Goal: Task Accomplishment & Management: Manage account settings

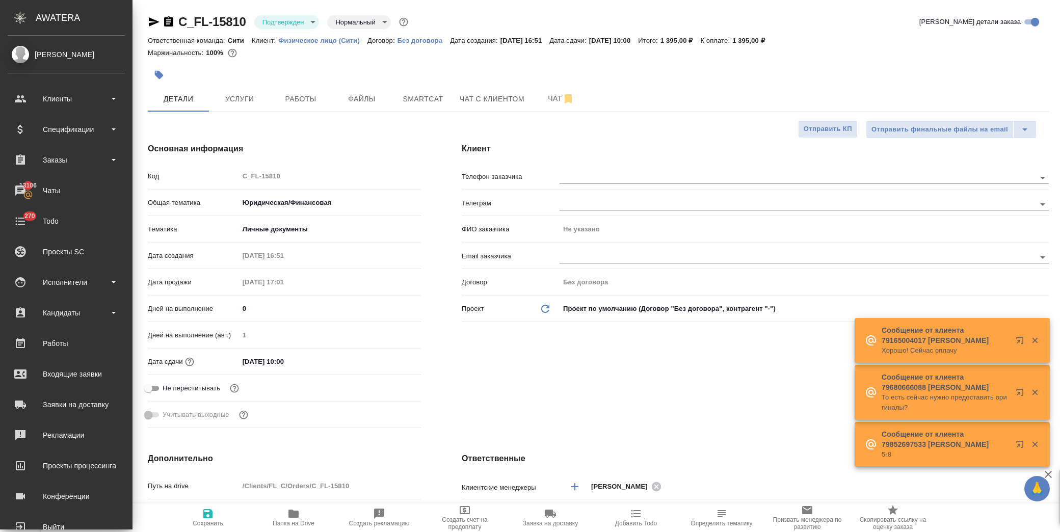
select select "RU"
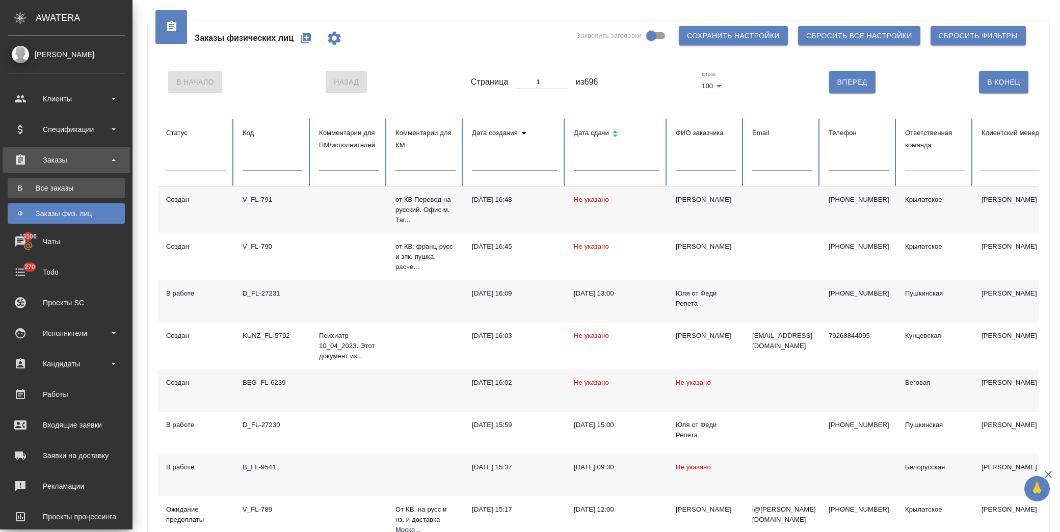
click at [60, 192] on div "Все заказы" at bounding box center [66, 188] width 107 height 10
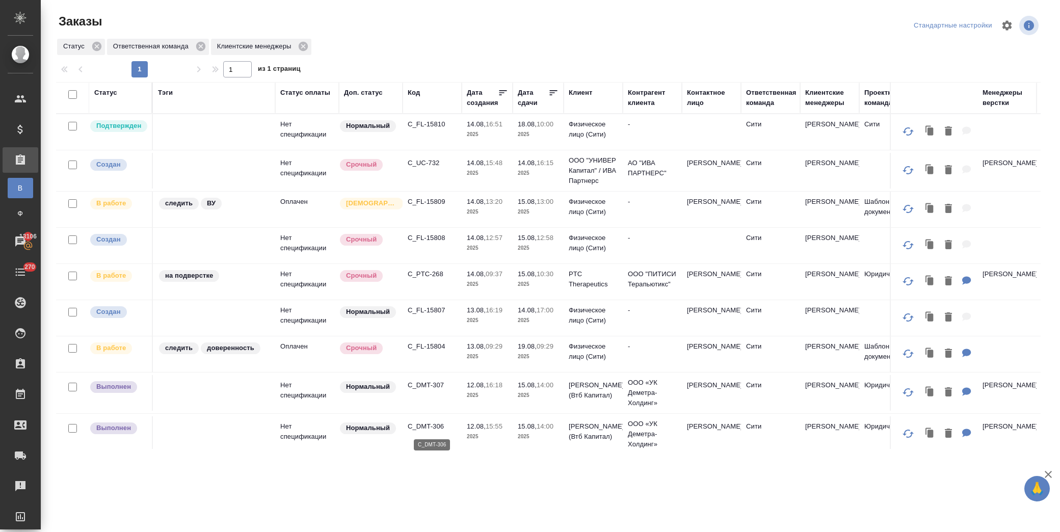
click at [434, 425] on p "C_DMT-306" at bounding box center [432, 426] width 49 height 10
click at [431, 388] on p "C_DMT-307" at bounding box center [432, 385] width 49 height 10
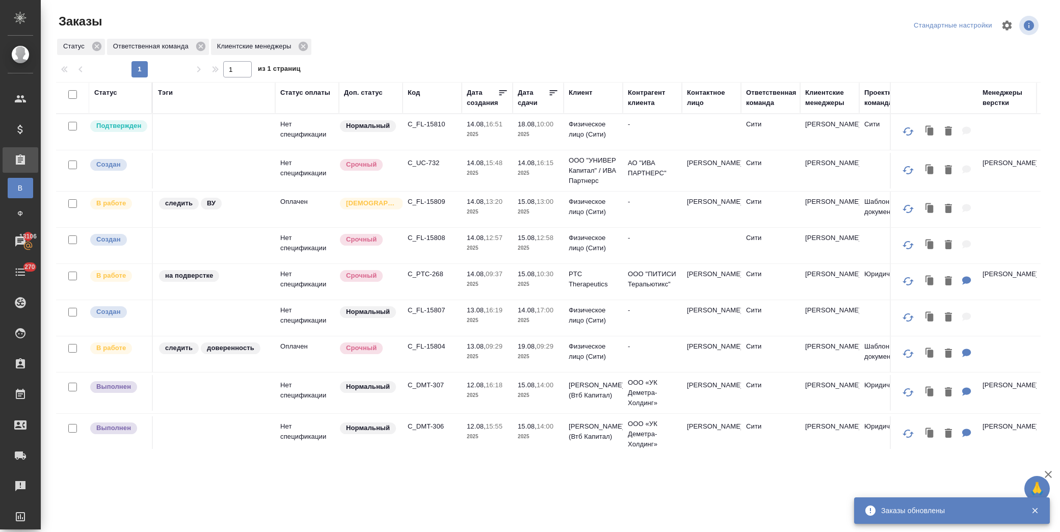
scroll to position [547, 0]
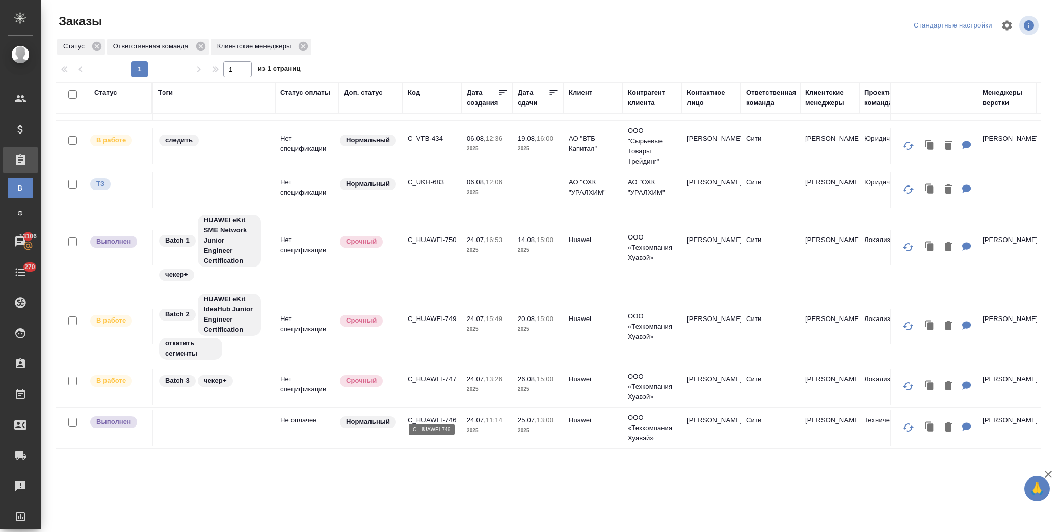
click at [423, 415] on p "C_HUAWEI-746" at bounding box center [432, 420] width 49 height 10
click at [432, 235] on p "C_HUAWEI-750" at bounding box center [432, 240] width 49 height 10
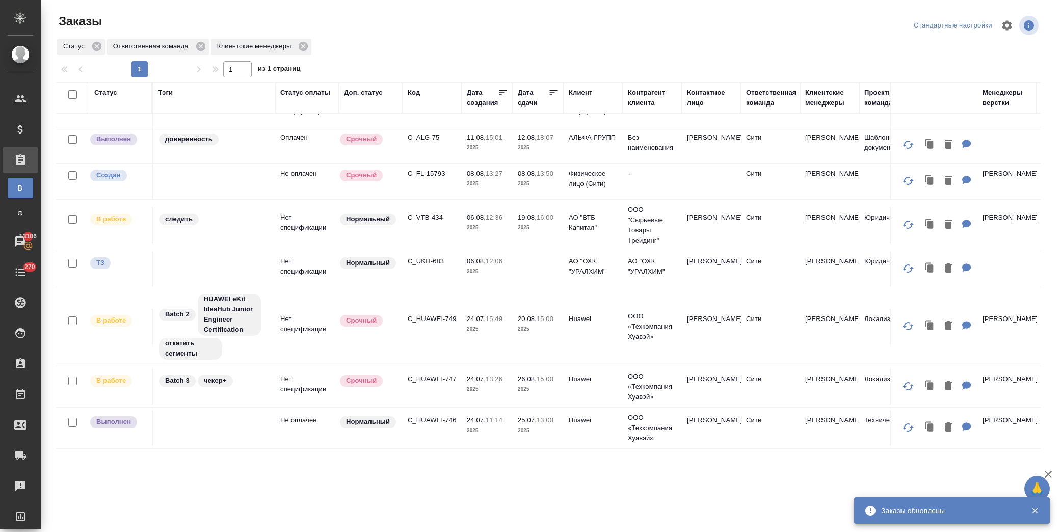
scroll to position [468, 0]
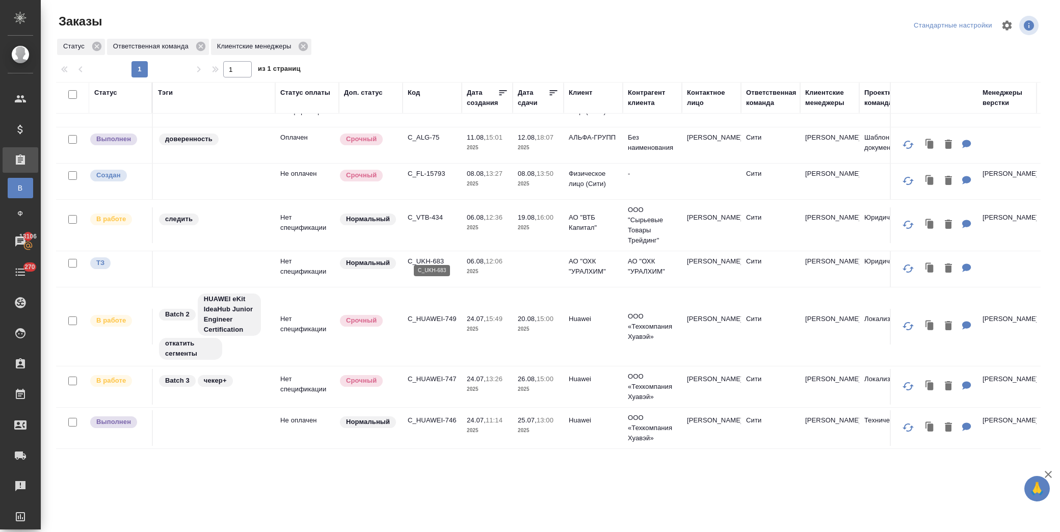
click at [420, 256] on p "C_UKH-683" at bounding box center [432, 261] width 49 height 10
click at [413, 169] on p "C_FL-15793" at bounding box center [432, 174] width 49 height 10
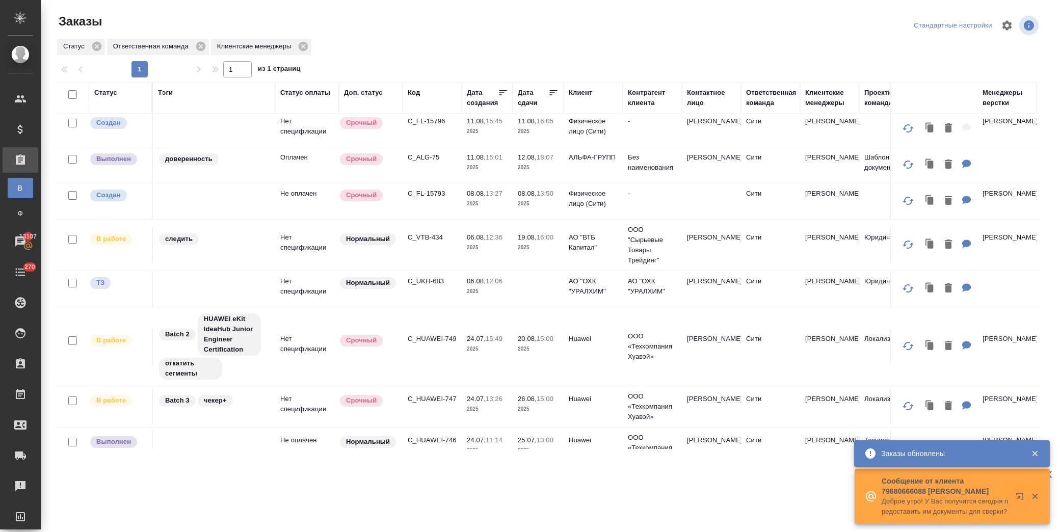
scroll to position [411, 0]
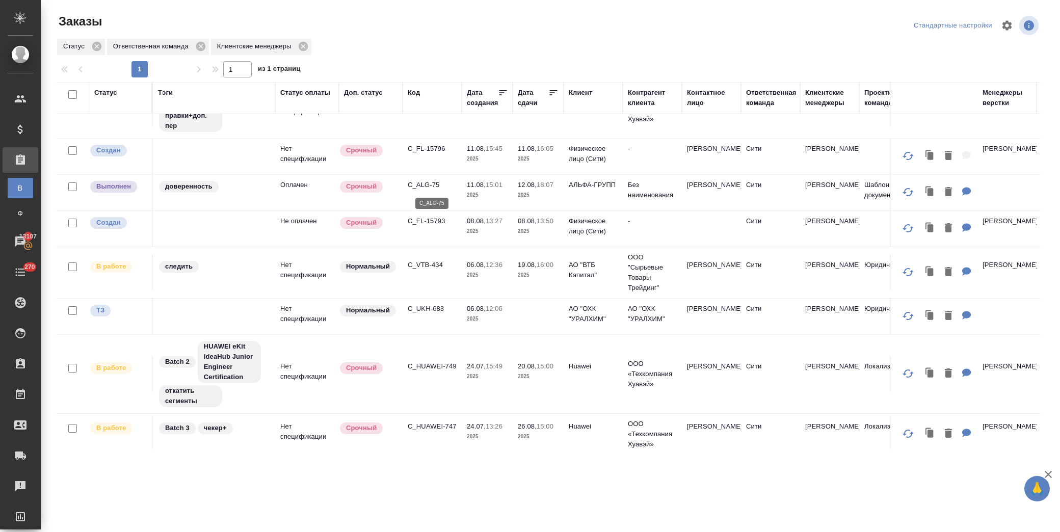
click at [436, 181] on p "C_ALG-75" at bounding box center [432, 185] width 49 height 10
click at [423, 186] on p "C_ALG-75" at bounding box center [432, 185] width 49 height 10
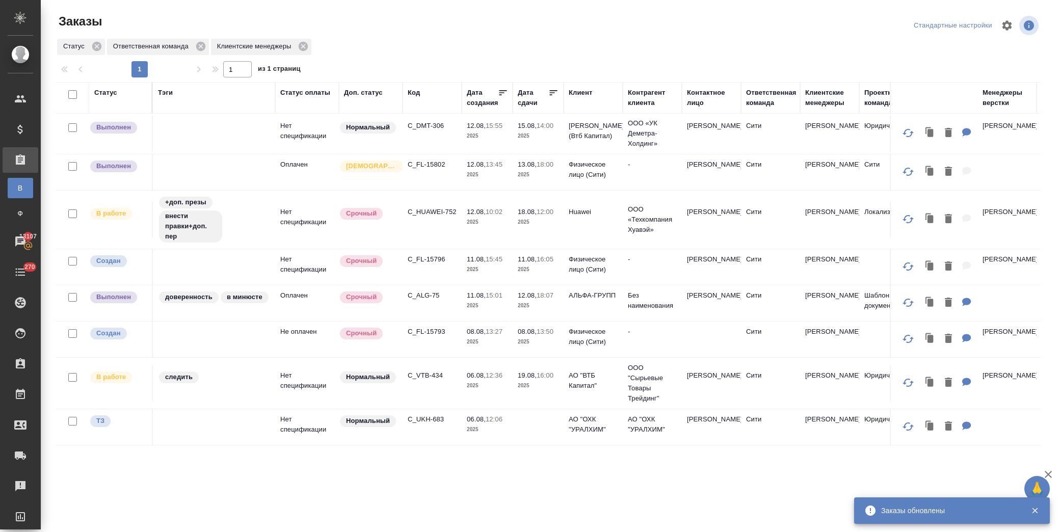
scroll to position [298, 0]
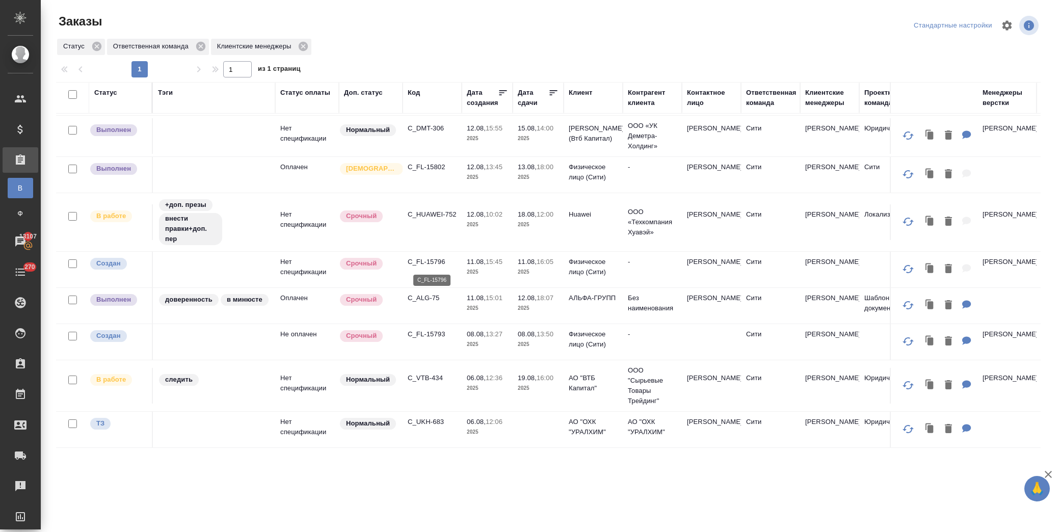
click at [426, 264] on p "C_FL-15796" at bounding box center [432, 262] width 49 height 10
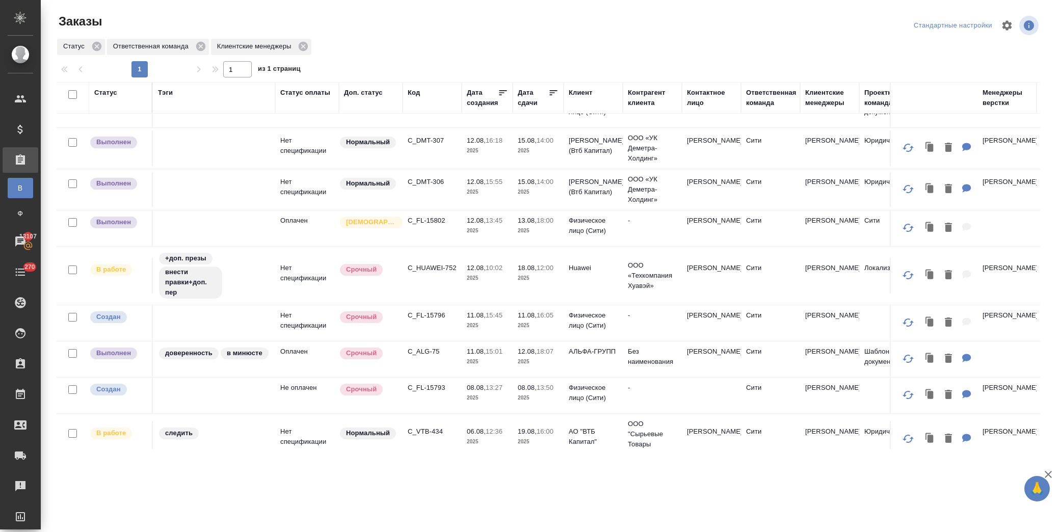
scroll to position [242, 0]
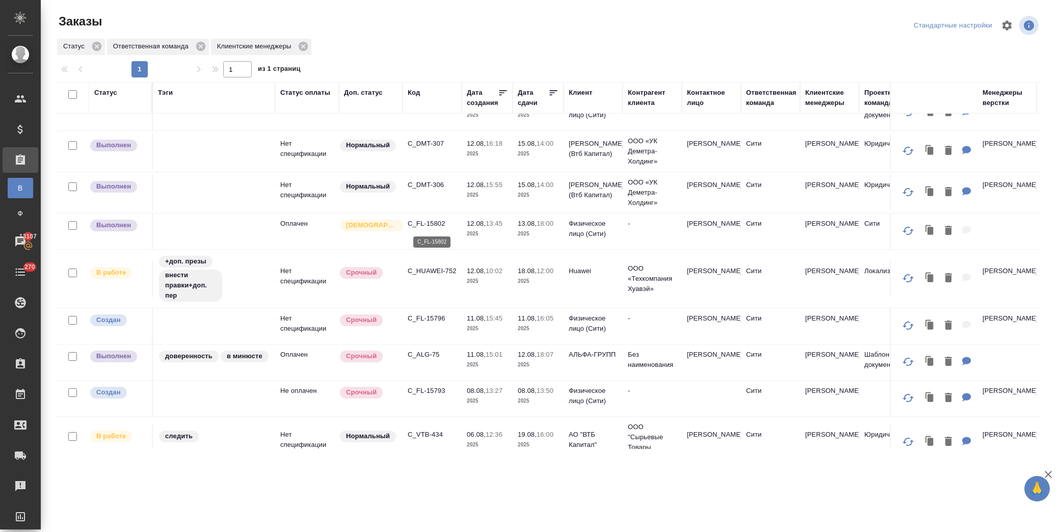
click at [436, 225] on p "C_FL-15802" at bounding box center [432, 224] width 49 height 10
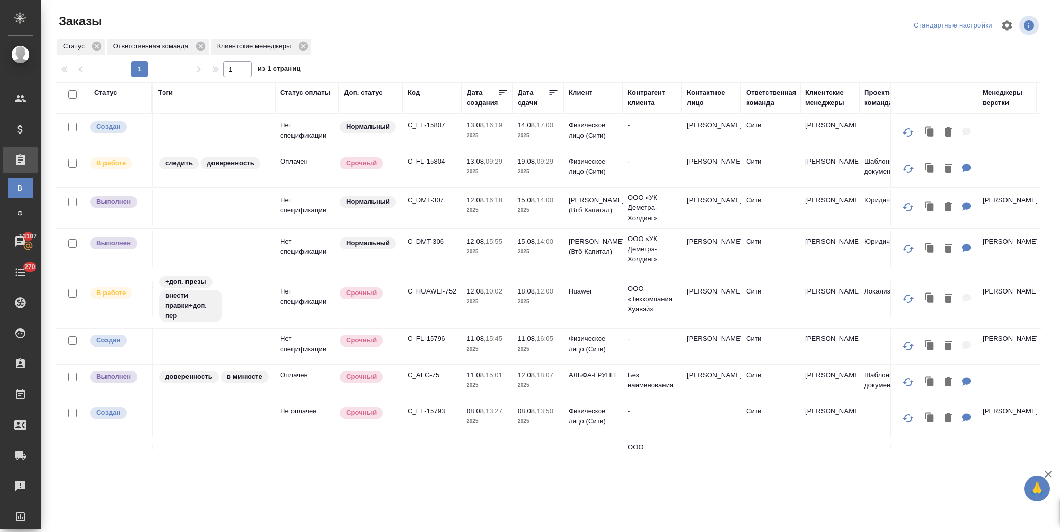
scroll to position [128, 0]
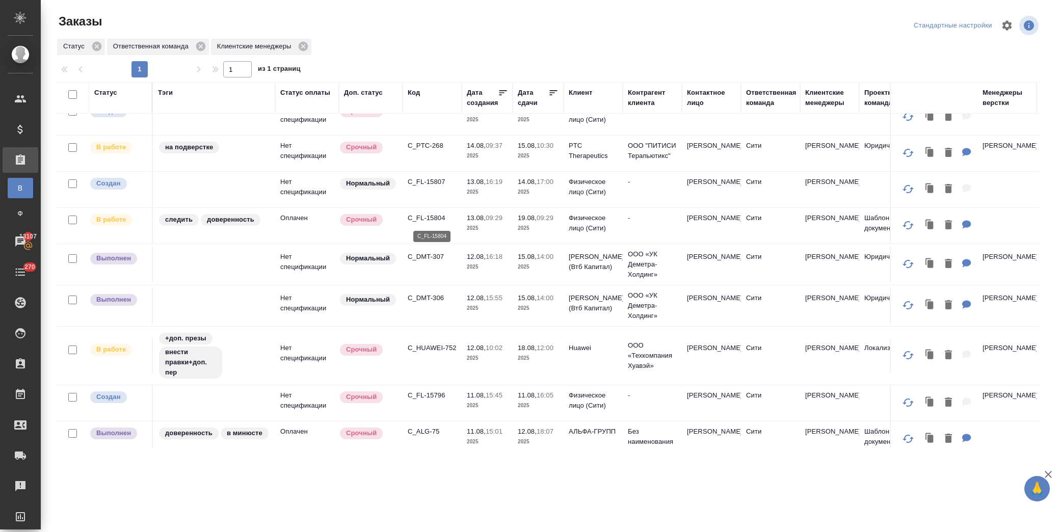
click at [431, 218] on p "C_FL-15804" at bounding box center [432, 218] width 49 height 10
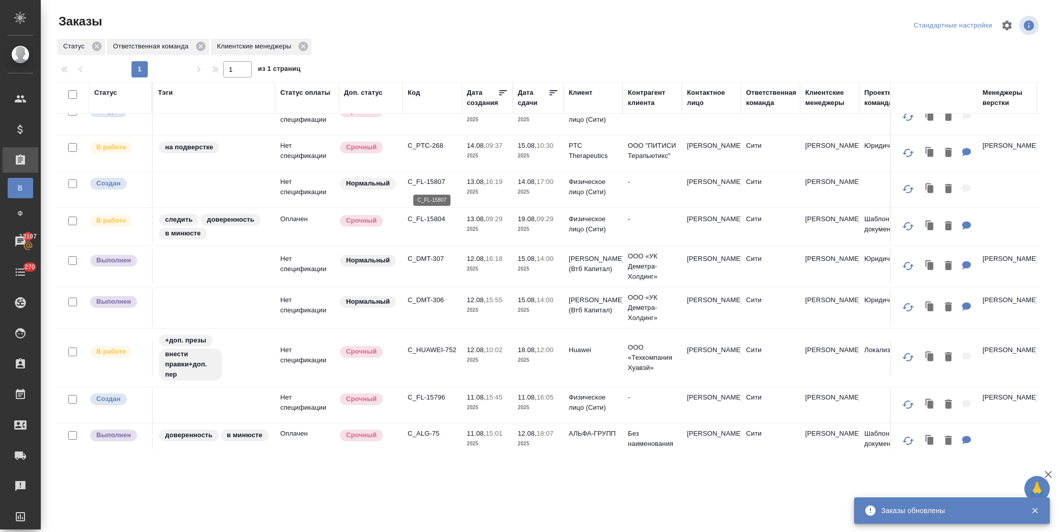
click at [431, 179] on p "C_FL-15807" at bounding box center [432, 182] width 49 height 10
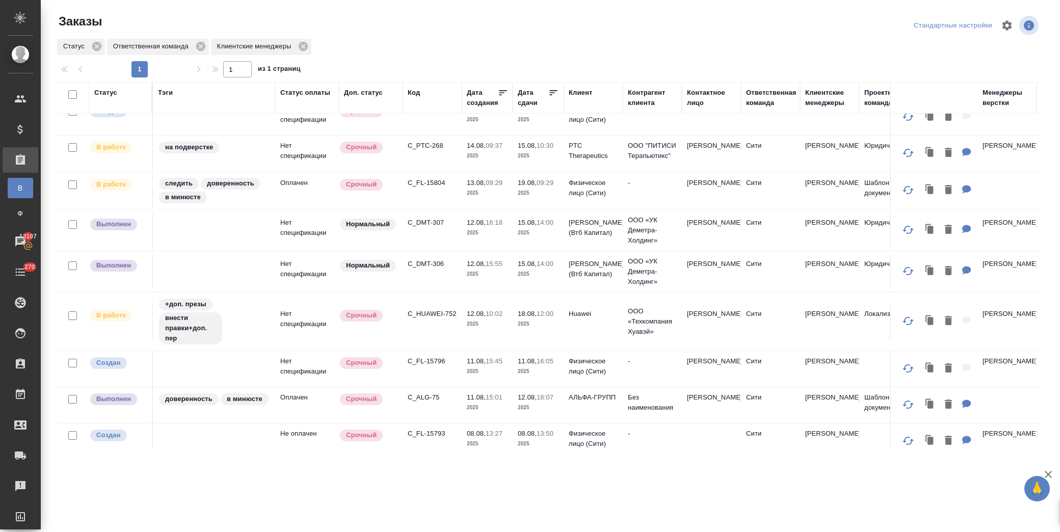
scroll to position [72, 0]
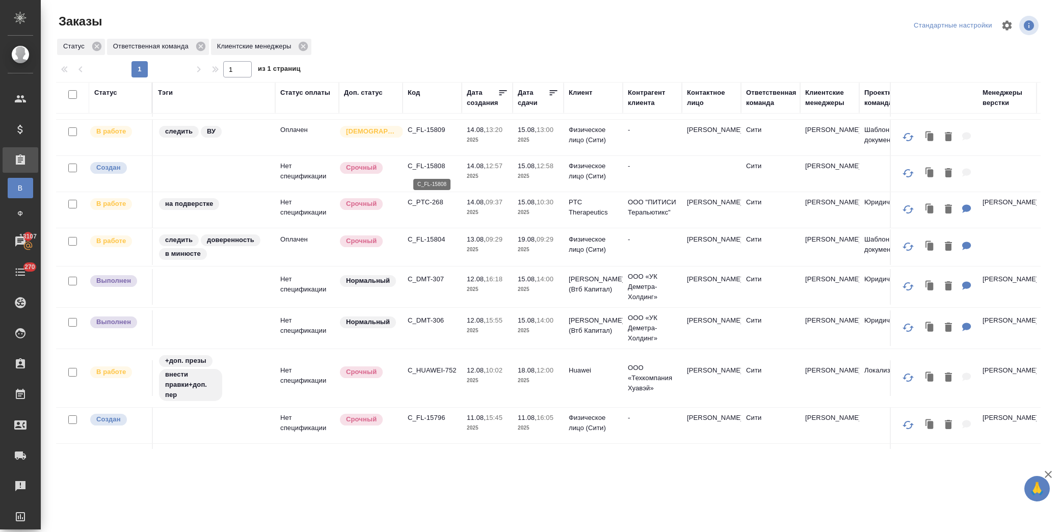
click at [429, 166] on p "C_FL-15808" at bounding box center [432, 166] width 49 height 10
click at [426, 162] on p "C_FL-15808" at bounding box center [432, 166] width 49 height 10
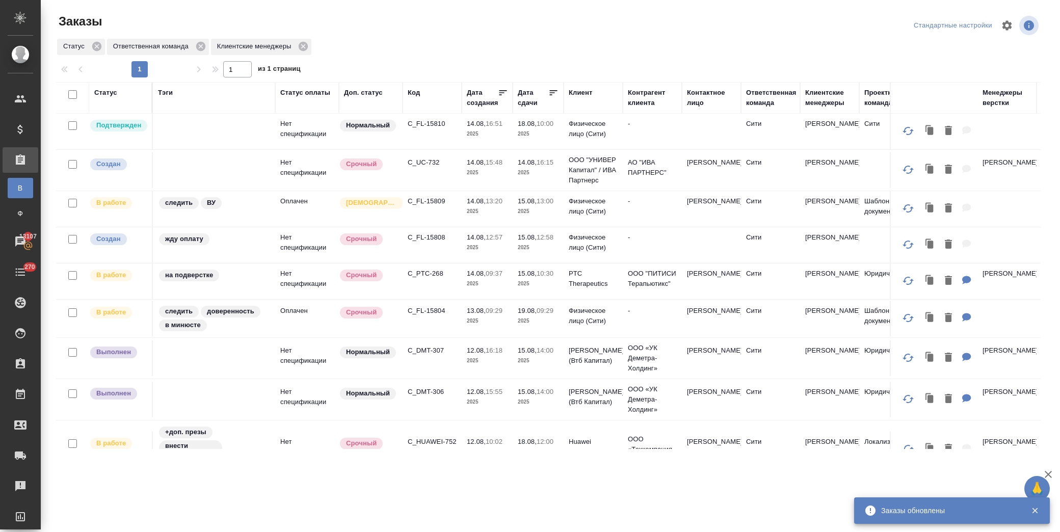
scroll to position [0, 0]
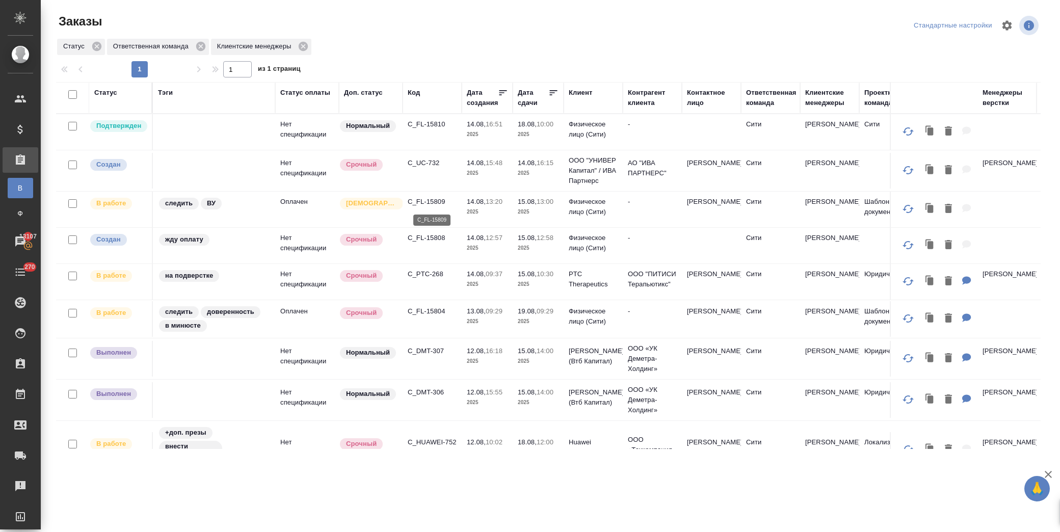
click at [428, 202] on p "C_FL-15809" at bounding box center [432, 202] width 49 height 10
click at [433, 121] on p "C_FL-15810" at bounding box center [432, 124] width 49 height 10
click at [431, 161] on p "C_UC-732" at bounding box center [432, 163] width 49 height 10
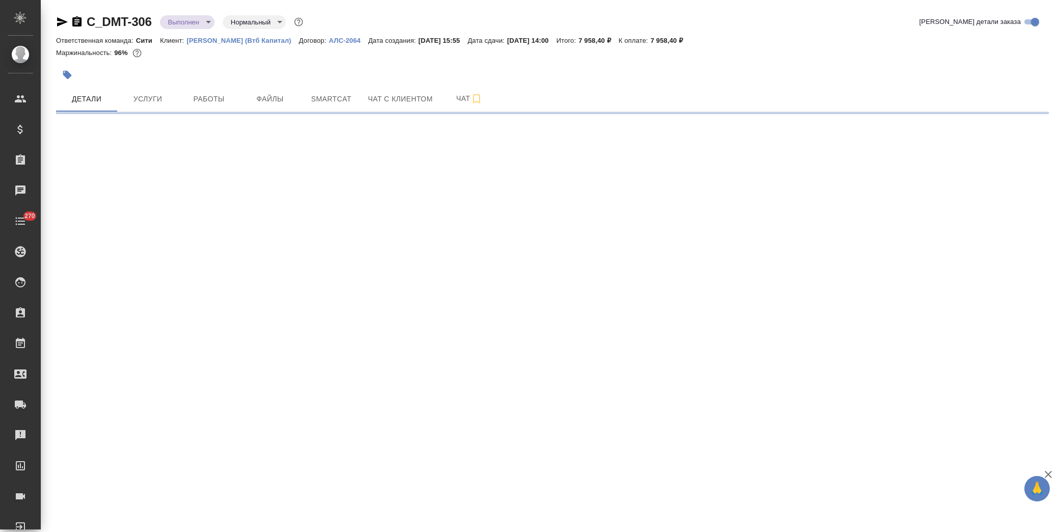
select select "RU"
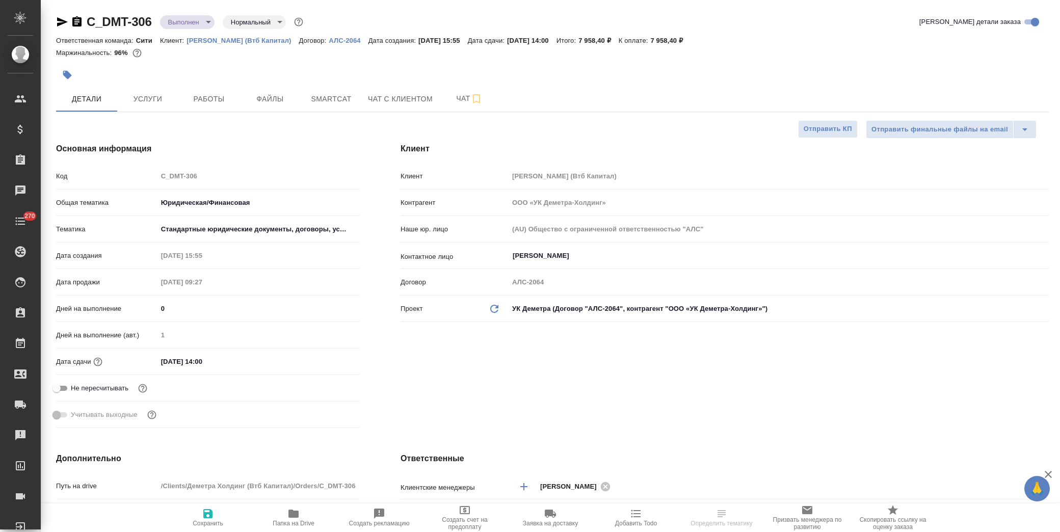
type textarea "x"
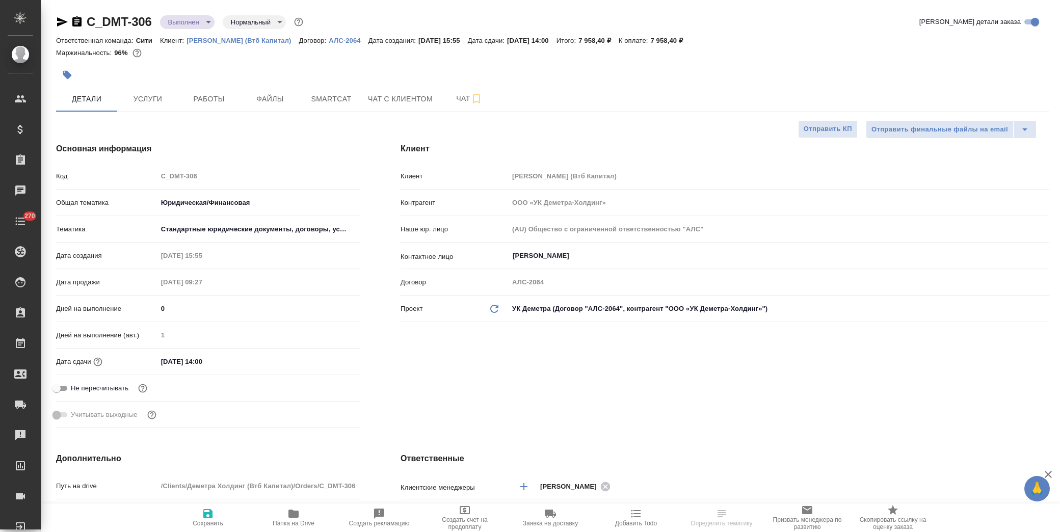
type textarea "x"
click at [299, 520] on span "Папка на Drive" at bounding box center [294, 523] width 42 height 7
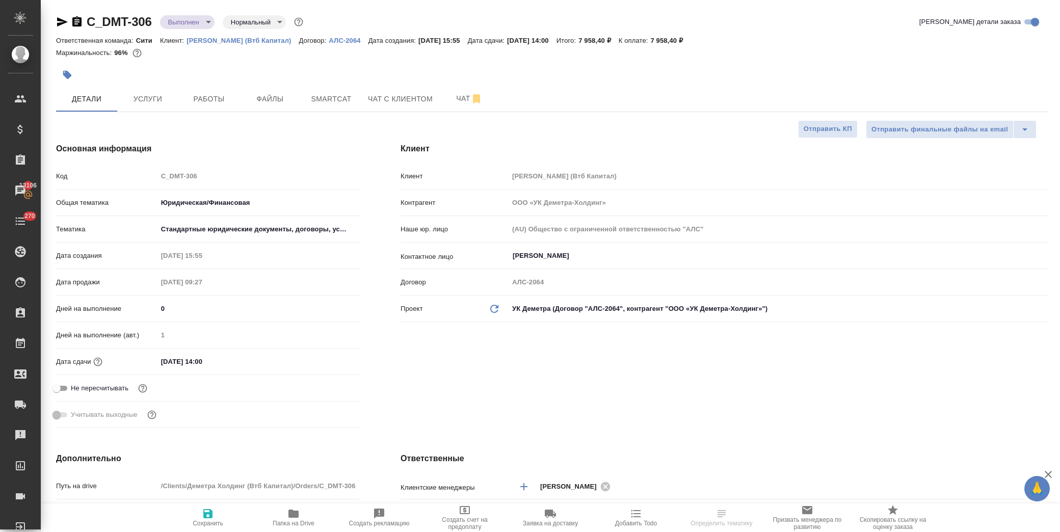
type textarea "x"
select select "RU"
type textarea "x"
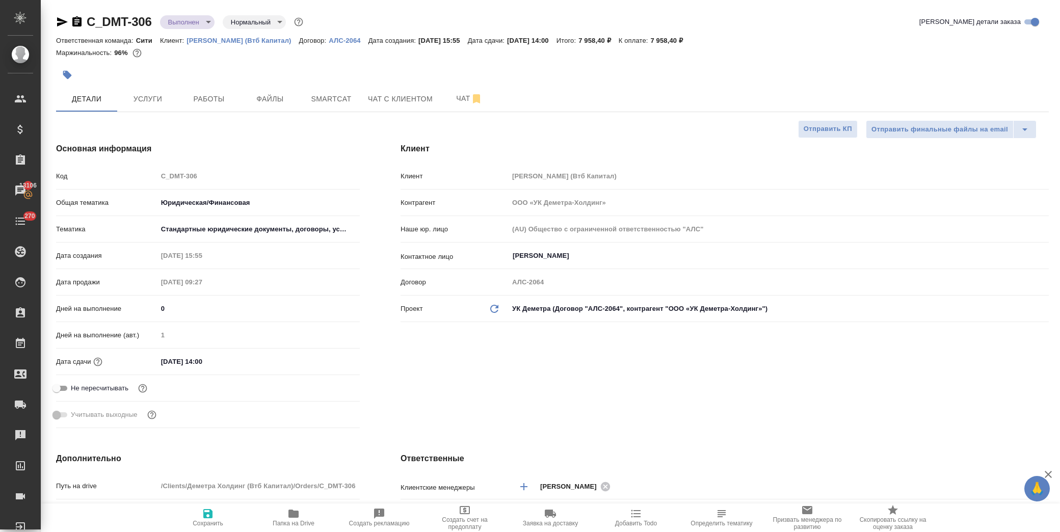
type textarea "x"
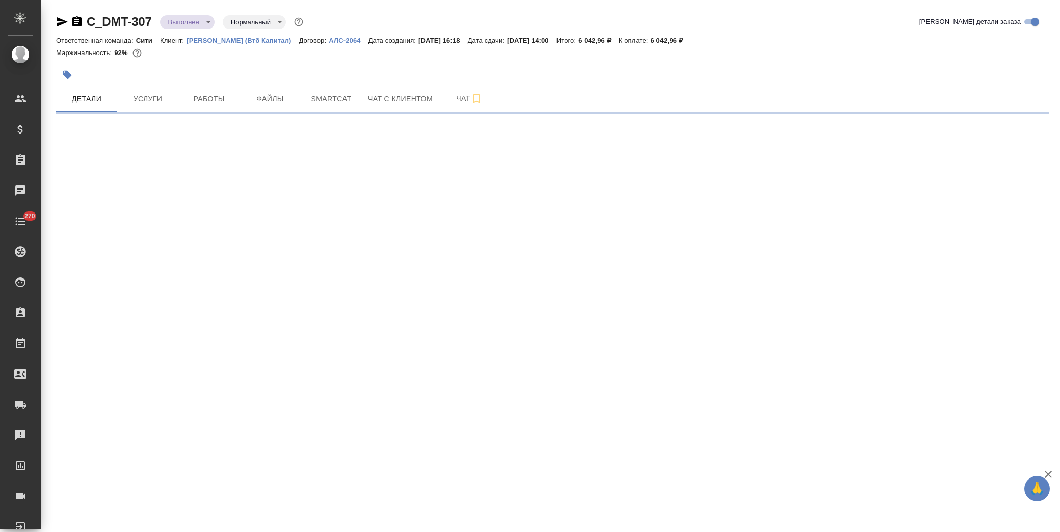
select select "RU"
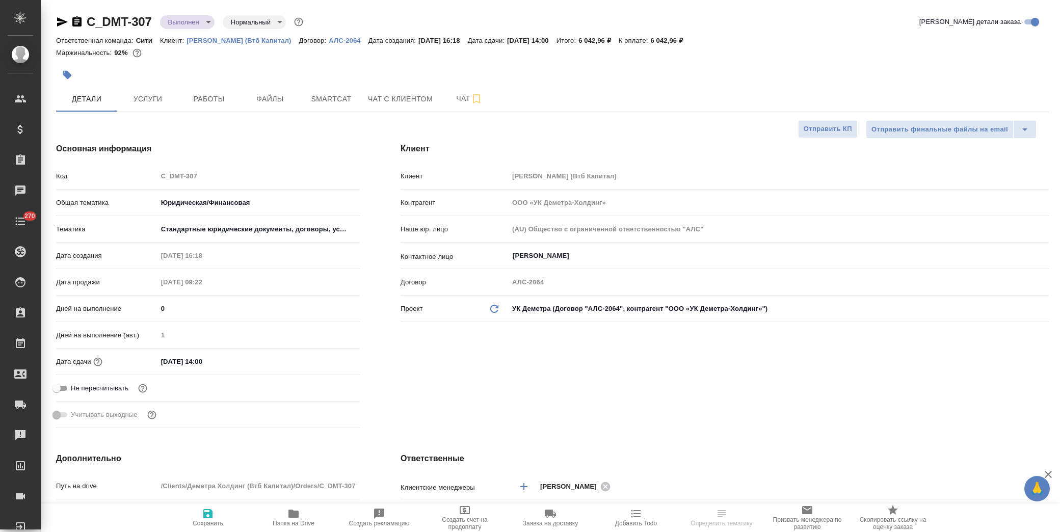
type textarea "x"
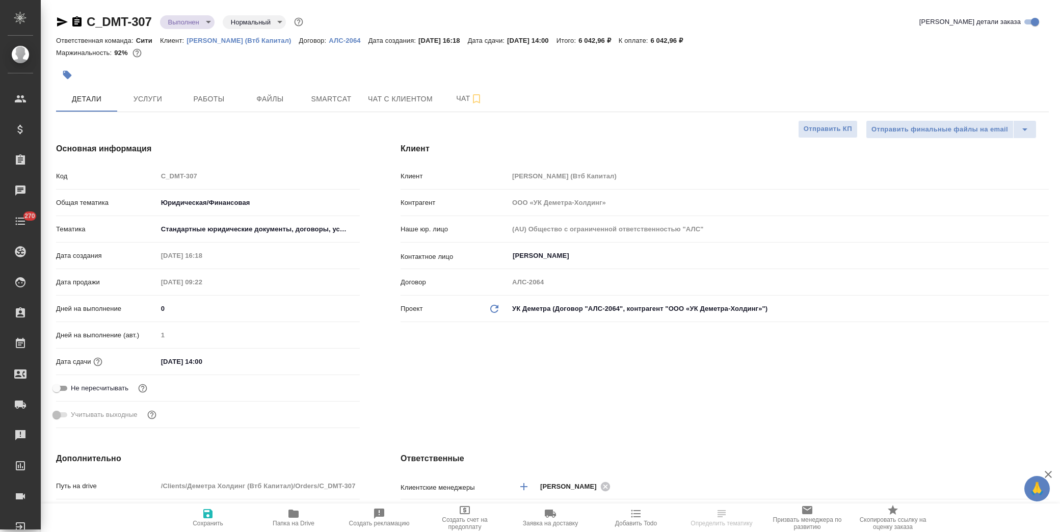
type textarea "x"
select select "RU"
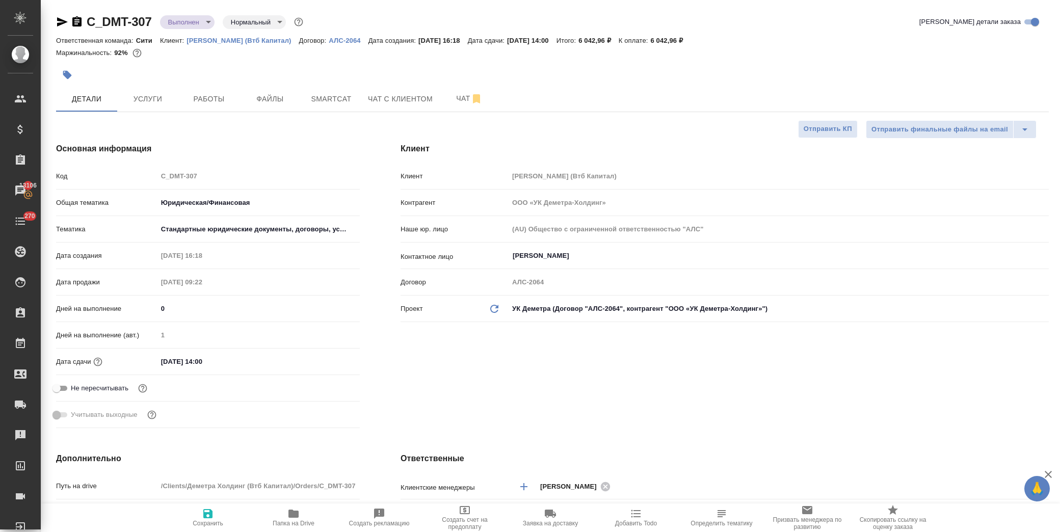
type textarea "x"
click at [293, 513] on icon "button" at bounding box center [293, 514] width 10 height 8
type textarea "x"
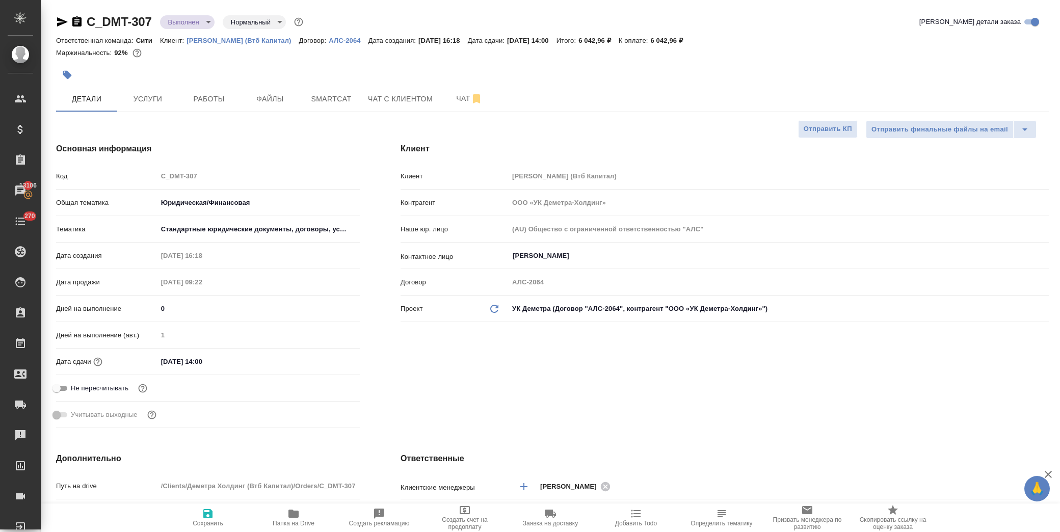
type textarea "x"
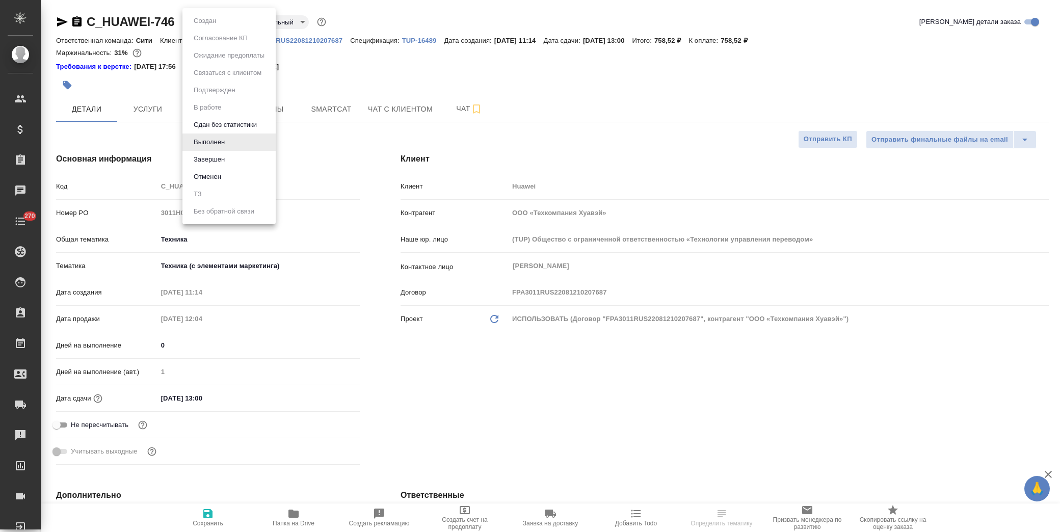
select select "RU"
click at [226, 159] on button "Завершен" at bounding box center [209, 159] width 37 height 11
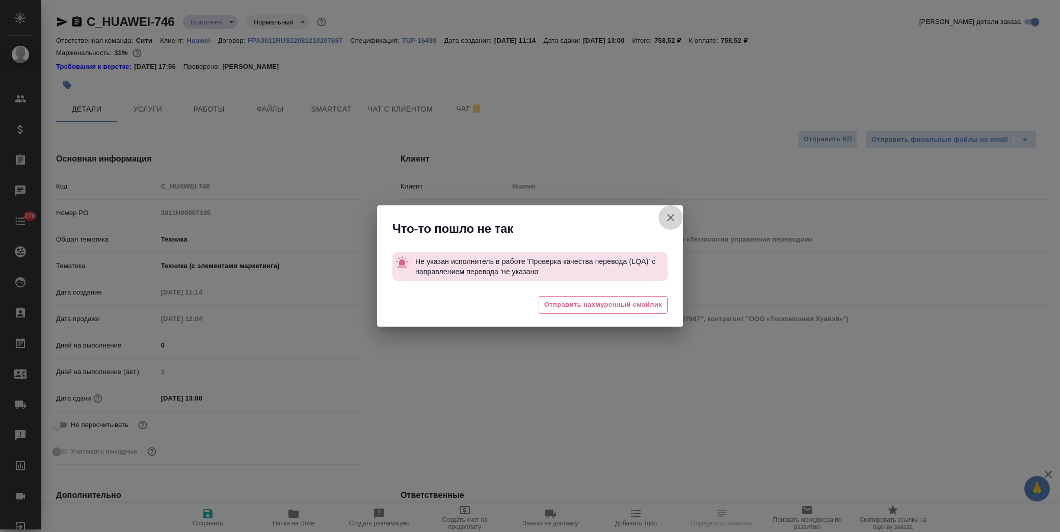
click at [669, 215] on icon "button" at bounding box center [670, 217] width 7 height 7
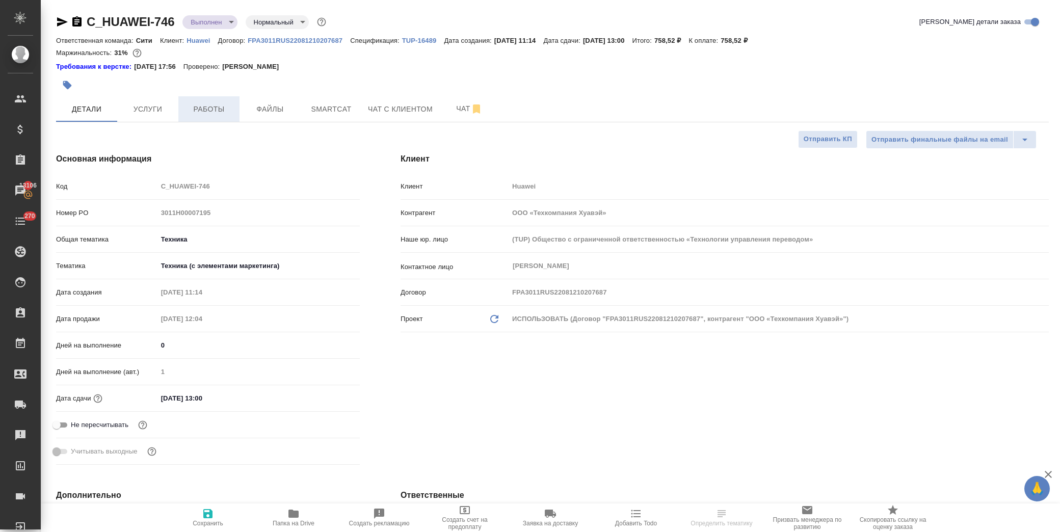
click at [195, 107] on span "Работы" at bounding box center [208, 109] width 49 height 13
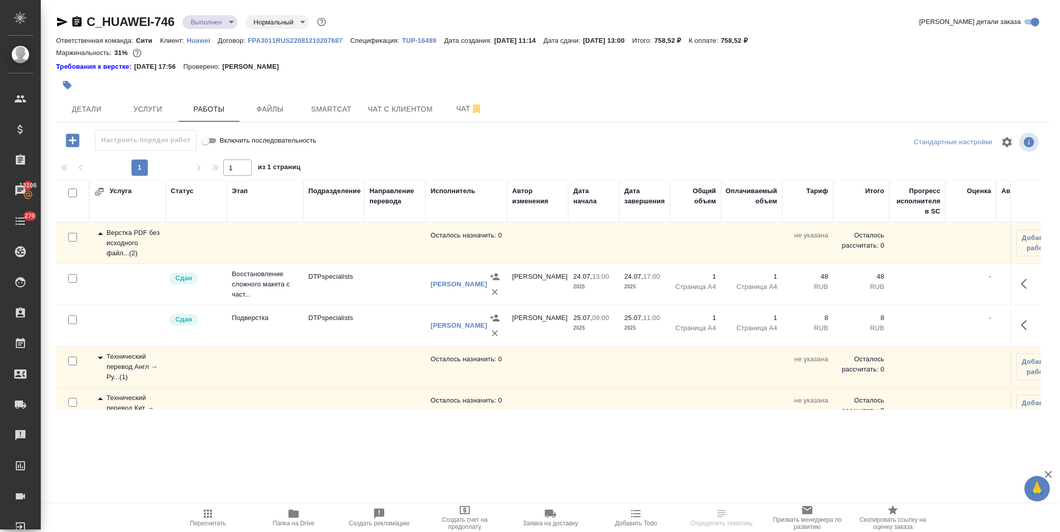
click at [95, 232] on icon at bounding box center [100, 234] width 12 height 12
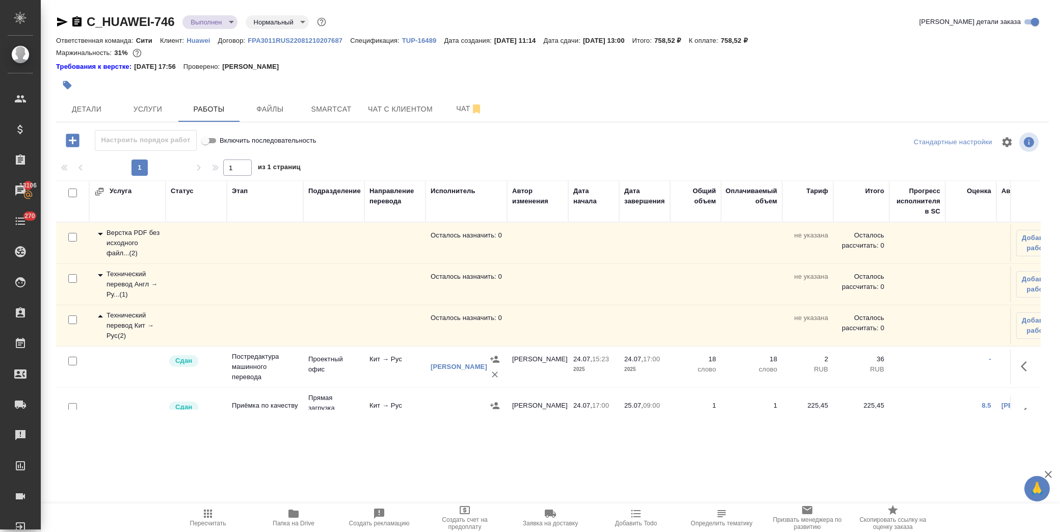
click at [98, 273] on icon at bounding box center [100, 275] width 12 height 12
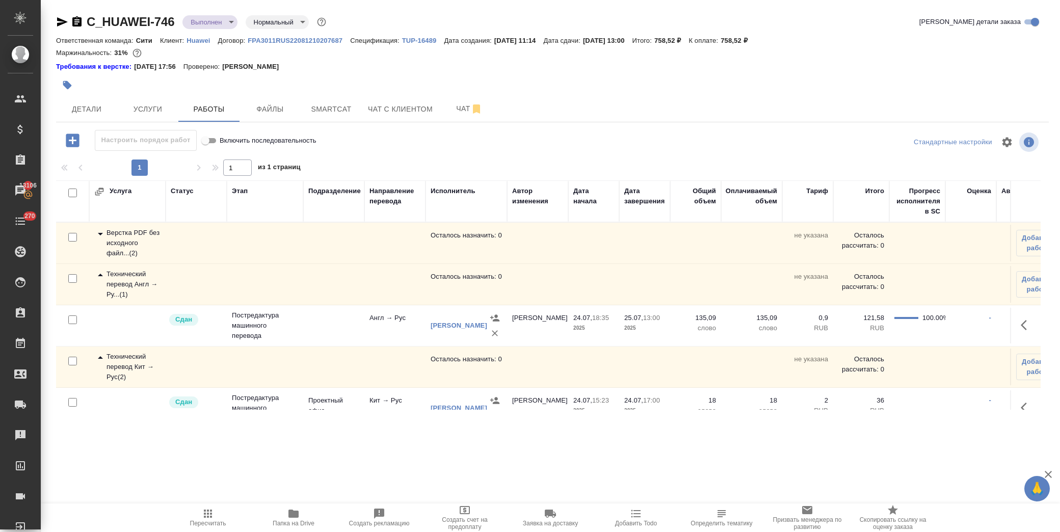
click at [98, 273] on icon at bounding box center [100, 275] width 12 height 12
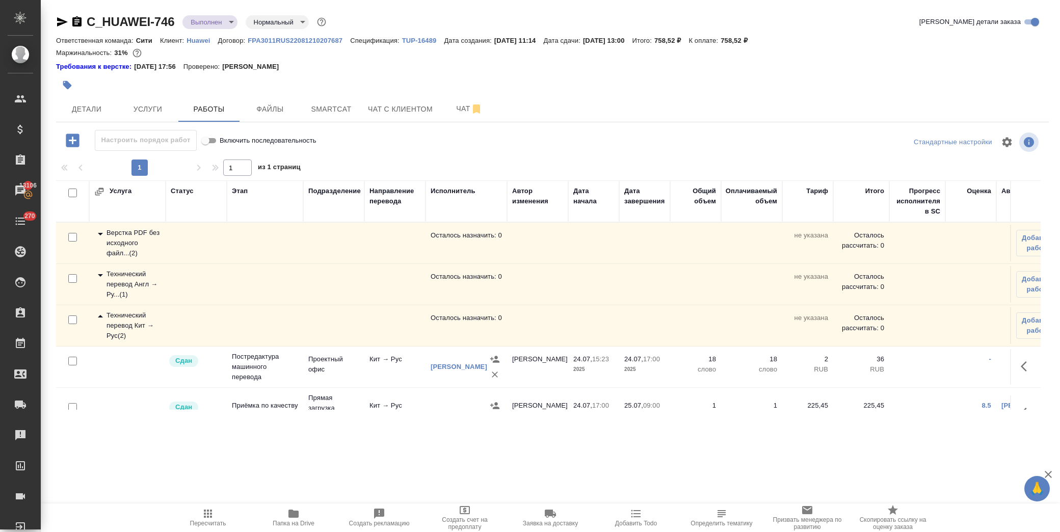
click at [97, 313] on icon at bounding box center [100, 316] width 12 height 12
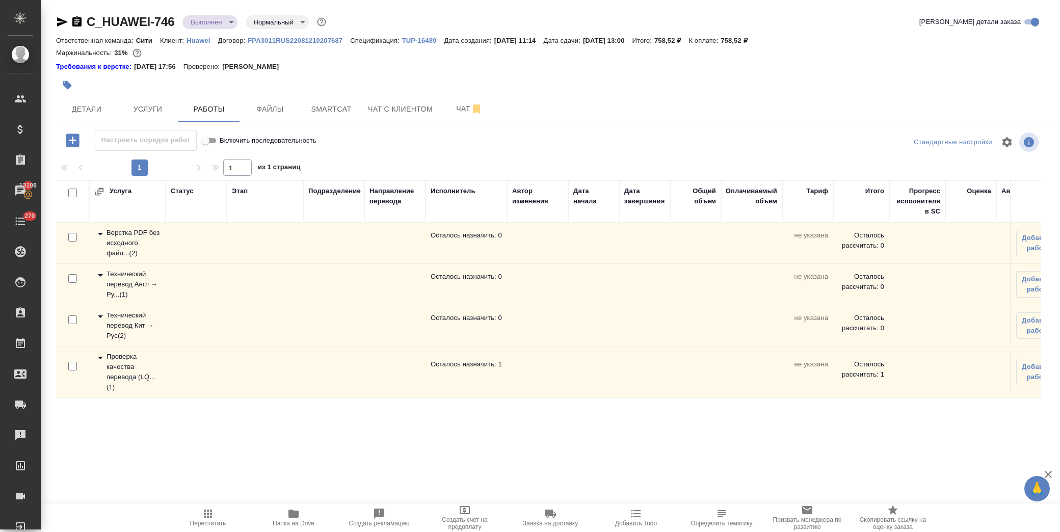
click at [97, 355] on icon at bounding box center [100, 358] width 12 height 12
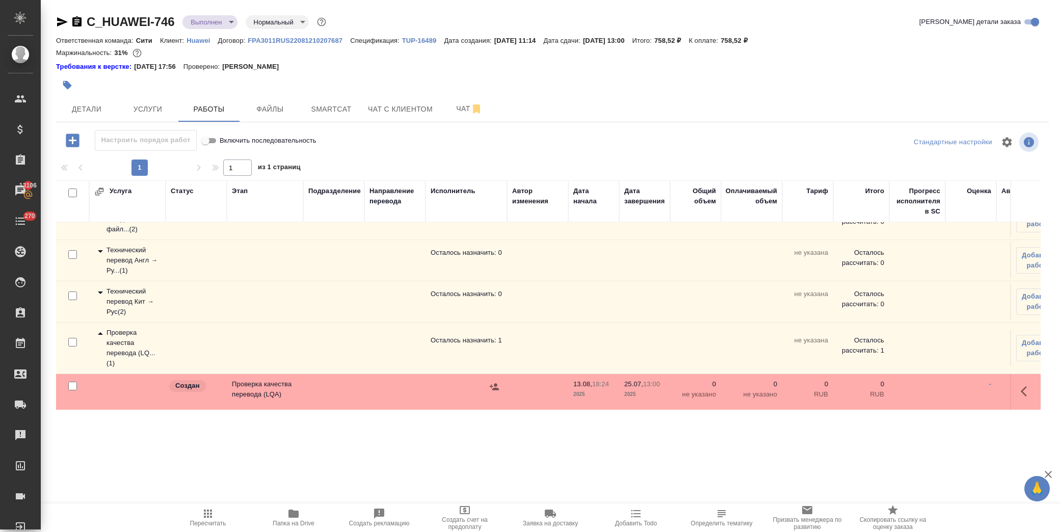
scroll to position [33, 0]
click at [56, 23] on div "C_HUAWEI-746 Выполнен completed Нормальный normal Кратко детали заказа Ответств…" at bounding box center [552, 218] width 1004 height 436
click at [64, 21] on icon "button" at bounding box center [62, 21] width 11 height 9
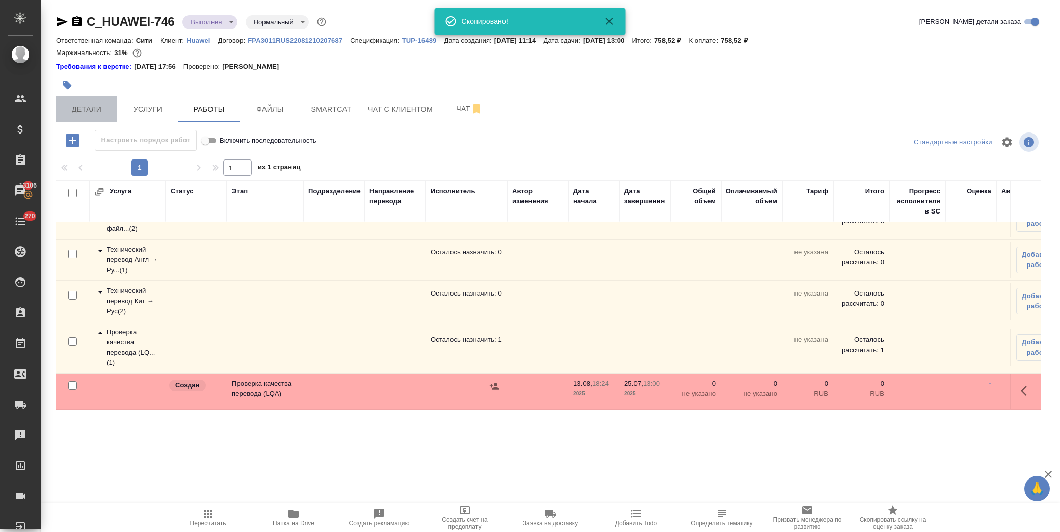
click at [78, 107] on span "Детали" at bounding box center [86, 109] width 49 height 13
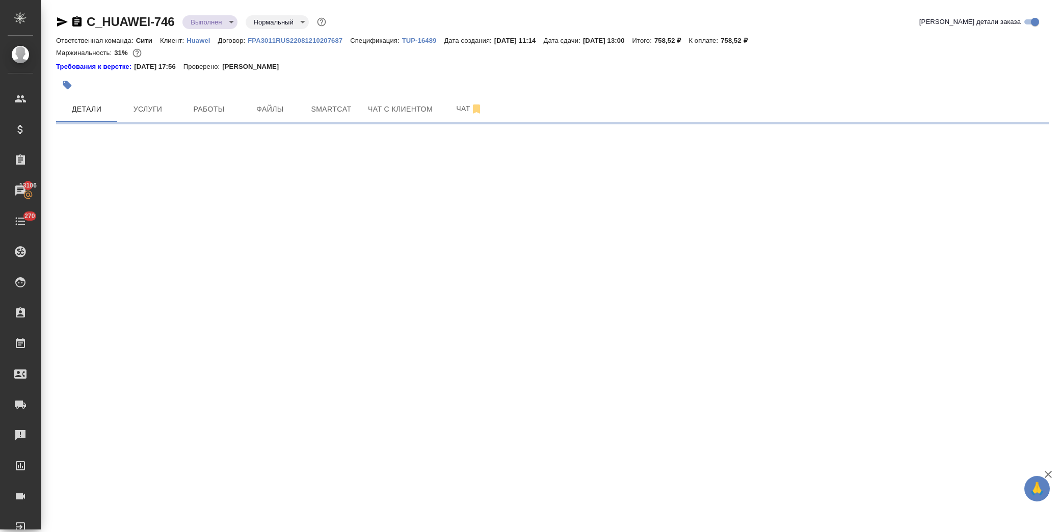
select select "RU"
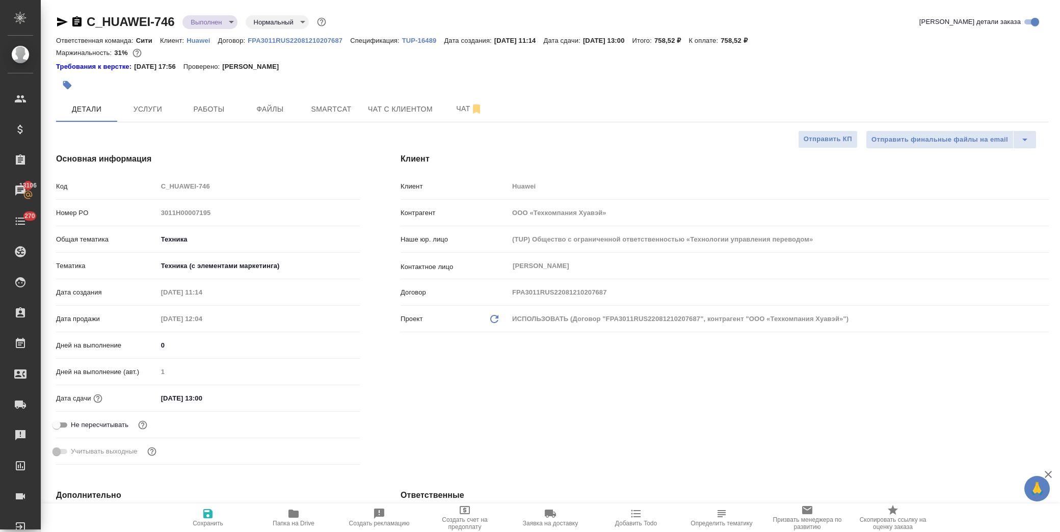
type textarea "x"
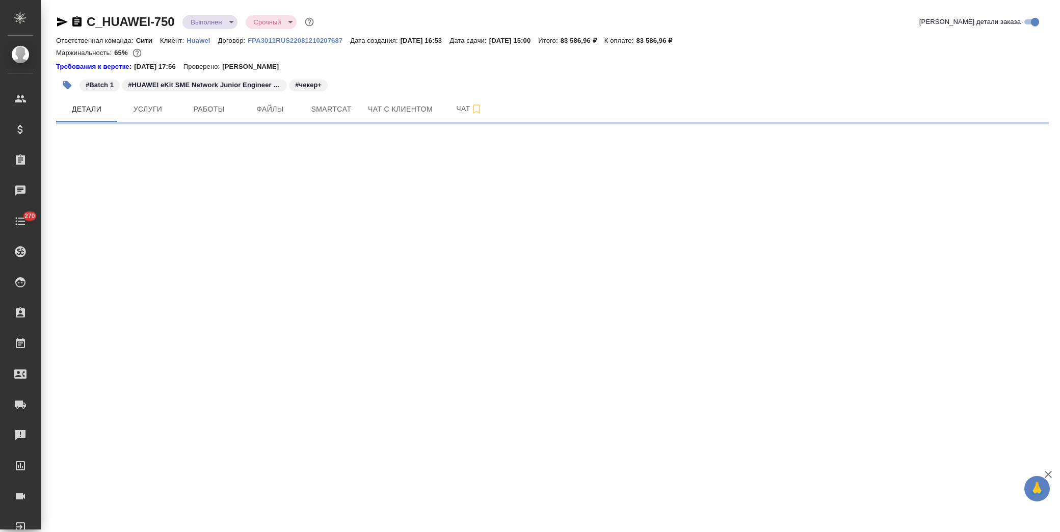
select select "RU"
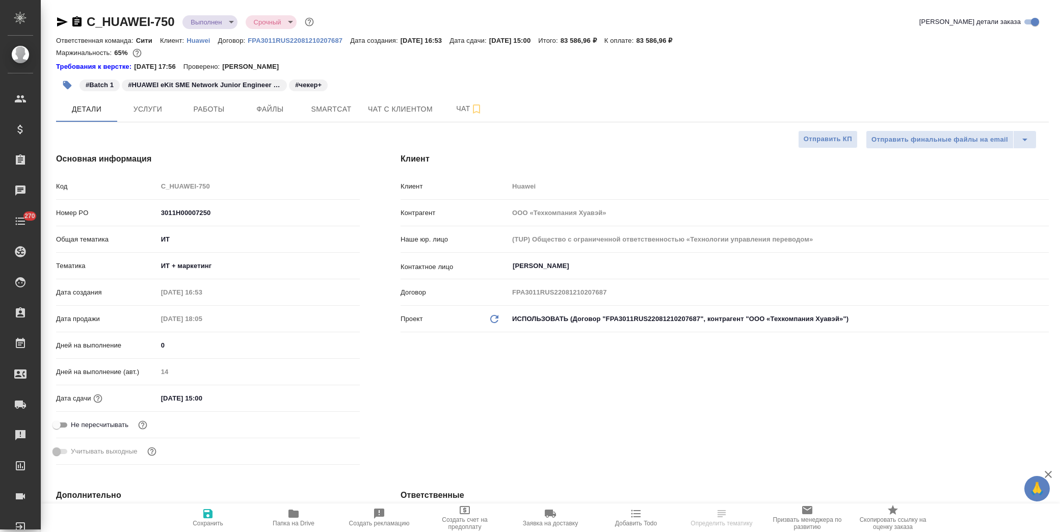
type textarea "x"
click at [193, 26] on body "🙏 .cls-1 fill:#fff; AWATERA [PERSON_NAME] Спецификации Заказы Чаты 270 Todo Про…" at bounding box center [530, 266] width 1060 height 532
type textarea "x"
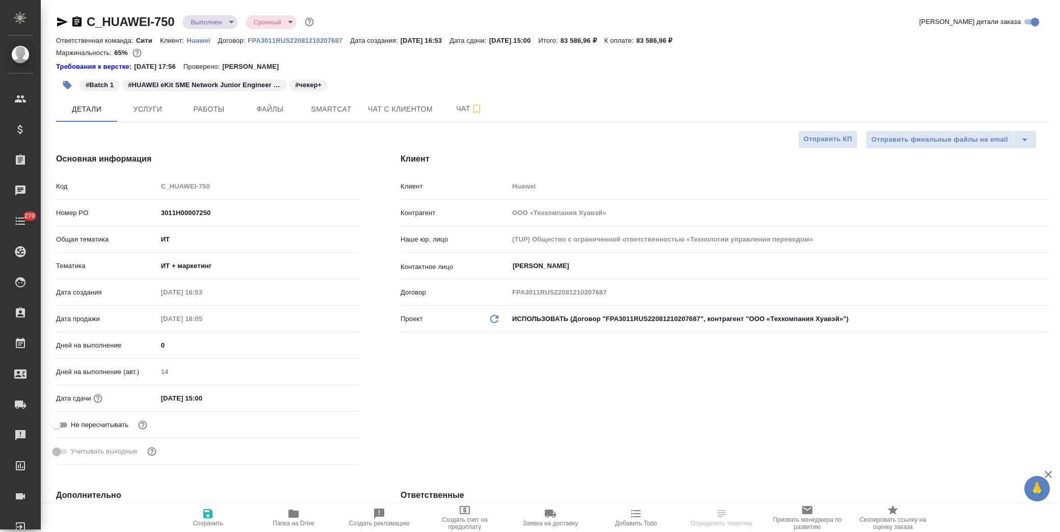
type textarea "x"
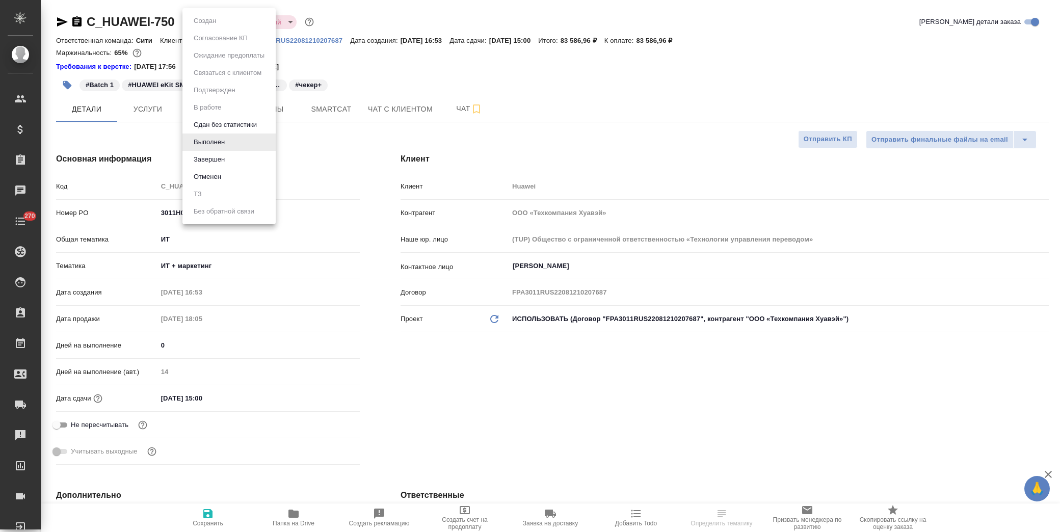
type textarea "x"
click at [225, 156] on button "Завершен" at bounding box center [209, 159] width 37 height 11
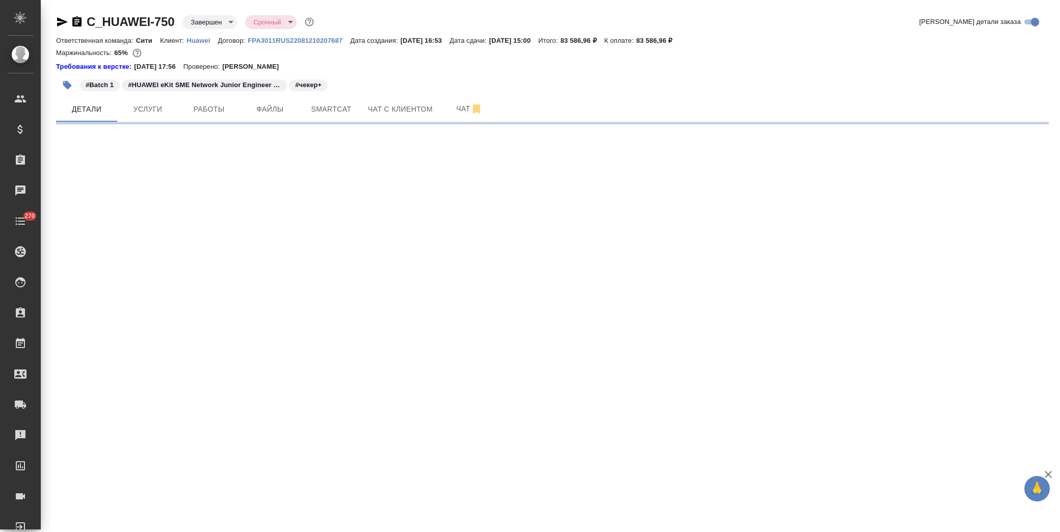
select select "RU"
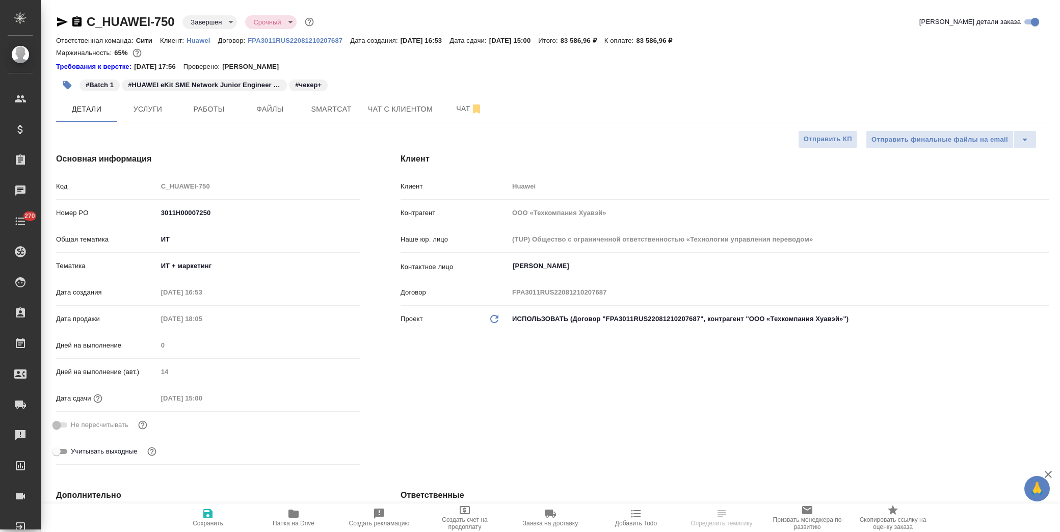
type textarea "x"
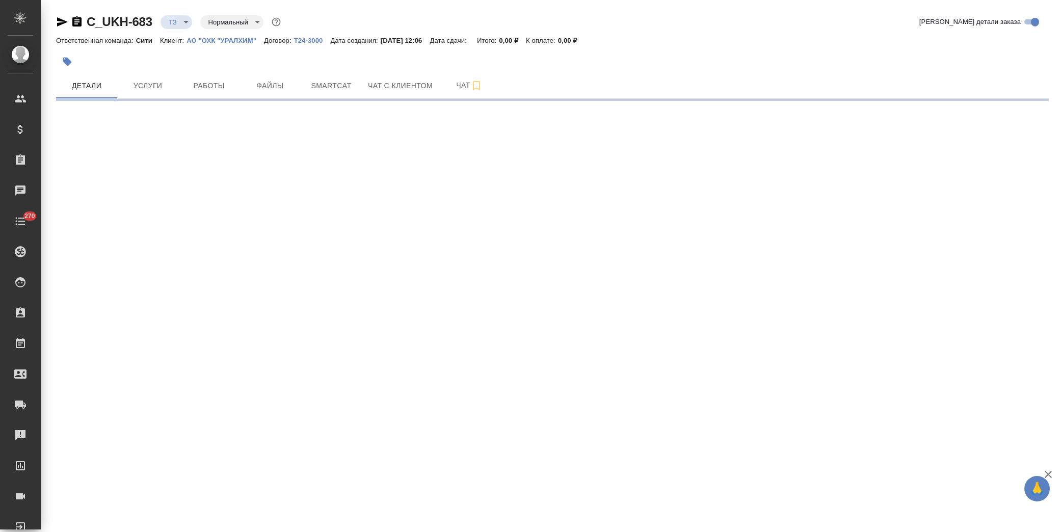
select select "RU"
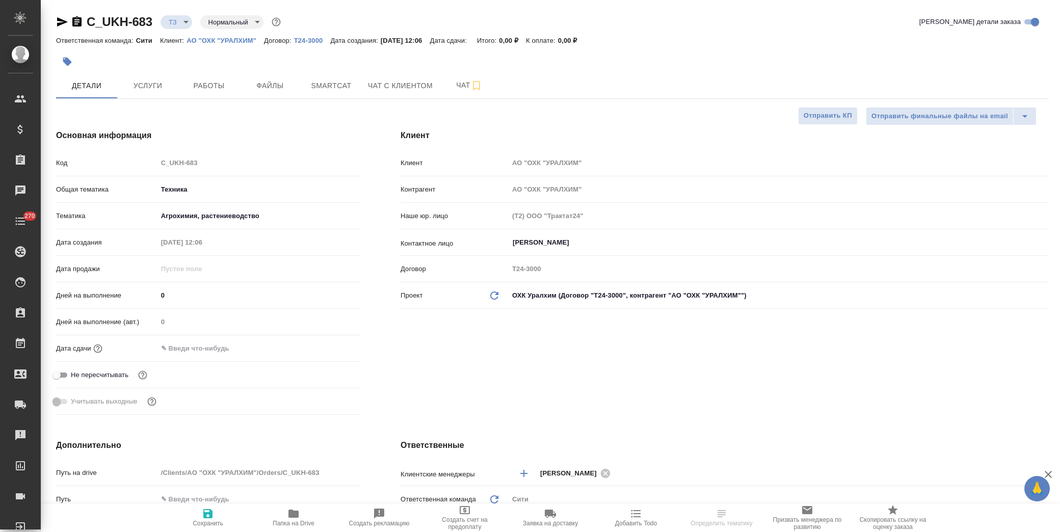
type textarea "x"
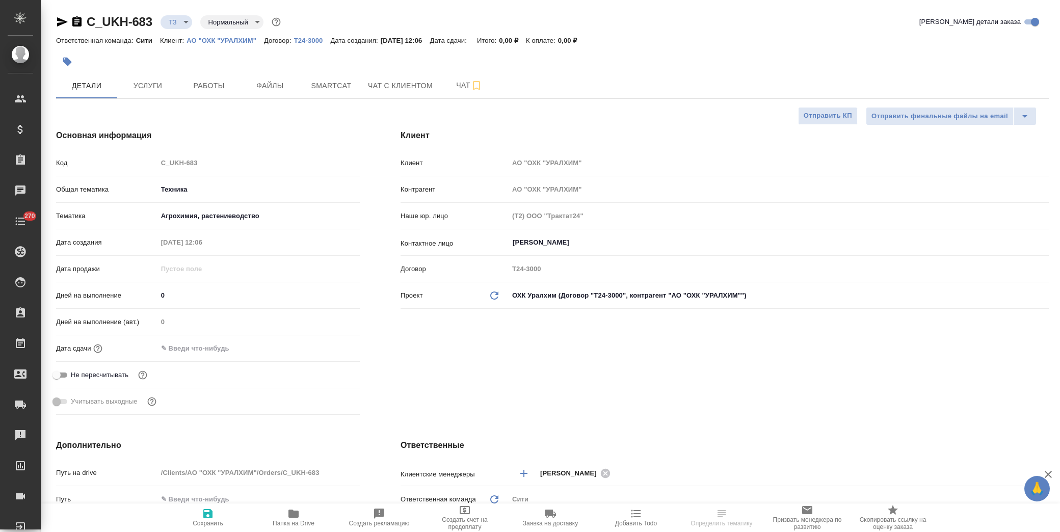
type textarea "x"
click at [304, 521] on span "Папка на Drive" at bounding box center [294, 523] width 42 height 7
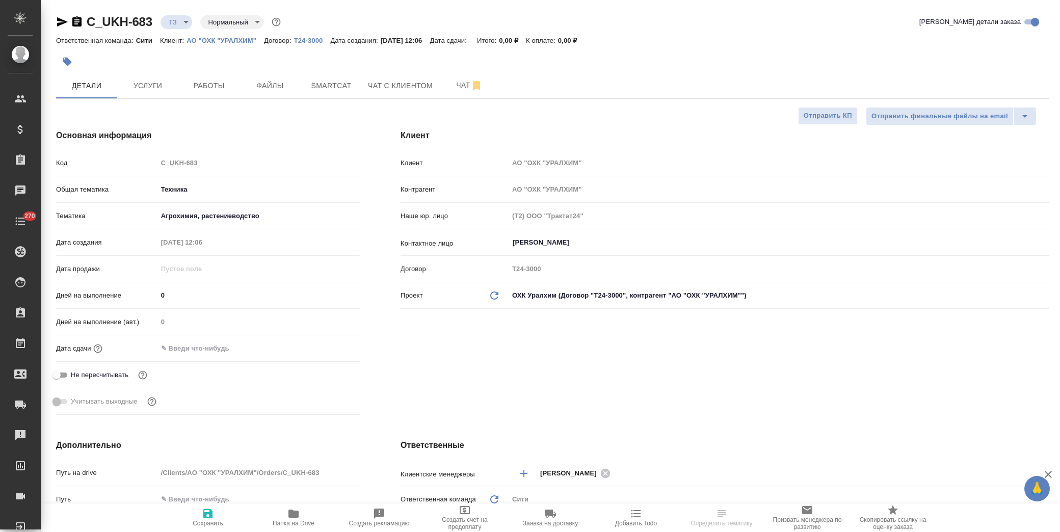
type textarea "x"
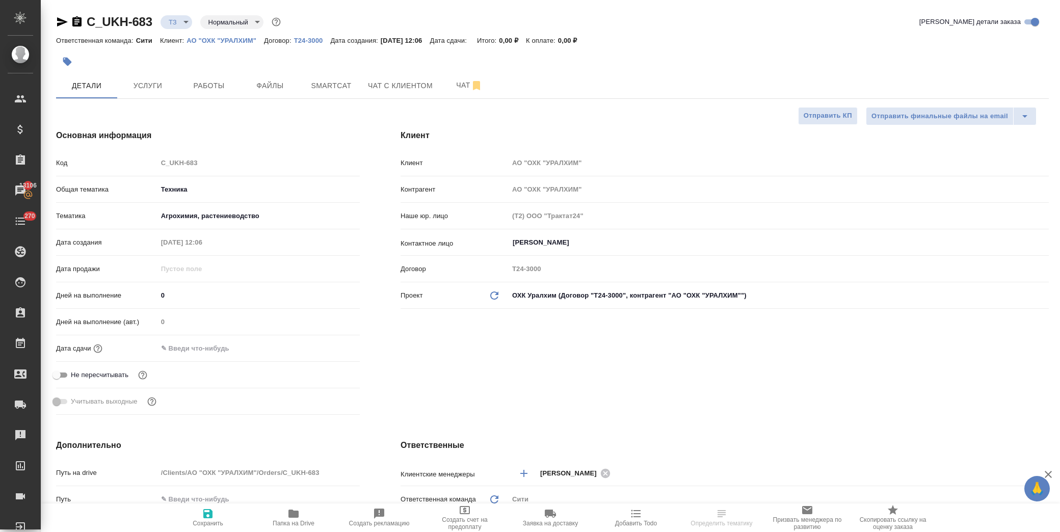
type textarea "x"
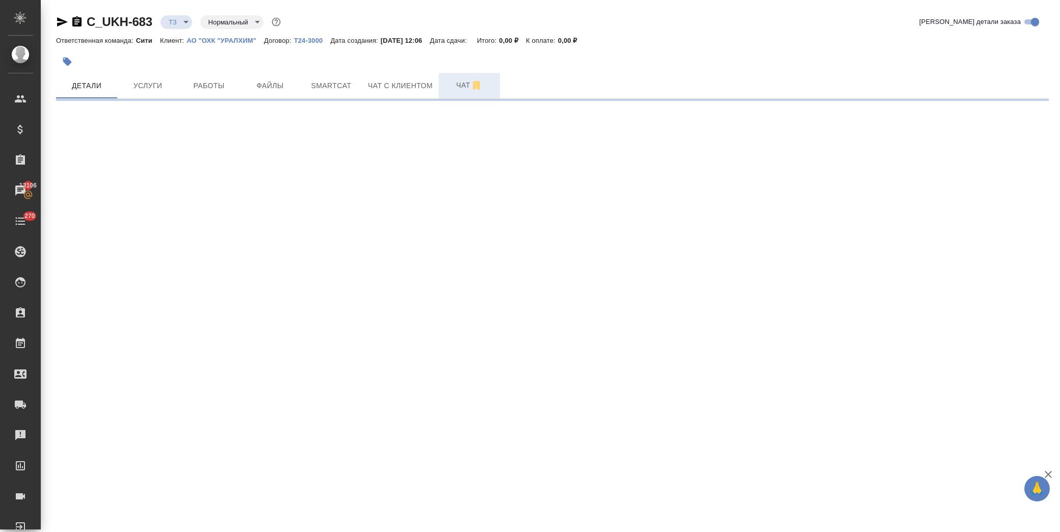
select select "RU"
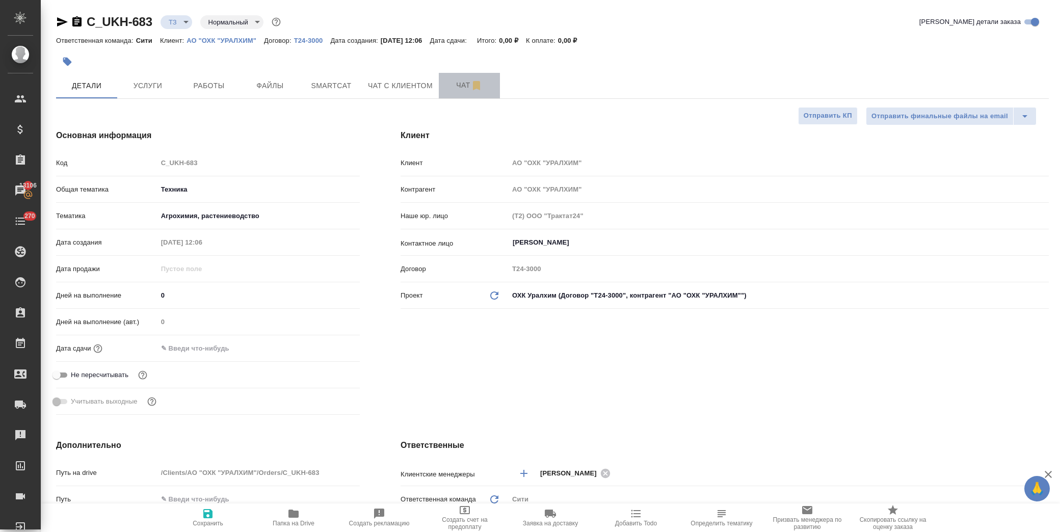
click at [455, 83] on span "Чат" at bounding box center [469, 85] width 49 height 13
type textarea "x"
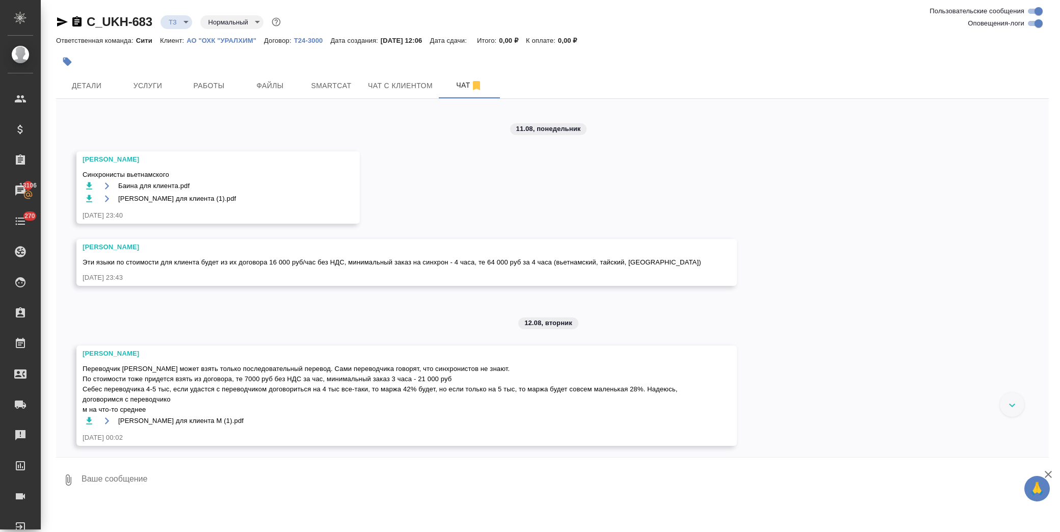
scroll to position [721, 0]
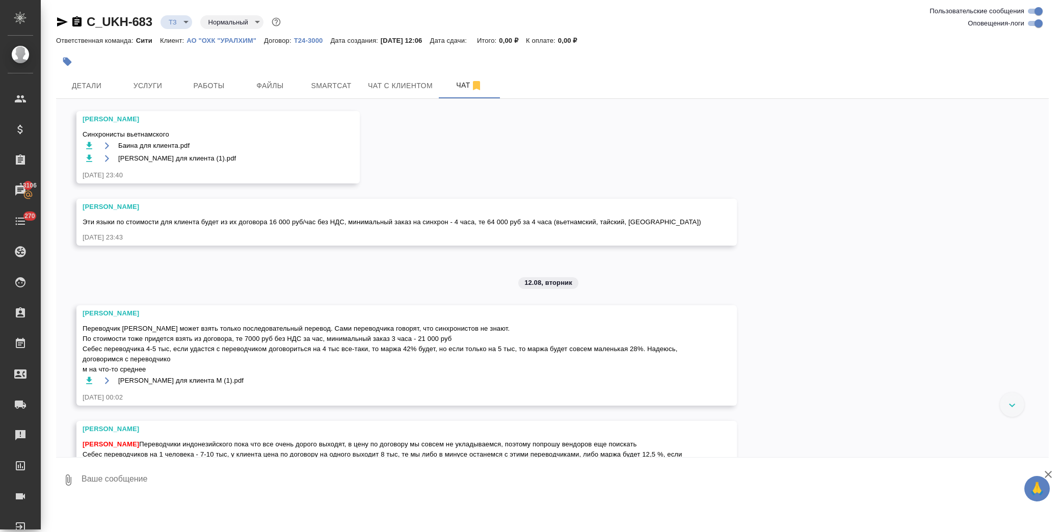
click at [86, 381] on icon "button" at bounding box center [89, 381] width 10 height 10
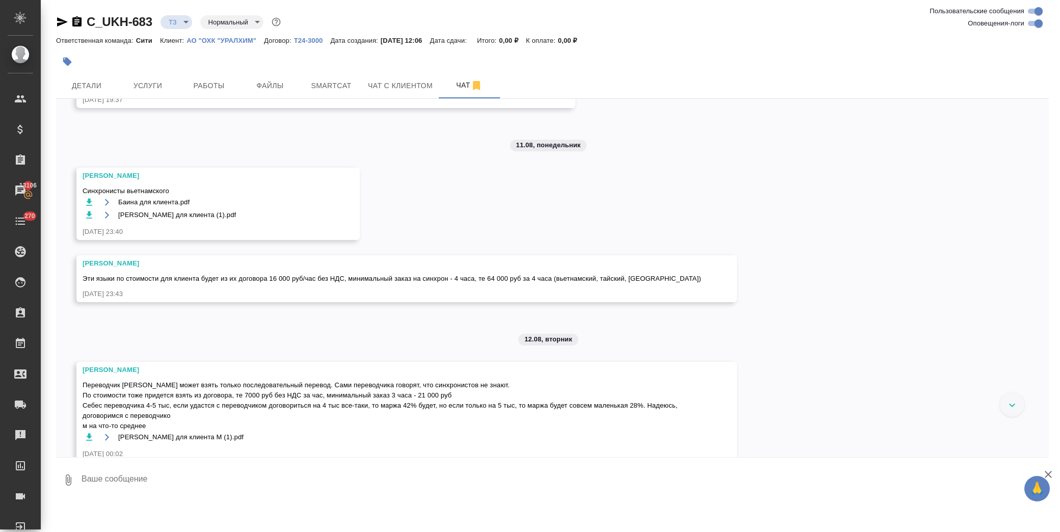
scroll to position [778, 0]
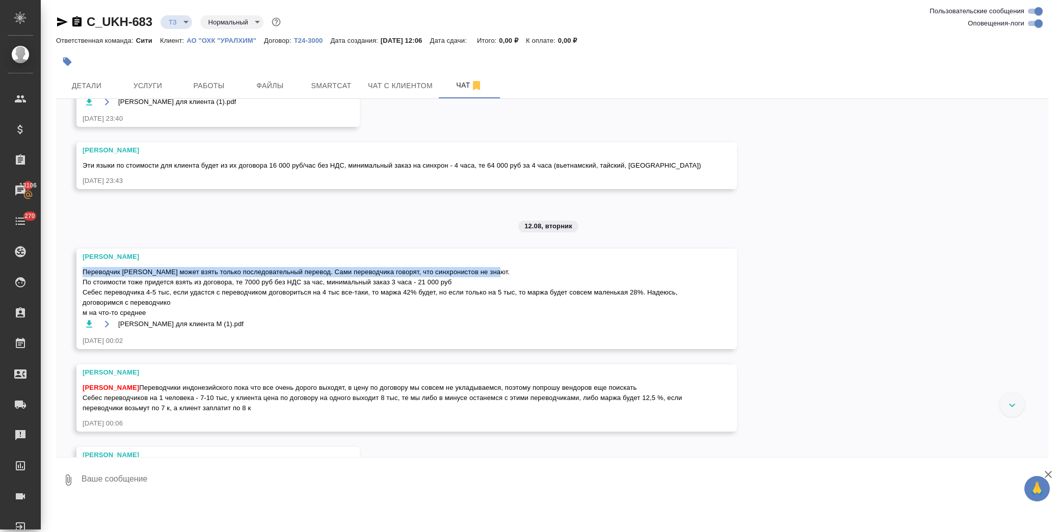
drag, startPoint x: 85, startPoint y: 271, endPoint x: 492, endPoint y: 272, distance: 406.6
click at [492, 272] on span "Переводчик малайского может взять только последовательный перевод. Сами перевод…" at bounding box center [392, 292] width 619 height 51
copy span "Переводчик малайского может взять только последовательный перевод. Сами перевод…"
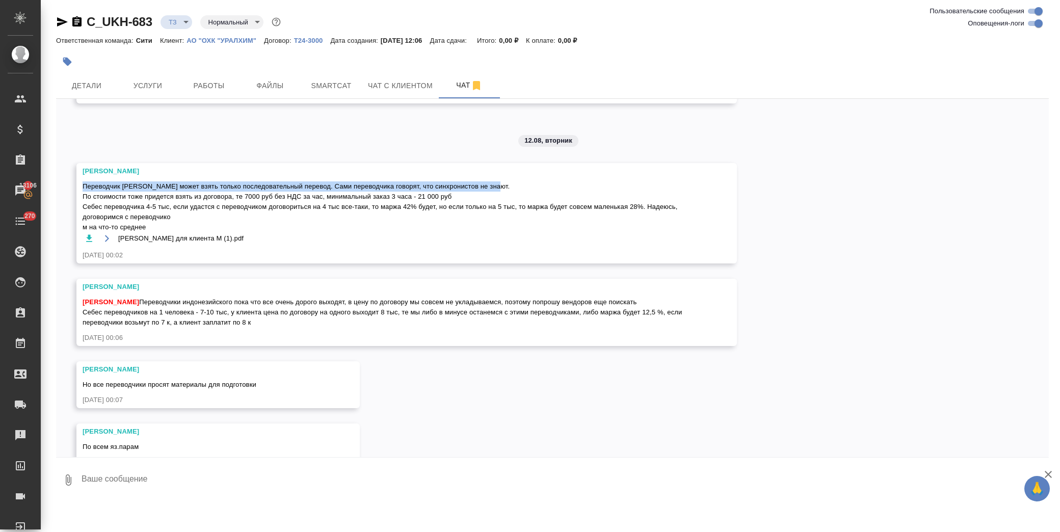
scroll to position [891, 0]
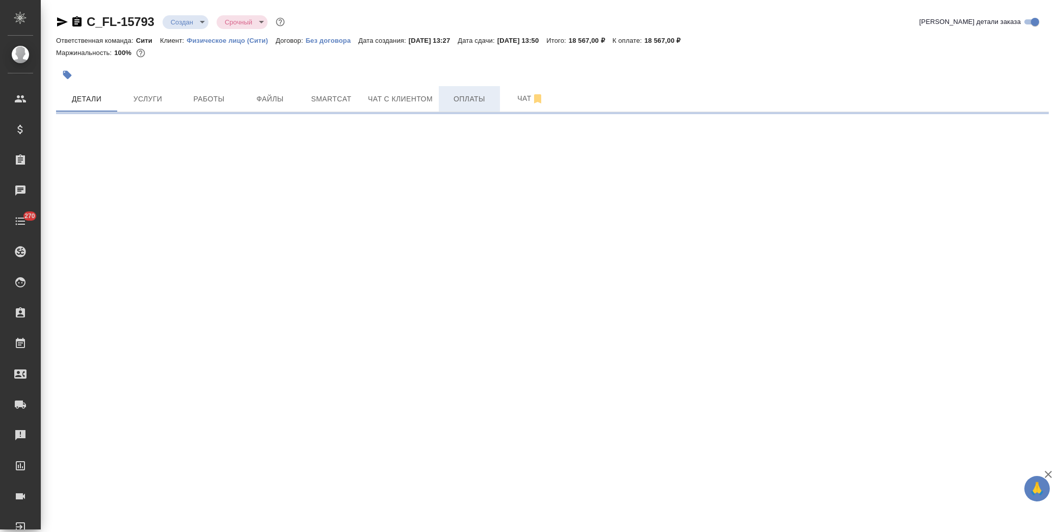
select select "RU"
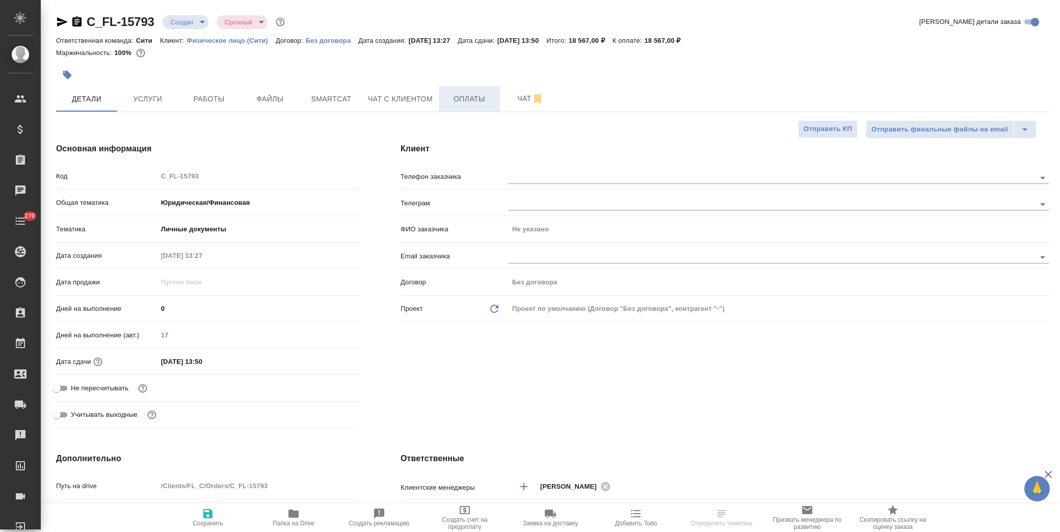
type textarea "x"
click at [450, 98] on span "Оплаты" at bounding box center [469, 99] width 49 height 13
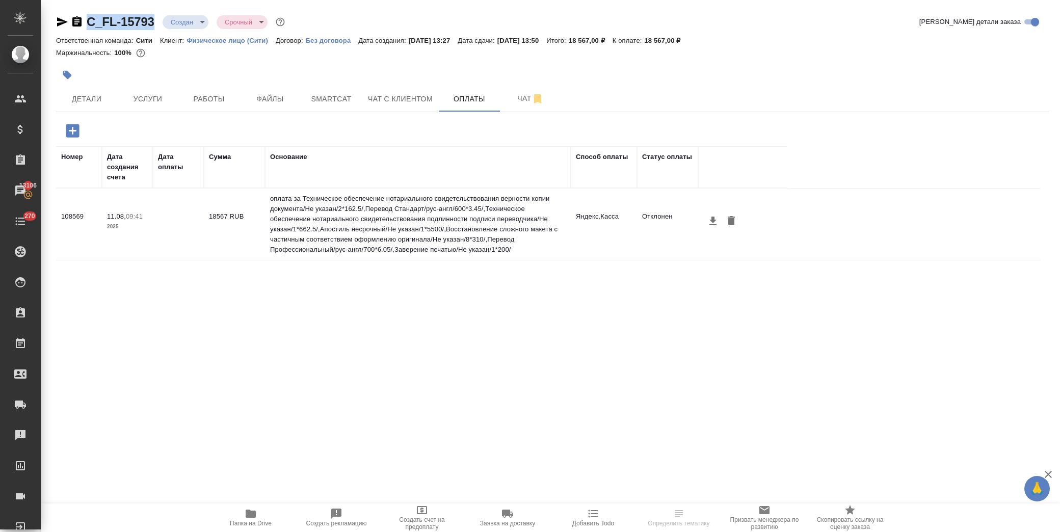
drag, startPoint x: 158, startPoint y: 19, endPoint x: 89, endPoint y: 17, distance: 69.3
click at [89, 17] on div "C_FL-15793 Создан new Срочный urgent" at bounding box center [171, 22] width 231 height 16
copy link "C_FL-15793"
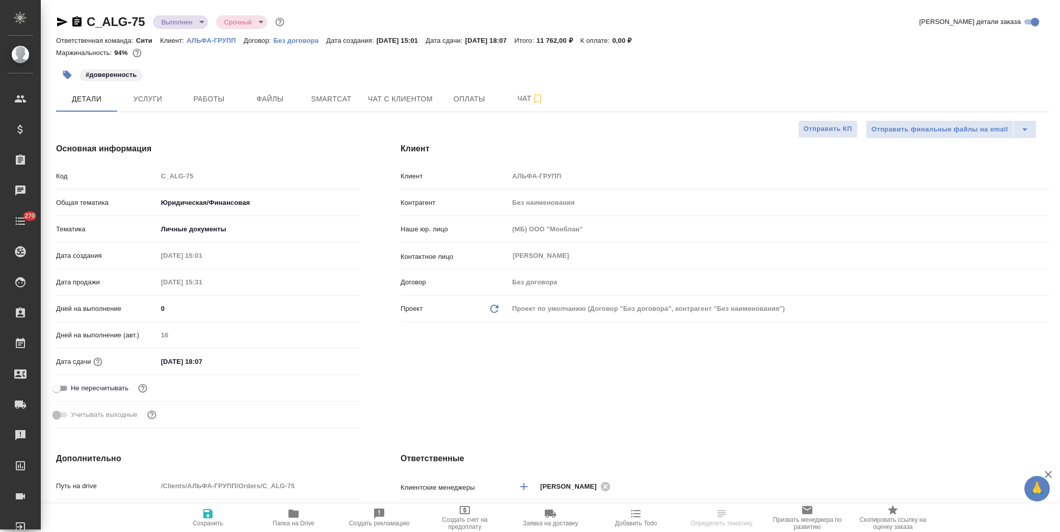
select select "RU"
drag, startPoint x: 148, startPoint y: 24, endPoint x: 88, endPoint y: 23, distance: 60.1
click at [88, 23] on div "C_ALG-75 Выполнен completed Срочный urgent" at bounding box center [171, 22] width 230 height 16
copy link "C_ALG-75"
select select "RU"
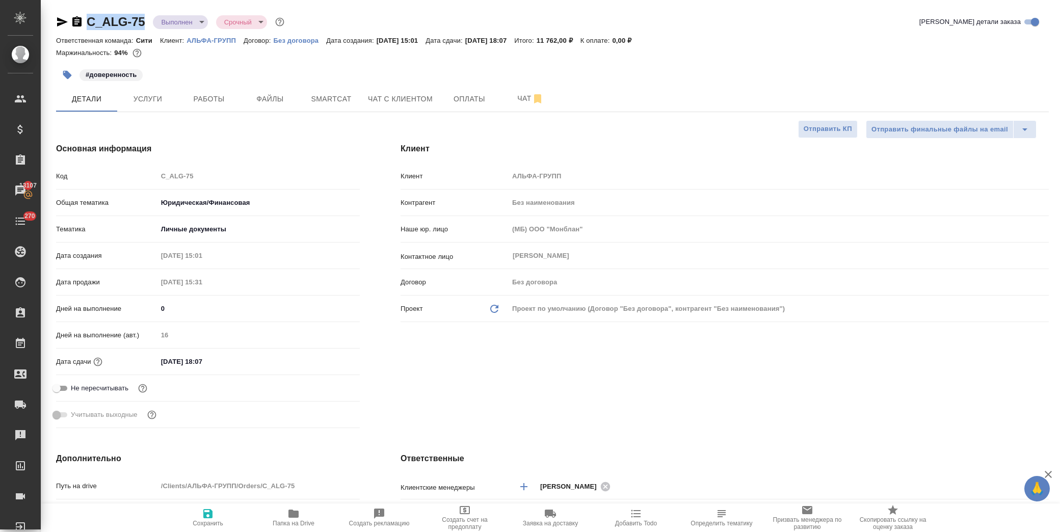
type textarea "x"
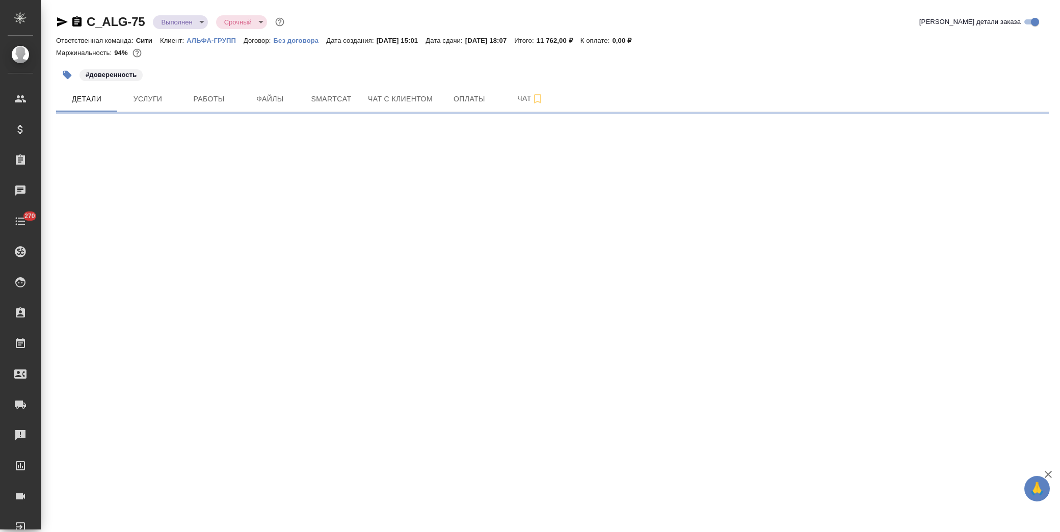
select select "RU"
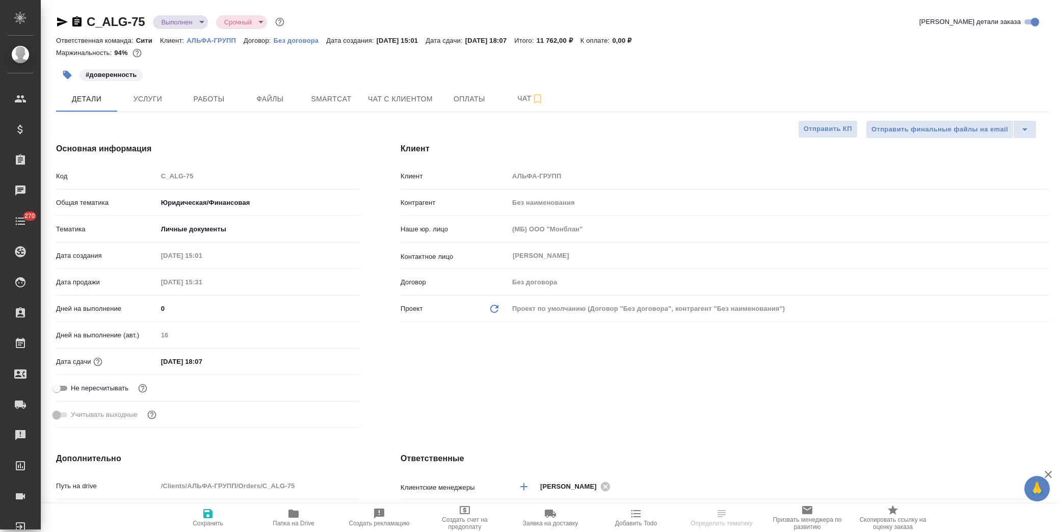
type textarea "x"
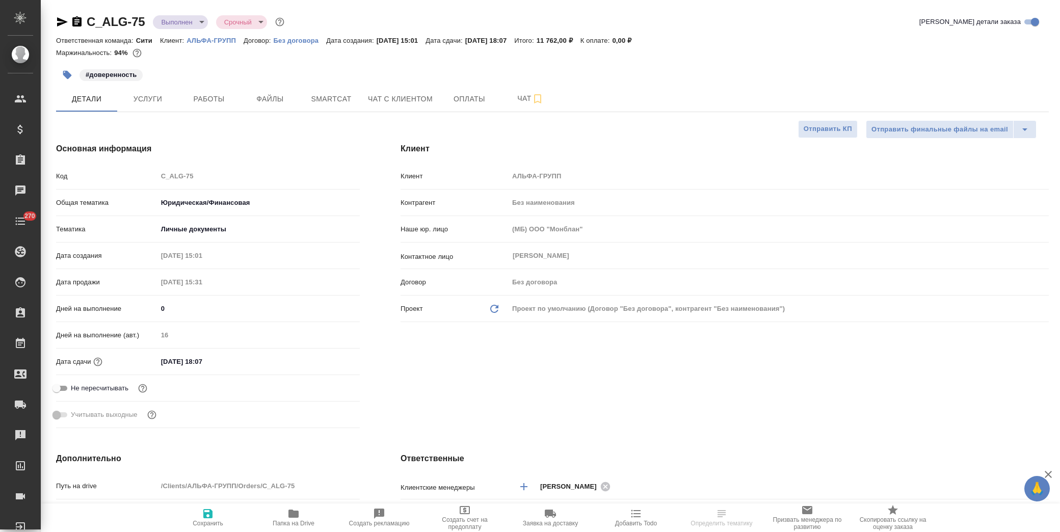
type textarea "x"
click at [204, 108] on button "Работы" at bounding box center [208, 98] width 61 height 25
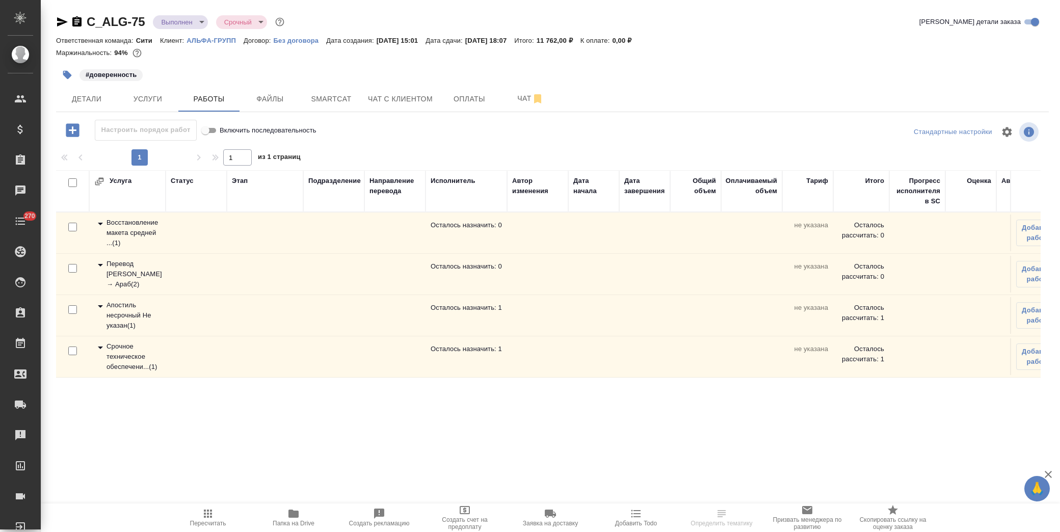
click at [101, 223] on icon at bounding box center [100, 224] width 5 height 3
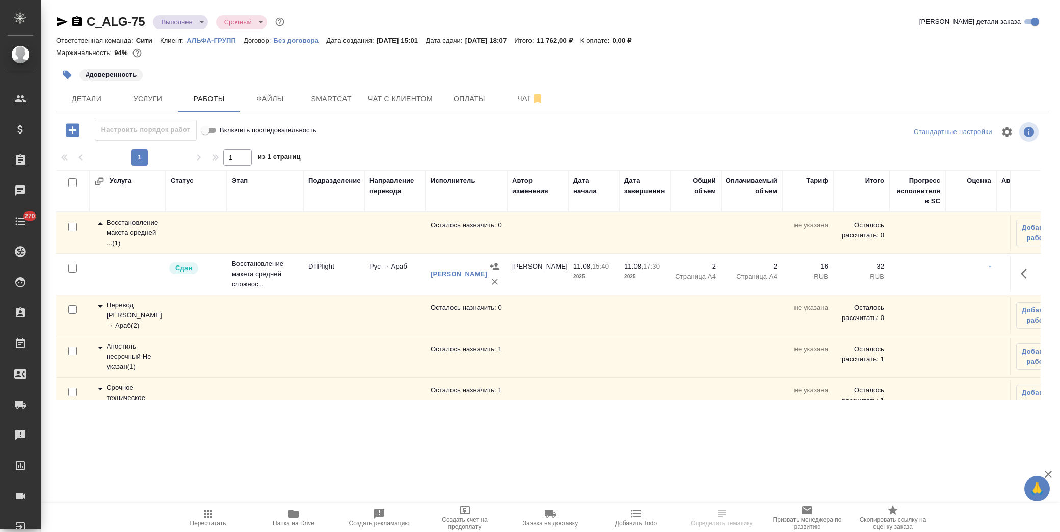
click at [102, 223] on icon at bounding box center [100, 224] width 12 height 12
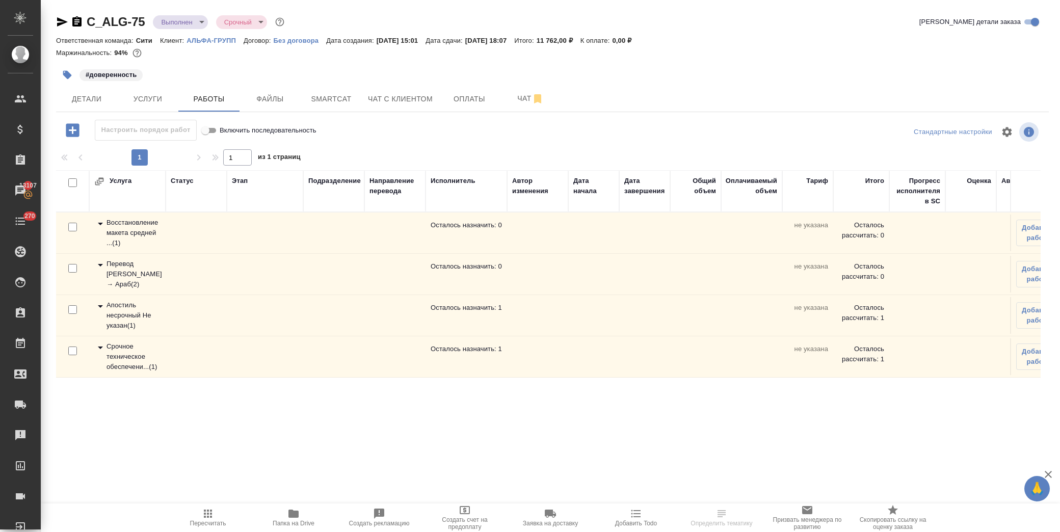
click at [100, 264] on icon at bounding box center [100, 265] width 5 height 3
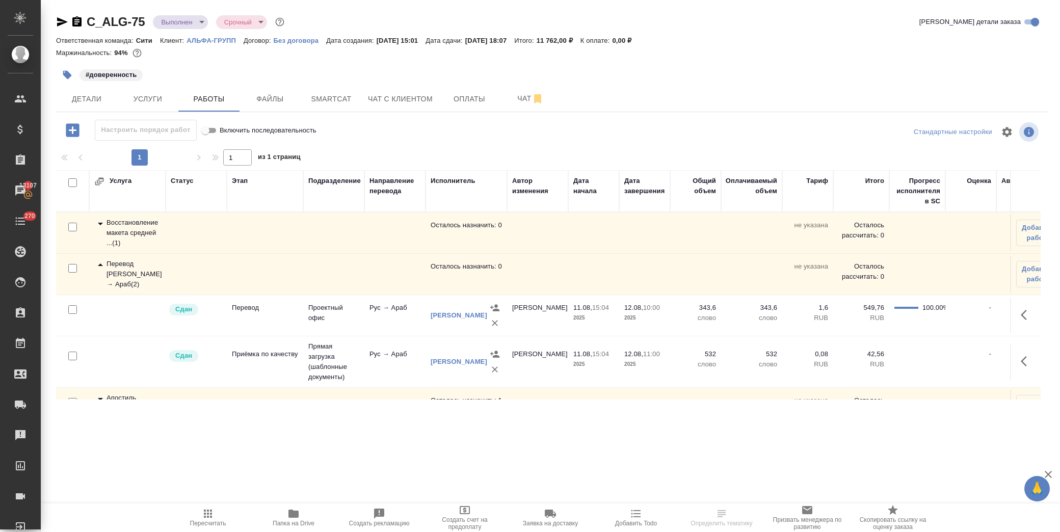
click at [100, 264] on icon at bounding box center [100, 264] width 5 height 3
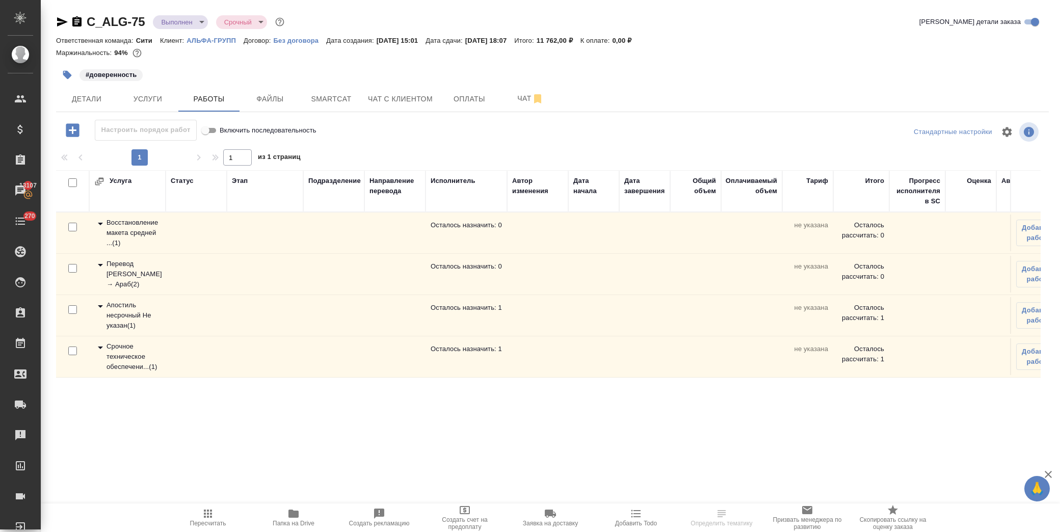
click at [101, 304] on icon at bounding box center [100, 306] width 12 height 12
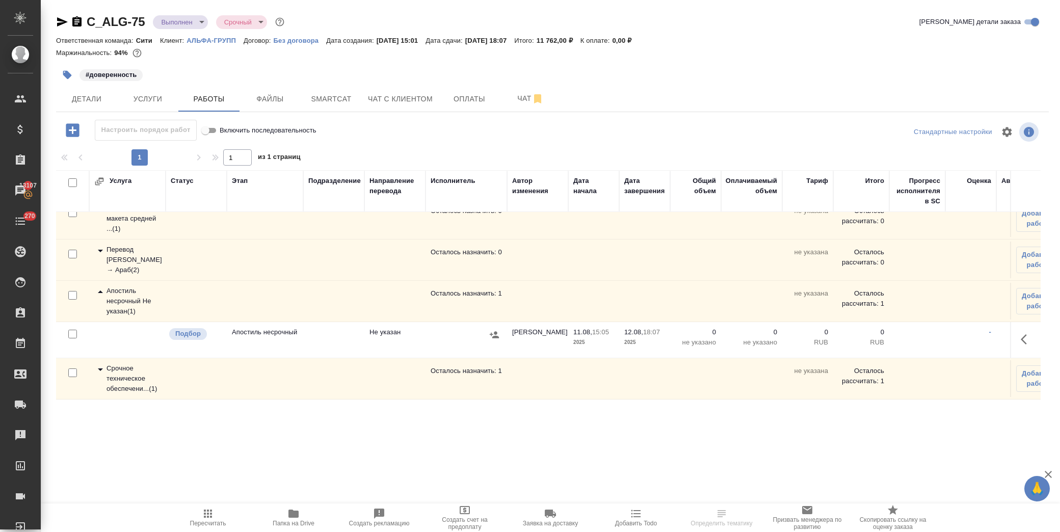
scroll to position [23, 0]
click at [1030, 237] on td at bounding box center [1025, 218] width 31 height 37
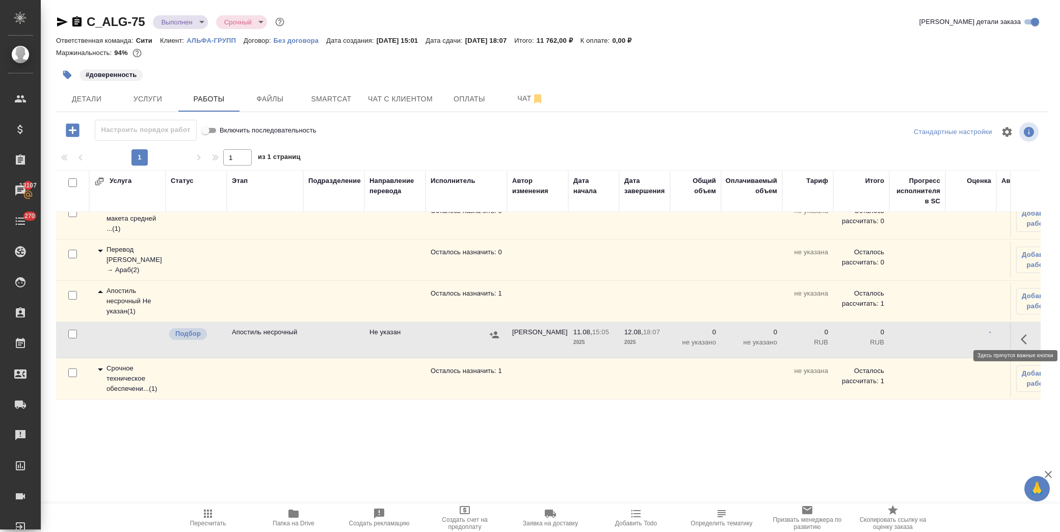
click at [1021, 333] on icon "button" at bounding box center [1027, 339] width 12 height 12
click at [947, 335] on icon "button" at bounding box center [951, 339] width 9 height 9
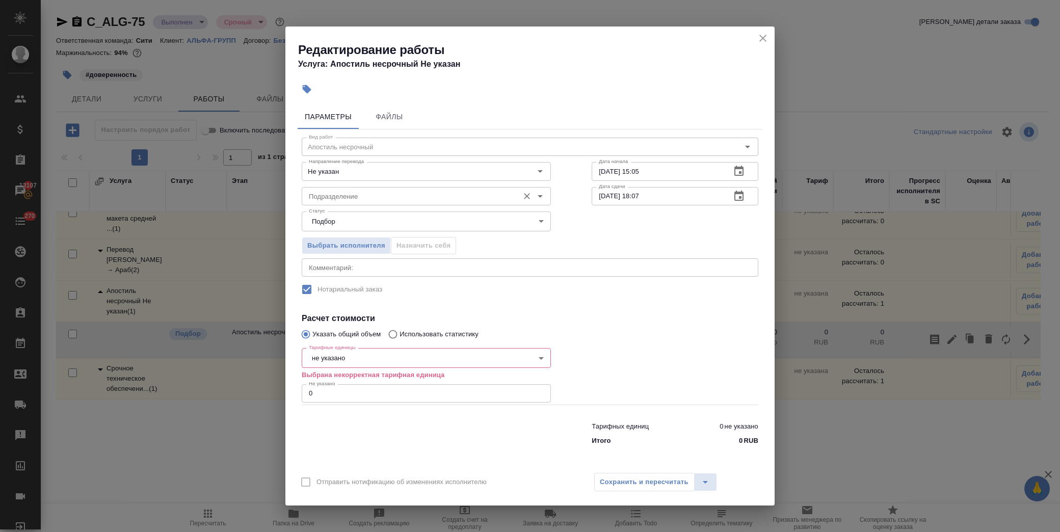
click at [327, 196] on input "Подразделение" at bounding box center [409, 196] width 209 height 12
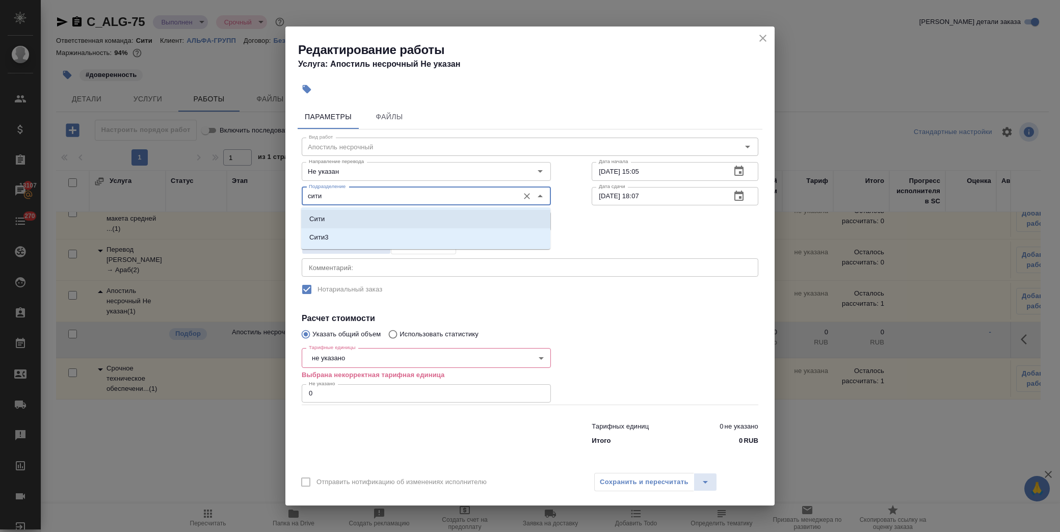
click at [347, 217] on li "Сити" at bounding box center [425, 219] width 249 height 18
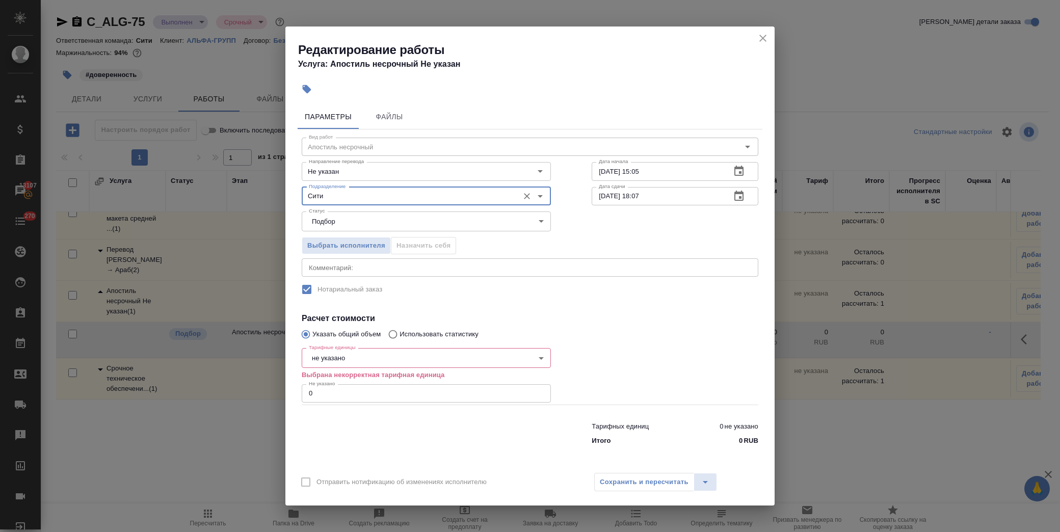
type input "Сити"
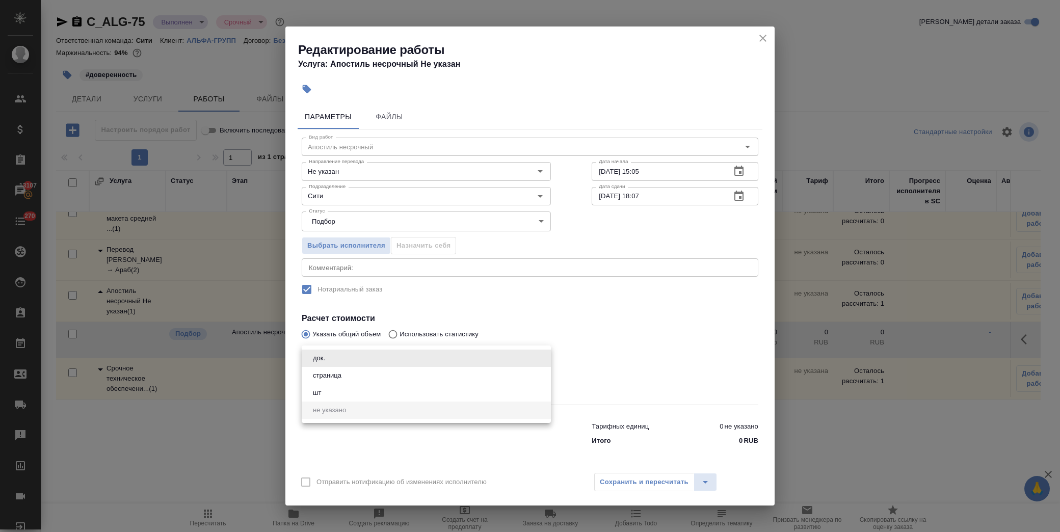
click at [325, 359] on body "🙏 .cls-1 fill:#fff; AWATERA Лофицкая Юлия Владимировна Клиенты Спецификации Зак…" at bounding box center [530, 266] width 1060 height 532
click at [342, 360] on li "док." at bounding box center [426, 358] width 249 height 17
type input "5a8b1489cc6b4906c91bfd8b"
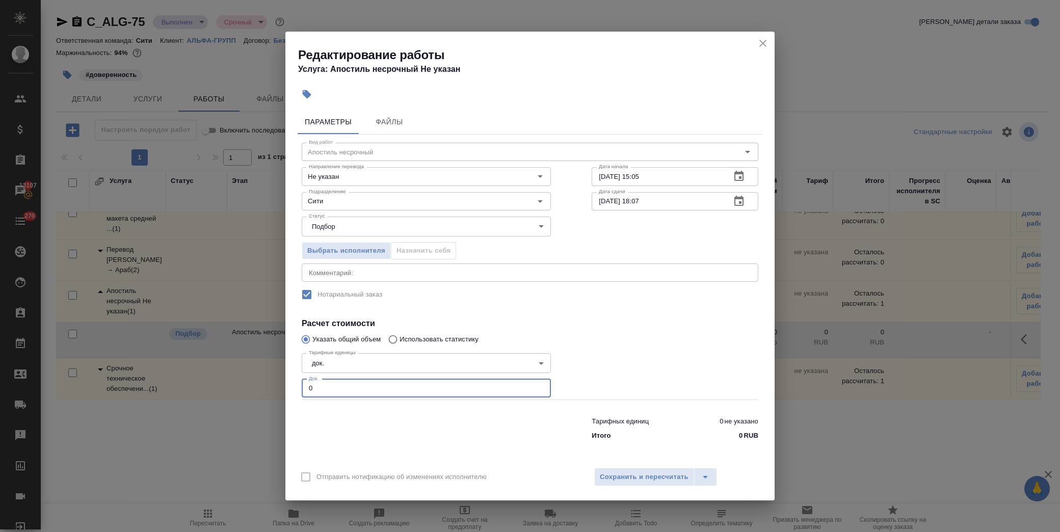
drag, startPoint x: 333, startPoint y: 383, endPoint x: 238, endPoint y: 390, distance: 94.6
click at [238, 390] on div "Редактирование работы Услуга: Апостиль несрочный Не указан Параметры Файлы Вид …" at bounding box center [530, 266] width 1060 height 532
type input "1"
click at [658, 469] on button "Сохранить и пересчитать" at bounding box center [644, 477] width 100 height 18
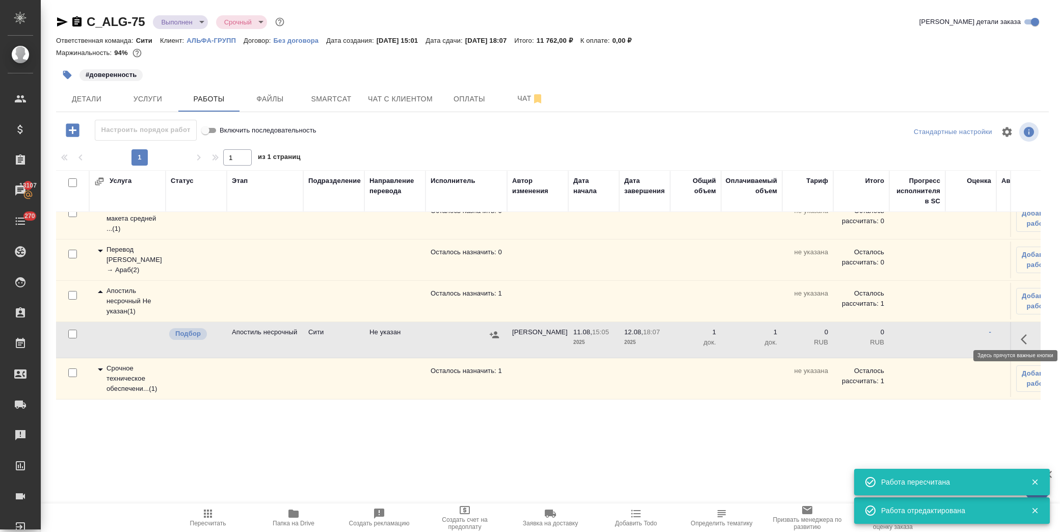
click at [1014, 330] on button "button" at bounding box center [1026, 339] width 24 height 24
click at [946, 333] on icon "button" at bounding box center [952, 339] width 12 height 12
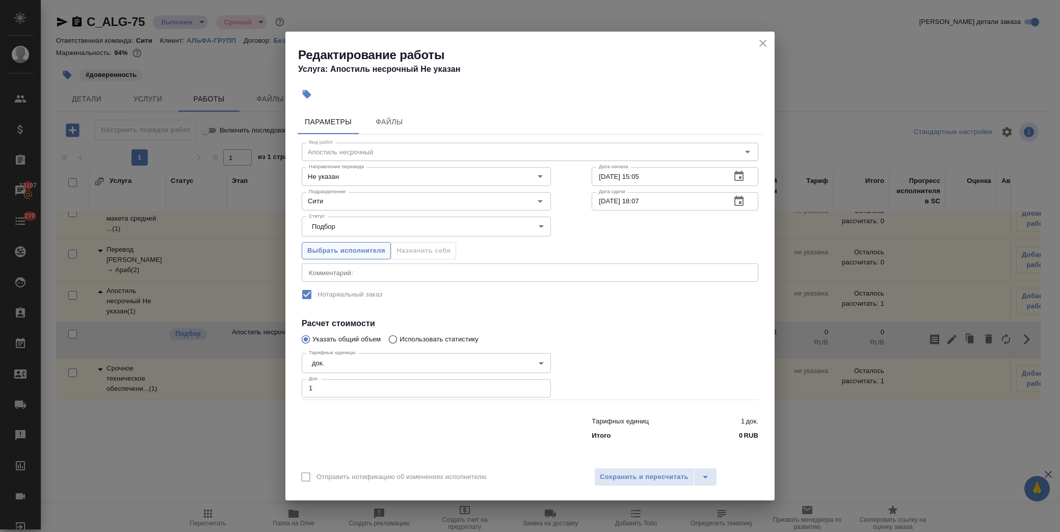
click at [348, 248] on span "Выбрать исполнителя" at bounding box center [346, 251] width 78 height 12
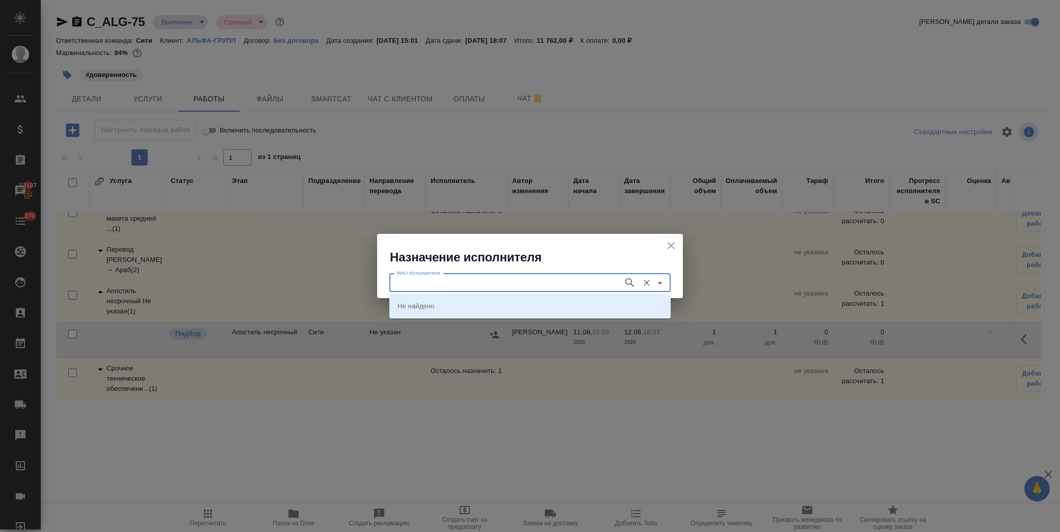
click at [481, 278] on input "ФИО Исполнителя" at bounding box center [505, 283] width 226 height 12
type input "министерство"
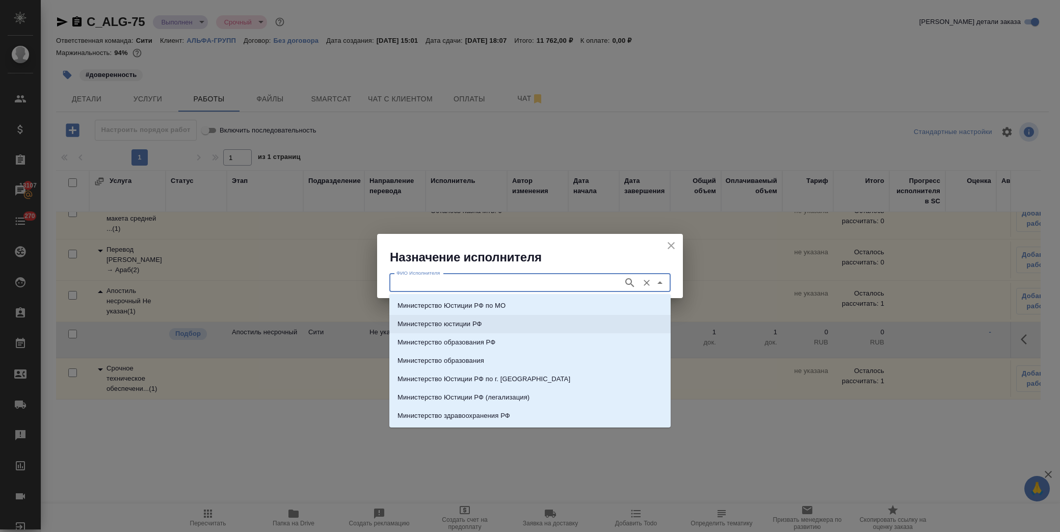
click at [501, 324] on li "Министерство юстиции РФ" at bounding box center [529, 324] width 281 height 18
type input "Министерство юстиции РФ"
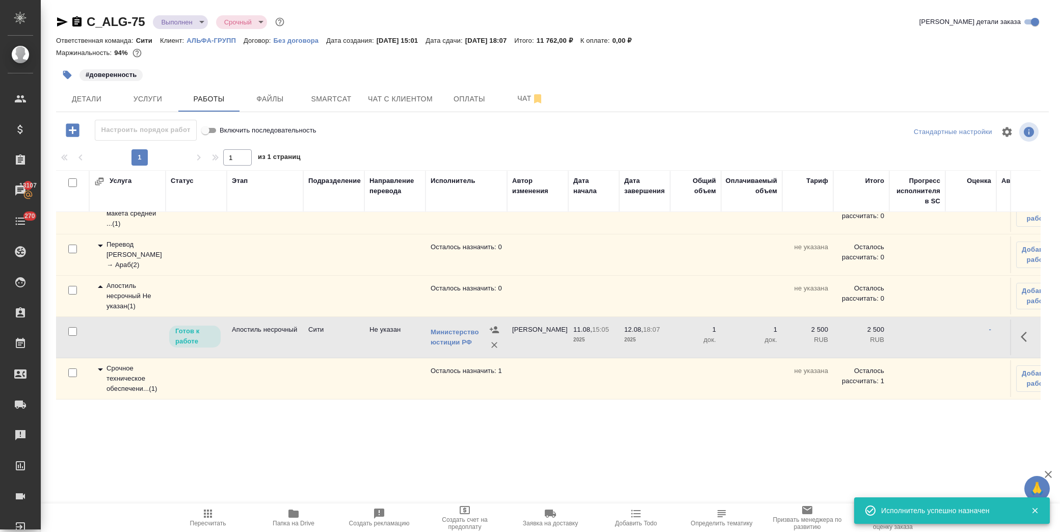
click at [102, 282] on icon at bounding box center [100, 287] width 12 height 12
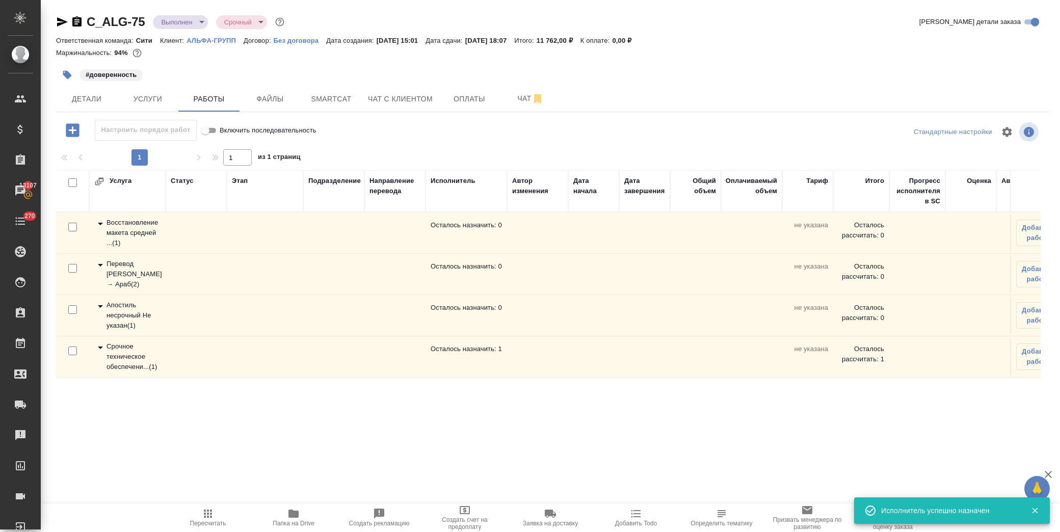
scroll to position [0, 0]
click at [98, 347] on icon at bounding box center [100, 347] width 5 height 3
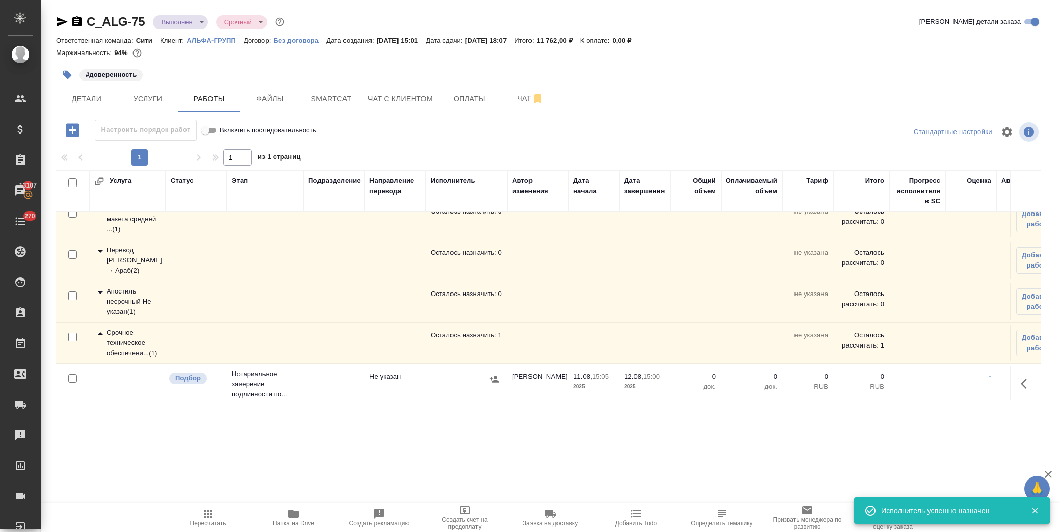
scroll to position [28, 0]
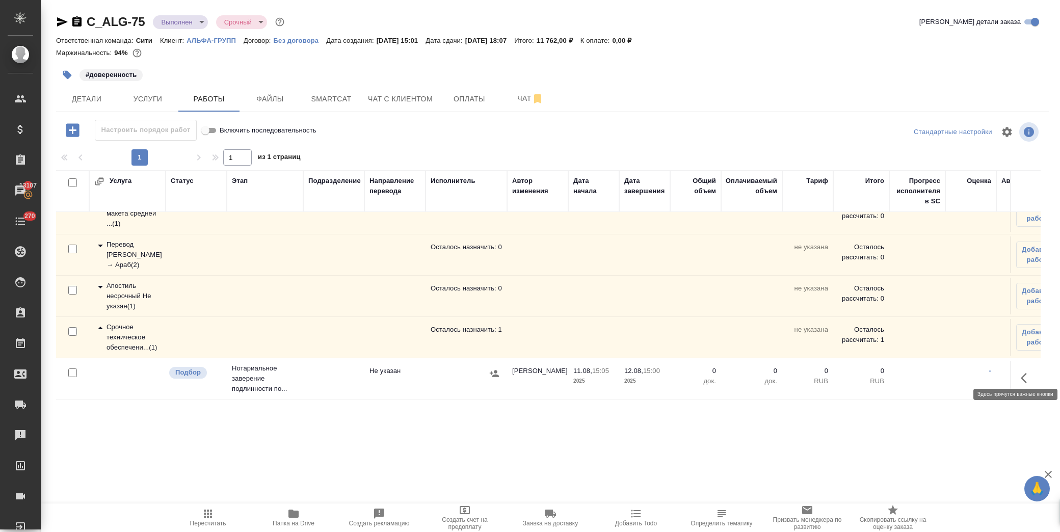
click at [1021, 372] on icon "button" at bounding box center [1027, 378] width 12 height 12
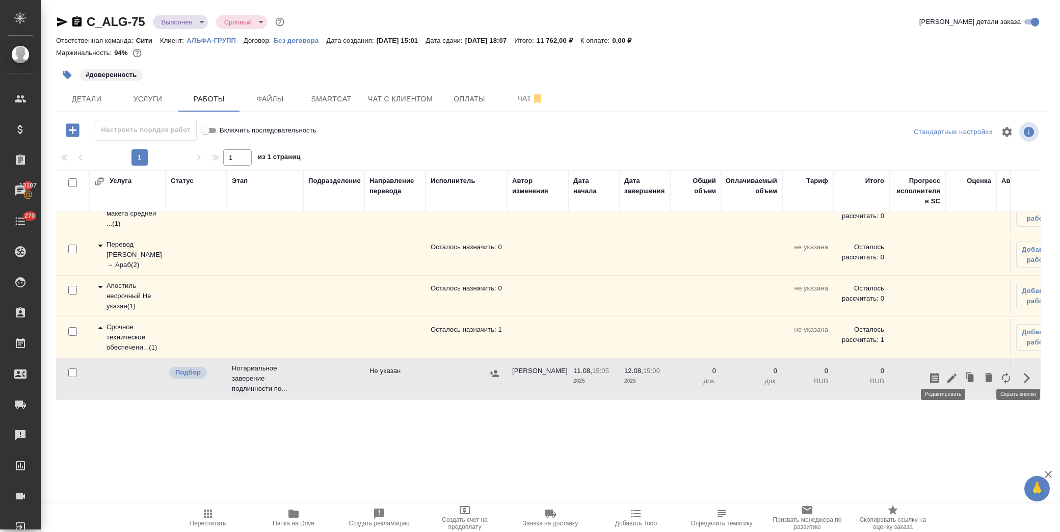
click at [946, 372] on icon "button" at bounding box center [952, 378] width 12 height 12
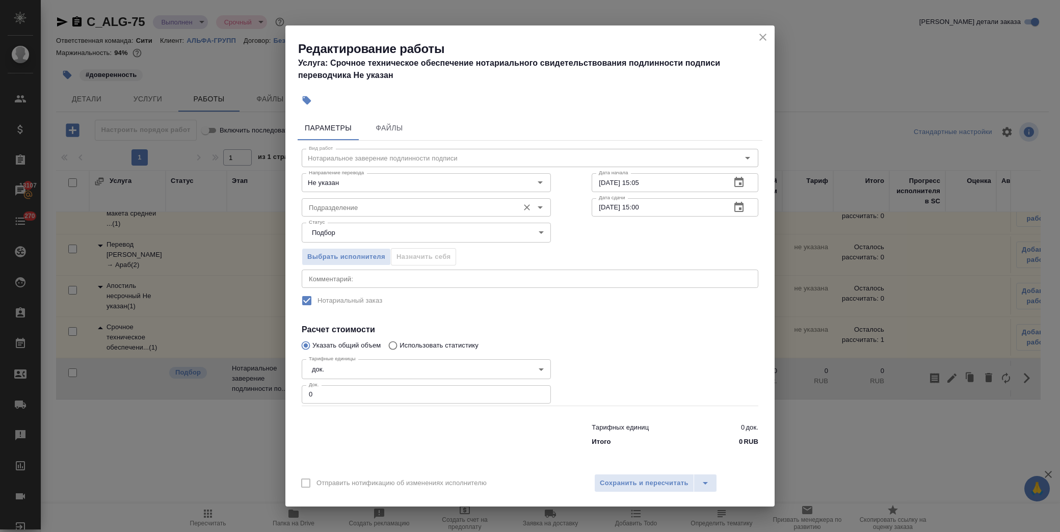
drag, startPoint x: 390, startPoint y: 206, endPoint x: 415, endPoint y: 198, distance: 26.3
click at [392, 206] on input "Подразделение" at bounding box center [409, 207] width 209 height 12
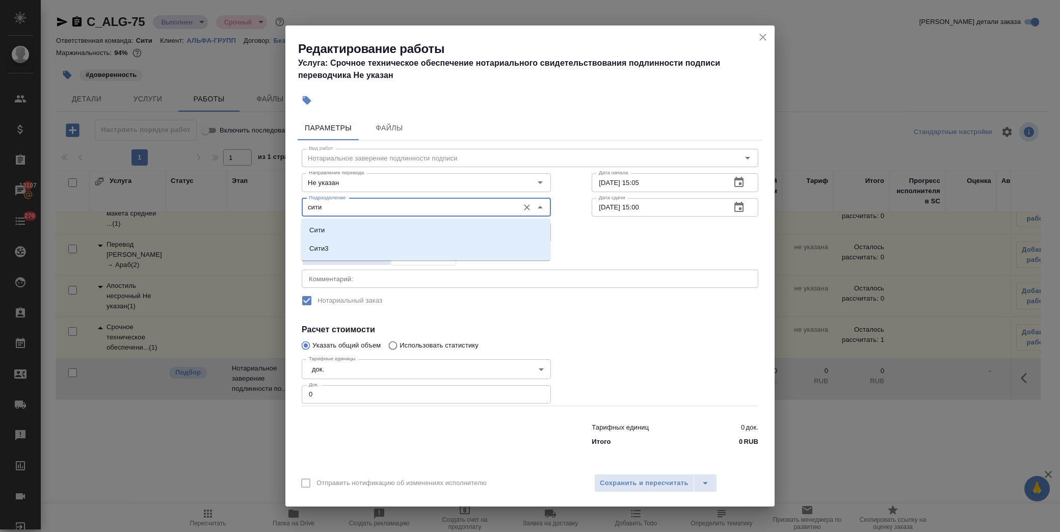
click at [364, 220] on div "Сити Сити3" at bounding box center [425, 240] width 249 height 42
click at [364, 225] on li "Сити" at bounding box center [425, 230] width 249 height 18
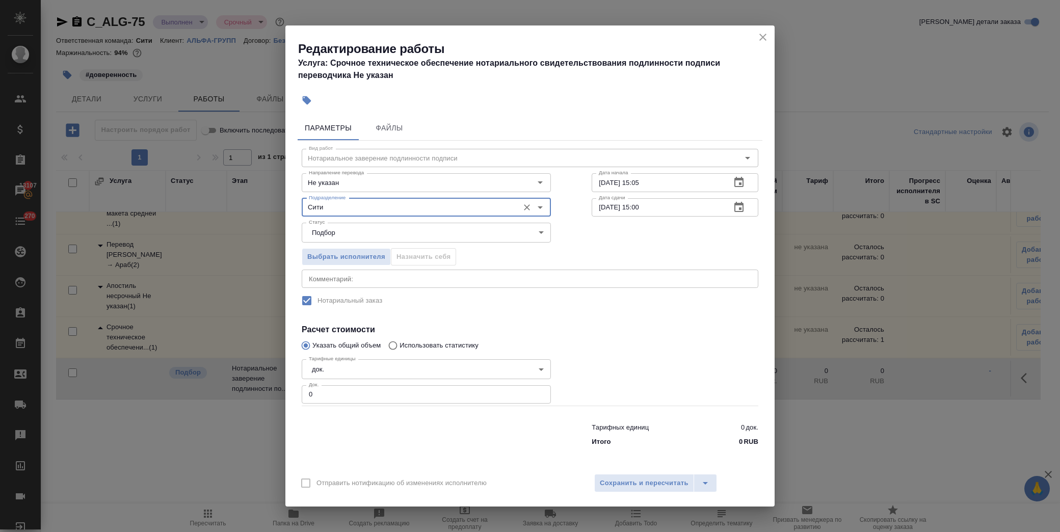
type input "Сити"
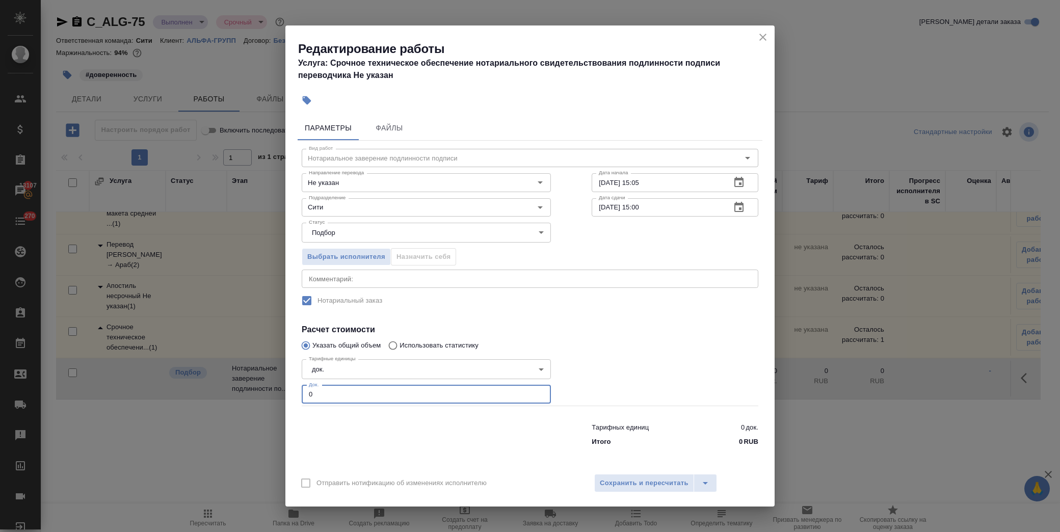
drag, startPoint x: 332, startPoint y: 395, endPoint x: 259, endPoint y: 393, distance: 72.9
click at [259, 393] on div "Редактирование работы Услуга: Срочное техническое обеспечение нотариального сви…" at bounding box center [530, 266] width 1060 height 532
type input "1"
drag, startPoint x: 619, startPoint y: 473, endPoint x: 629, endPoint y: 473, distance: 10.2
click at [622, 473] on div "Отправить нотификацию об изменениях исполнителю Сохранить и пересчитать" at bounding box center [529, 486] width 489 height 39
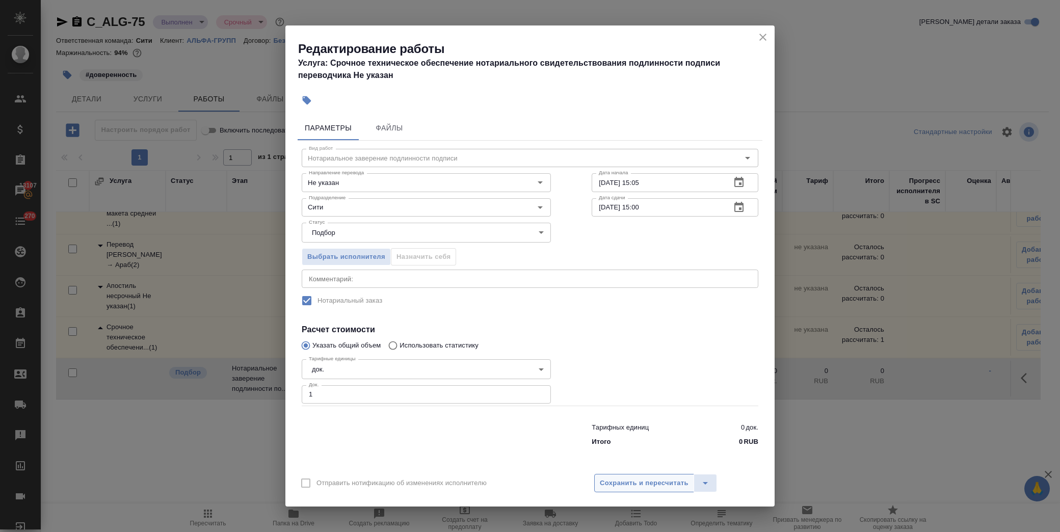
click at [630, 476] on button "Сохранить и пересчитать" at bounding box center [644, 483] width 100 height 18
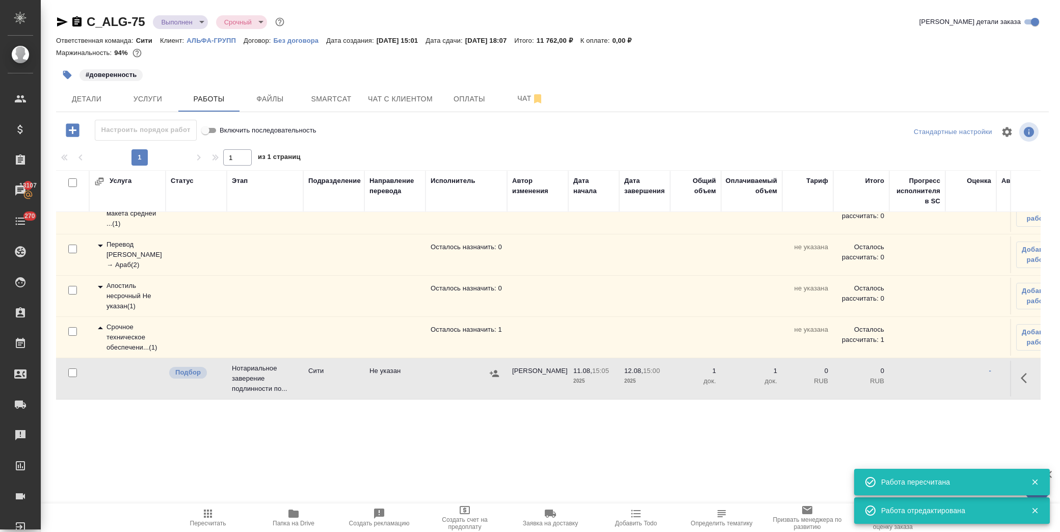
click at [1021, 373] on icon "button" at bounding box center [1027, 378] width 12 height 12
click at [950, 372] on button "button" at bounding box center [951, 378] width 17 height 24
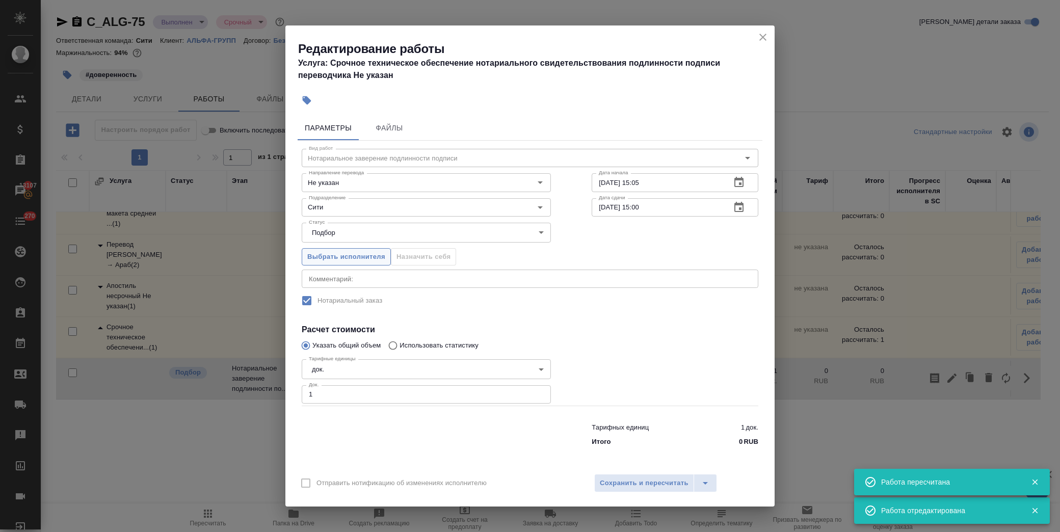
click at [372, 253] on span "Выбрать исполнителя" at bounding box center [346, 257] width 78 height 12
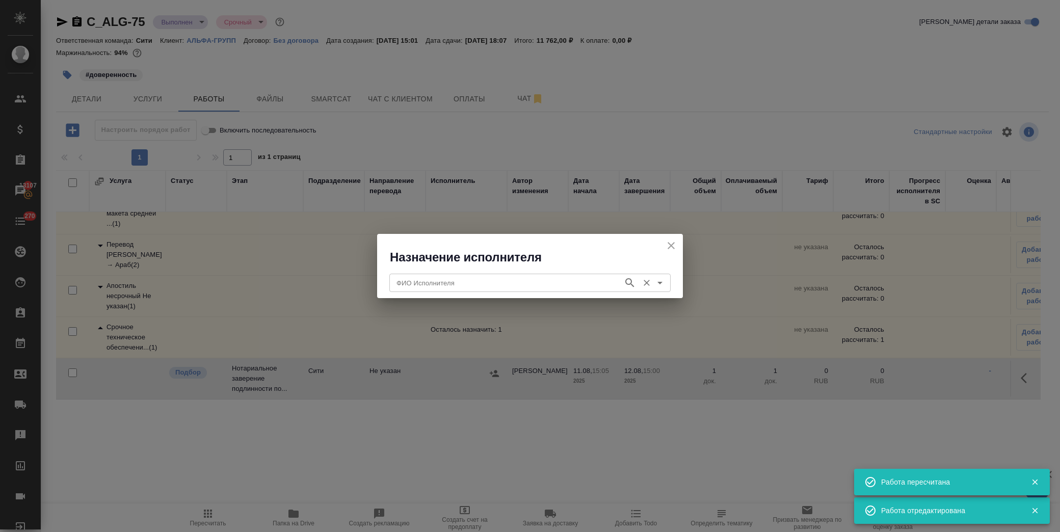
click at [483, 287] on input "ФИО Исполнителя" at bounding box center [505, 283] width 226 height 12
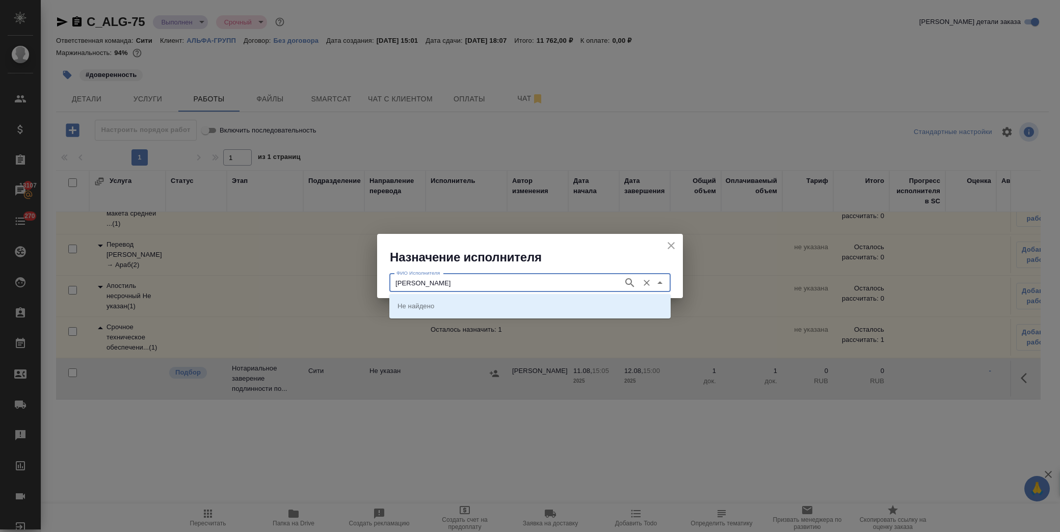
type input "[PERSON_NAME]"
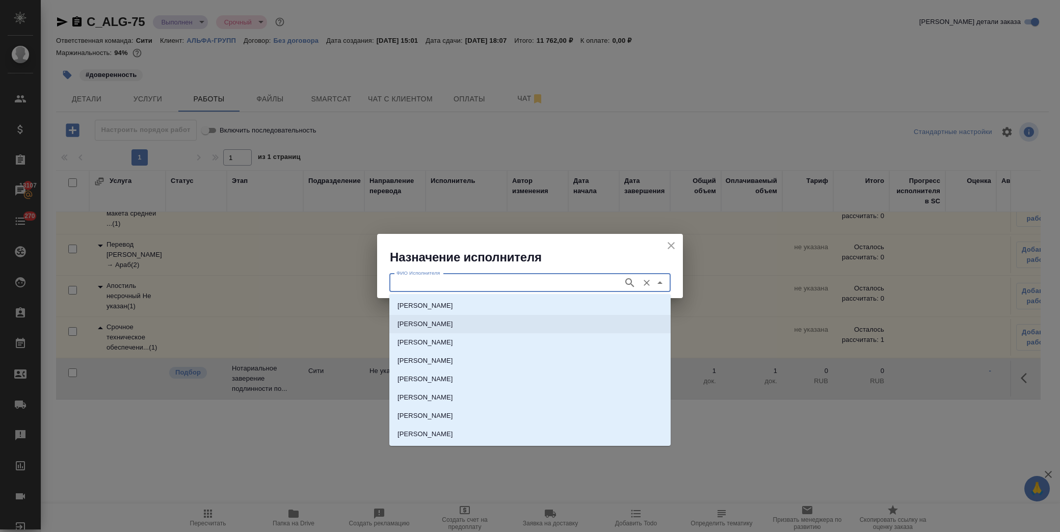
click at [440, 329] on li "[PERSON_NAME]" at bounding box center [529, 324] width 281 height 18
type input "[PERSON_NAME]"
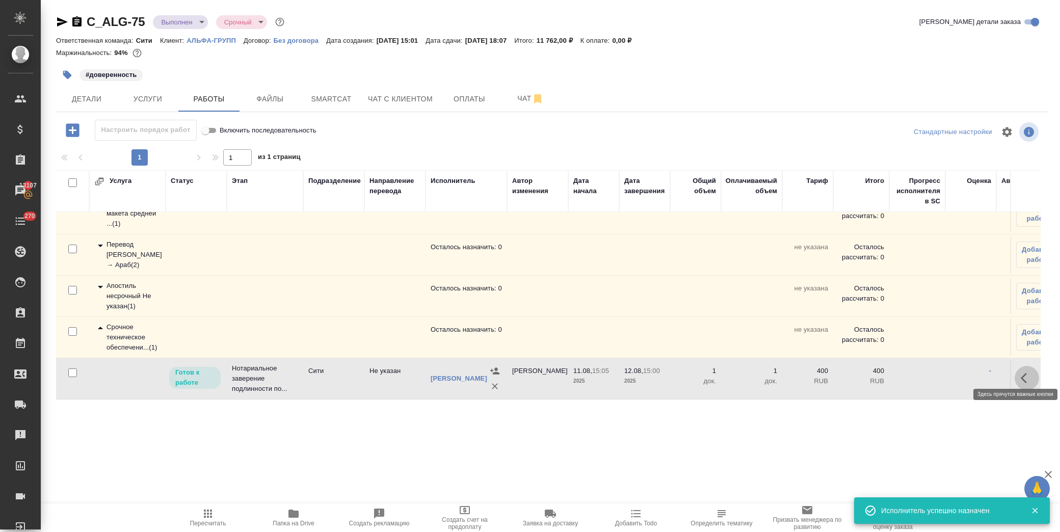
click at [1021, 373] on icon "button" at bounding box center [1024, 378] width 6 height 10
click at [943, 374] on button "button" at bounding box center [951, 378] width 17 height 24
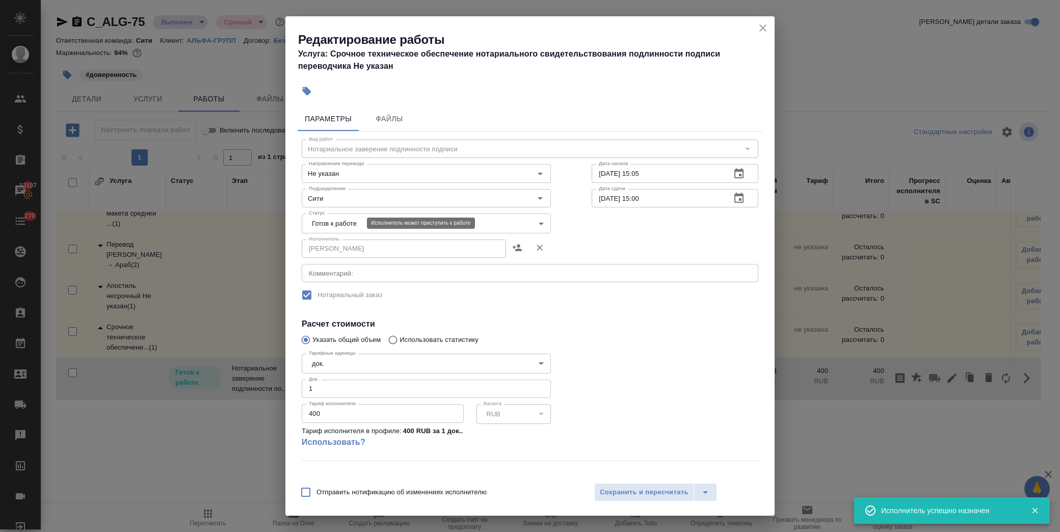
click at [359, 221] on body "🙏 .cls-1 fill:#fff; AWATERA Лофицкая Юлия Владимировна Клиенты Спецификации Зак…" at bounding box center [530, 266] width 1060 height 532
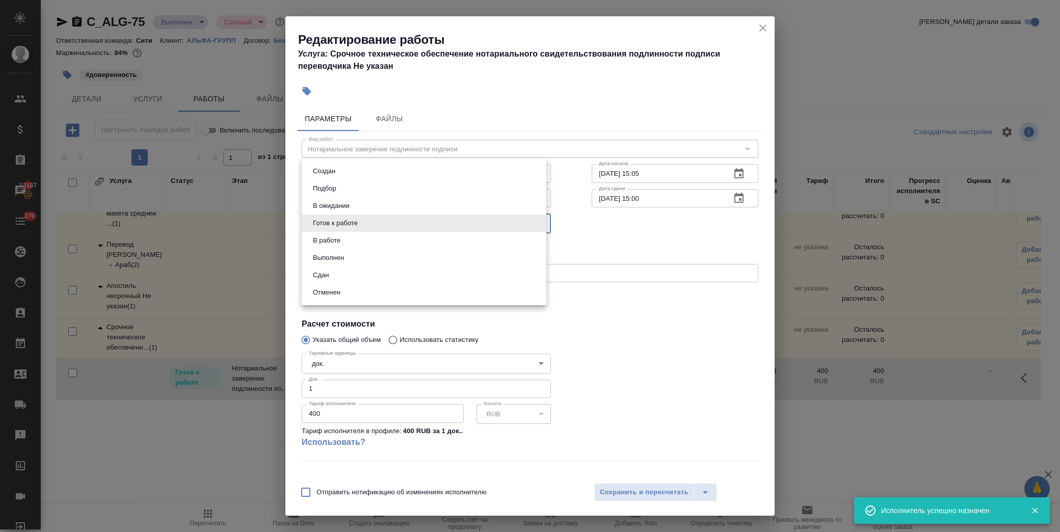
click at [357, 273] on li "Сдан" at bounding box center [424, 274] width 245 height 17
type input "closed"
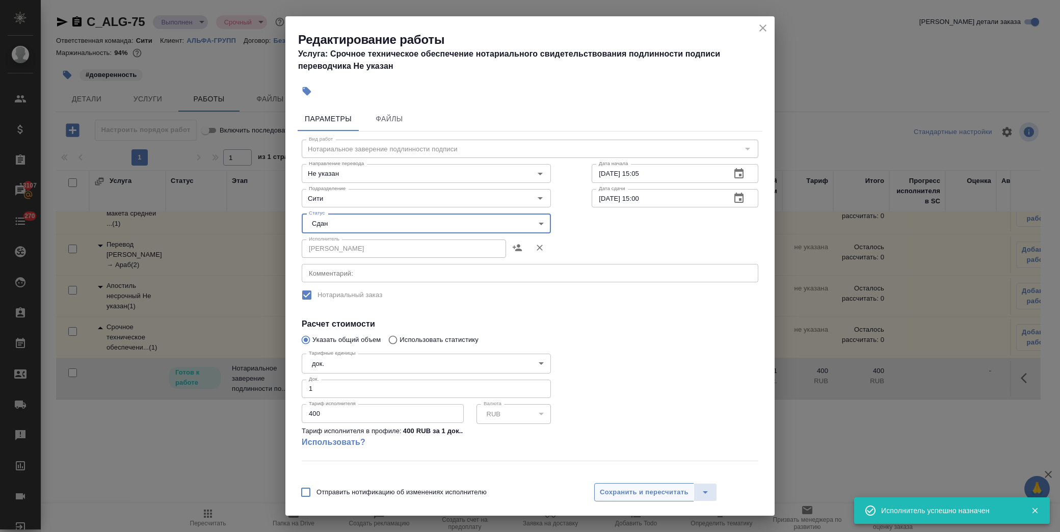
click at [610, 497] on span "Сохранить и пересчитать" at bounding box center [644, 493] width 89 height 12
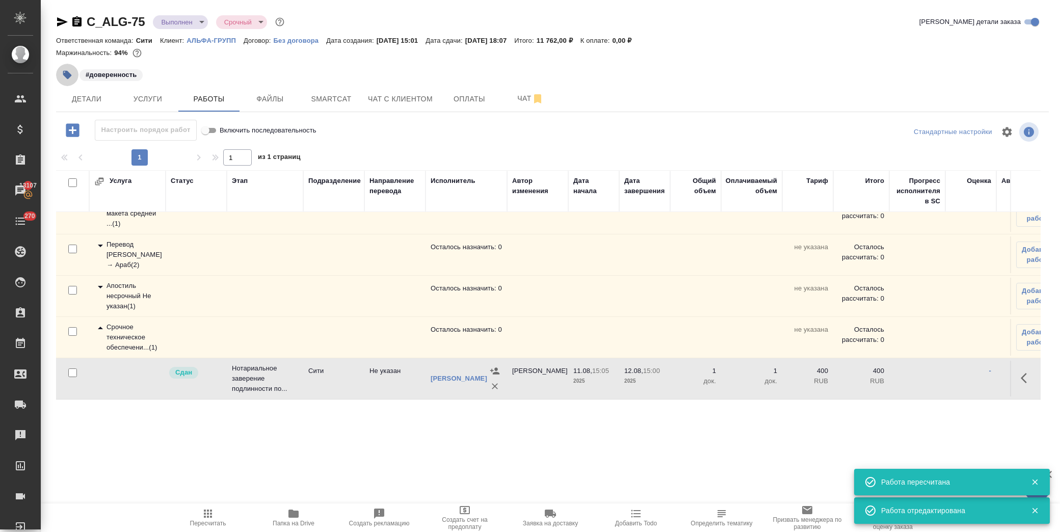
click at [68, 73] on icon "button" at bounding box center [67, 75] width 9 height 9
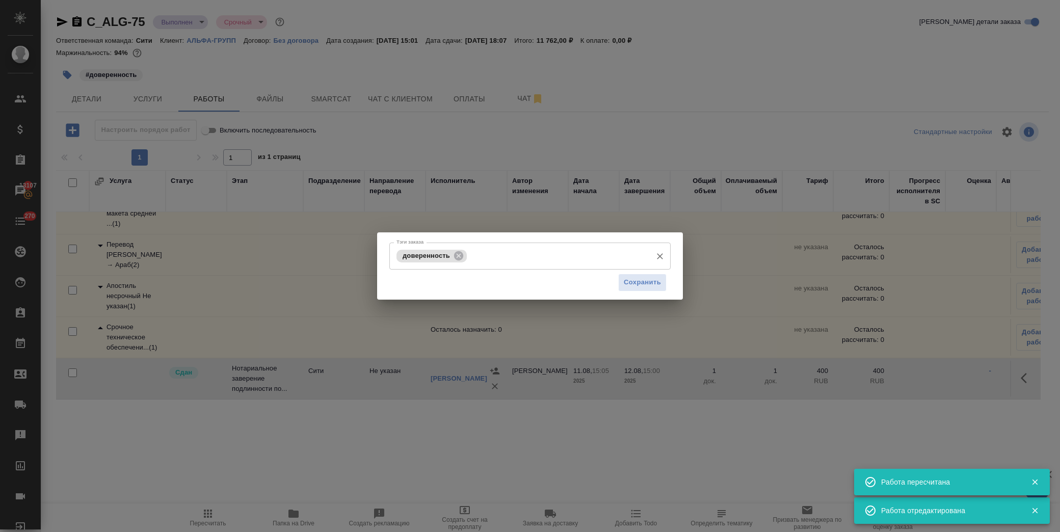
click at [485, 255] on input "Тэги заказа" at bounding box center [557, 255] width 177 height 17
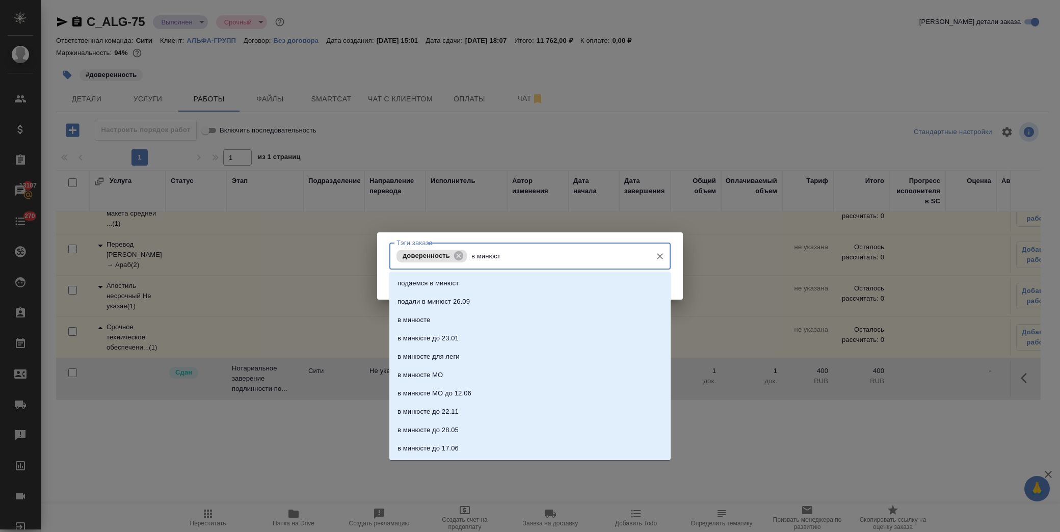
type input "в минюсте"
drag, startPoint x: 442, startPoint y: 288, endPoint x: 625, endPoint y: 304, distance: 184.1
click at [443, 288] on li "в минюсте" at bounding box center [529, 283] width 281 height 18
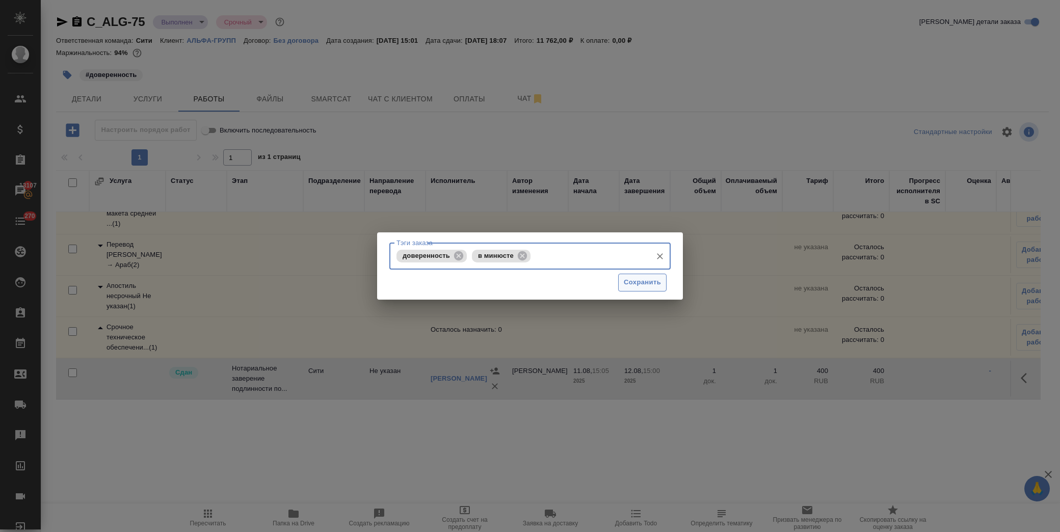
click at [643, 281] on span "Сохранить" at bounding box center [642, 283] width 37 height 12
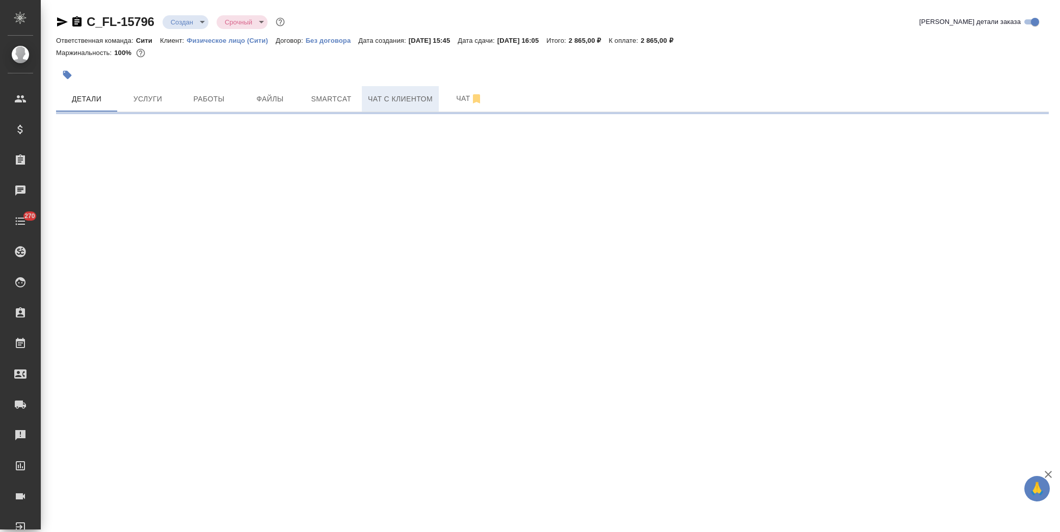
click at [393, 93] on span "Чат с клиентом" at bounding box center [400, 99] width 65 height 13
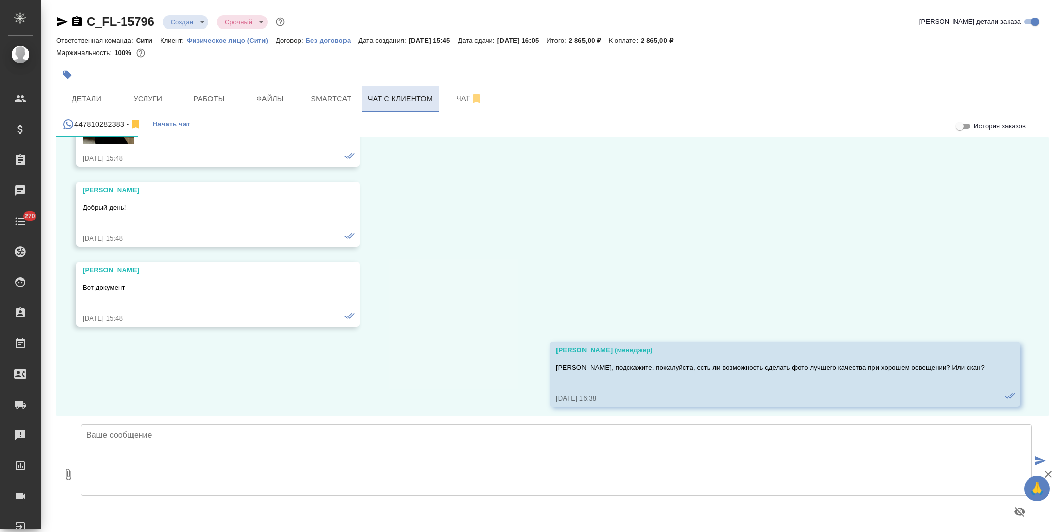
scroll to position [338, 0]
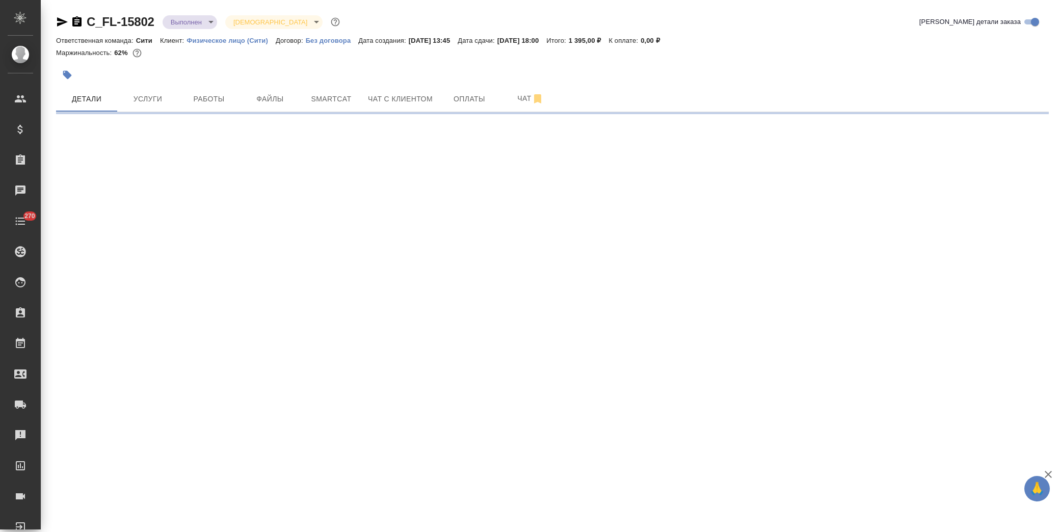
select select "RU"
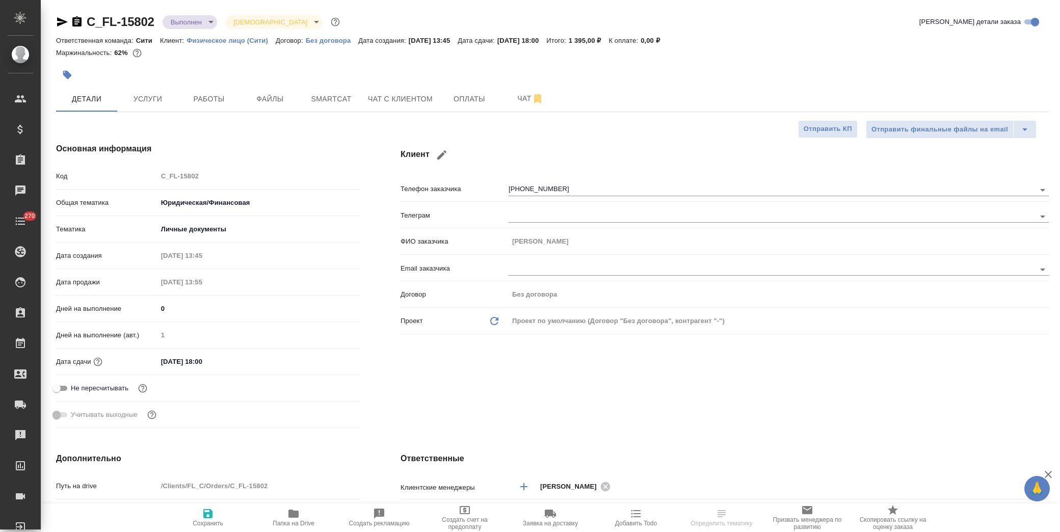
type textarea "x"
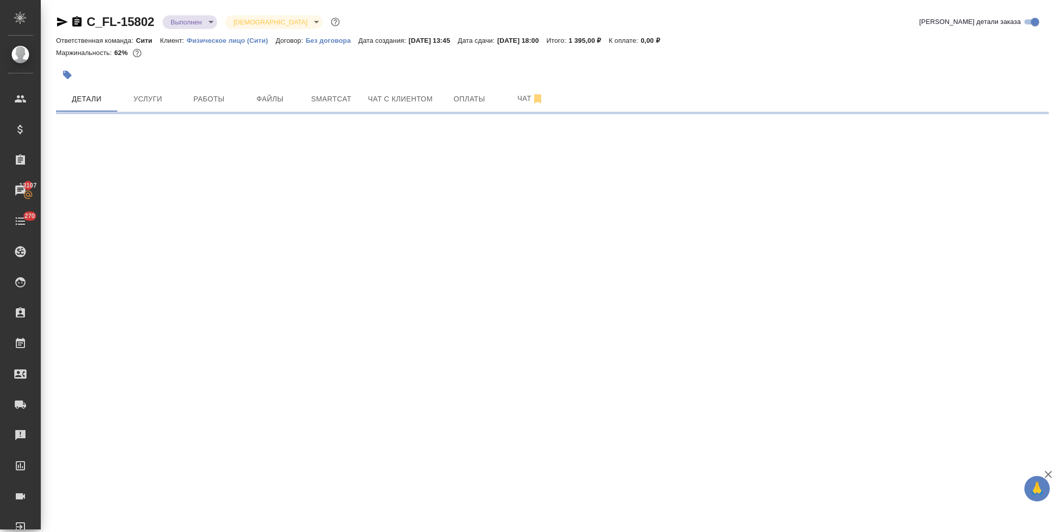
select select "RU"
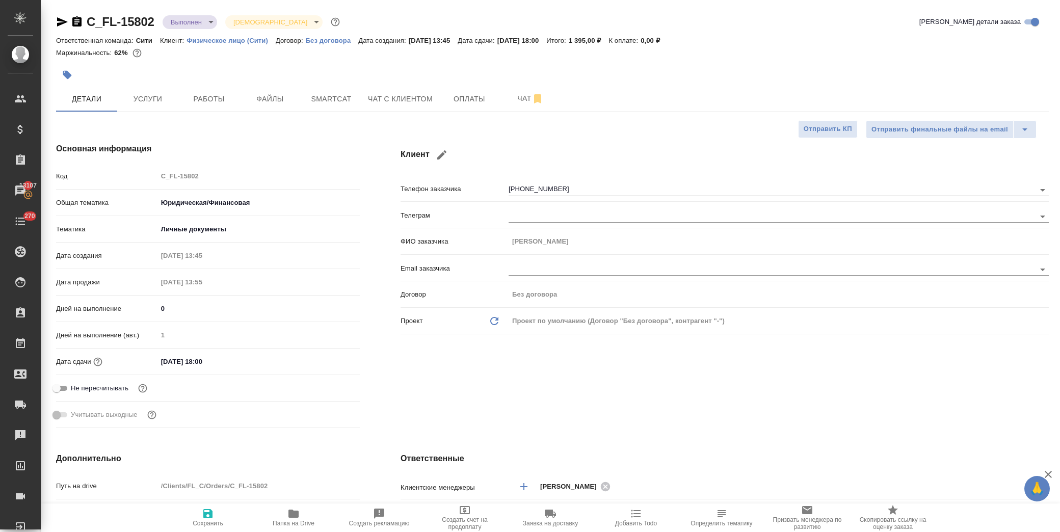
type textarea "x"
click at [208, 93] on span "Работы" at bounding box center [208, 99] width 49 height 13
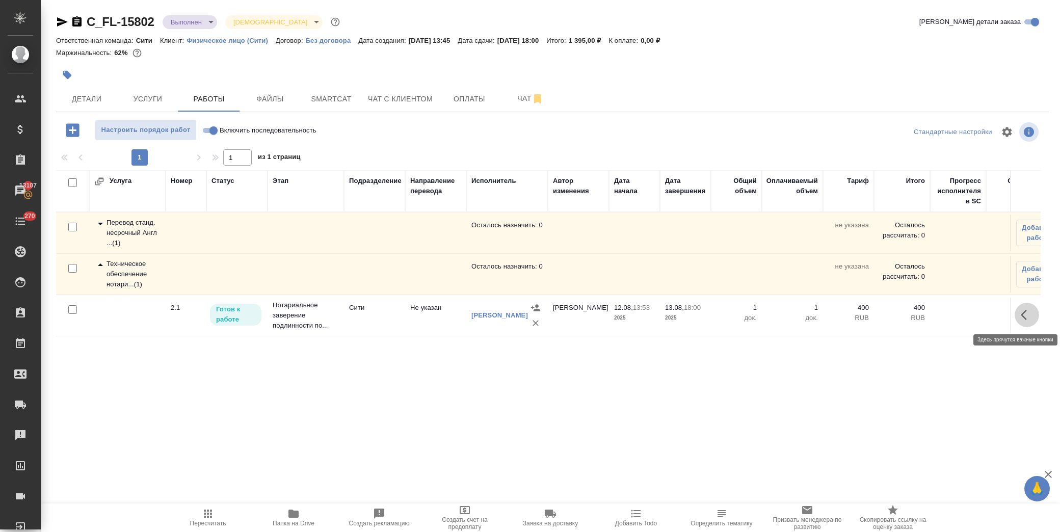
click at [1025, 317] on icon "button" at bounding box center [1027, 315] width 12 height 12
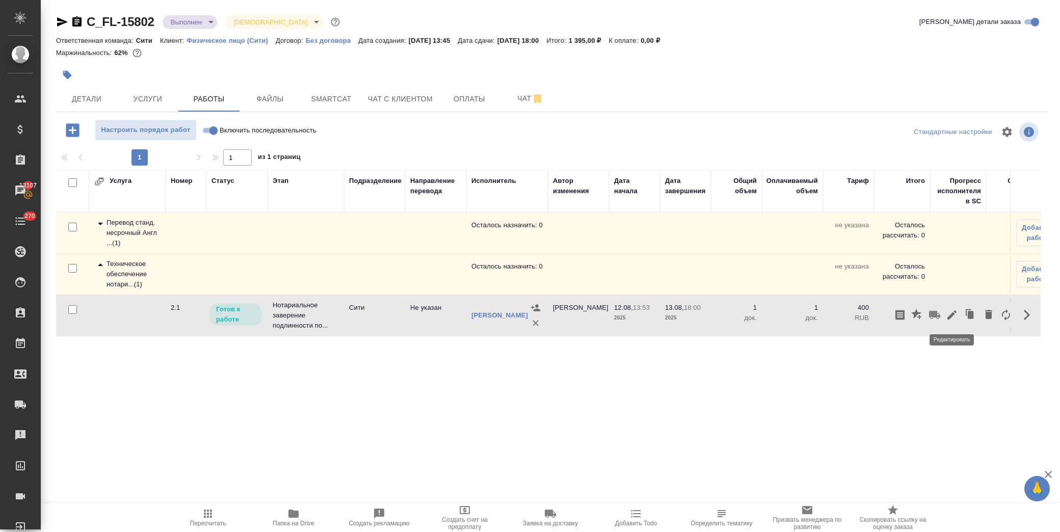
click at [950, 317] on icon "button" at bounding box center [951, 314] width 9 height 9
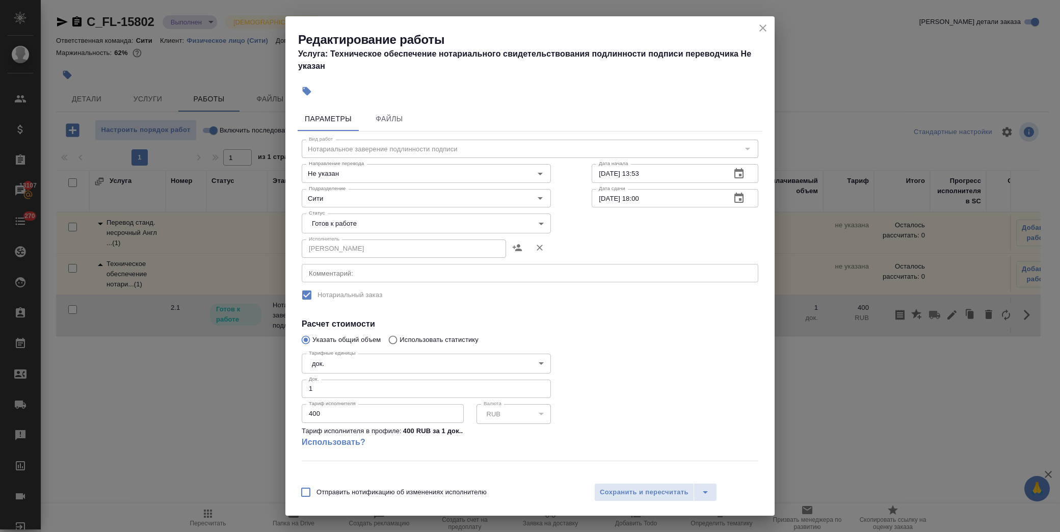
click at [427, 223] on body "🙏 .cls-1 fill:#fff; AWATERA [PERSON_NAME] Спецификации Заказы 13107 Чаты 270 To…" at bounding box center [530, 266] width 1060 height 532
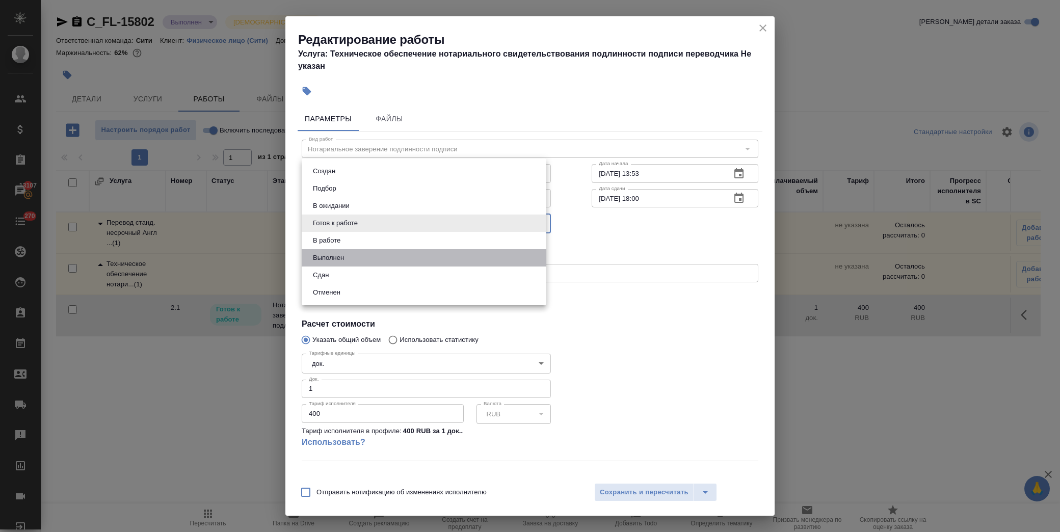
click at [355, 262] on li "Выполнен" at bounding box center [424, 257] width 245 height 17
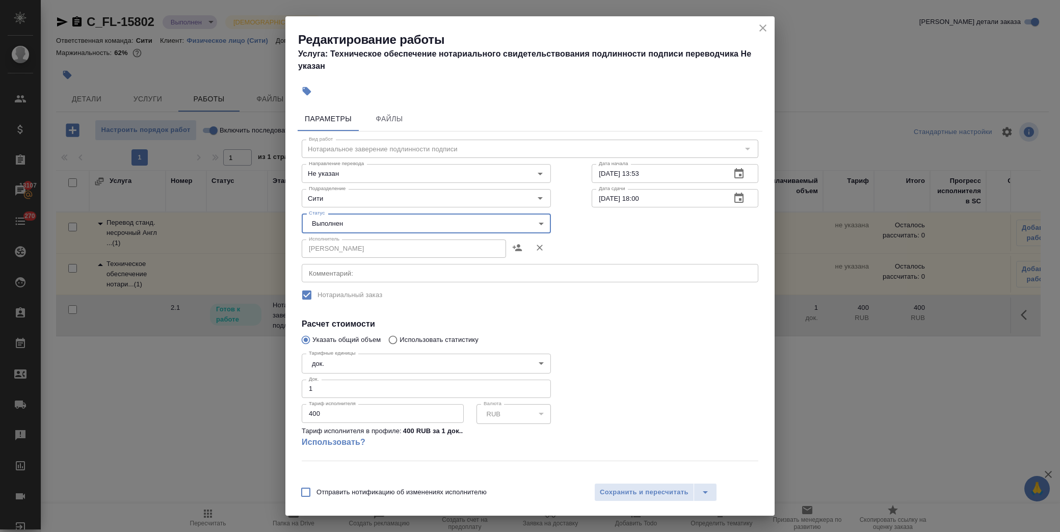
click at [356, 219] on body "🙏 .cls-1 fill:#fff; AWATERA Лофицкая Юлия Владимировна Клиенты Спецификации Зак…" at bounding box center [530, 266] width 1060 height 532
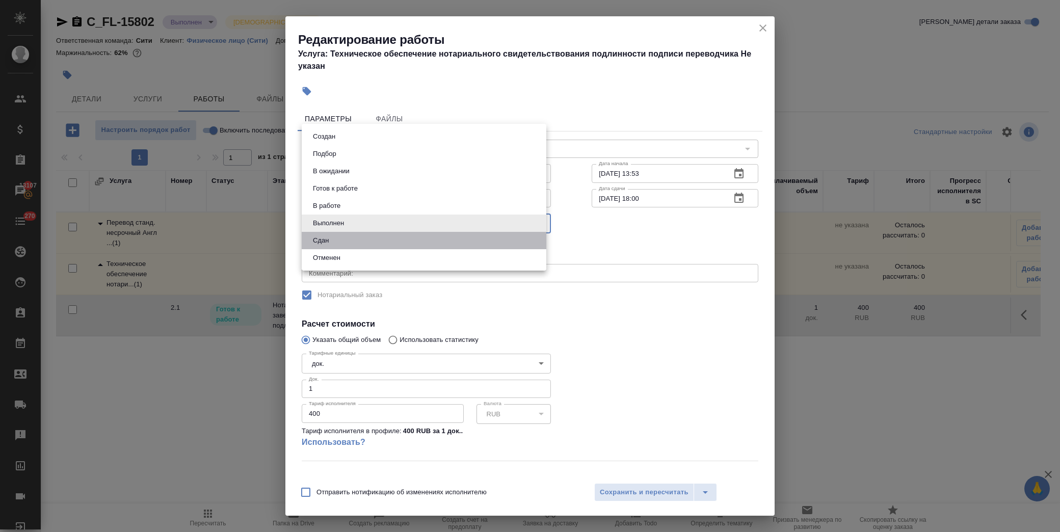
click at [337, 237] on li "Сдан" at bounding box center [424, 240] width 245 height 17
type input "closed"
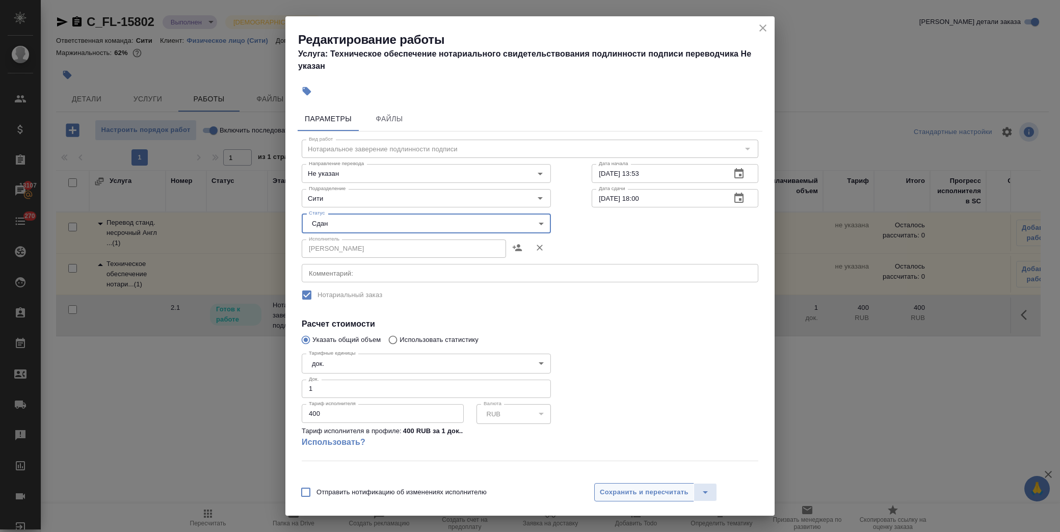
click at [672, 491] on span "Сохранить и пересчитать" at bounding box center [644, 493] width 89 height 12
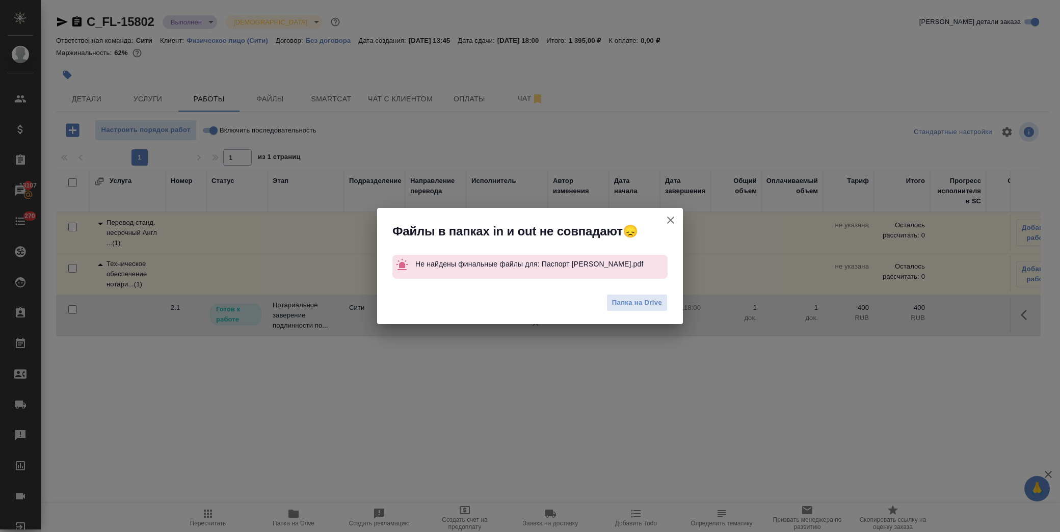
click at [665, 216] on icon "button" at bounding box center [670, 220] width 12 height 12
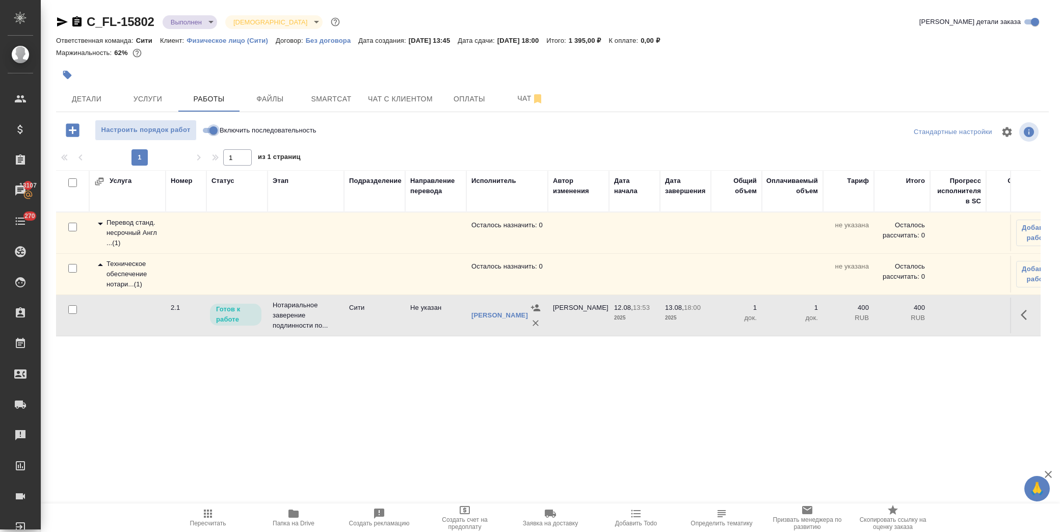
click at [212, 129] on input "Включить последовательность" at bounding box center [213, 130] width 37 height 12
checkbox input "true"
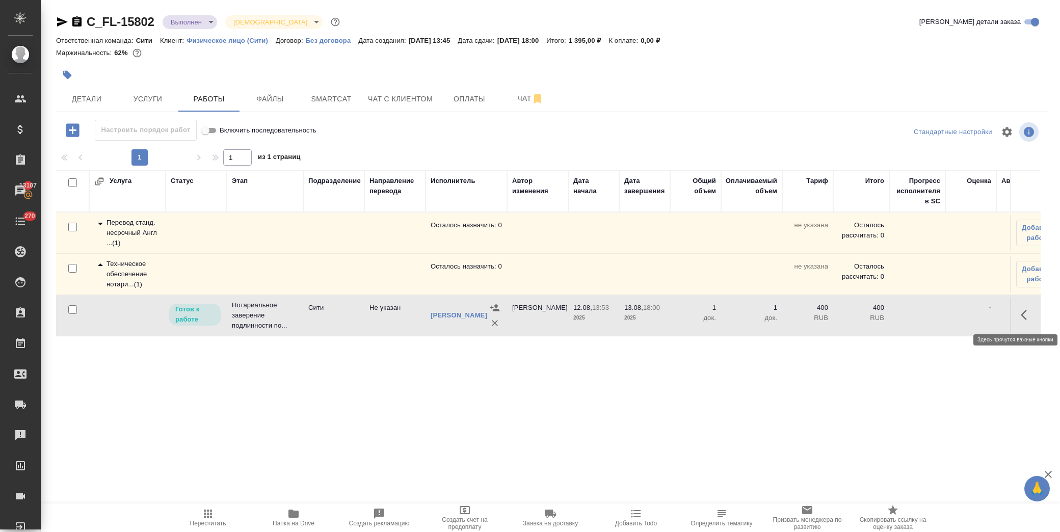
click at [1019, 317] on button "button" at bounding box center [1026, 315] width 24 height 24
click at [949, 311] on icon "button" at bounding box center [952, 315] width 12 height 12
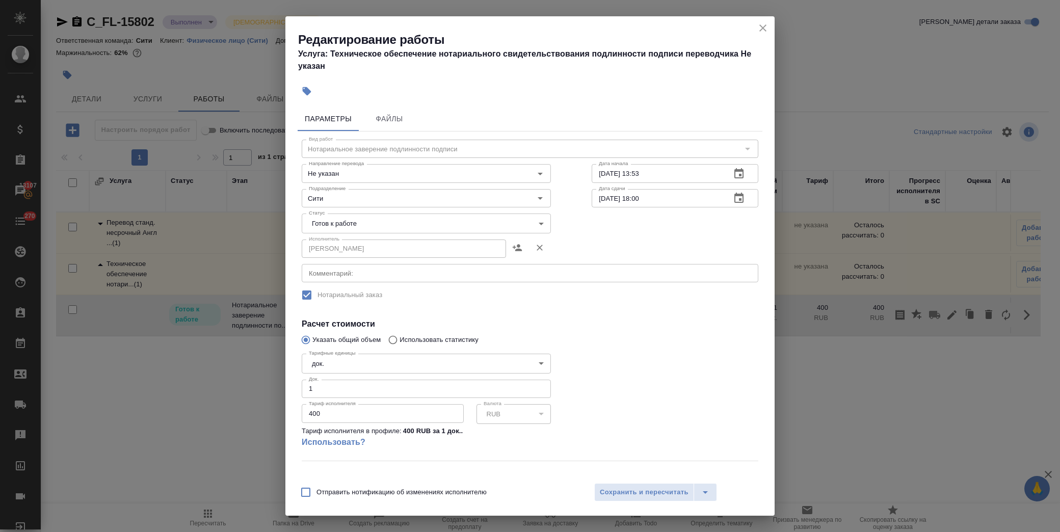
click at [404, 219] on body "🙏 .cls-1 fill:#fff; AWATERA Лофицкая Юлия Владимировна Клиенты Спецификации Зак…" at bounding box center [530, 266] width 1060 height 532
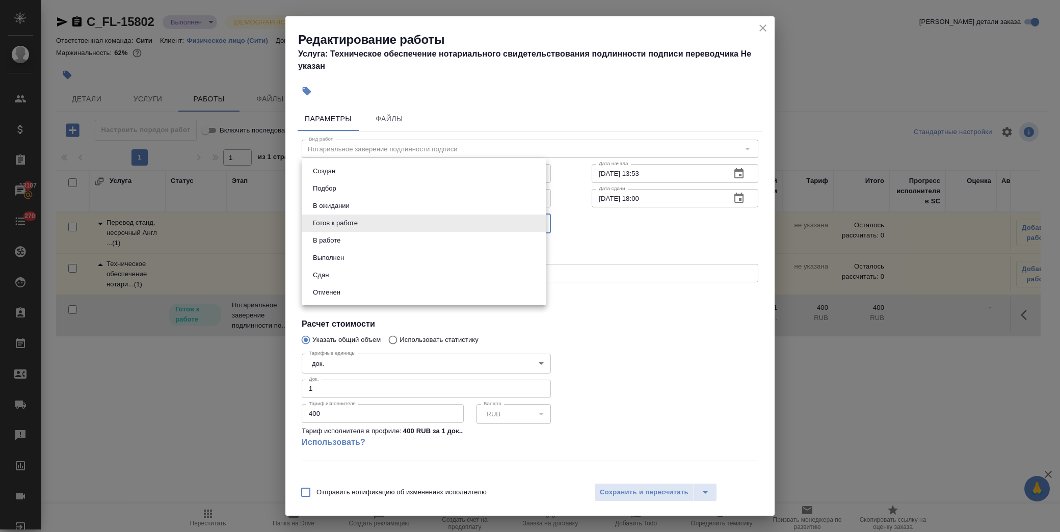
click at [375, 276] on li "Сдан" at bounding box center [424, 274] width 245 height 17
type input "closed"
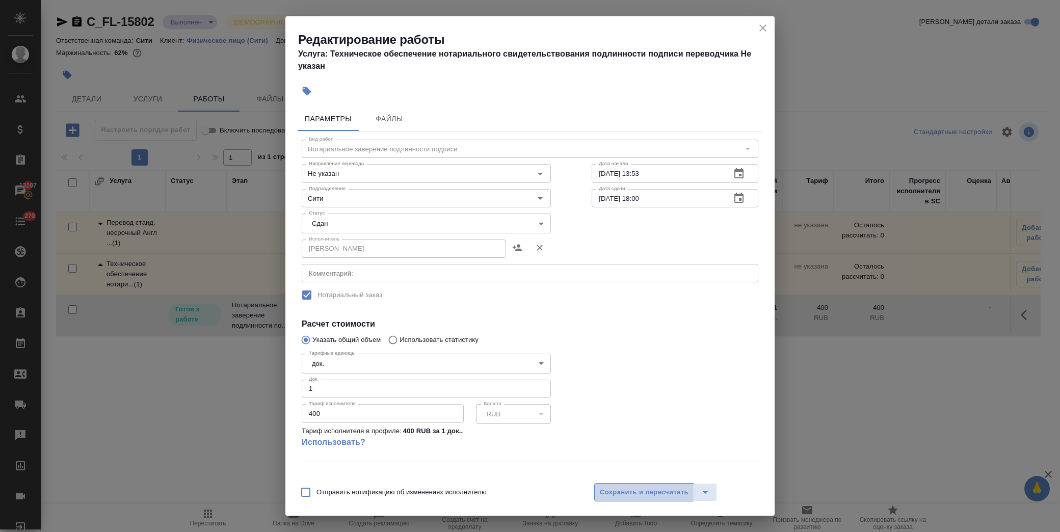
click at [636, 495] on span "Сохранить и пересчитать" at bounding box center [644, 493] width 89 height 12
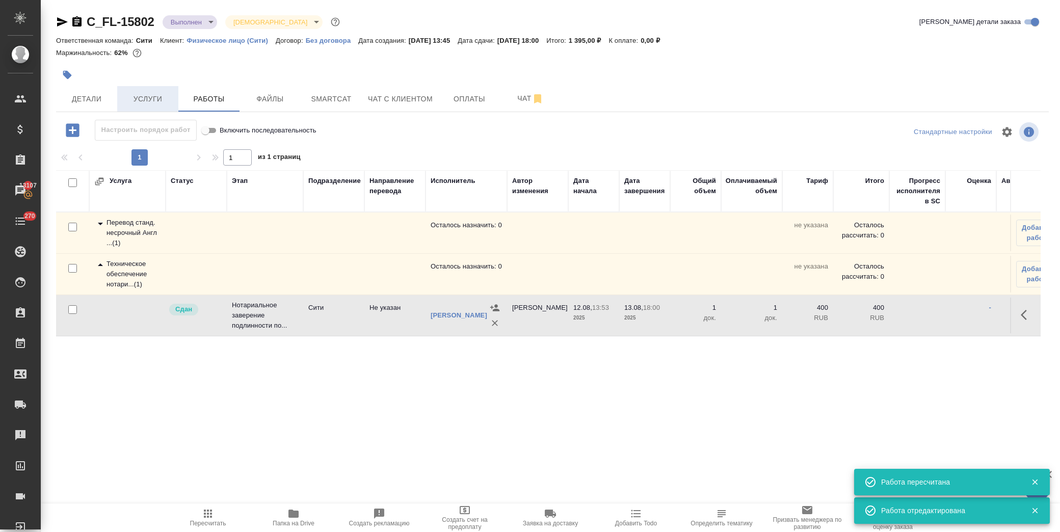
click at [146, 100] on span "Услуги" at bounding box center [147, 99] width 49 height 13
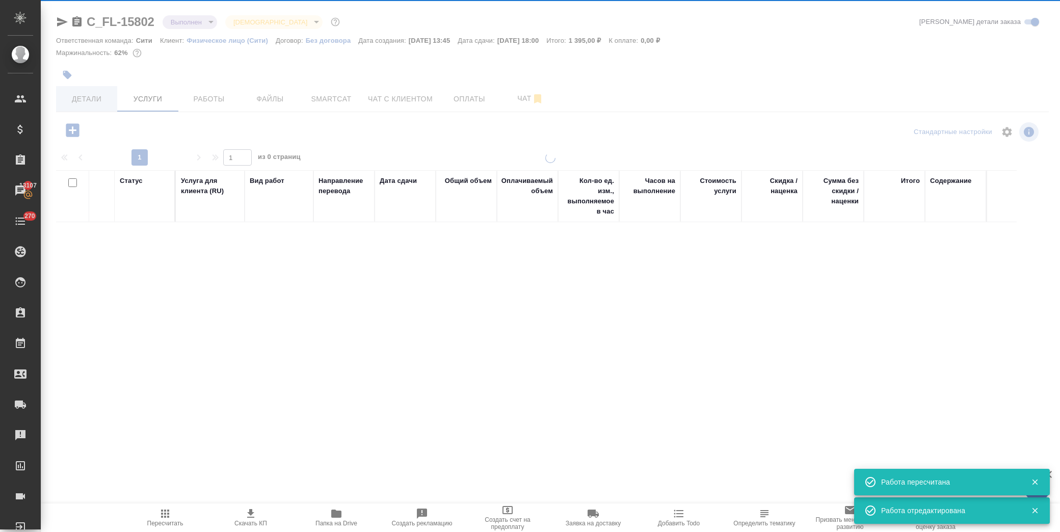
click at [85, 99] on span "Детали" at bounding box center [86, 99] width 49 height 13
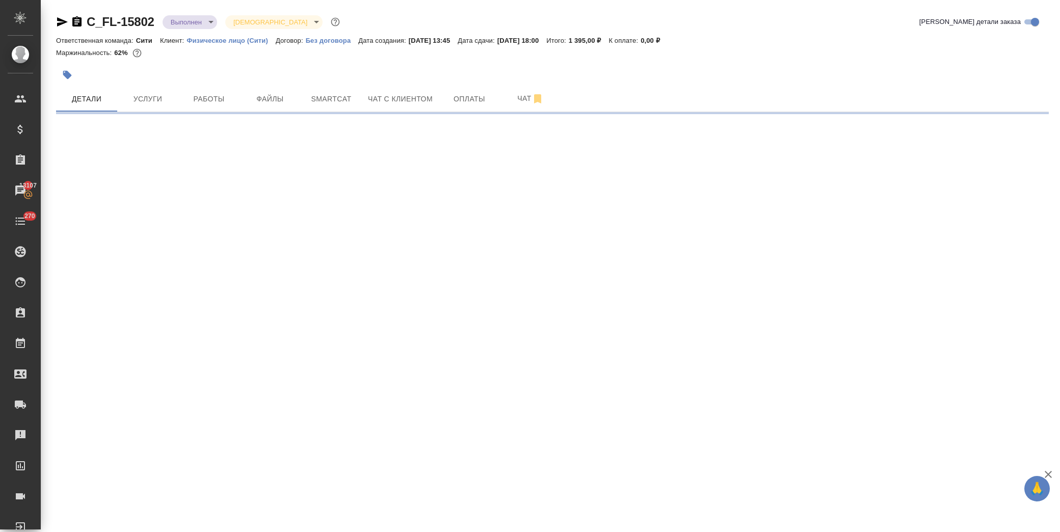
select select "RU"
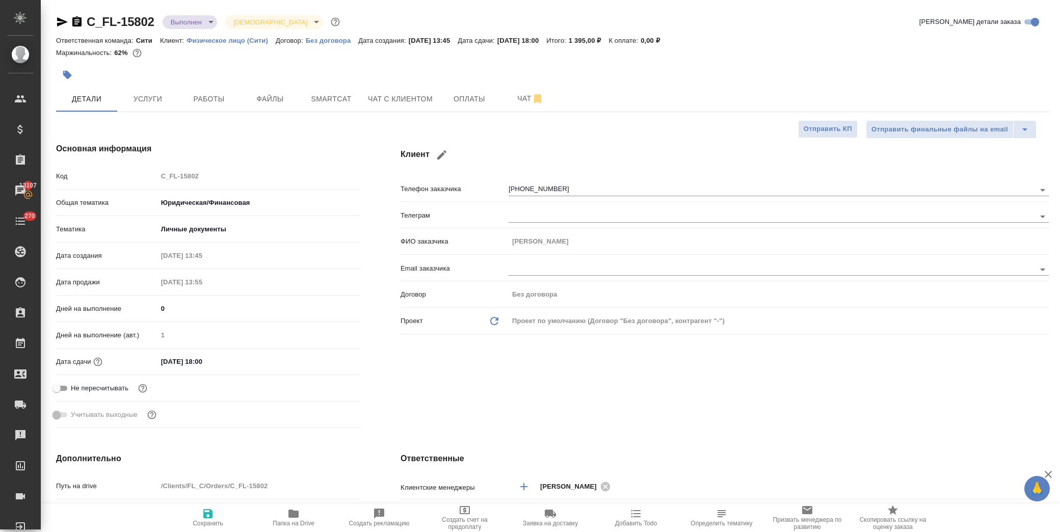
type textarea "x"
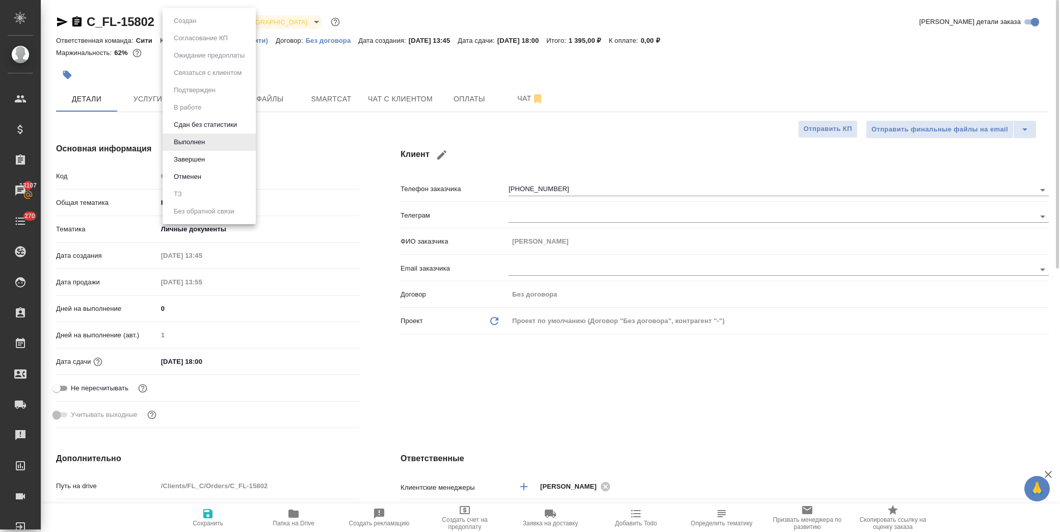
click at [183, 19] on body "🙏 .cls-1 fill:#fff; AWATERA Лофицкая Юлия Владимировна Клиенты Спецификации Зак…" at bounding box center [530, 266] width 1060 height 532
click at [219, 156] on li "Завершен" at bounding box center [209, 159] width 93 height 17
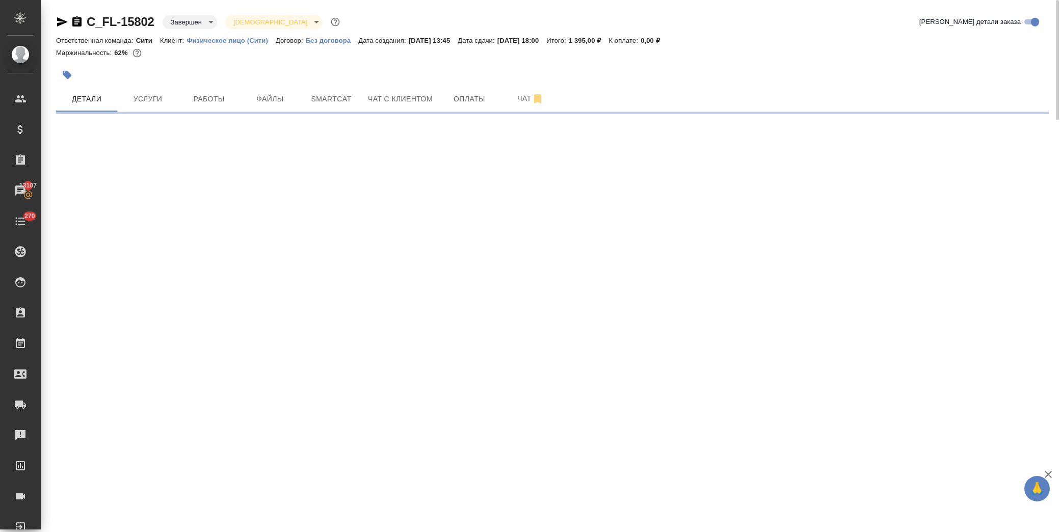
select select "RU"
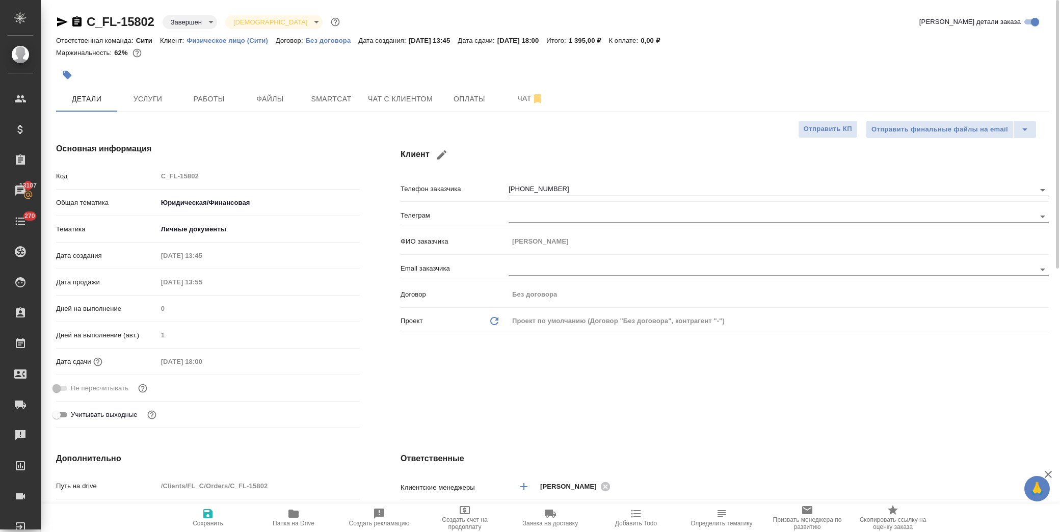
type textarea "x"
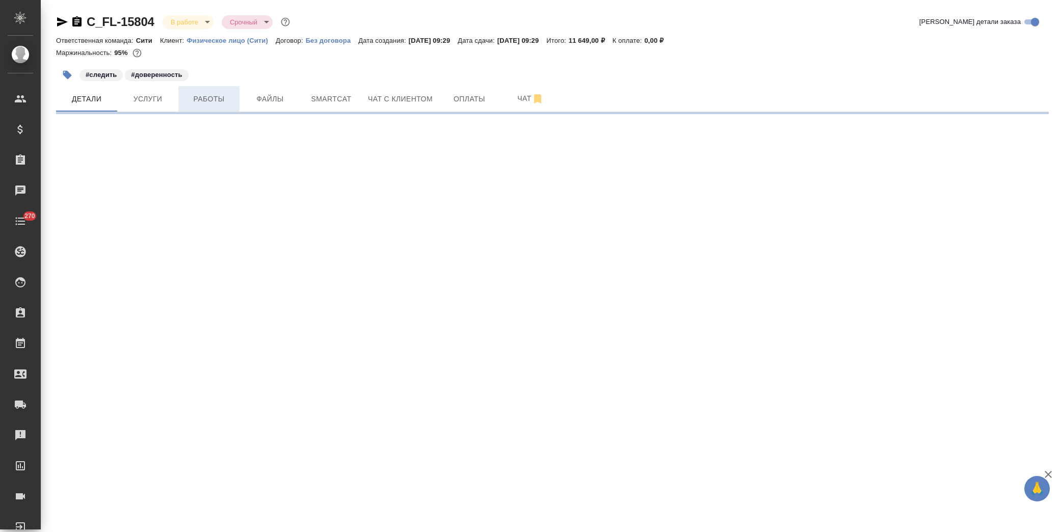
click at [206, 92] on button "Работы" at bounding box center [208, 98] width 61 height 25
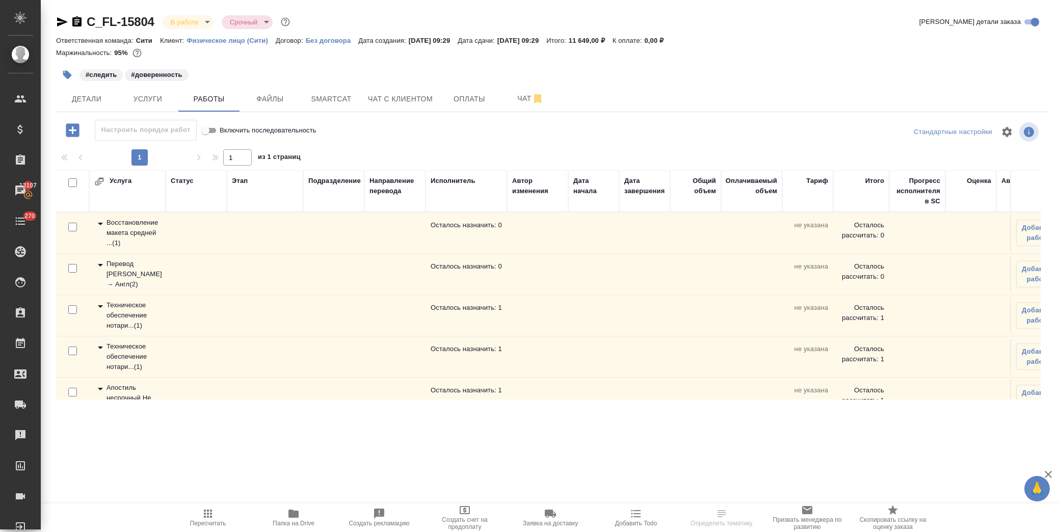
click at [98, 305] on icon at bounding box center [100, 306] width 12 height 12
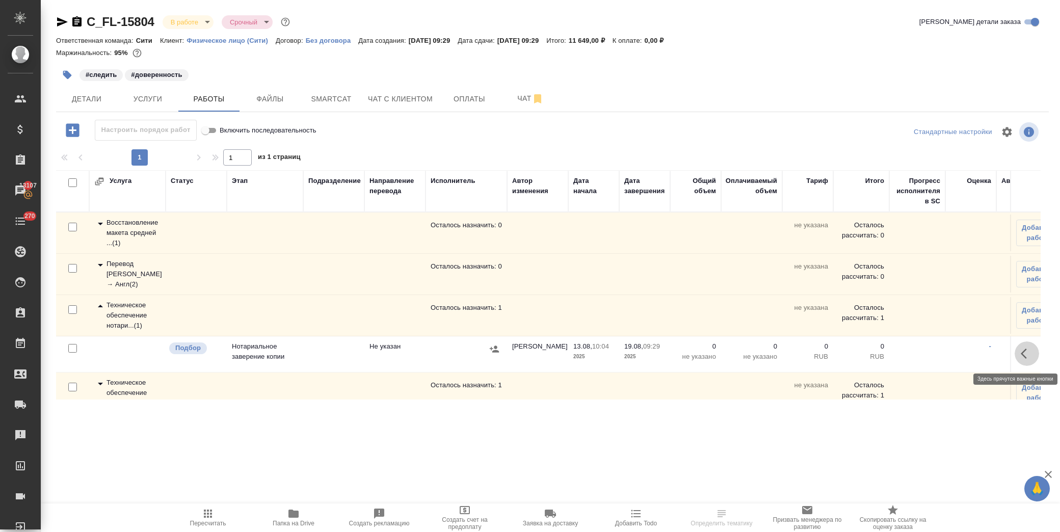
click at [1021, 351] on icon "button" at bounding box center [1027, 353] width 12 height 12
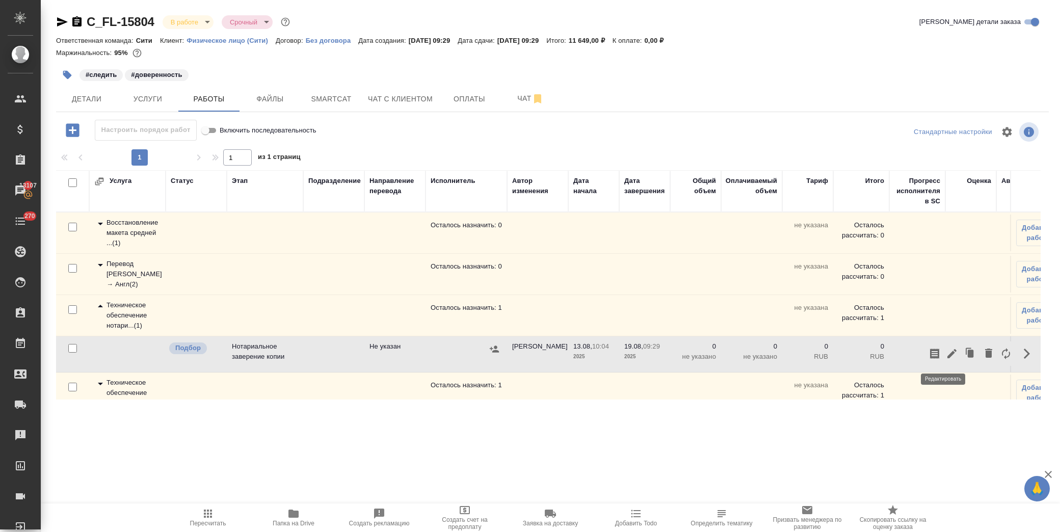
click at [947, 355] on icon "button" at bounding box center [951, 353] width 9 height 9
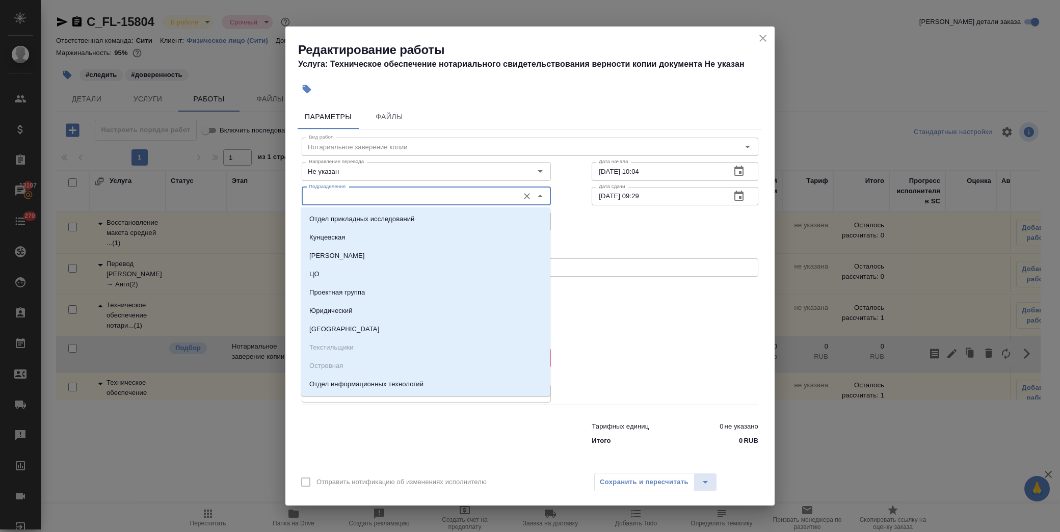
click at [359, 195] on input "Подразделение" at bounding box center [409, 196] width 209 height 12
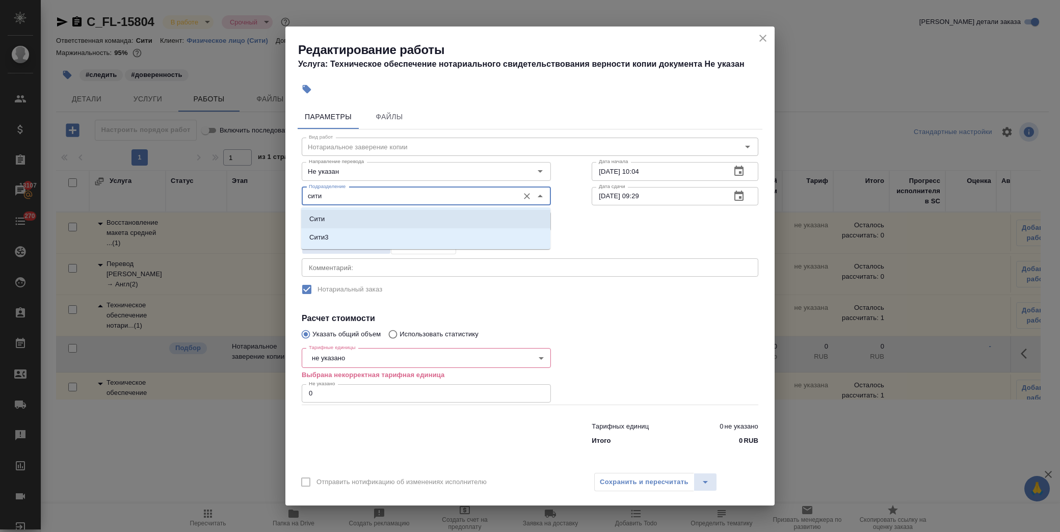
click at [334, 222] on li "Сити" at bounding box center [425, 219] width 249 height 18
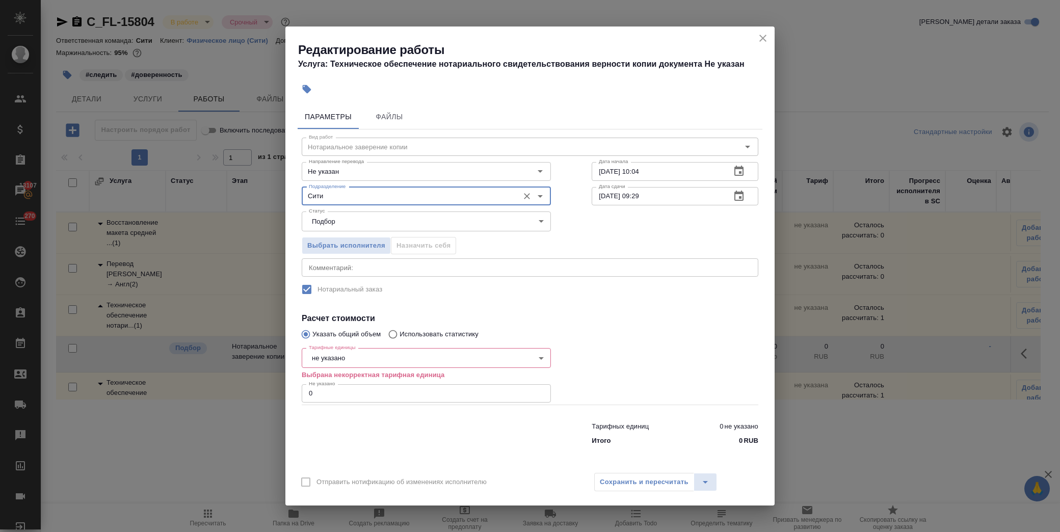
type input "Сити"
click at [354, 358] on body "🙏 .cls-1 fill:#fff; AWATERA [PERSON_NAME] Спецификации Заказы 13107 Чаты 270 To…" at bounding box center [530, 266] width 1060 height 532
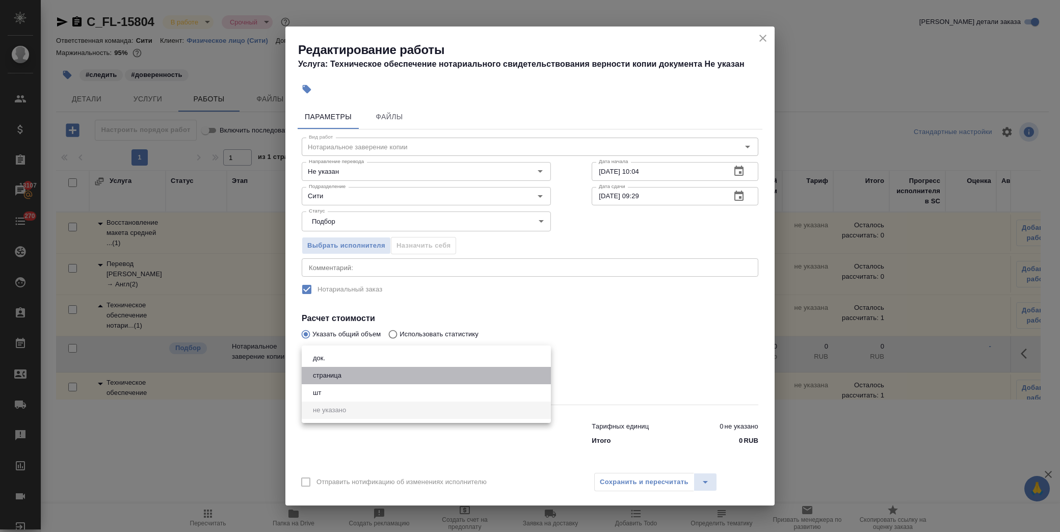
click at [359, 374] on li "страница" at bounding box center [426, 375] width 249 height 17
type input "5a8b1489cc6b4906c91bfdb2"
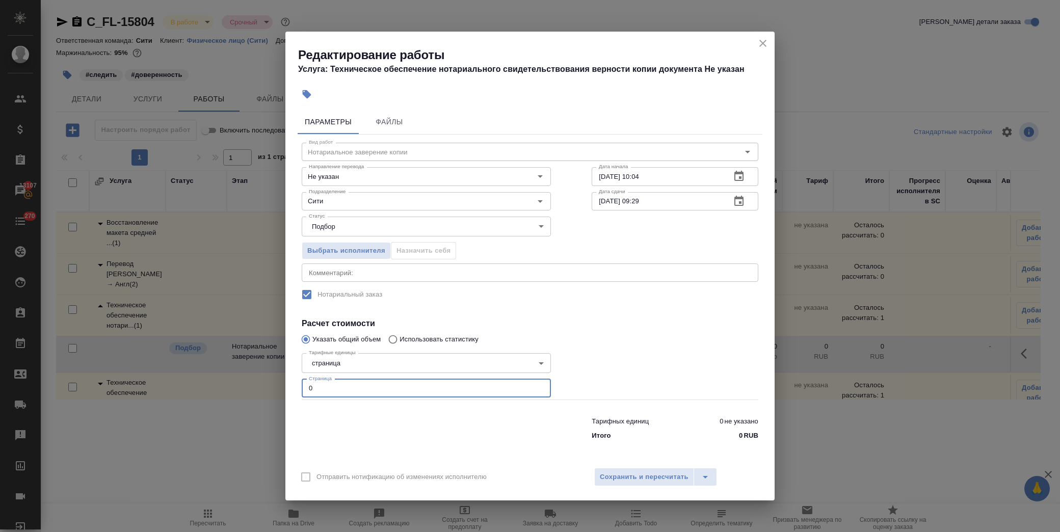
drag, startPoint x: 272, startPoint y: 377, endPoint x: 248, endPoint y: 377, distance: 23.9
click at [248, 377] on div "Редактирование работы Услуга: Техническое обеспечение нотариального свидетельст…" at bounding box center [530, 266] width 1060 height 532
type input "2"
click at [647, 480] on span "Сохранить и пересчитать" at bounding box center [644, 477] width 89 height 12
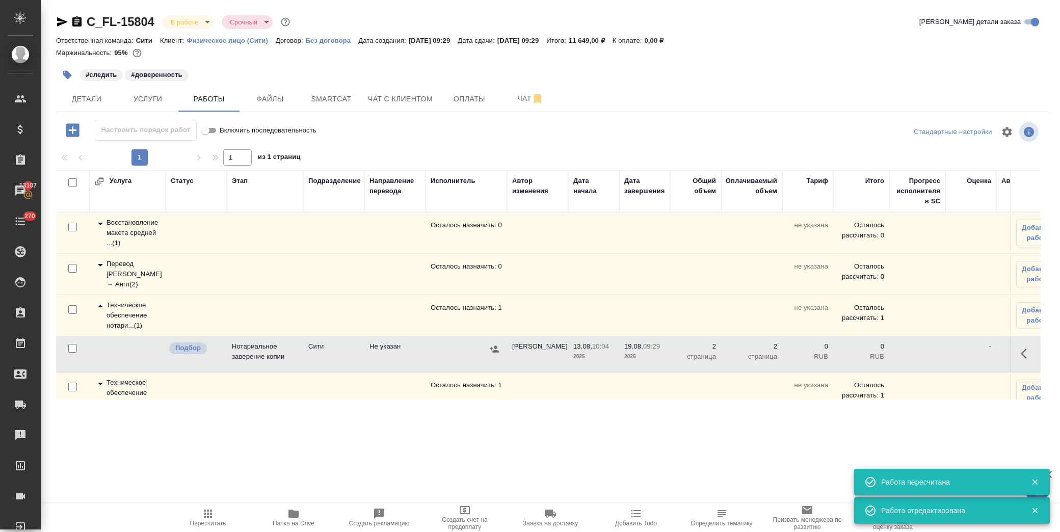
click at [1021, 350] on icon "button" at bounding box center [1027, 353] width 12 height 12
click at [948, 353] on icon "button" at bounding box center [952, 353] width 12 height 12
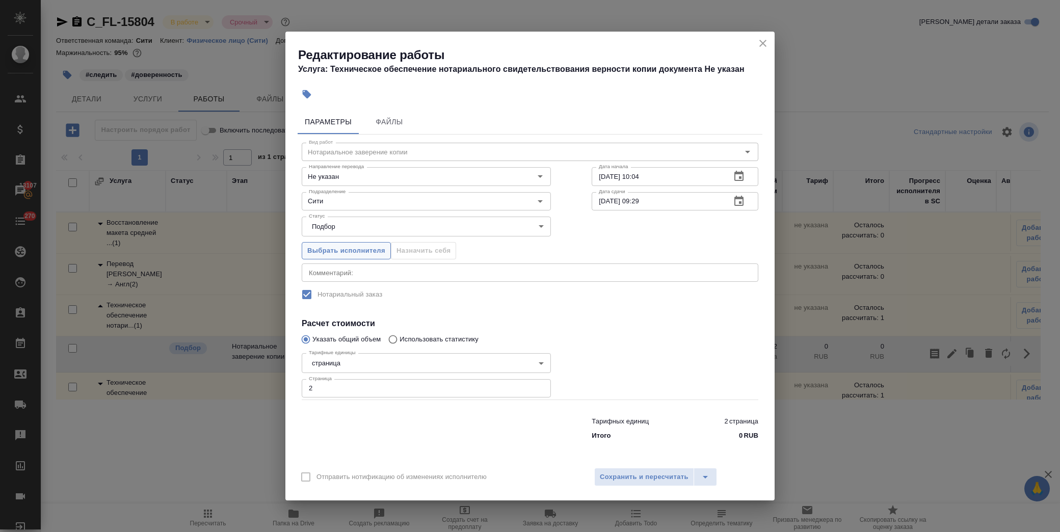
click at [362, 250] on span "Выбрать исполнителя" at bounding box center [346, 251] width 78 height 12
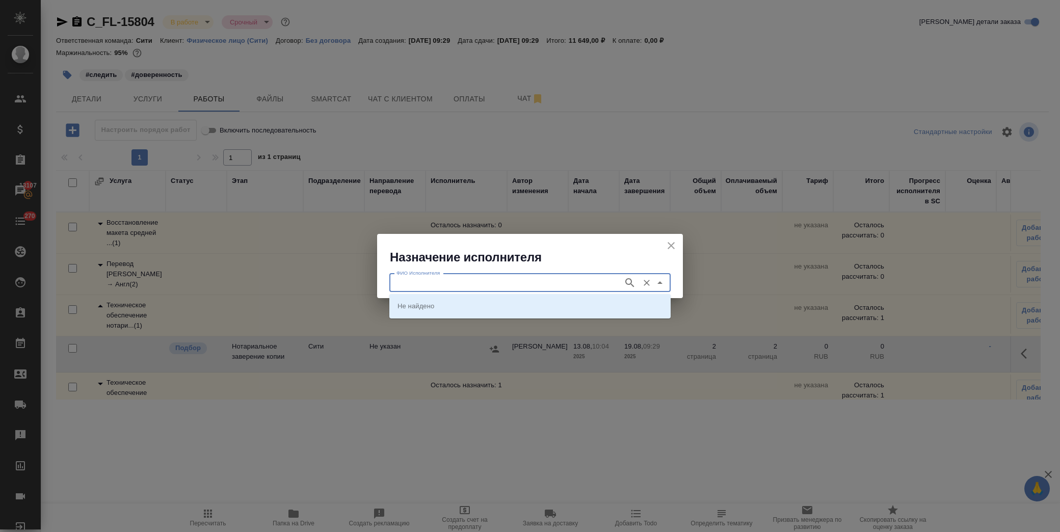
click at [458, 281] on input "ФИО Исполнителя" at bounding box center [505, 283] width 226 height 12
type input "крылова"
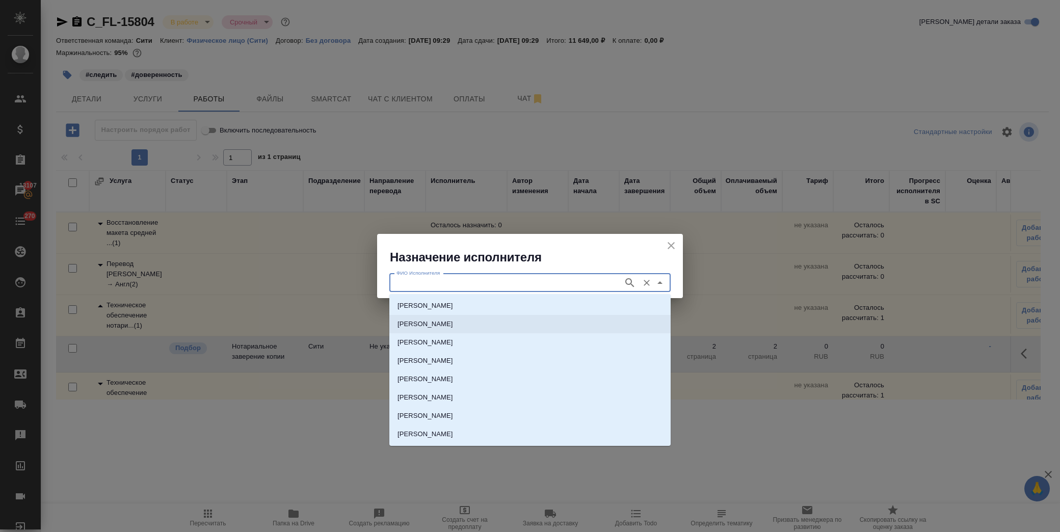
click at [453, 323] on p "НОТАРИУС Крылова Юлия Владимировна" at bounding box center [425, 324] width 56 height 10
type input "НОТАРИУС Крылова Юлия Владимировна"
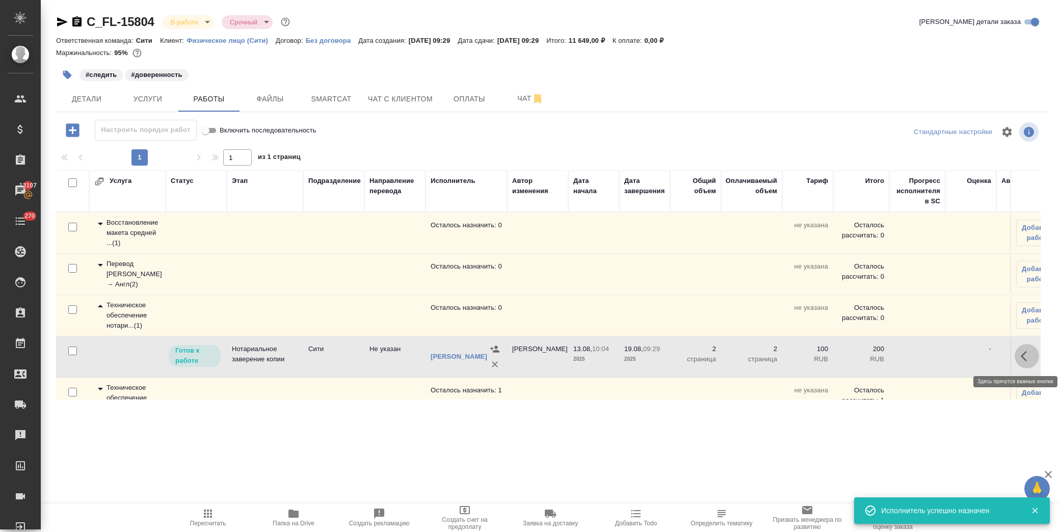
click at [1021, 355] on icon "button" at bounding box center [1027, 356] width 12 height 12
click at [946, 355] on icon "button" at bounding box center [952, 356] width 12 height 12
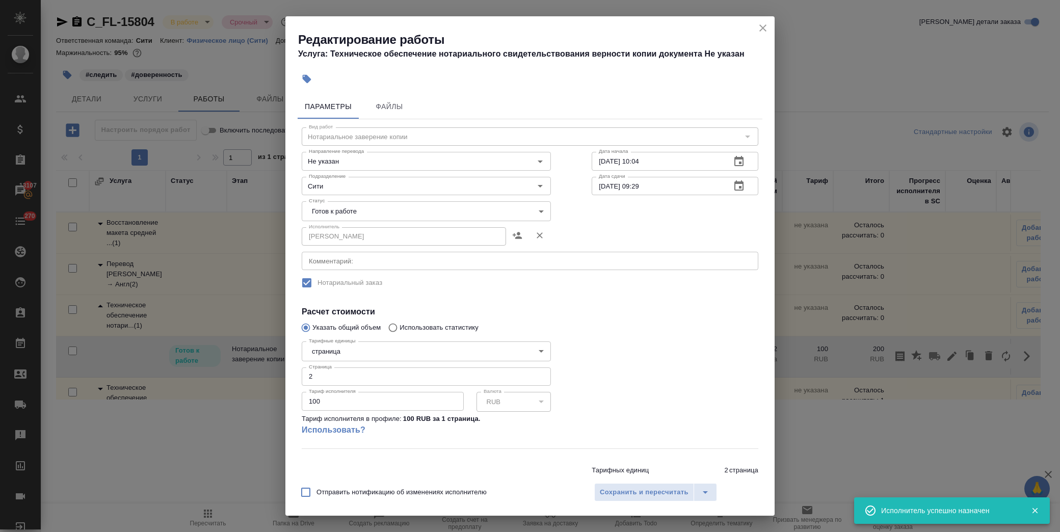
click at [353, 211] on body "🙏 .cls-1 fill:#fff; AWATERA Лофицкая Юлия Владимировна Клиенты Спецификации Зак…" at bounding box center [530, 266] width 1060 height 532
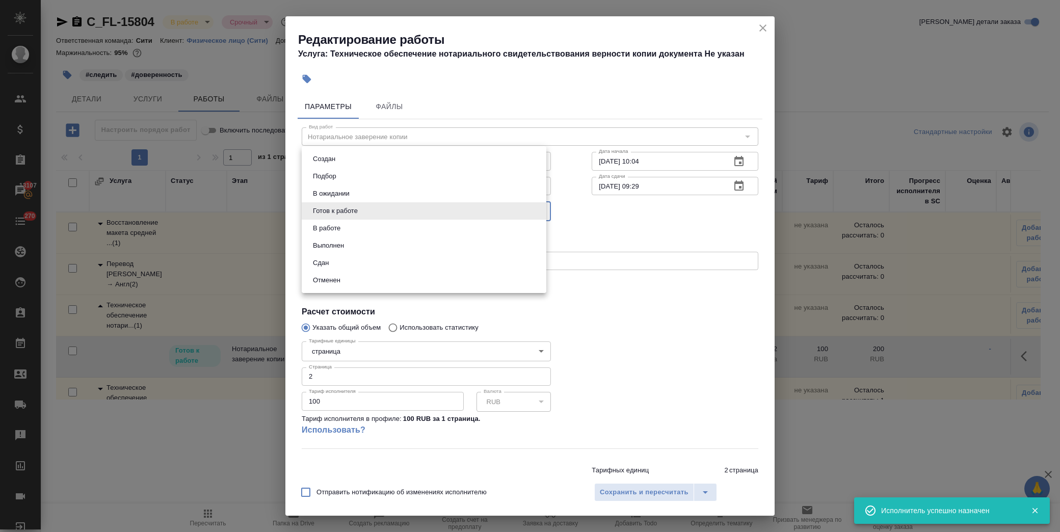
click at [353, 263] on li "Сдан" at bounding box center [424, 262] width 245 height 17
type input "closed"
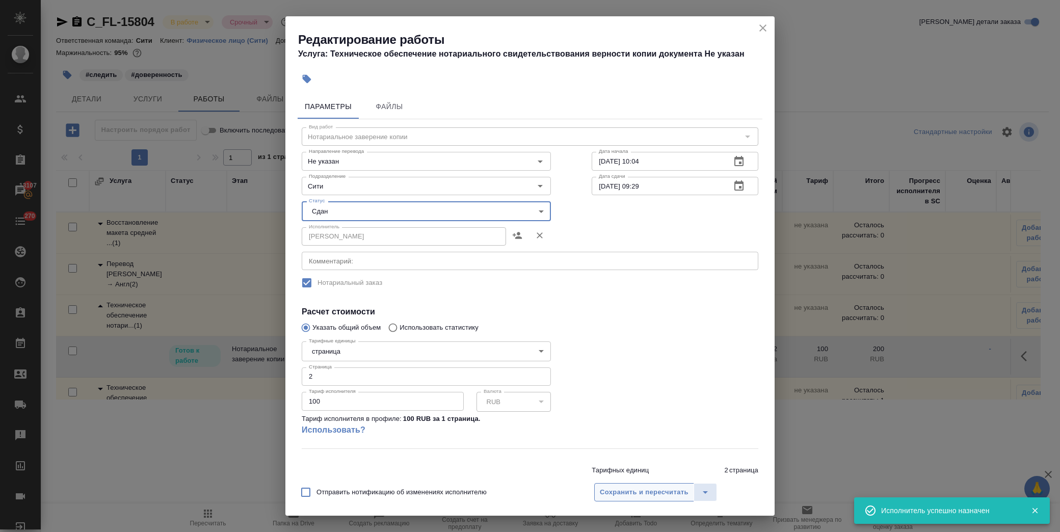
click at [617, 495] on span "Сохранить и пересчитать" at bounding box center [644, 493] width 89 height 12
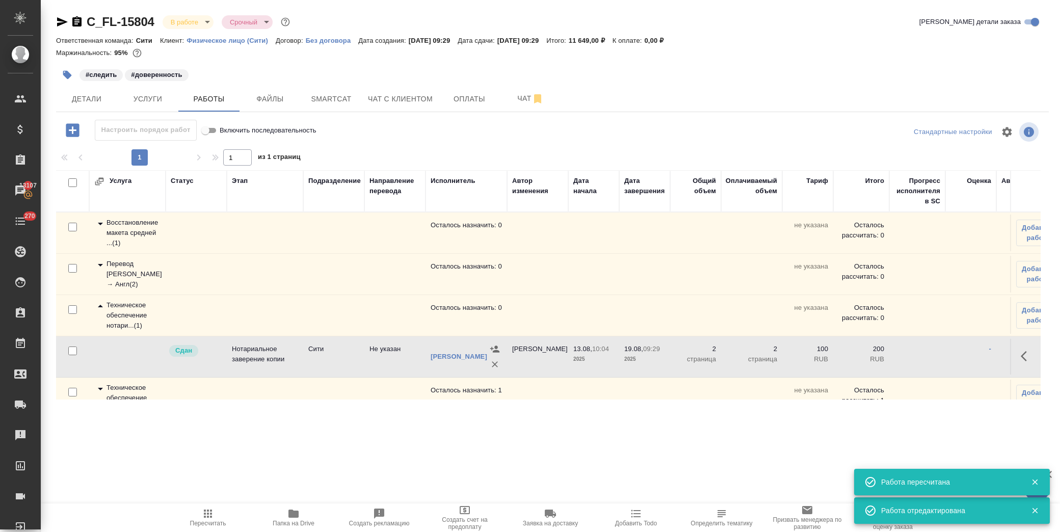
click at [98, 307] on icon at bounding box center [100, 306] width 12 height 12
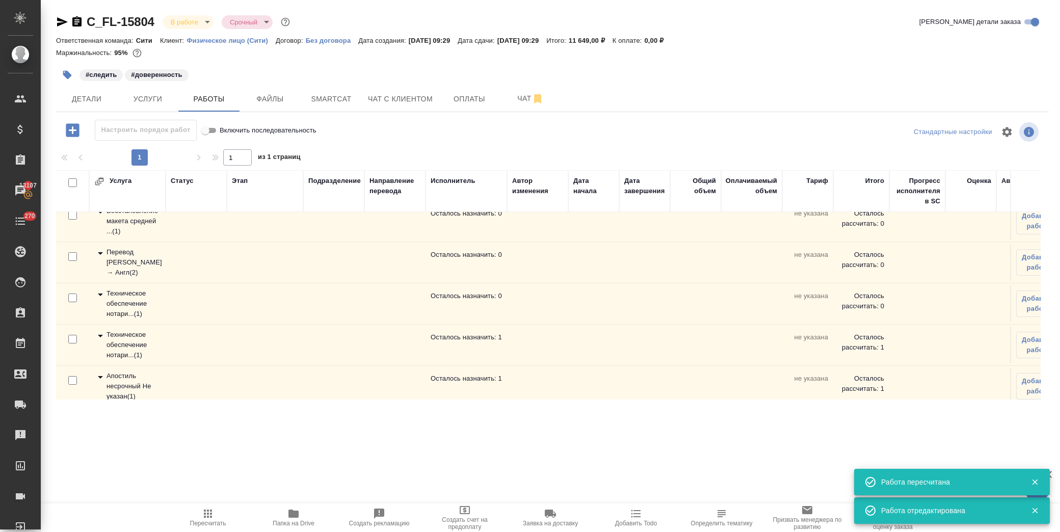
scroll to position [28, 0]
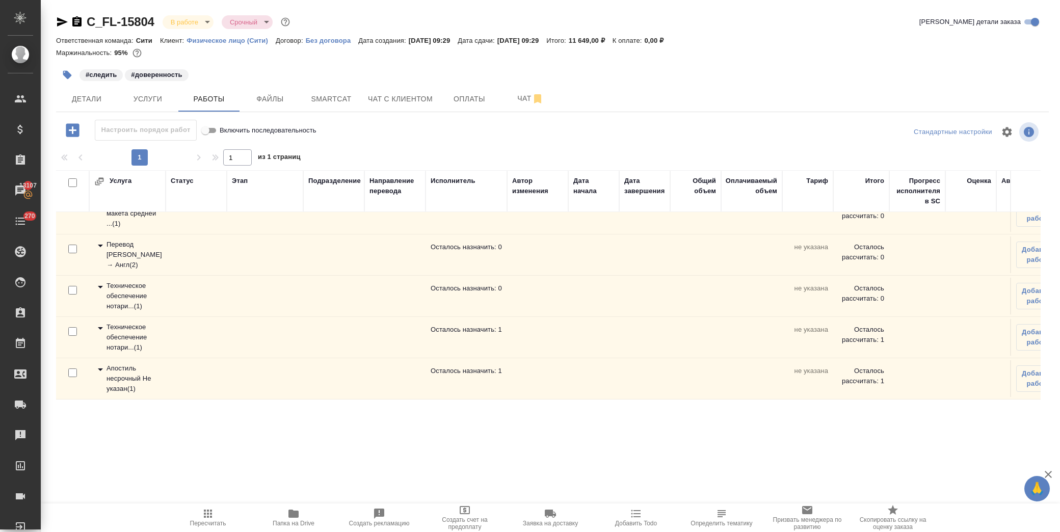
click at [99, 364] on icon at bounding box center [100, 369] width 12 height 12
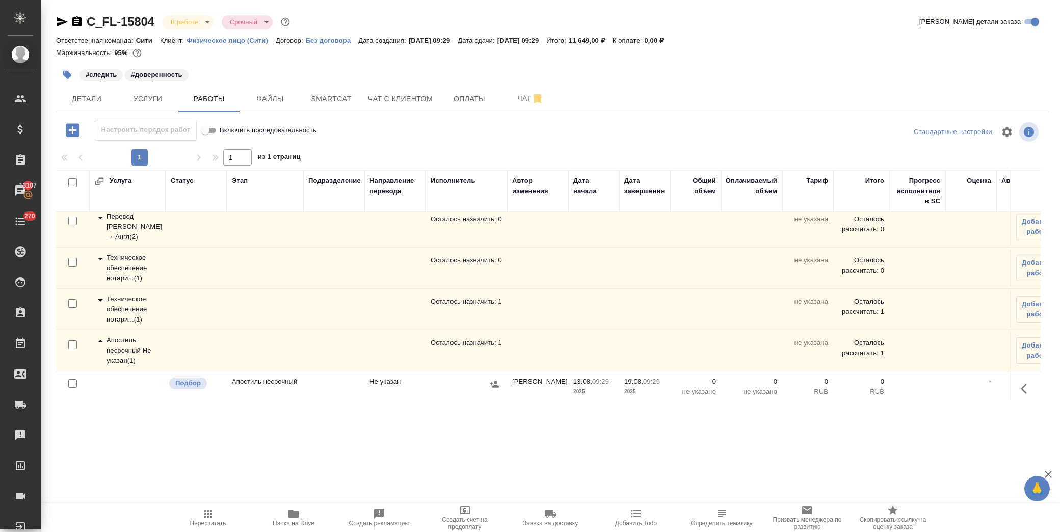
scroll to position [64, 0]
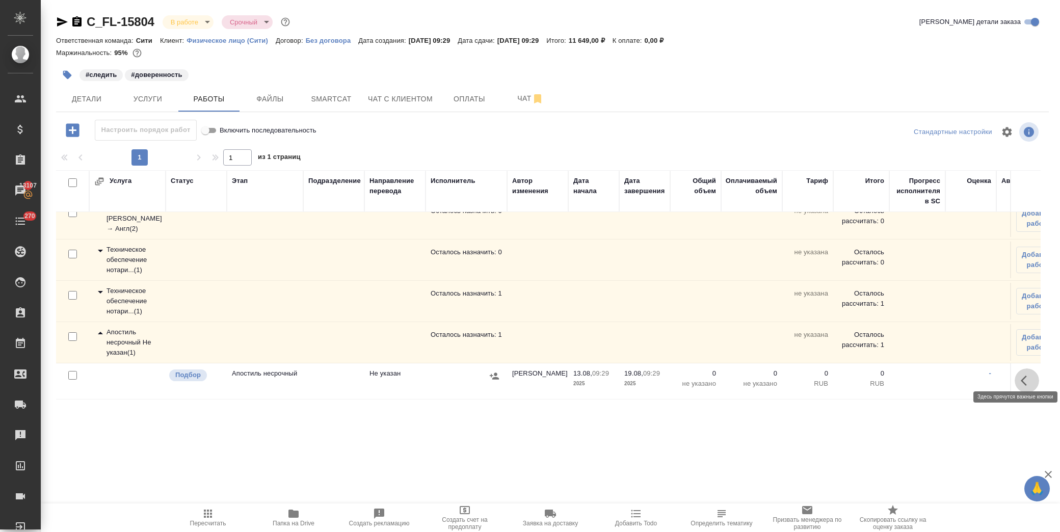
click at [1014, 378] on button "button" at bounding box center [1026, 380] width 24 height 24
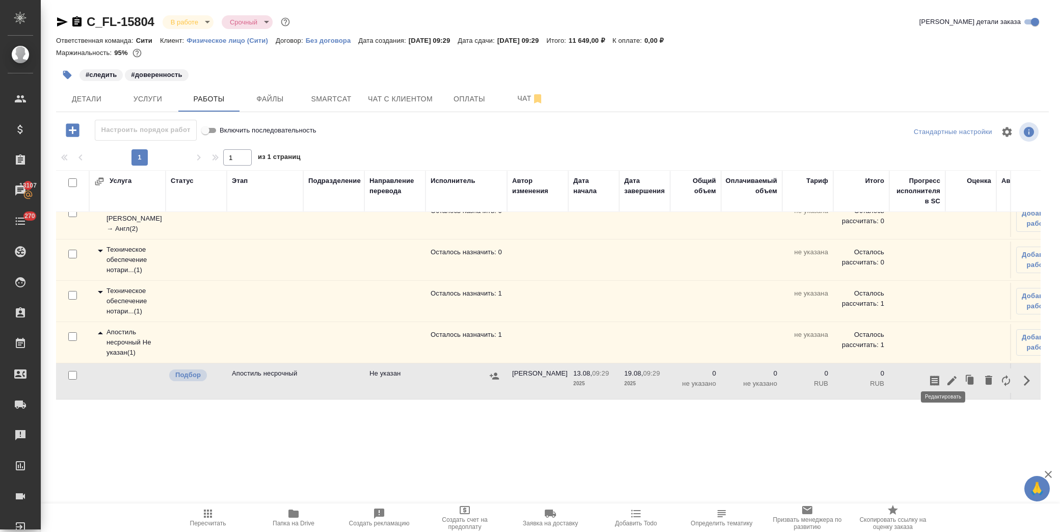
click at [946, 377] on icon "button" at bounding box center [952, 381] width 12 height 12
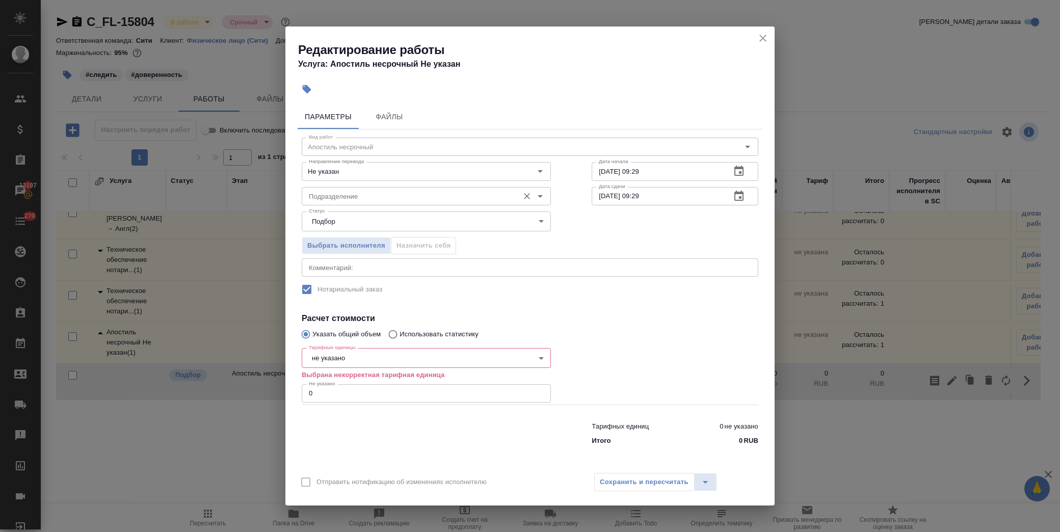
click at [345, 193] on input "Подразделение" at bounding box center [409, 196] width 209 height 12
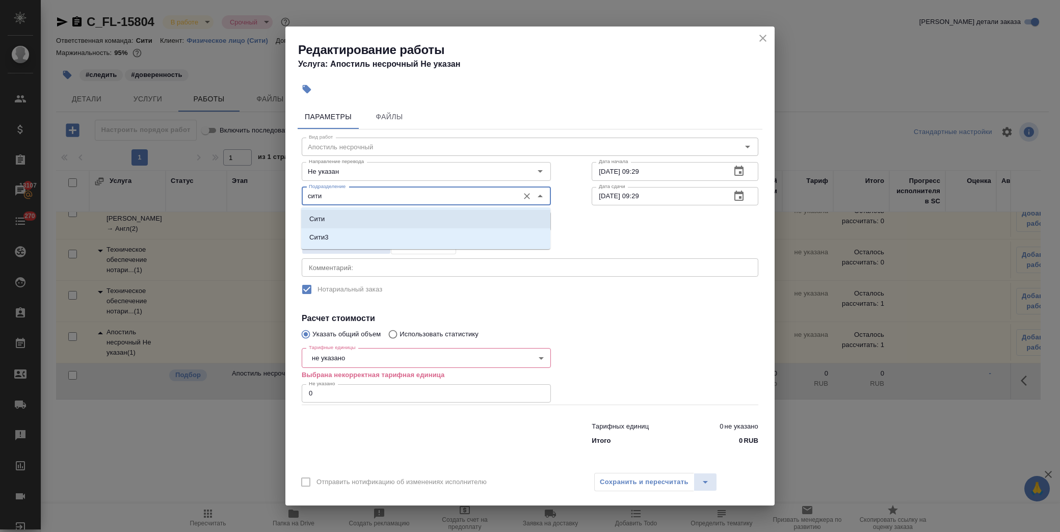
click at [311, 218] on p "Сити" at bounding box center [316, 219] width 15 height 10
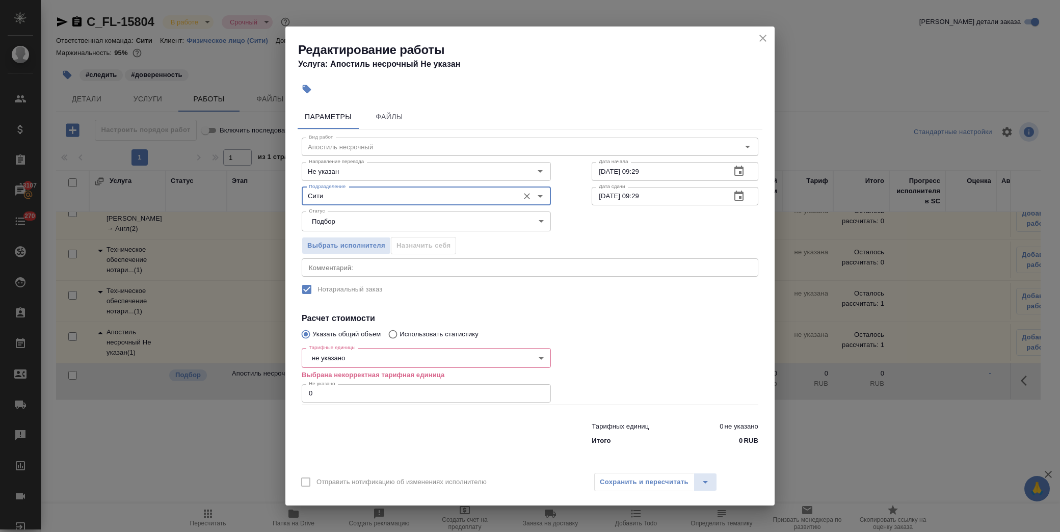
type input "Сити"
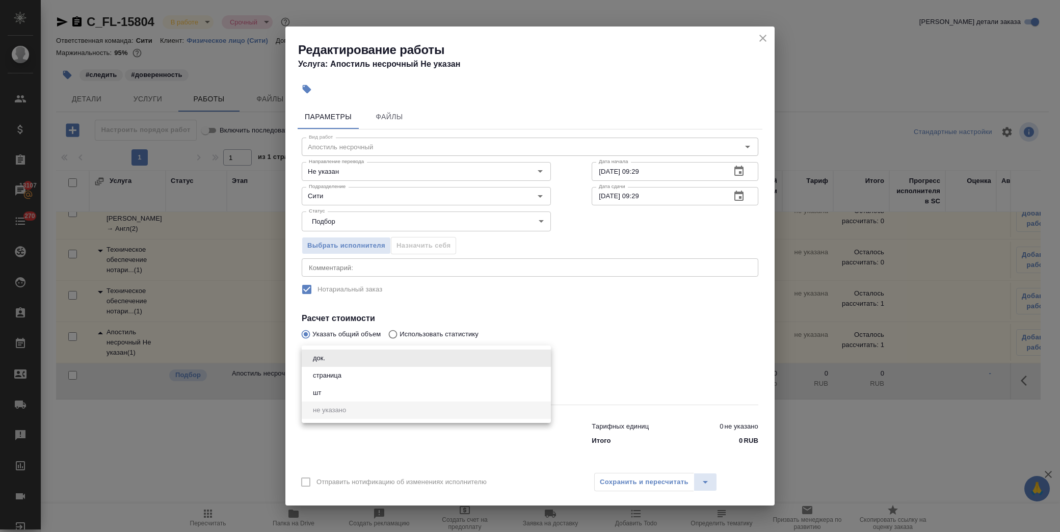
click at [362, 349] on body "🙏 .cls-1 fill:#fff; AWATERA Лофицкая Юлия Владимировна Клиенты Спецификации Зак…" at bounding box center [530, 266] width 1060 height 532
click at [363, 352] on li "док." at bounding box center [426, 358] width 249 height 17
type input "5a8b1489cc6b4906c91bfd8b"
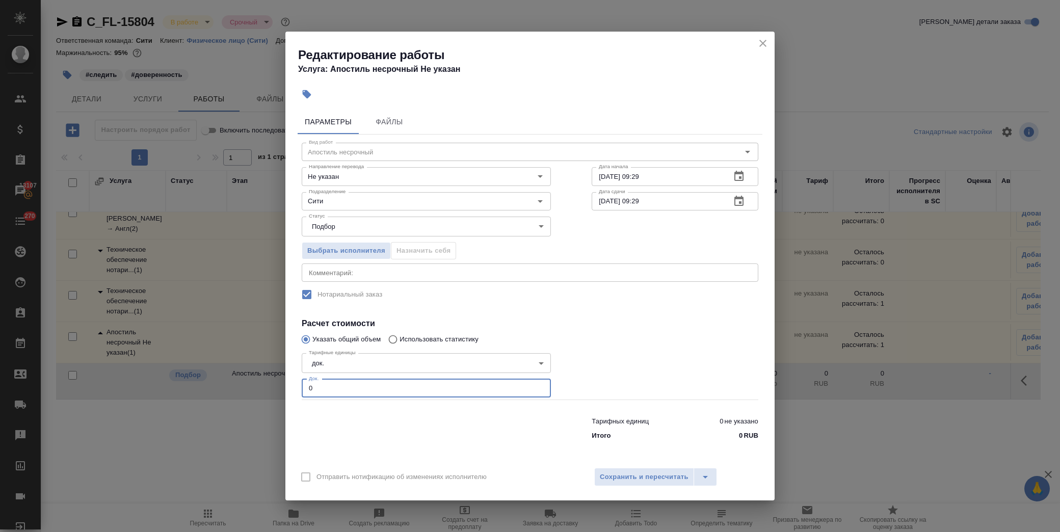
drag, startPoint x: 353, startPoint y: 390, endPoint x: 245, endPoint y: 390, distance: 108.0
click at [245, 390] on div "Редактирование работы Услуга: Апостиль несрочный Не указан Параметры Файлы Вид …" at bounding box center [530, 266] width 1060 height 532
type input "1"
click at [658, 480] on span "Сохранить и пересчитать" at bounding box center [644, 477] width 89 height 12
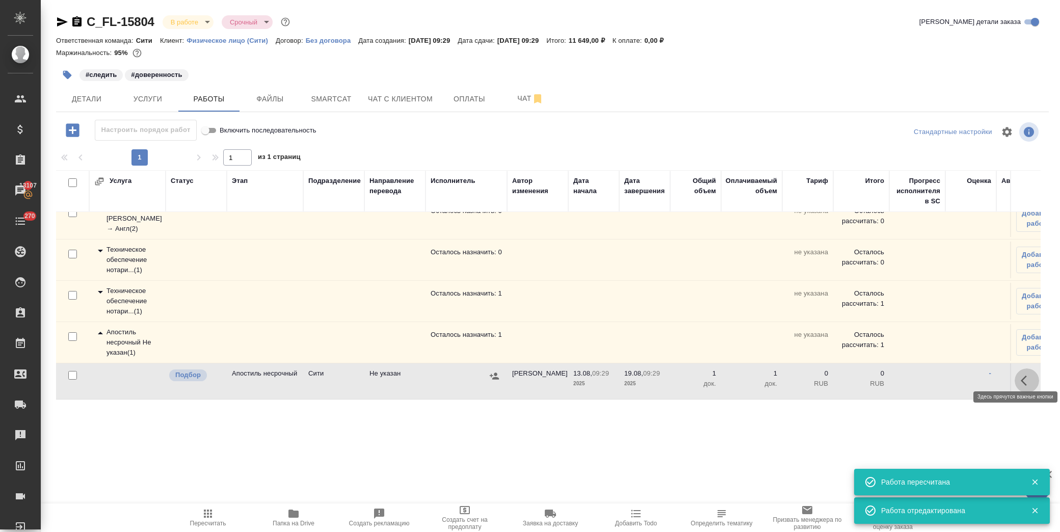
click at [1021, 376] on icon "button" at bounding box center [1024, 381] width 6 height 10
click at [947, 376] on icon "button" at bounding box center [951, 380] width 9 height 9
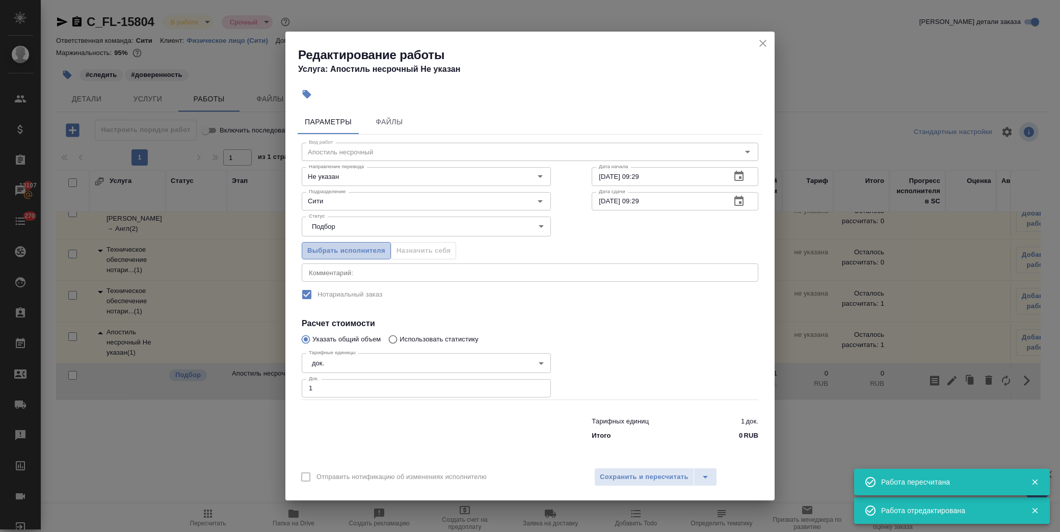
click at [352, 246] on span "Выбрать исполнителя" at bounding box center [346, 251] width 78 height 12
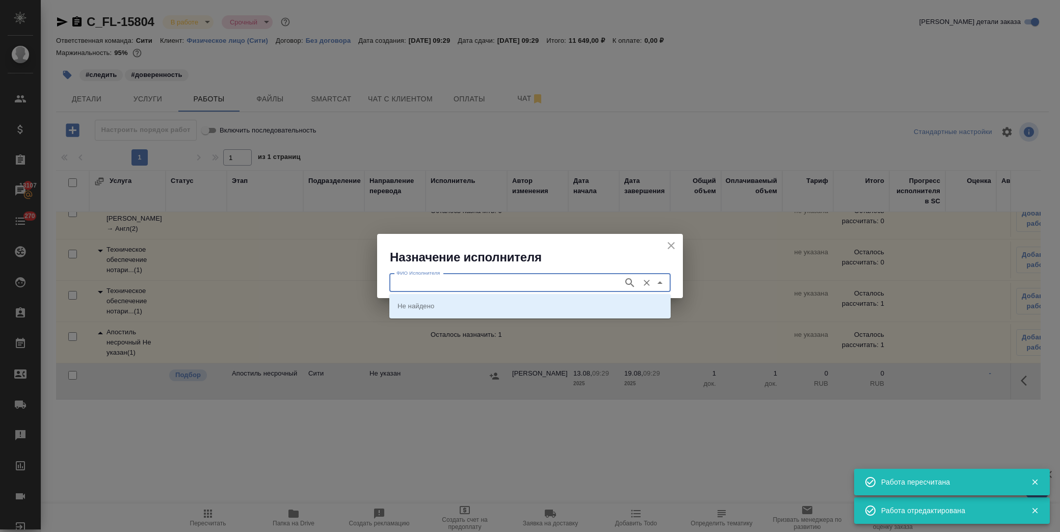
drag, startPoint x: 475, startPoint y: 285, endPoint x: 470, endPoint y: 286, distance: 5.2
click at [475, 286] on input "ФИО Исполнителя" at bounding box center [505, 283] width 226 height 12
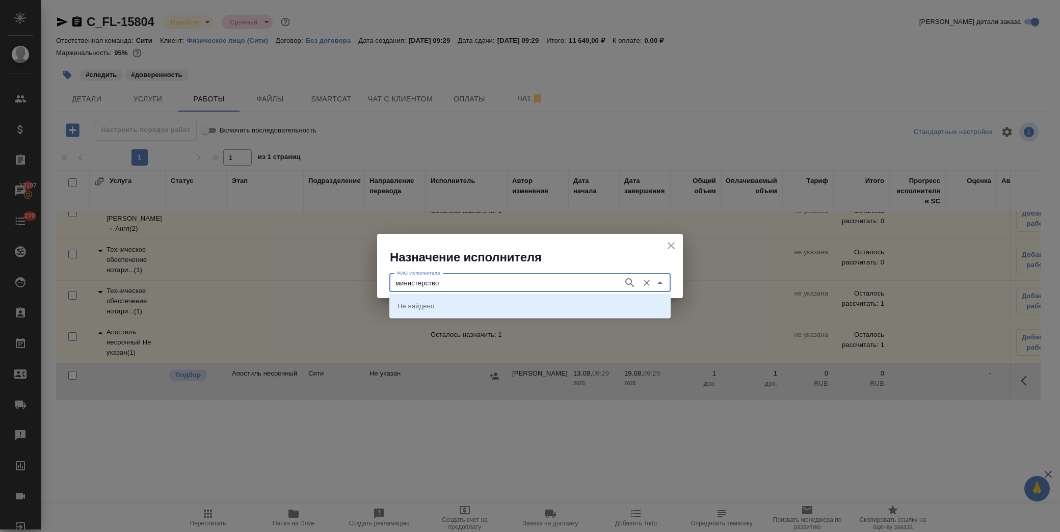
type input "министерство"
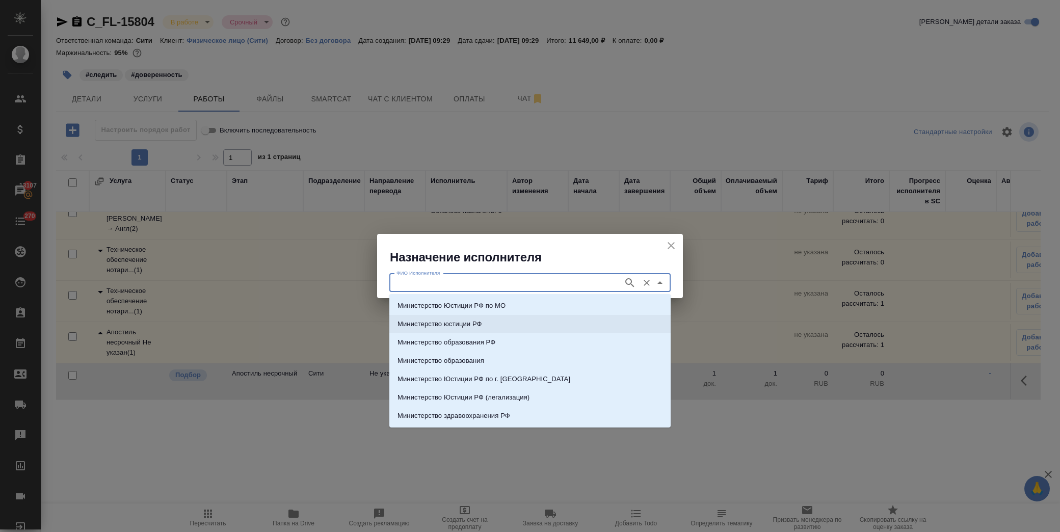
click at [485, 315] on li "Министерство юстиции РФ" at bounding box center [529, 324] width 281 height 18
type input "Министерство юстиции РФ"
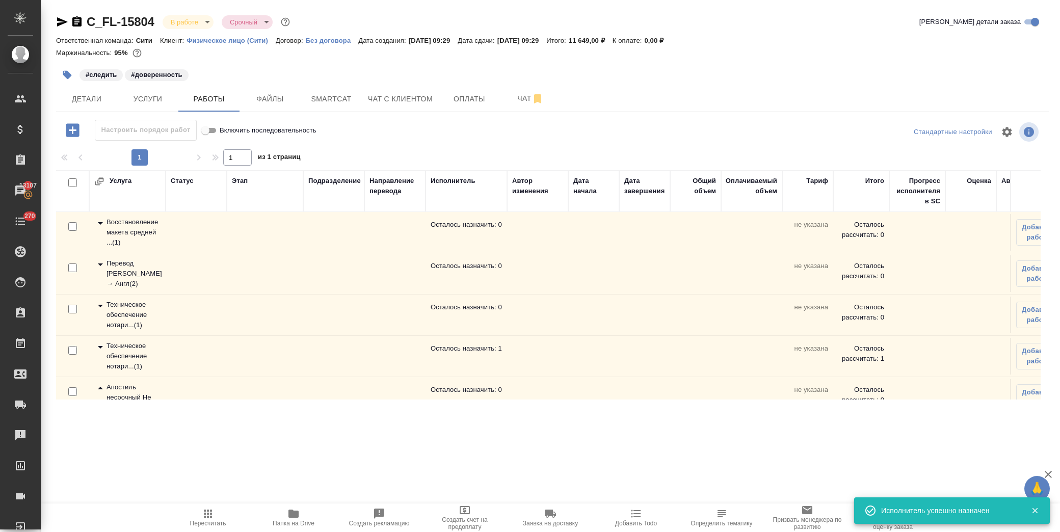
scroll to position [0, 0]
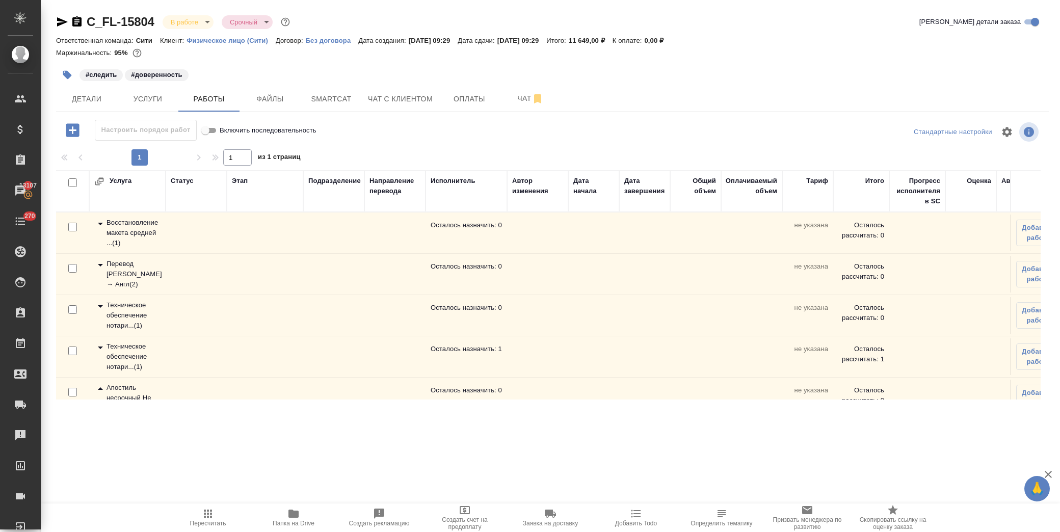
click at [65, 75] on icon "button" at bounding box center [67, 75] width 9 height 9
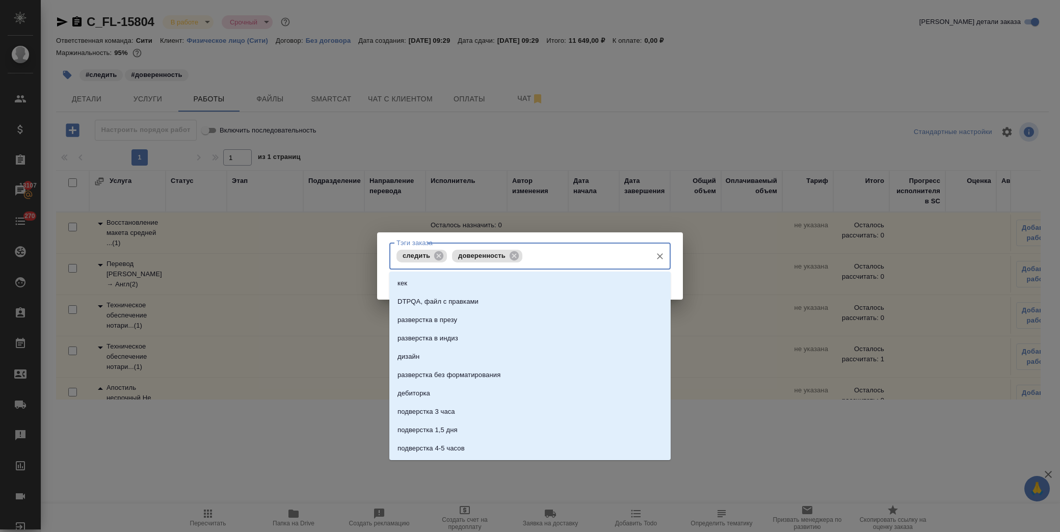
click at [560, 259] on input "Тэги заказа" at bounding box center [586, 255] width 122 height 17
type input "в минюсте"
click at [464, 288] on li "в минюсте" at bounding box center [529, 283] width 281 height 18
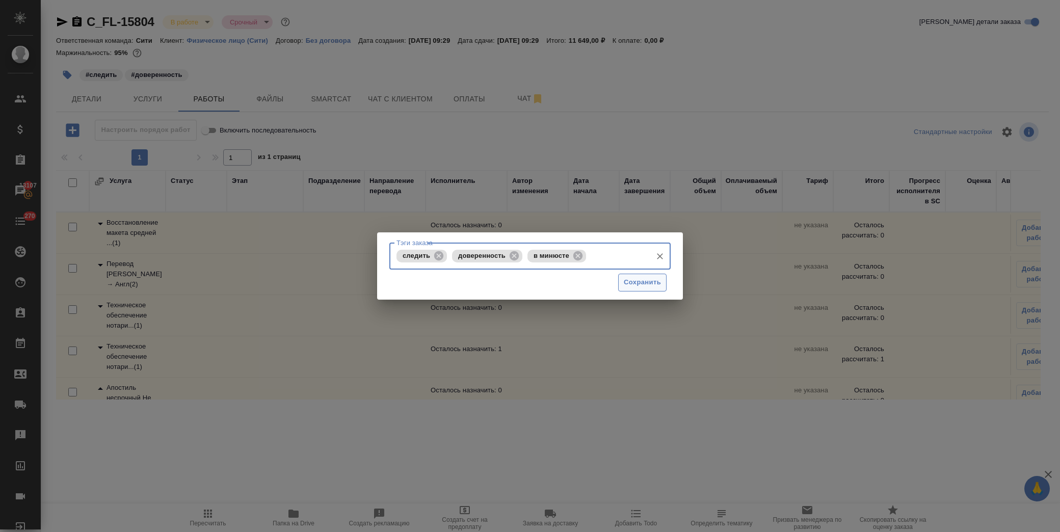
click at [641, 280] on span "Сохранить" at bounding box center [642, 283] width 37 height 12
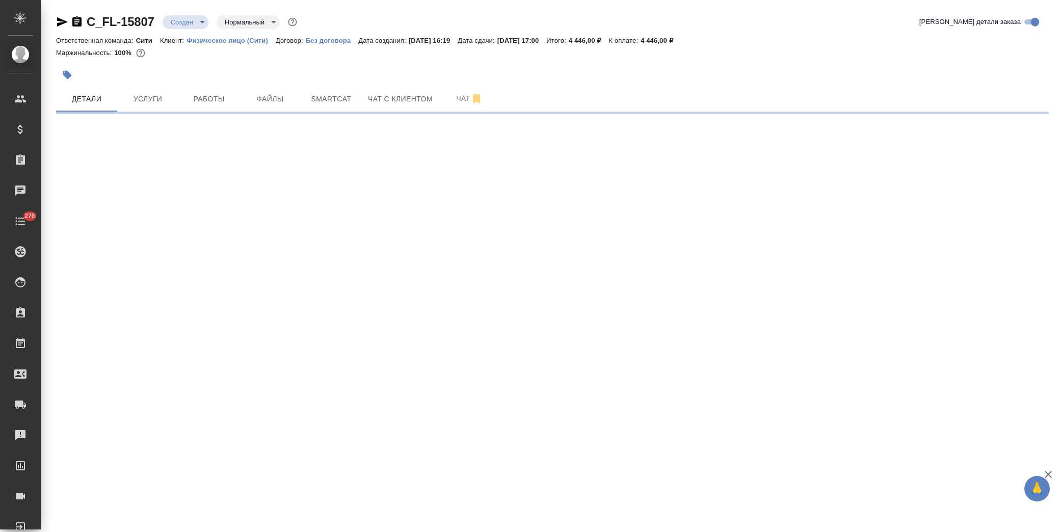
select select "RU"
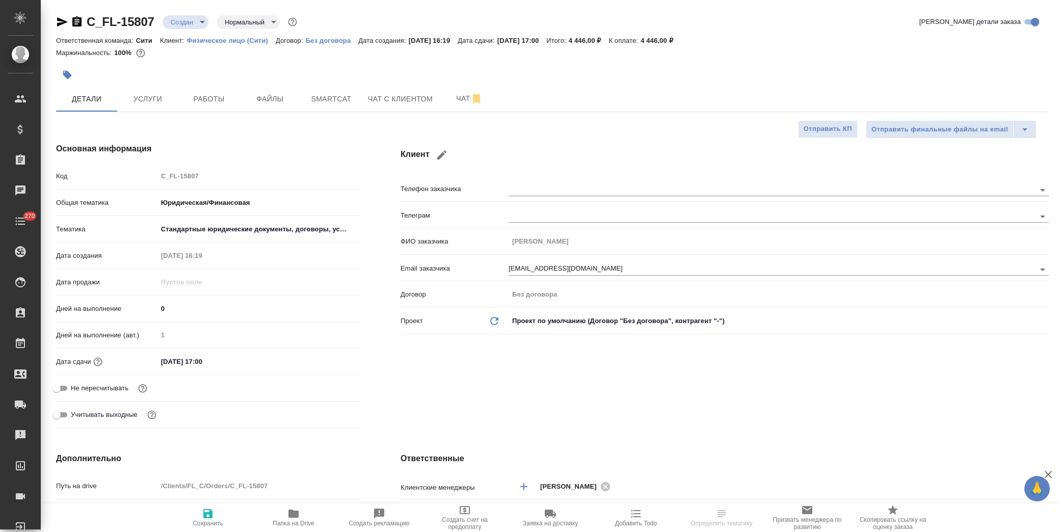
type textarea "x"
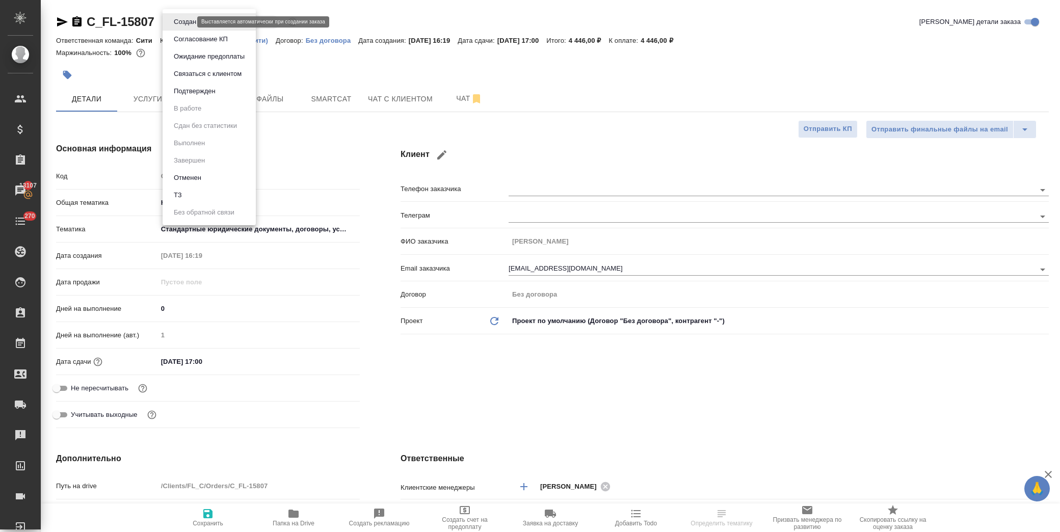
click at [186, 19] on body "🙏 .cls-1 fill:#fff; AWATERA [PERSON_NAME] Спецификации Заказы 13107 Чаты 270 To…" at bounding box center [530, 266] width 1060 height 532
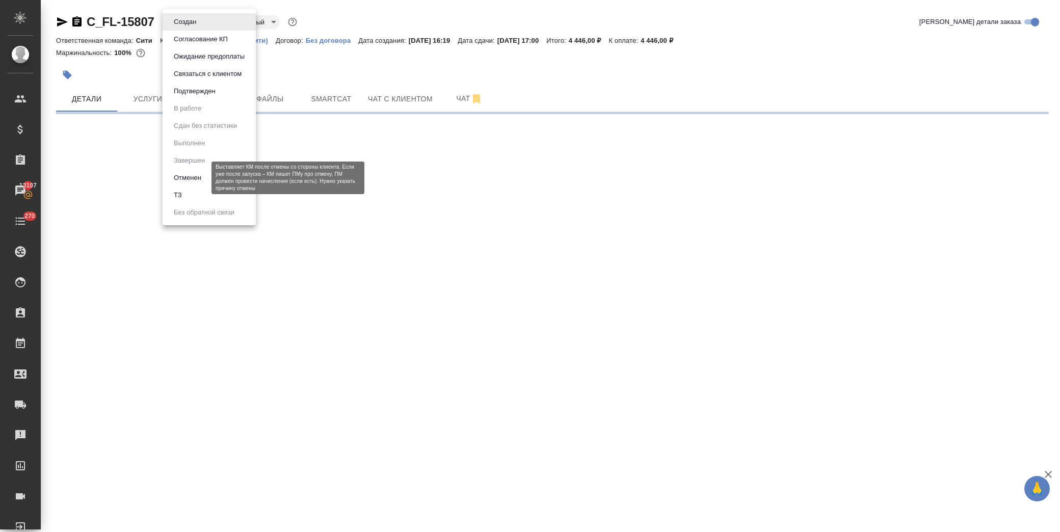
click at [192, 174] on button "Отменен" at bounding box center [188, 177] width 34 height 11
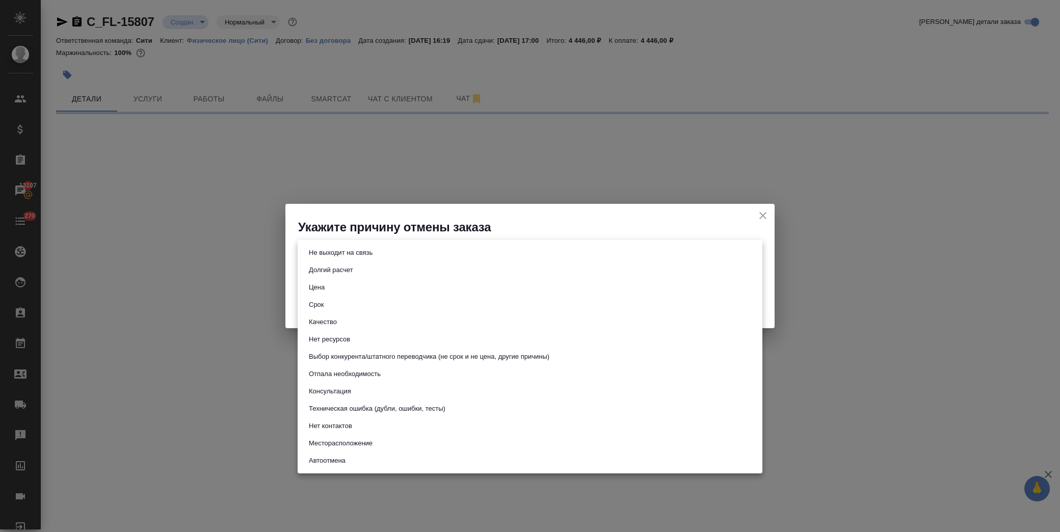
click at [396, 251] on body "🙏 .cls-1 fill:#fff; AWATERA Лофицкая Юлия Владимировна Клиенты Спецификации Зак…" at bounding box center [530, 266] width 1060 height 532
select select "RU"
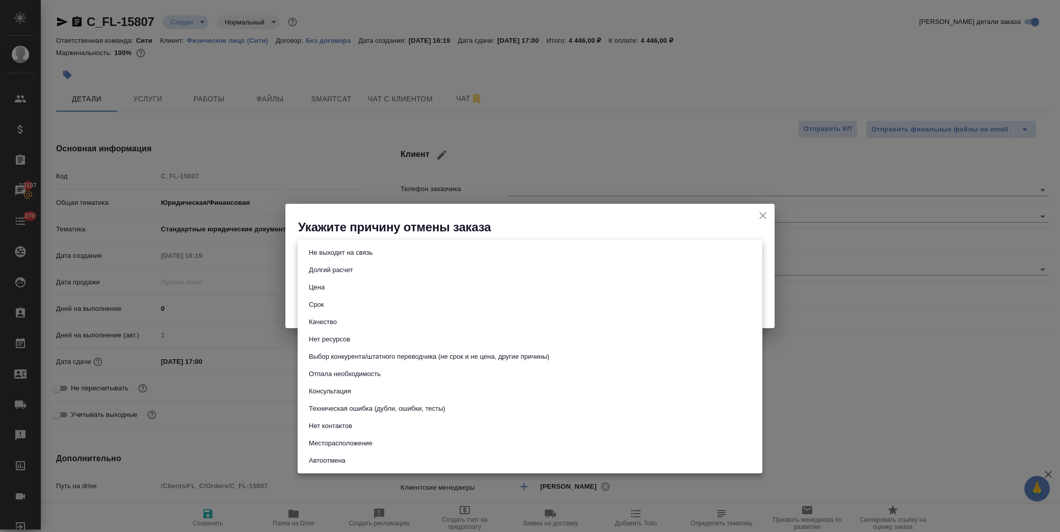
type textarea "x"
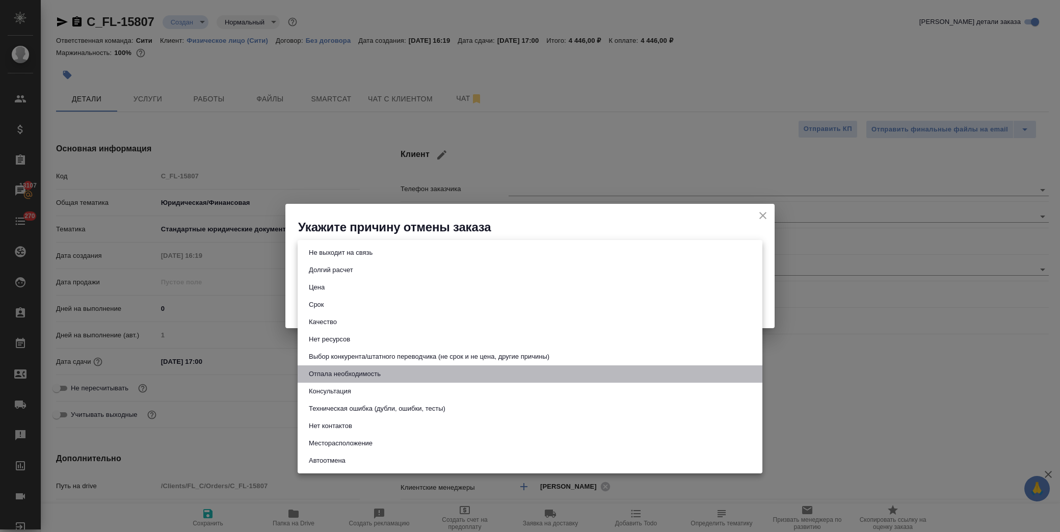
click at [364, 373] on button "Отпала необходимость" at bounding box center [345, 373] width 78 height 11
type input "noNeed"
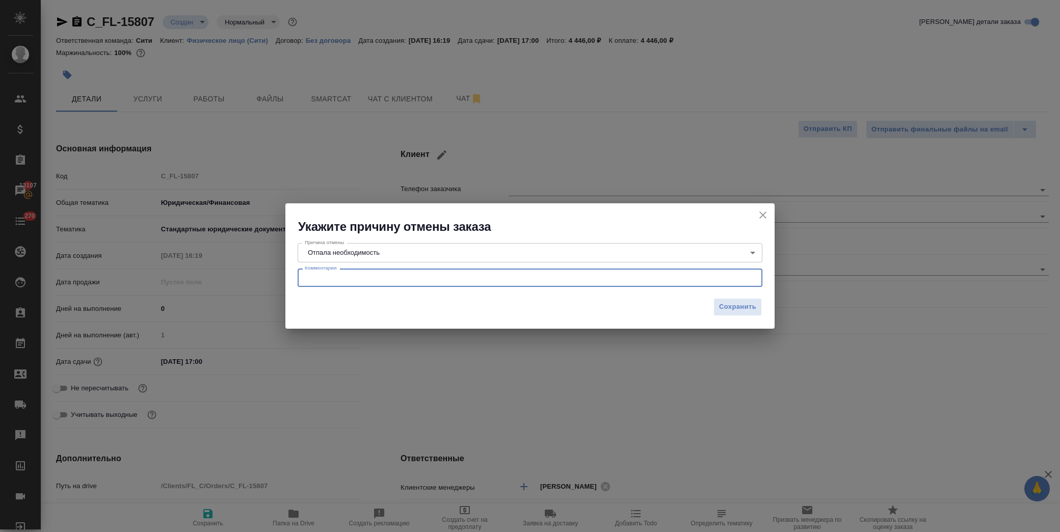
click at [354, 277] on textarea at bounding box center [530, 278] width 450 height 8
type textarea "перевод документа не потребовался принимающей стороне"
drag, startPoint x: 744, startPoint y: 308, endPoint x: 739, endPoint y: 304, distance: 6.9
click at [744, 307] on span "Сохранить" at bounding box center [737, 307] width 37 height 12
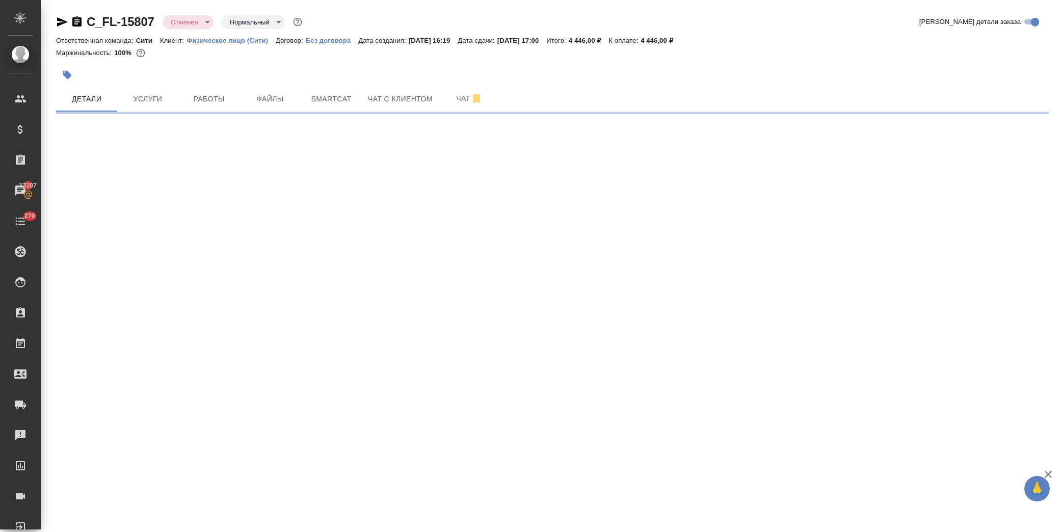
select select "RU"
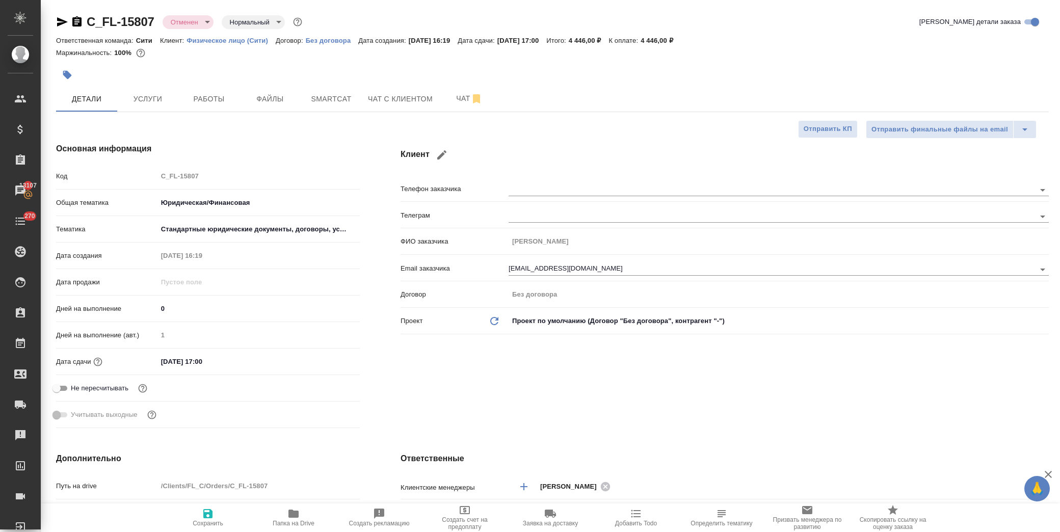
type textarea "x"
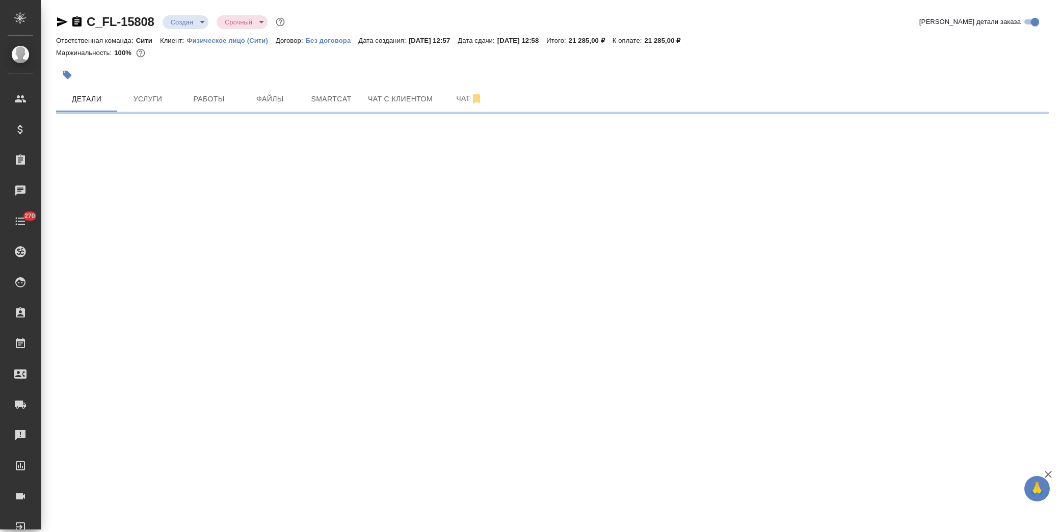
select select "RU"
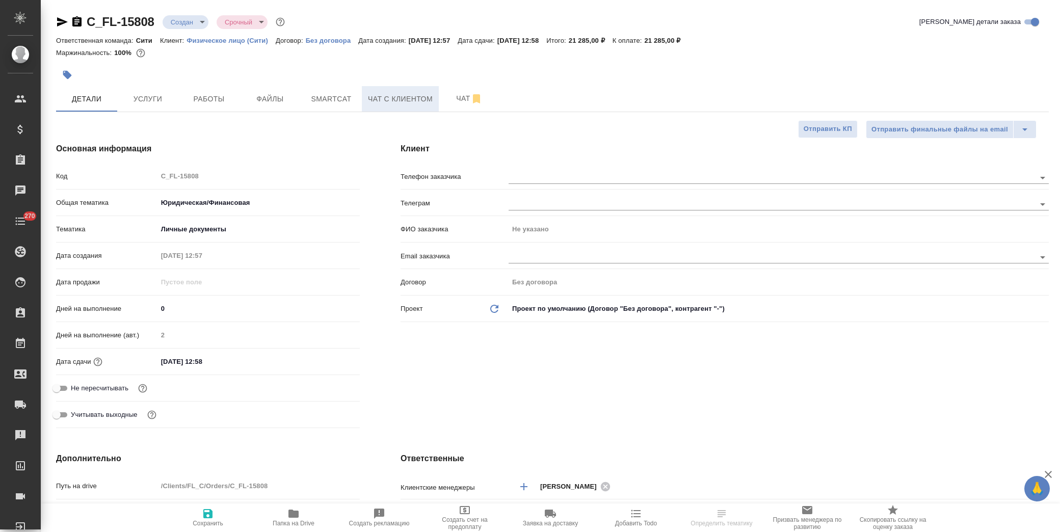
type textarea "x"
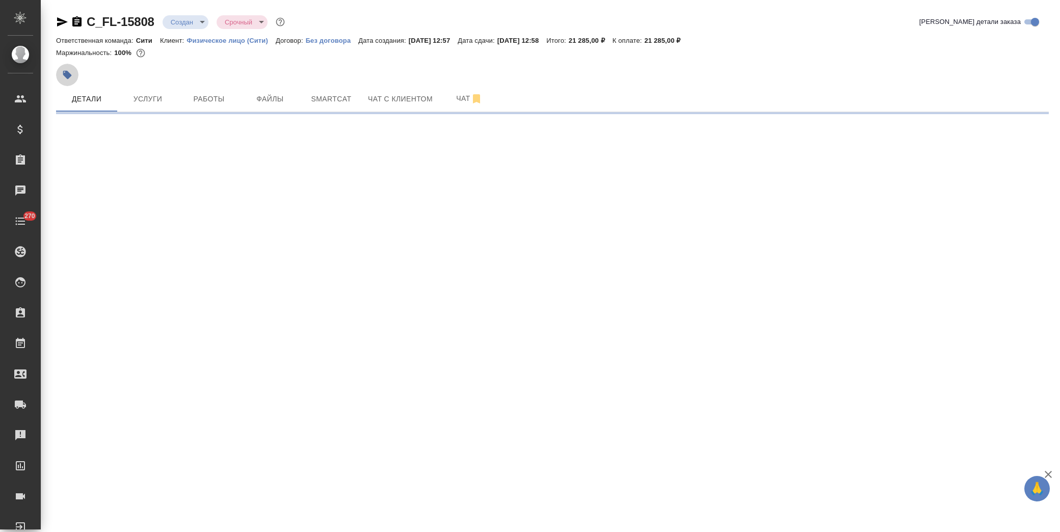
click at [65, 74] on icon "button" at bounding box center [67, 75] width 9 height 9
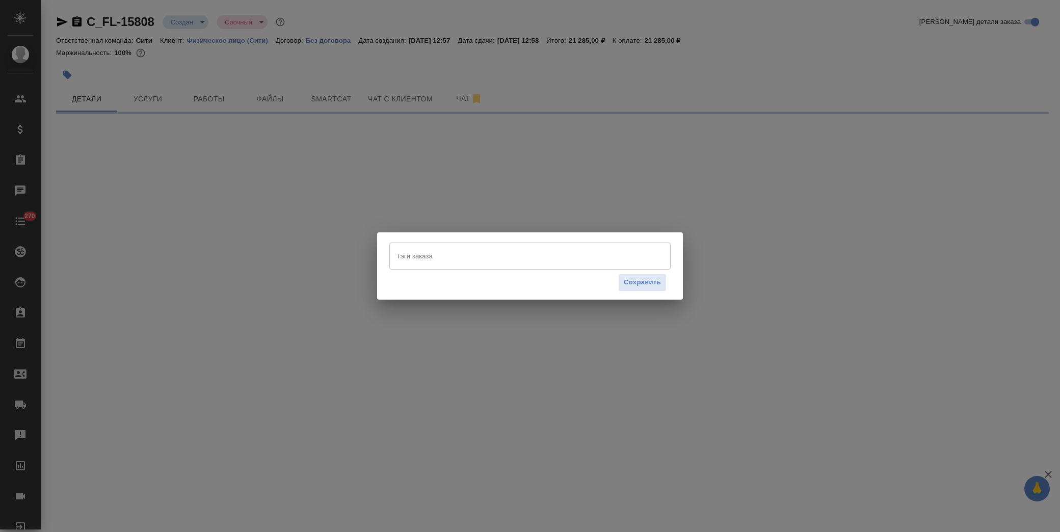
click at [437, 262] on input "Тэги заказа" at bounding box center [520, 255] width 253 height 17
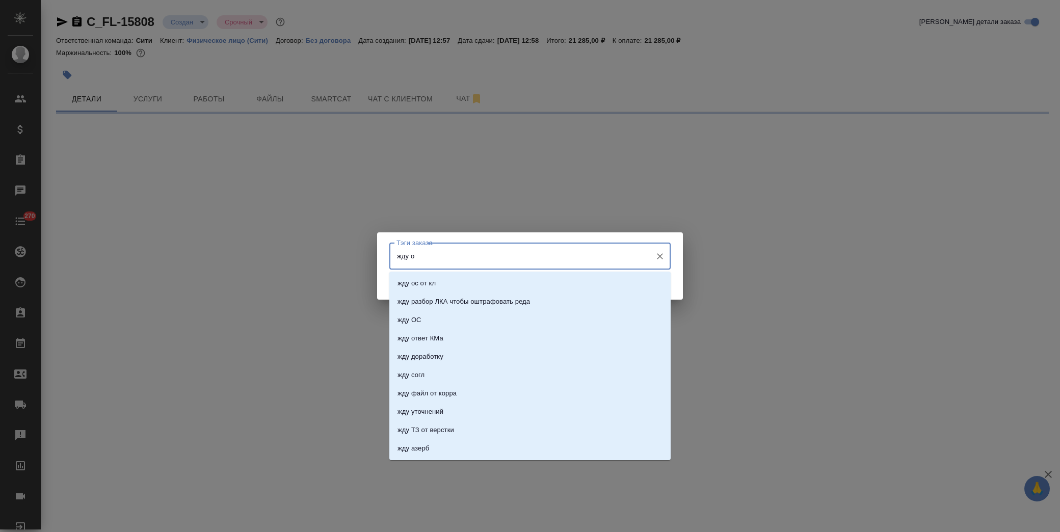
type input "жду оп"
select select "RU"
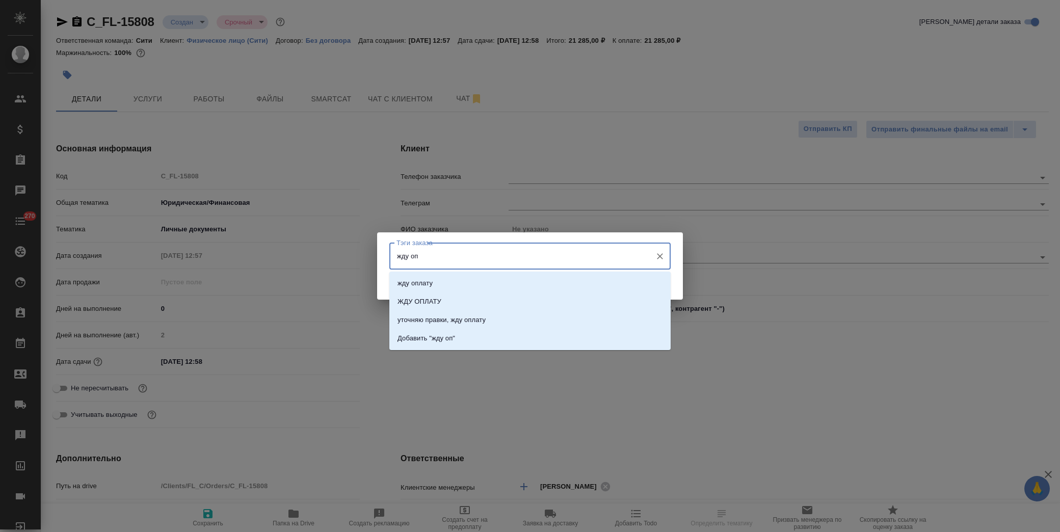
type input "жду опл"
type textarea "x"
type input "жду оплату"
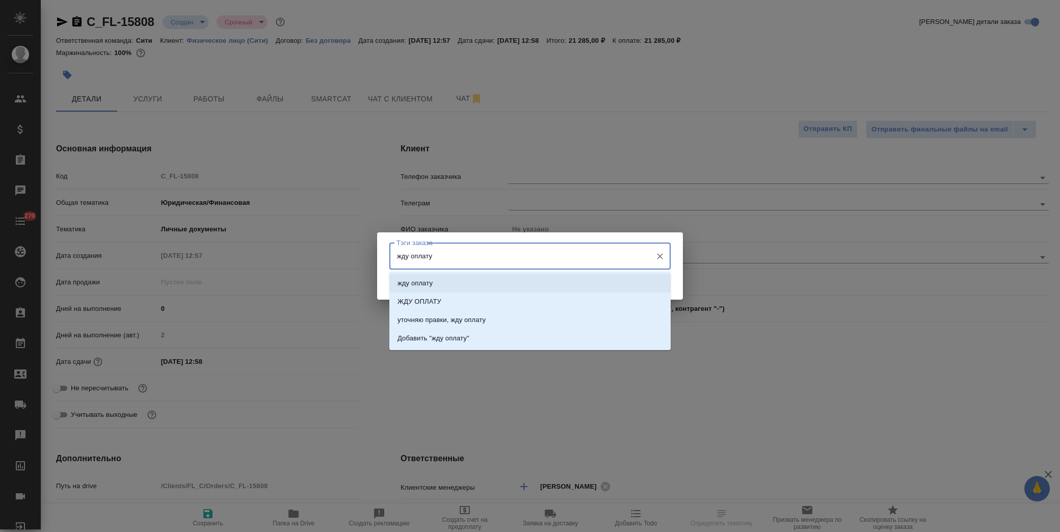
click at [446, 281] on li "жду оплату" at bounding box center [529, 283] width 281 height 18
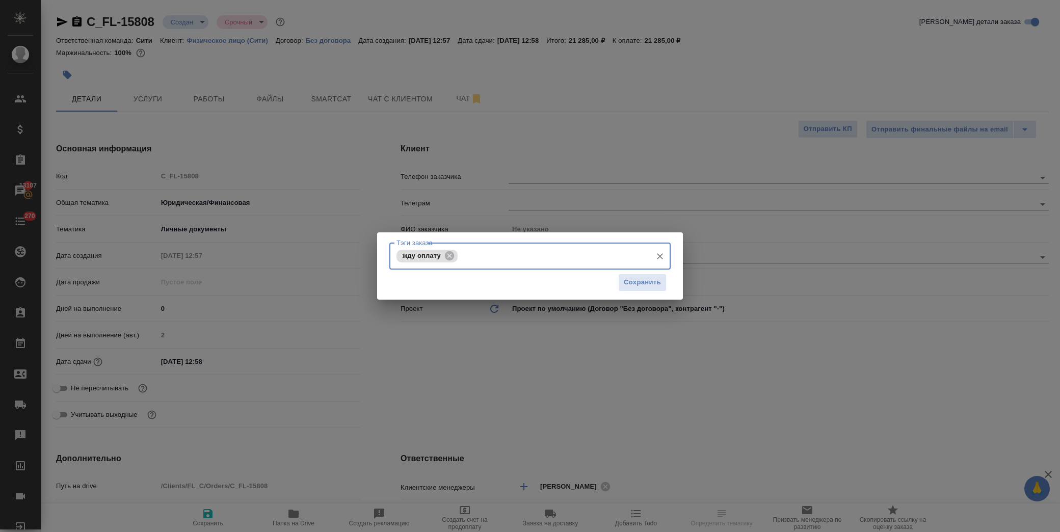
drag, startPoint x: 643, startPoint y: 281, endPoint x: 632, endPoint y: 260, distance: 23.9
click at [643, 281] on span "Сохранить" at bounding box center [642, 283] width 37 height 12
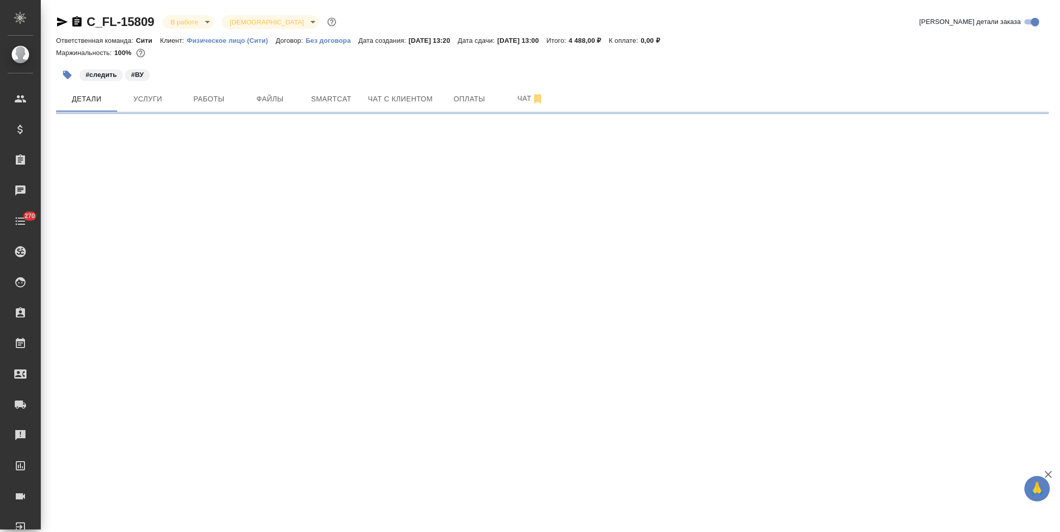
select select "RU"
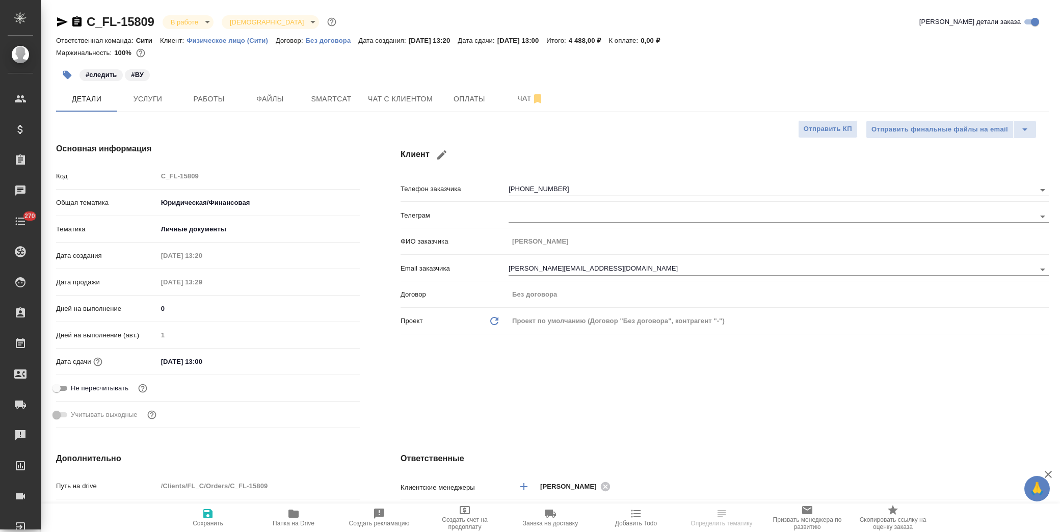
type textarea "x"
click at [216, 96] on span "Работы" at bounding box center [208, 99] width 49 height 13
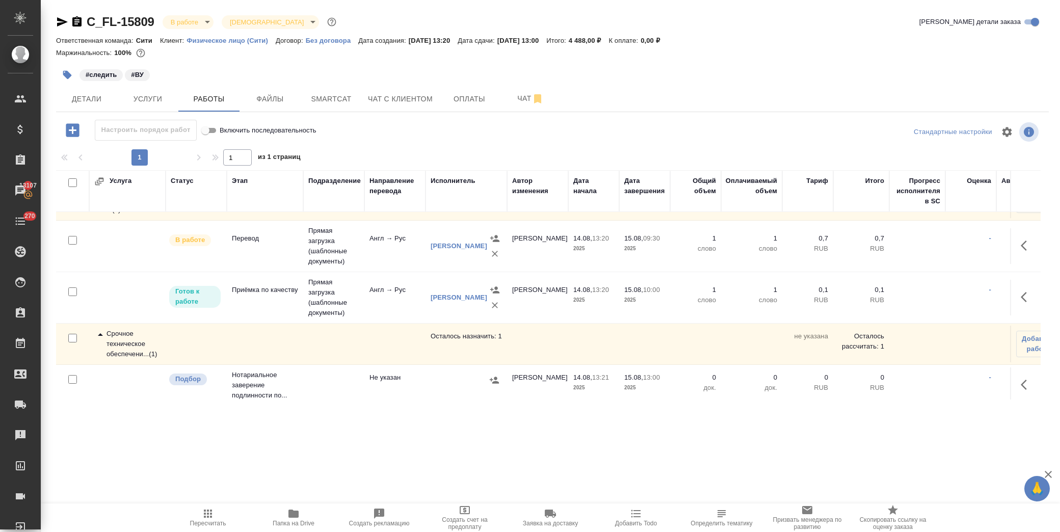
scroll to position [48, 0]
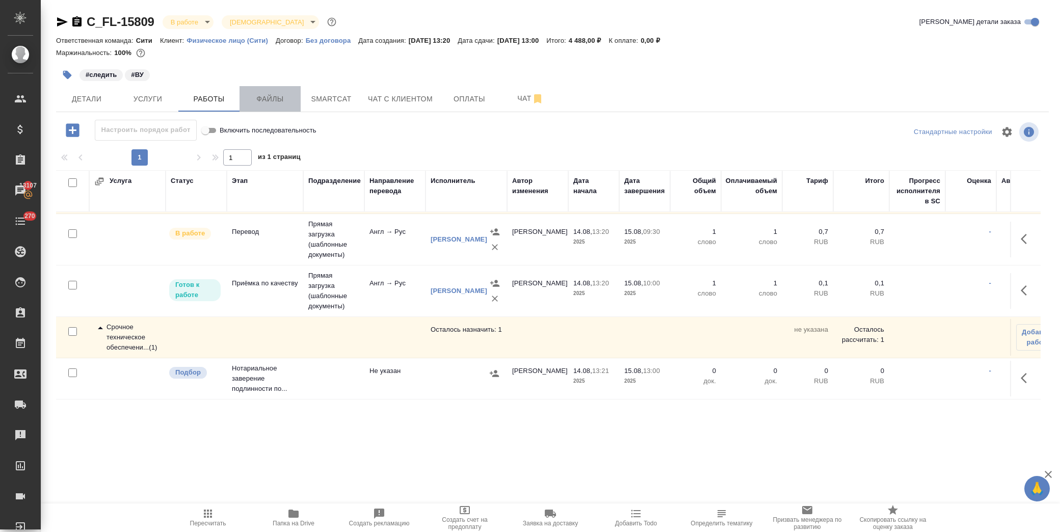
click at [273, 96] on span "Файлы" at bounding box center [270, 99] width 49 height 13
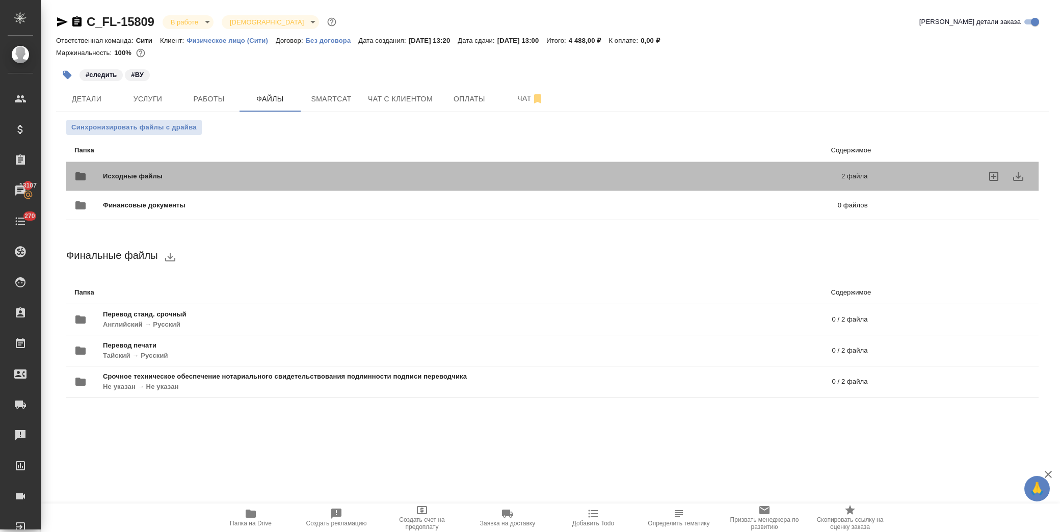
click at [181, 176] on span "Исходные файлы" at bounding box center [302, 176] width 399 height 10
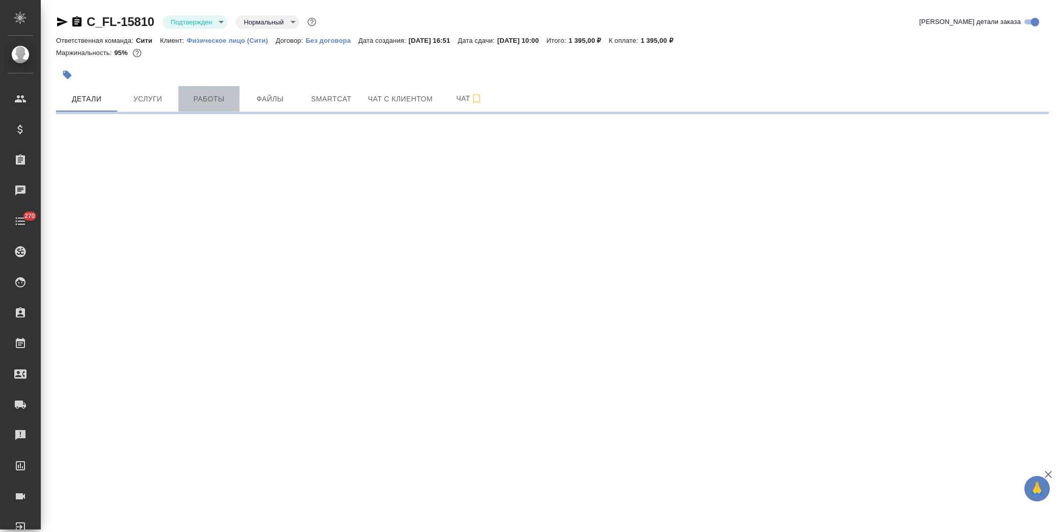
click at [211, 101] on span "Работы" at bounding box center [208, 99] width 49 height 13
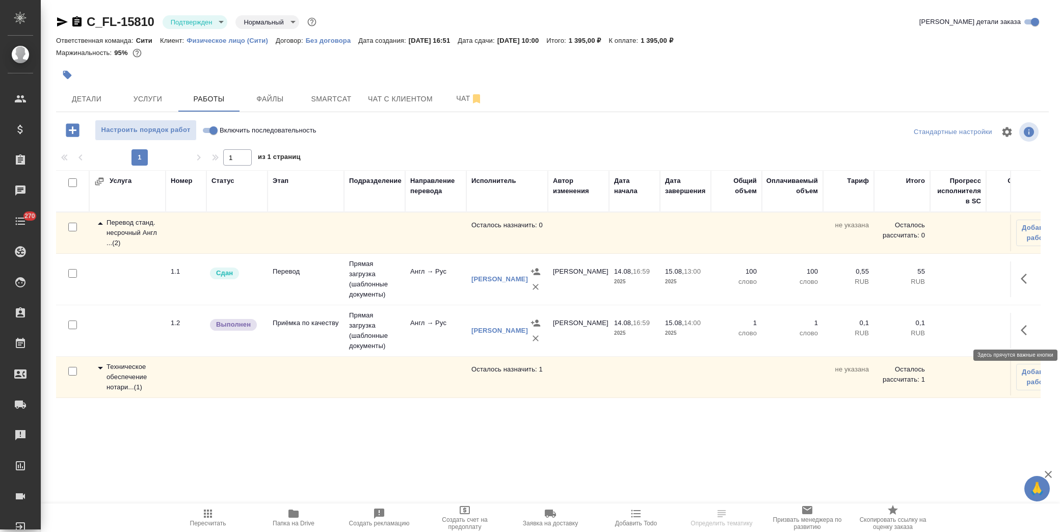
click at [1021, 329] on icon "button" at bounding box center [1024, 330] width 6 height 10
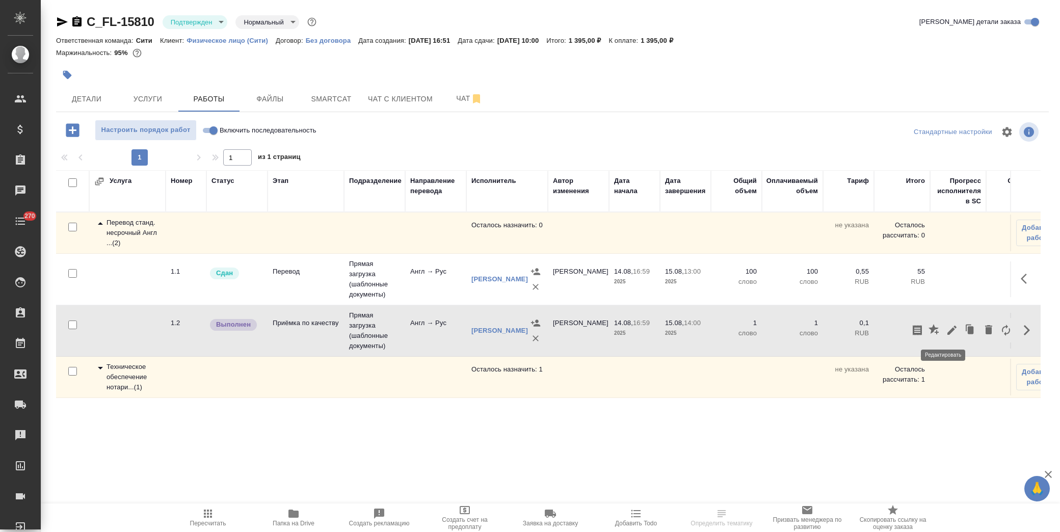
click at [947, 330] on icon "button" at bounding box center [951, 330] width 9 height 9
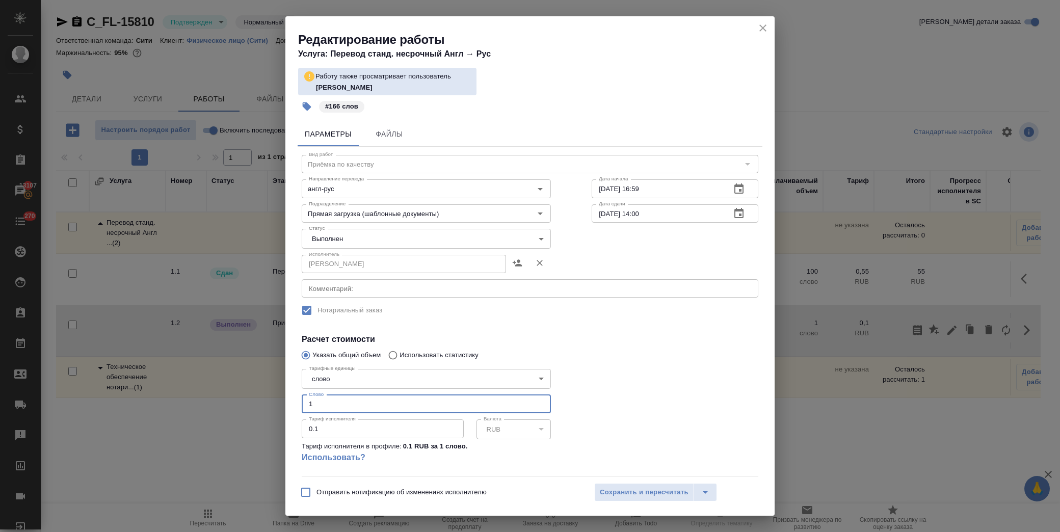
click at [343, 399] on input "1" at bounding box center [426, 404] width 249 height 18
type input "166"
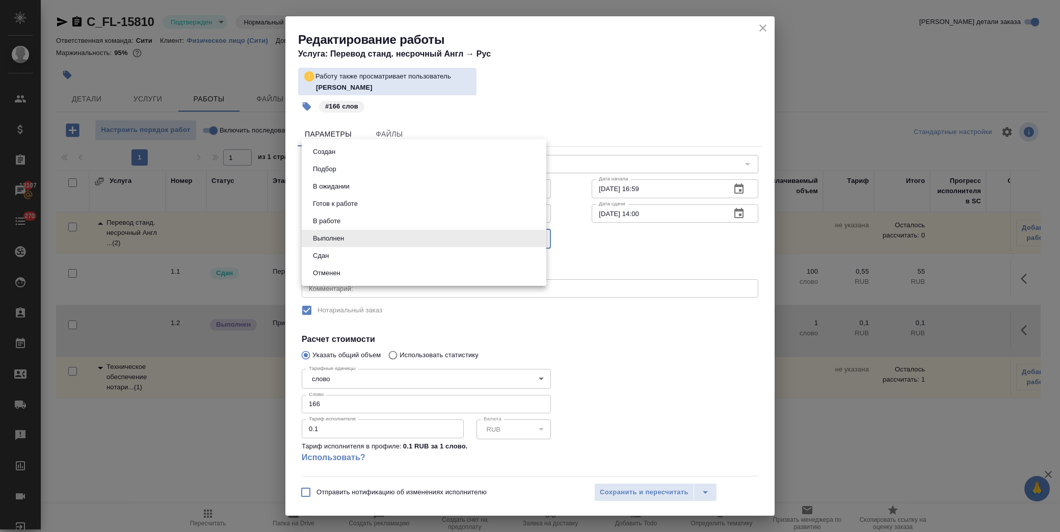
click at [363, 237] on body "🙏 .cls-1 fill:#fff; AWATERA Лофицкая Юлия Владимировна Клиенты Спецификации Зак…" at bounding box center [530, 266] width 1060 height 532
click at [352, 253] on li "Сдан" at bounding box center [424, 255] width 245 height 17
type input "closed"
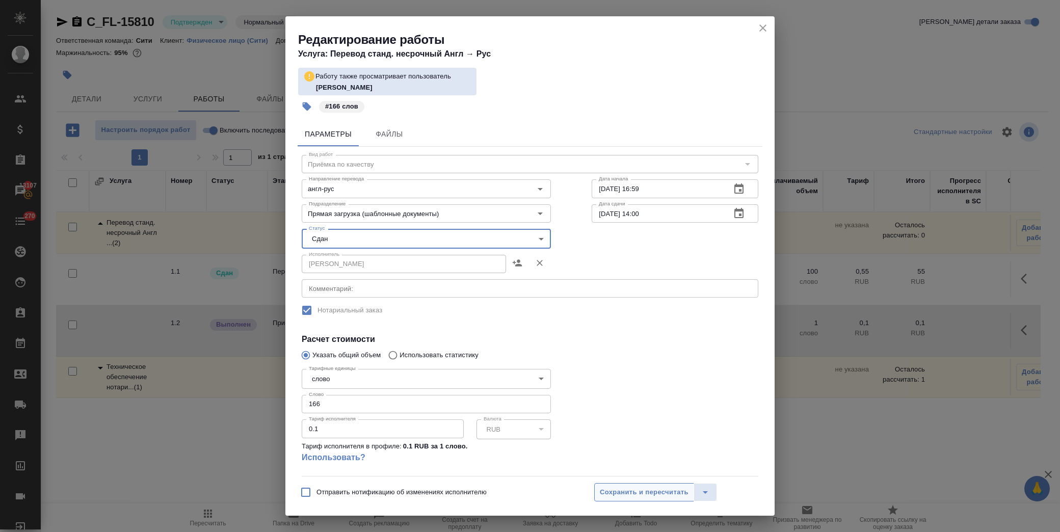
drag, startPoint x: 616, startPoint y: 490, endPoint x: 627, endPoint y: 491, distance: 11.3
click at [617, 490] on span "Сохранить и пересчитать" at bounding box center [644, 493] width 89 height 12
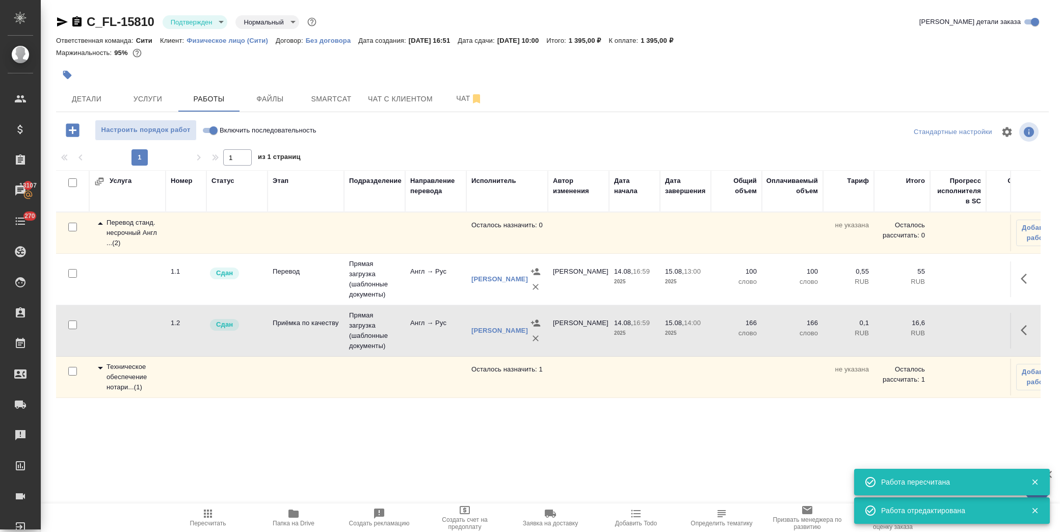
click at [212, 130] on input "Включить последовательность" at bounding box center [213, 130] width 37 height 12
checkbox input "true"
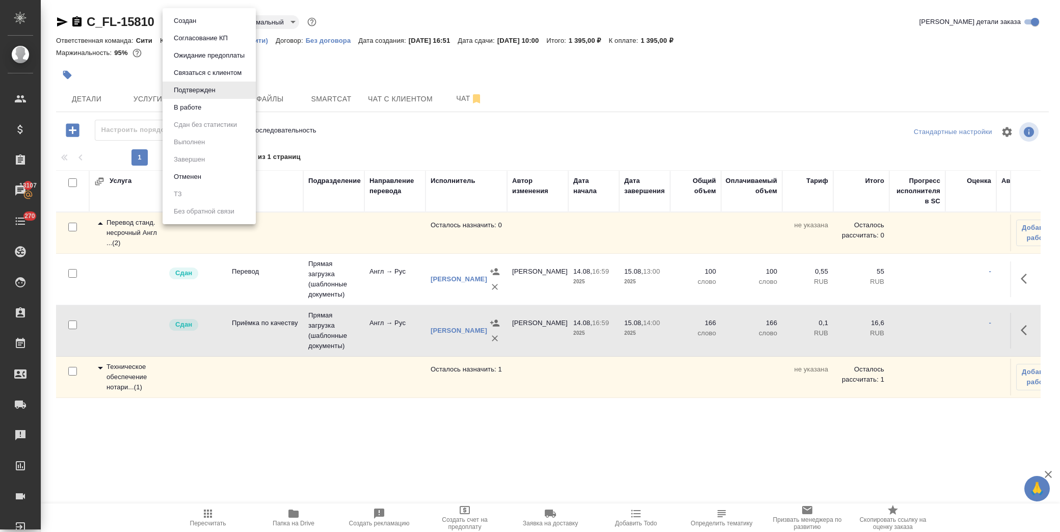
click at [200, 23] on body "🙏 .cls-1 fill:#fff; AWATERA Лофицкая Юлия Владимировна Клиенты Спецификации Зак…" at bounding box center [530, 266] width 1060 height 532
click at [207, 105] on li "В работе" at bounding box center [209, 107] width 93 height 17
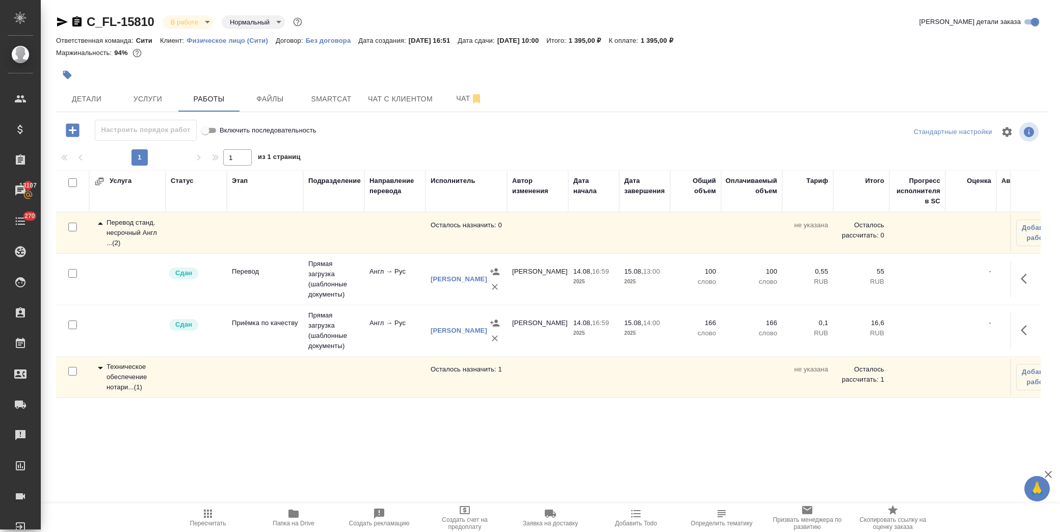
click at [197, 21] on body "🙏 .cls-1 fill:#fff; AWATERA Лофицкая Юлия Владимировна Клиенты Спецификации Зак…" at bounding box center [530, 266] width 1060 height 532
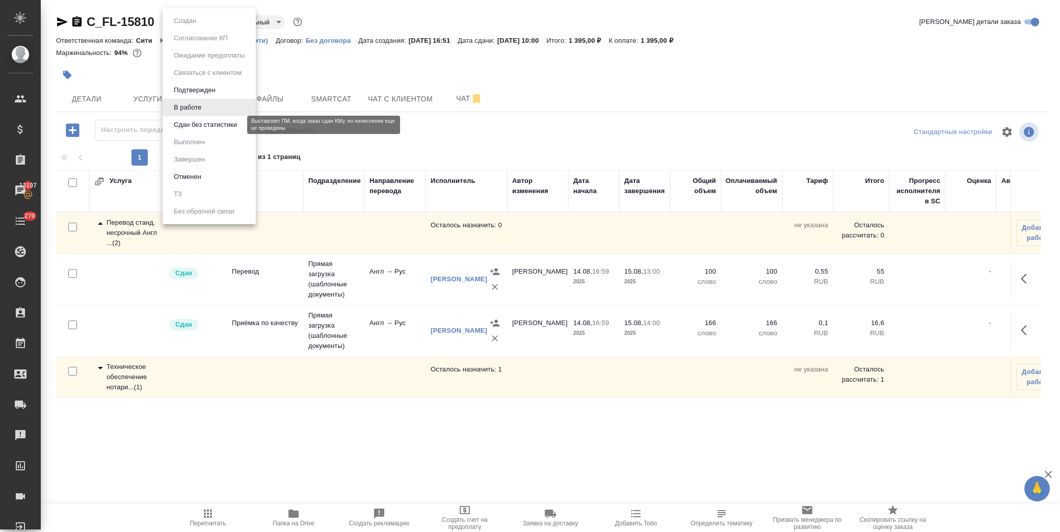
click at [209, 126] on button "Сдан без статистики" at bounding box center [205, 124] width 69 height 11
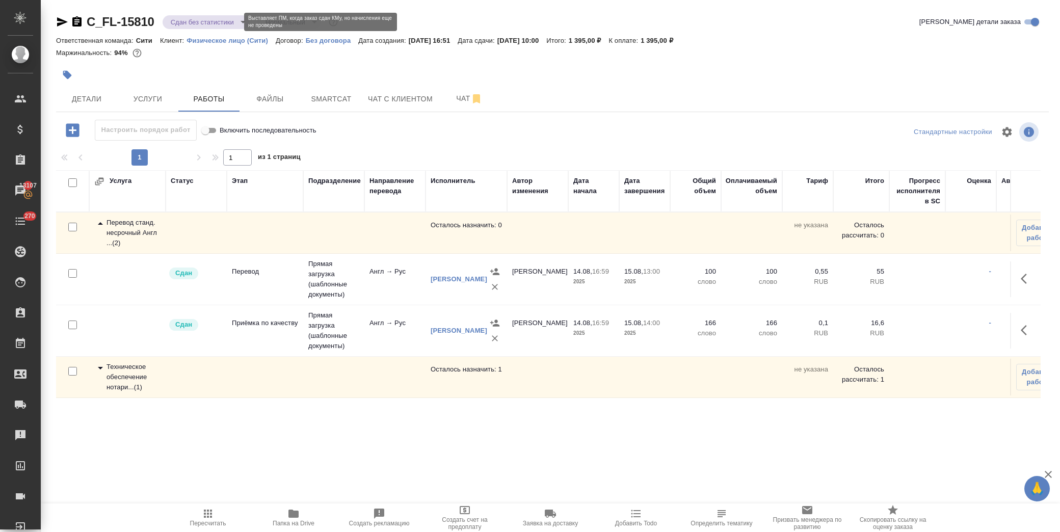
click at [195, 23] on body "🙏 .cls-1 fill:#fff; AWATERA Лофицкая Юлия Владимировна Клиенты Спецификации Зак…" at bounding box center [530, 266] width 1060 height 532
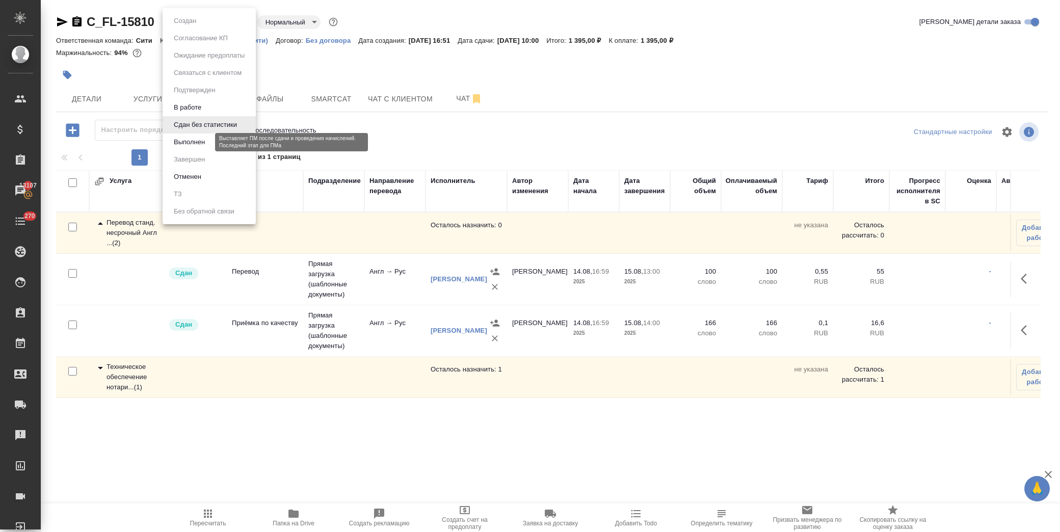
click at [202, 143] on button "Выполнен" at bounding box center [189, 142] width 37 height 11
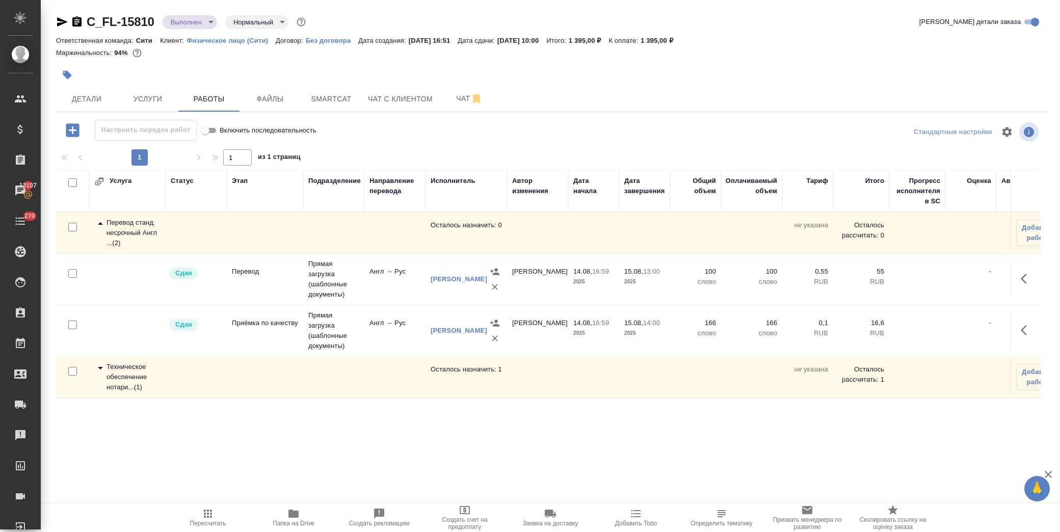
click at [104, 223] on icon at bounding box center [100, 224] width 12 height 12
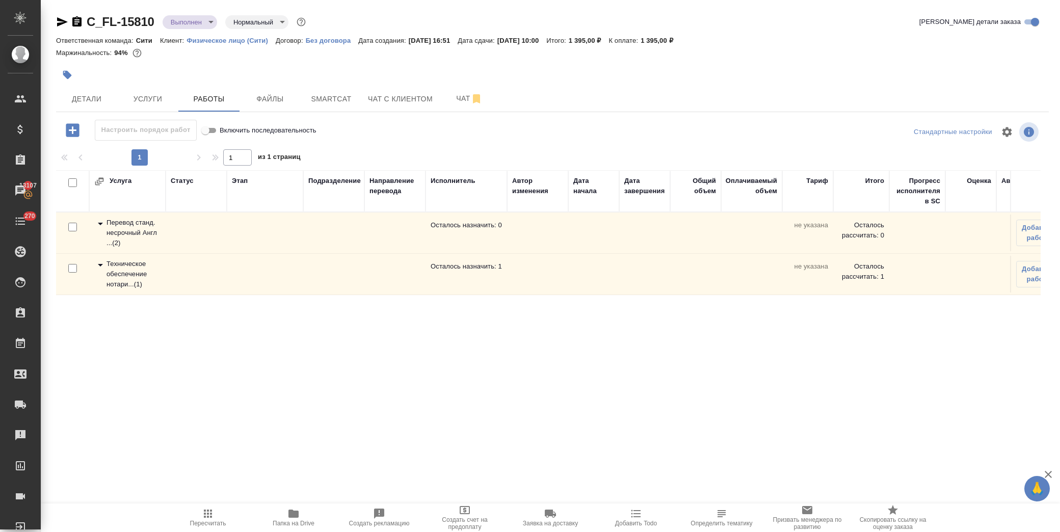
click at [100, 263] on icon at bounding box center [100, 265] width 12 height 12
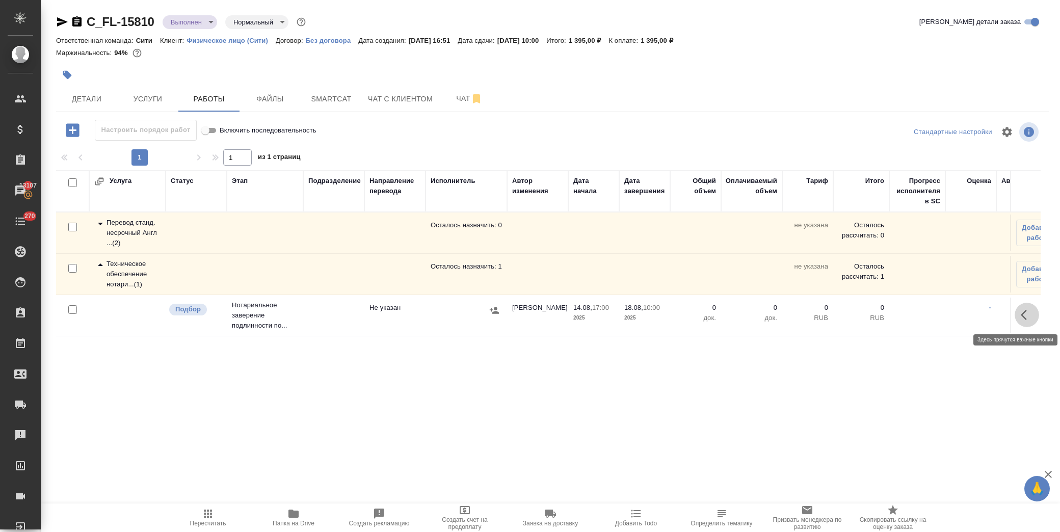
click at [1021, 307] on button "button" at bounding box center [1026, 315] width 24 height 24
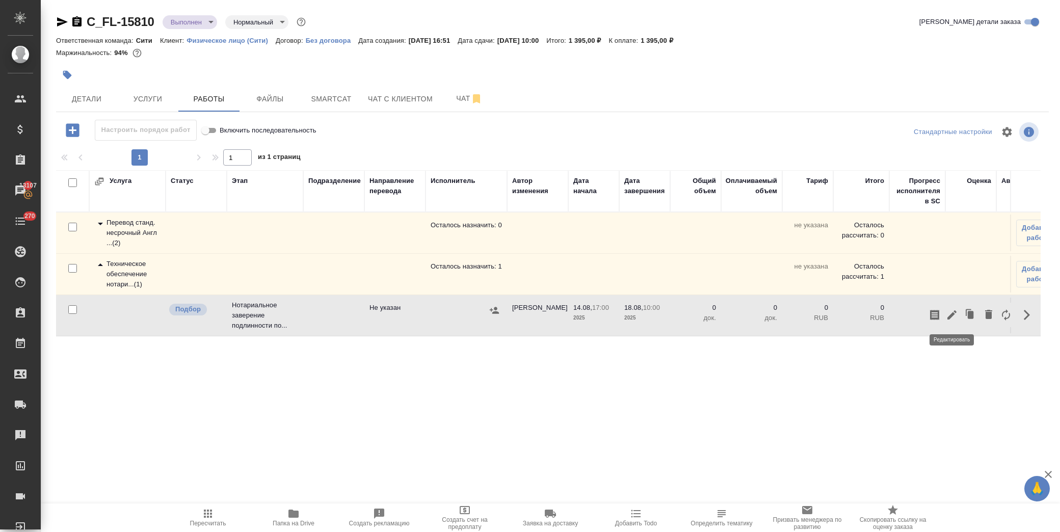
click at [951, 313] on icon "button" at bounding box center [952, 315] width 12 height 12
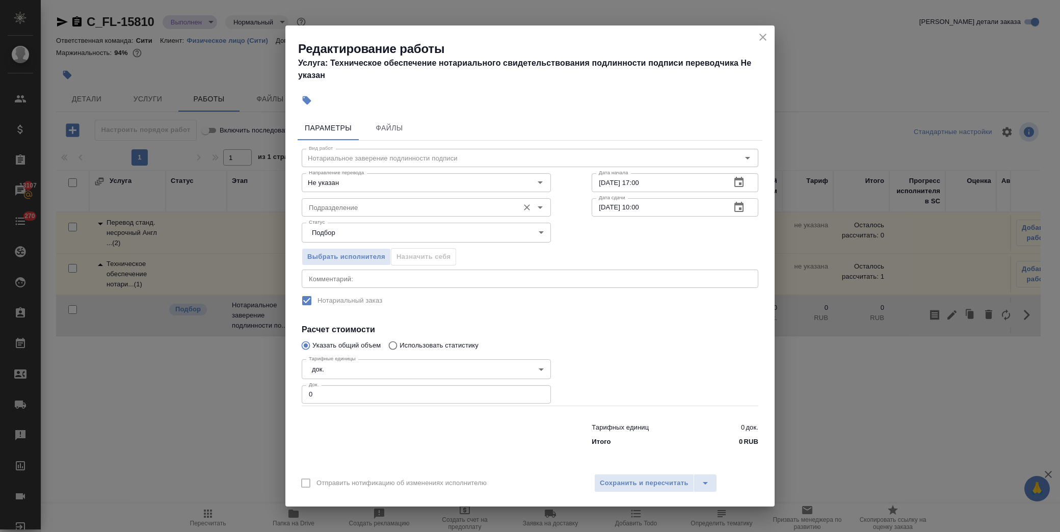
drag, startPoint x: 399, startPoint y: 200, endPoint x: 466, endPoint y: 210, distance: 67.1
click at [399, 204] on div "Подразделение" at bounding box center [426, 207] width 249 height 18
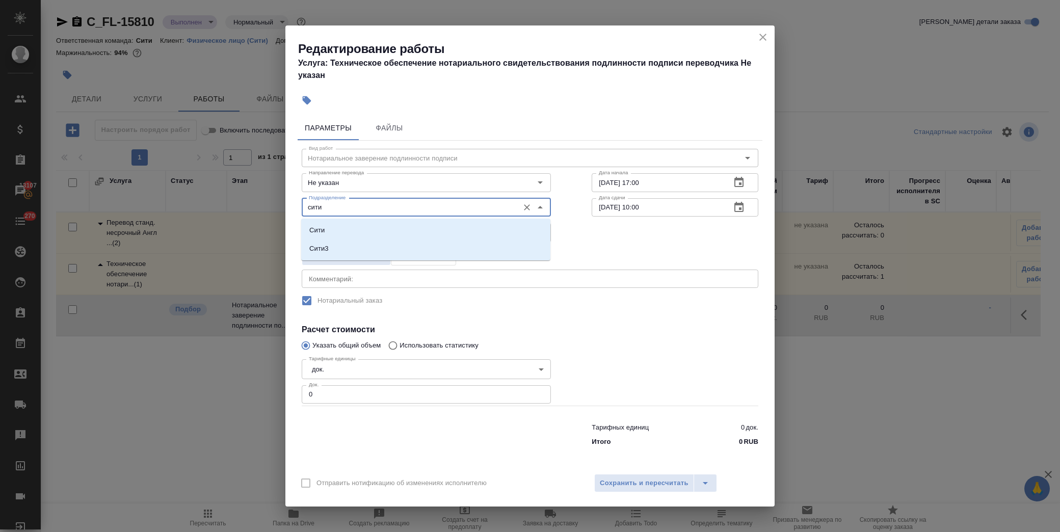
click at [359, 227] on li "Сити" at bounding box center [425, 230] width 249 height 18
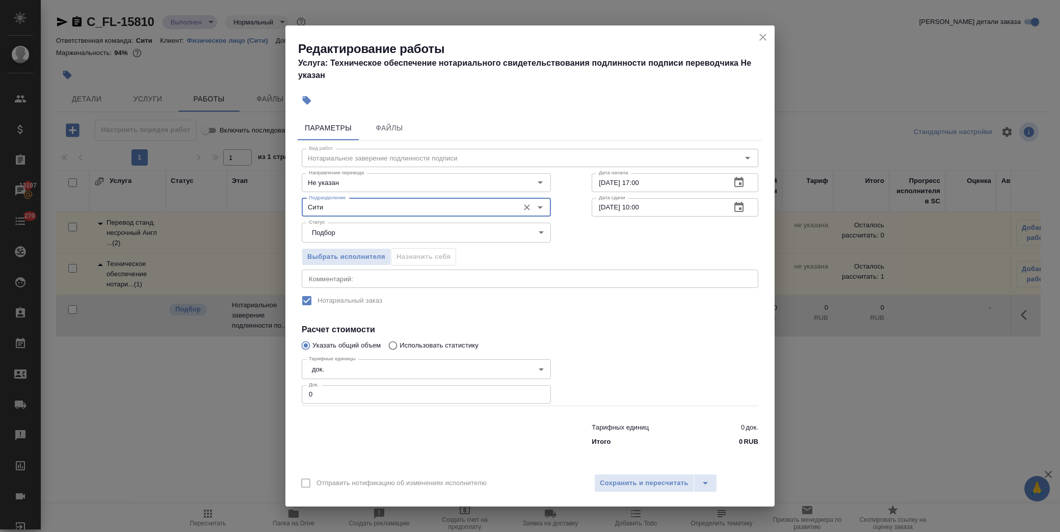
type input "Сити"
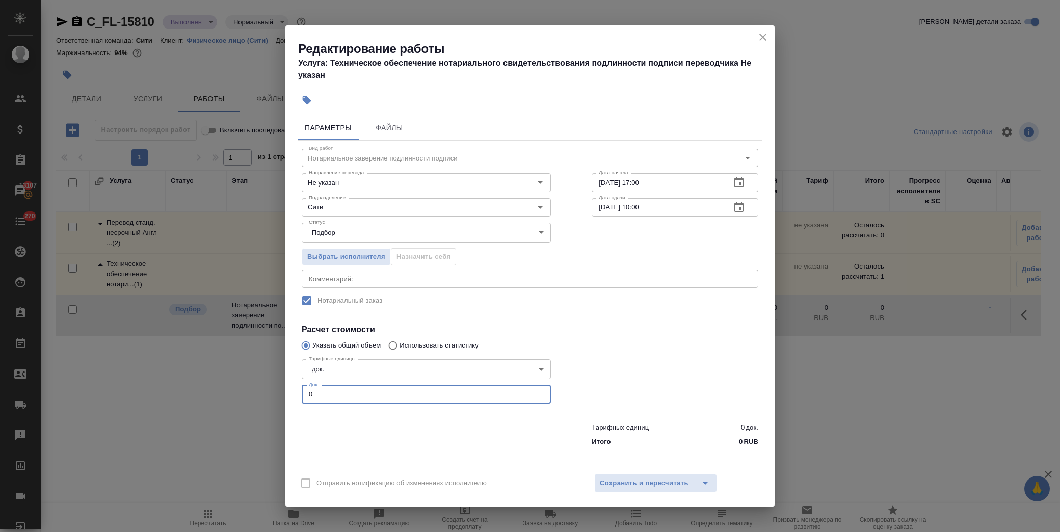
drag, startPoint x: 349, startPoint y: 399, endPoint x: 236, endPoint y: 401, distance: 112.6
click at [236, 401] on div "Редактирование работы Услуга: Техническое обеспечение нотариального свидетельст…" at bounding box center [530, 266] width 1060 height 532
type input "1"
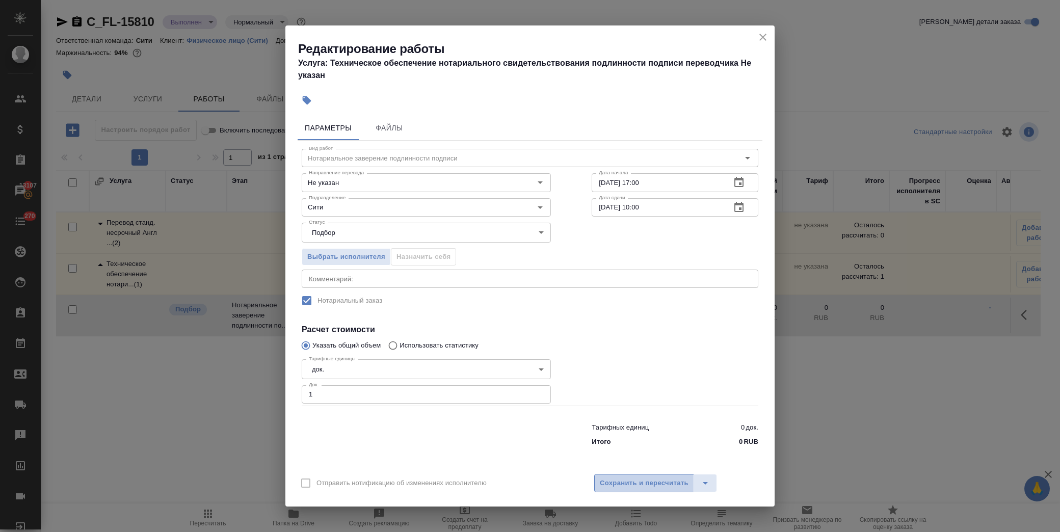
click at [634, 478] on span "Сохранить и пересчитать" at bounding box center [644, 483] width 89 height 12
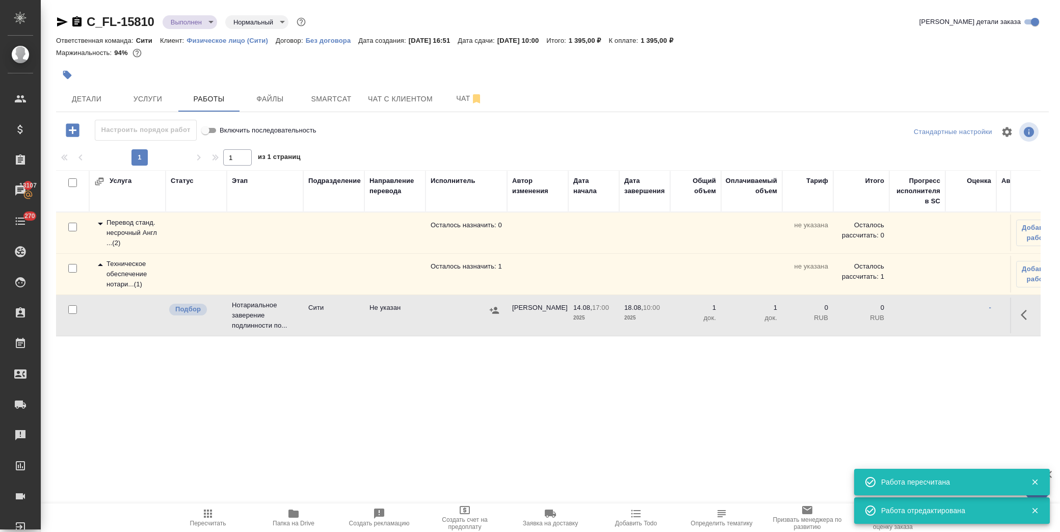
click at [1017, 313] on button "button" at bounding box center [1026, 315] width 24 height 24
click at [949, 318] on icon "button" at bounding box center [951, 314] width 9 height 9
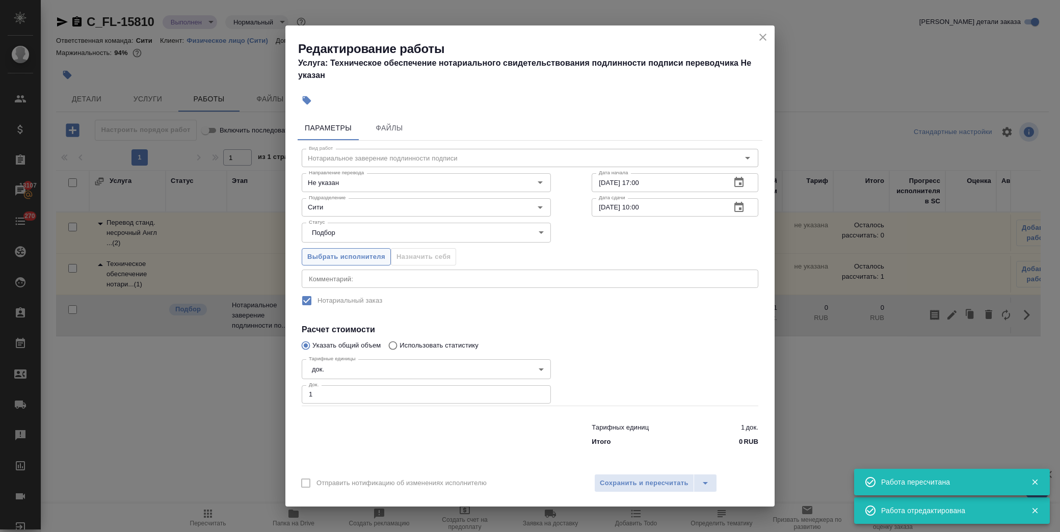
click at [358, 258] on span "Выбрать исполнителя" at bounding box center [346, 257] width 78 height 12
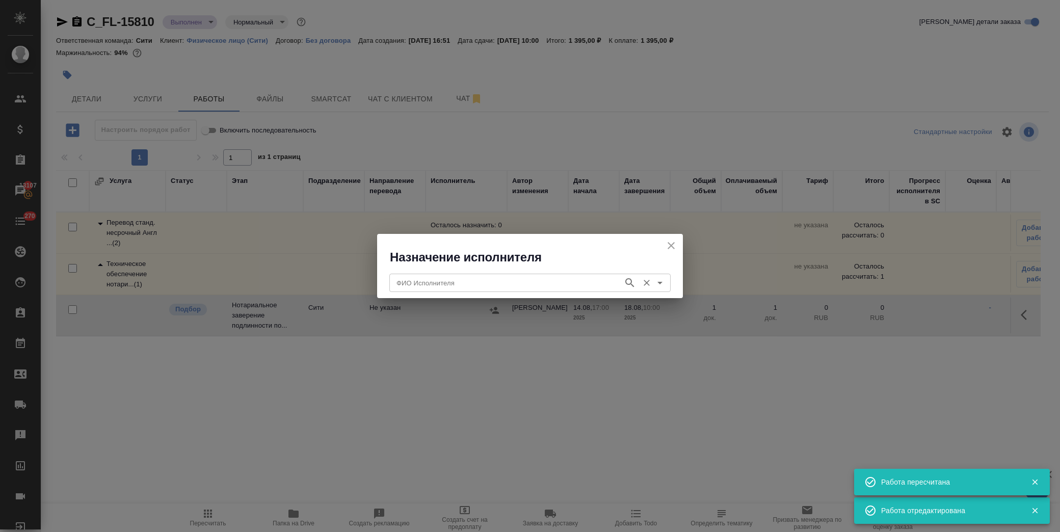
click at [452, 285] on input "ФИО Исполнителя" at bounding box center [505, 283] width 226 height 12
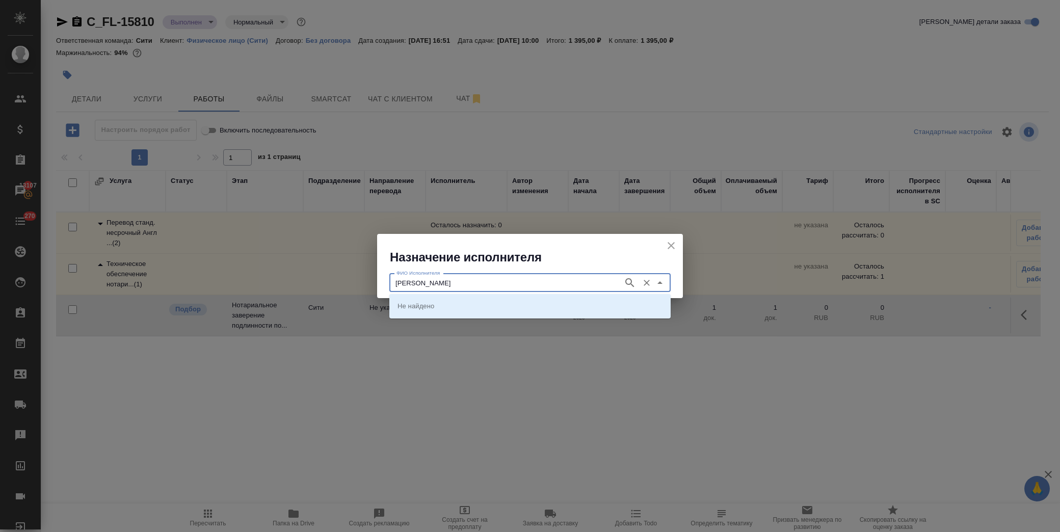
type input "крылова"
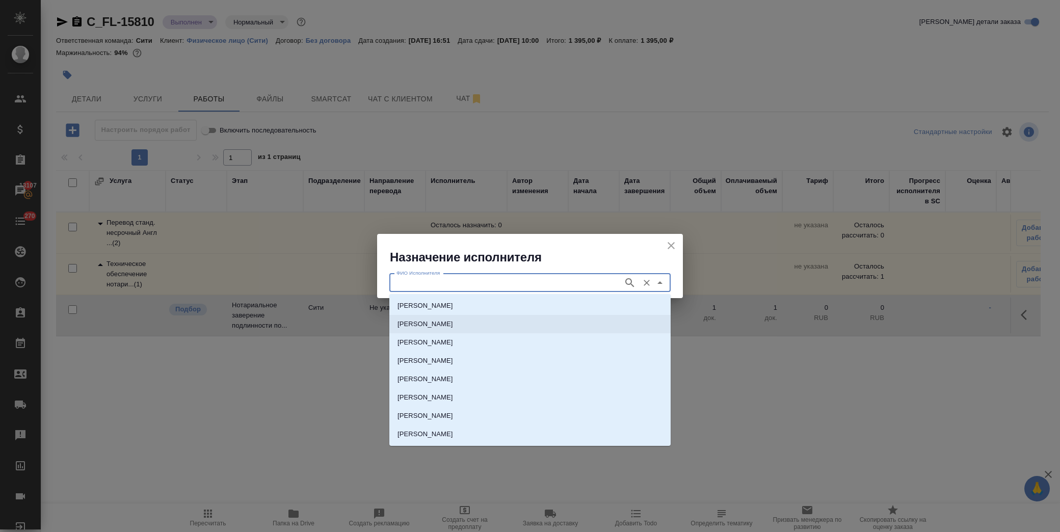
click at [453, 319] on p "НОТАРИУС Крылова Юлия Владимировна" at bounding box center [425, 324] width 56 height 10
type input "НОТАРИУС Крылова Юлия Владимировна"
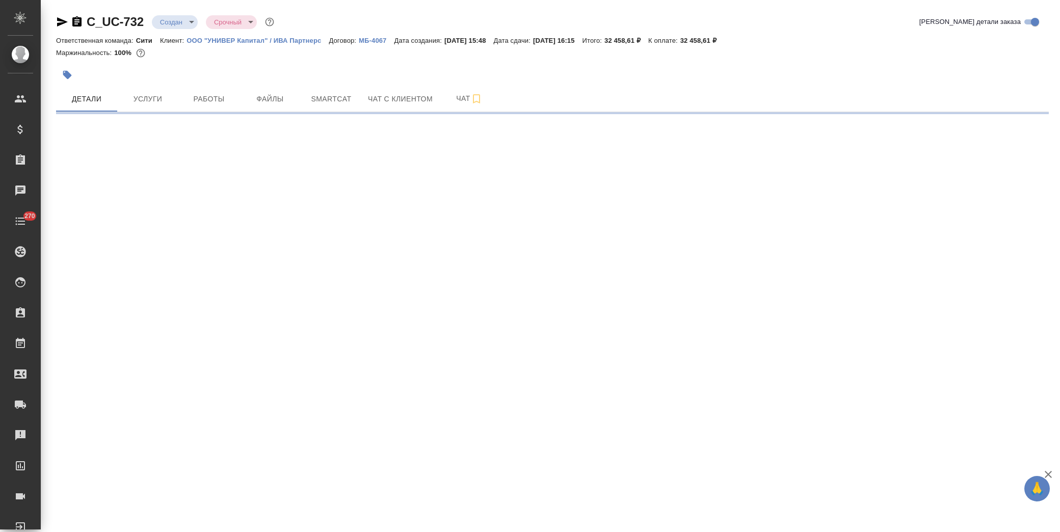
select select "RU"
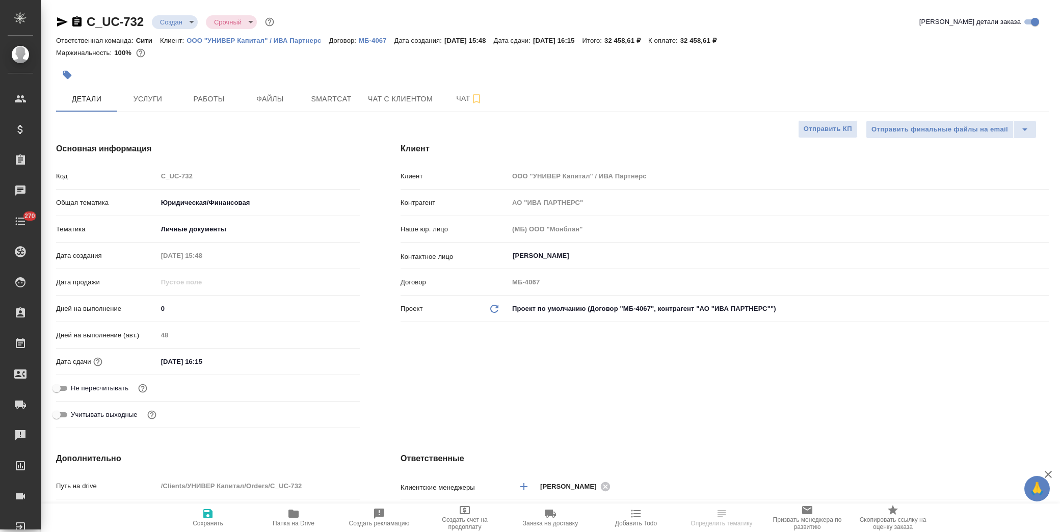
type textarea "x"
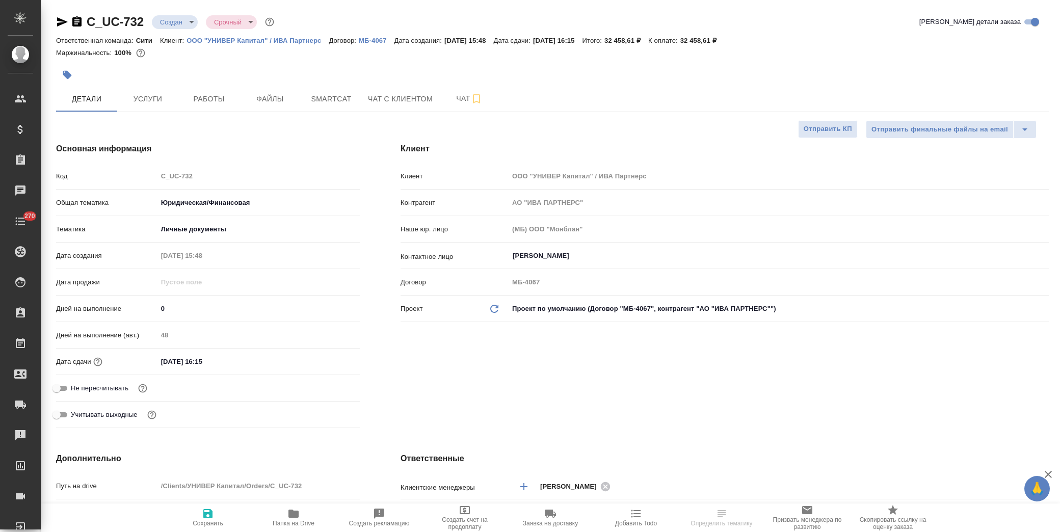
type textarea "x"
click at [154, 102] on span "Услуги" at bounding box center [147, 99] width 49 height 13
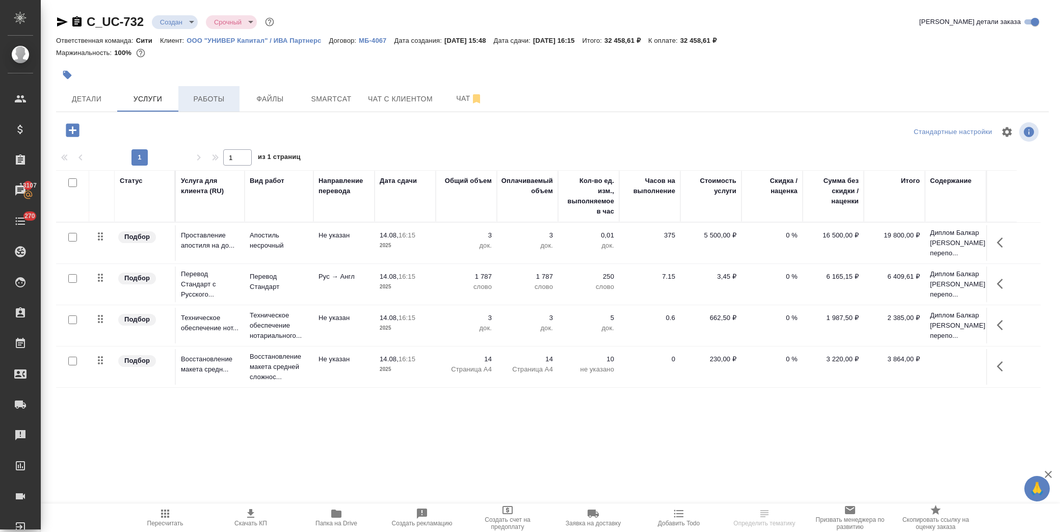
click at [198, 94] on span "Работы" at bounding box center [208, 99] width 49 height 13
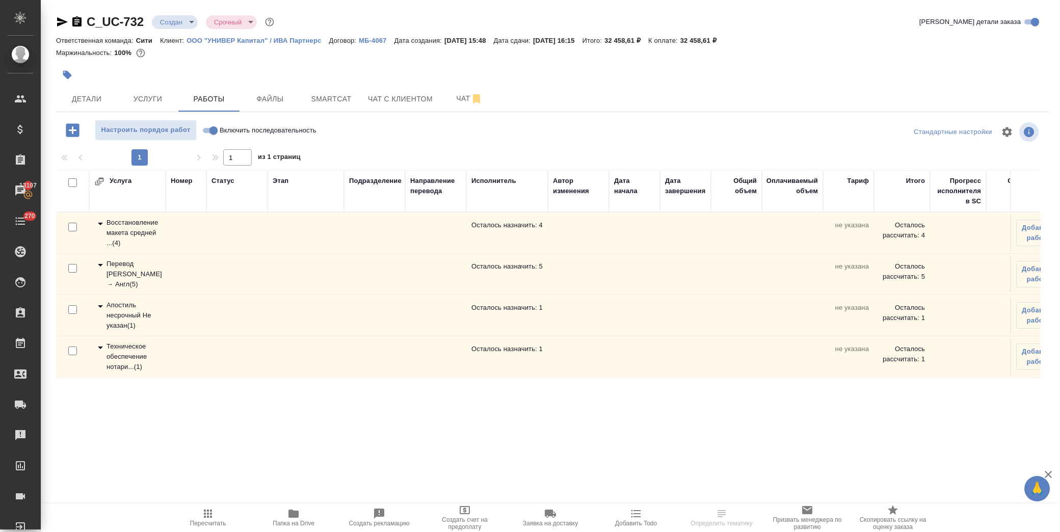
click at [98, 307] on icon at bounding box center [100, 306] width 12 height 12
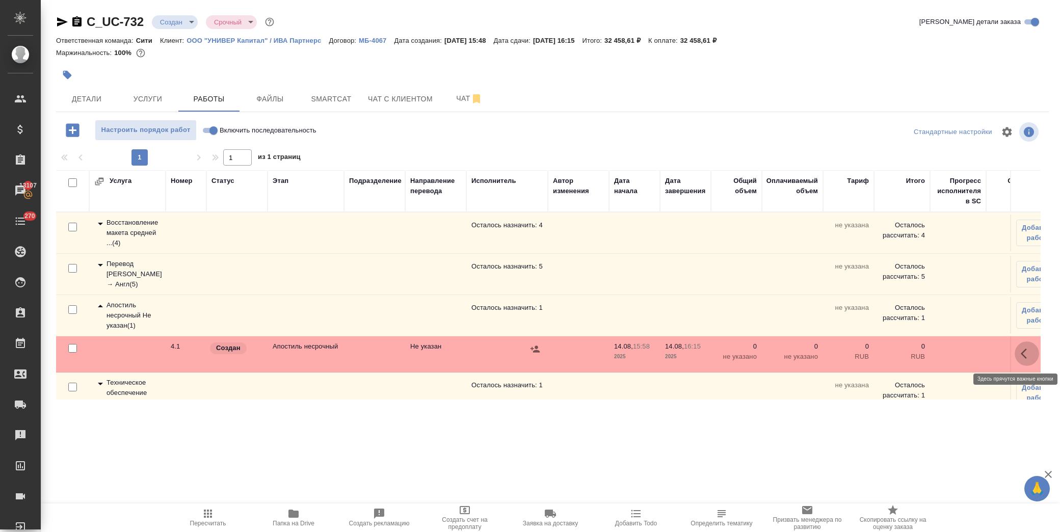
click at [1021, 353] on icon "button" at bounding box center [1027, 353] width 12 height 12
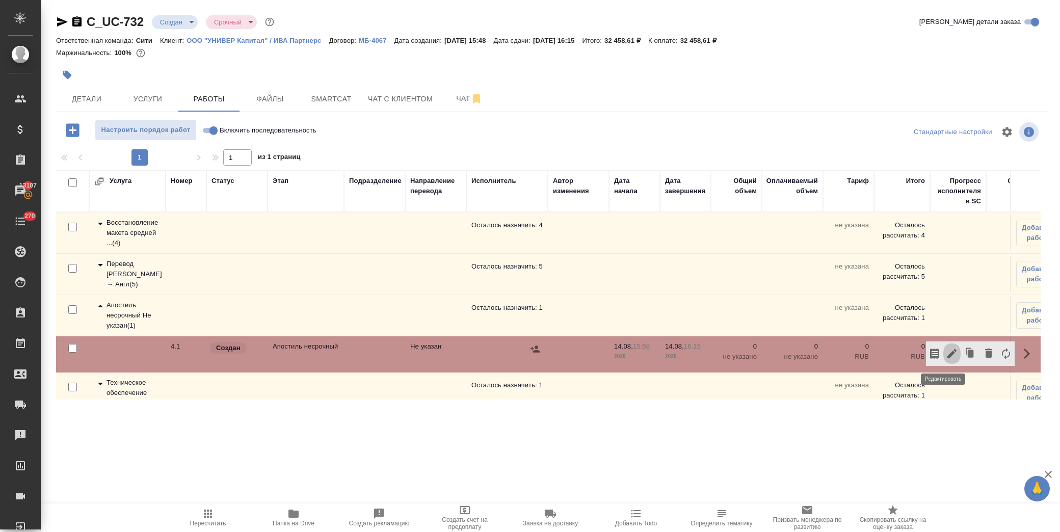
click at [947, 353] on icon "button" at bounding box center [952, 353] width 12 height 12
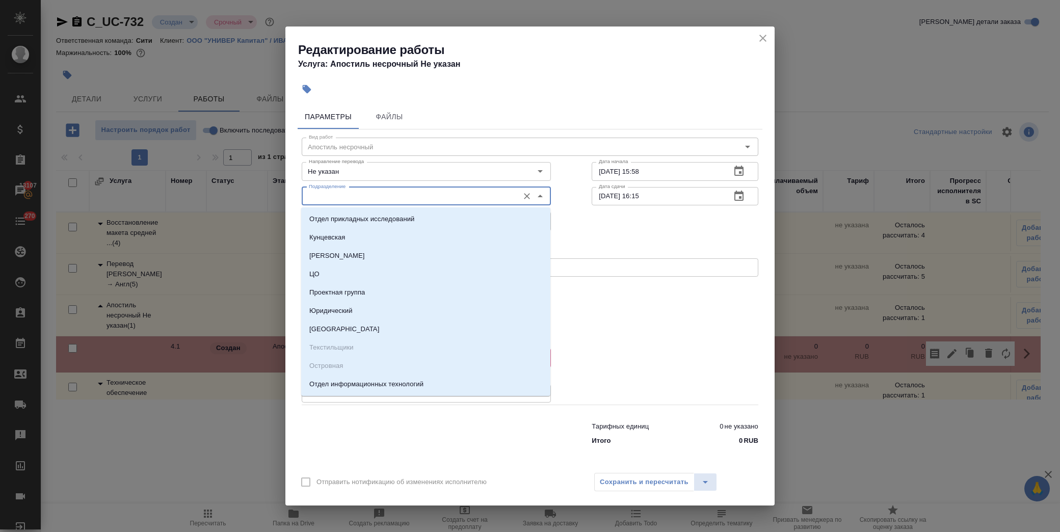
click at [344, 196] on input "Подразделение" at bounding box center [409, 196] width 209 height 12
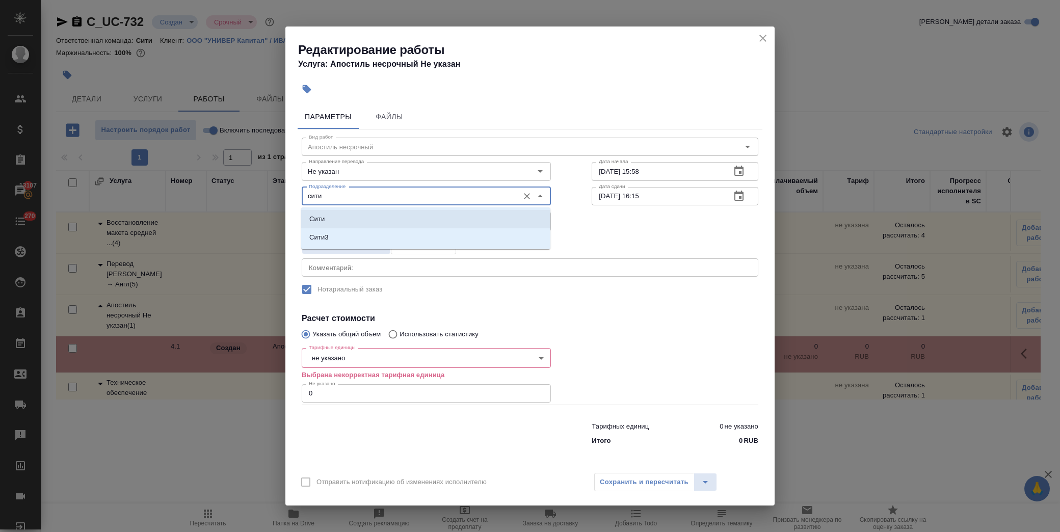
click at [335, 217] on li "Сити" at bounding box center [425, 219] width 249 height 18
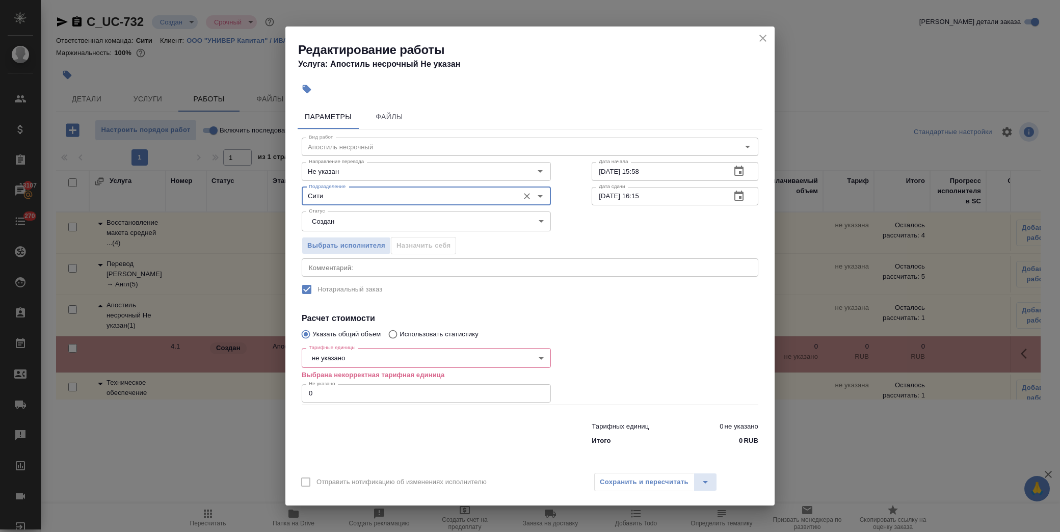
type input "Сити"
click at [378, 355] on body "🙏 .cls-1 fill:#fff; AWATERA [PERSON_NAME] Спецификации Заказы 13107 Чаты 270 To…" at bounding box center [530, 266] width 1060 height 532
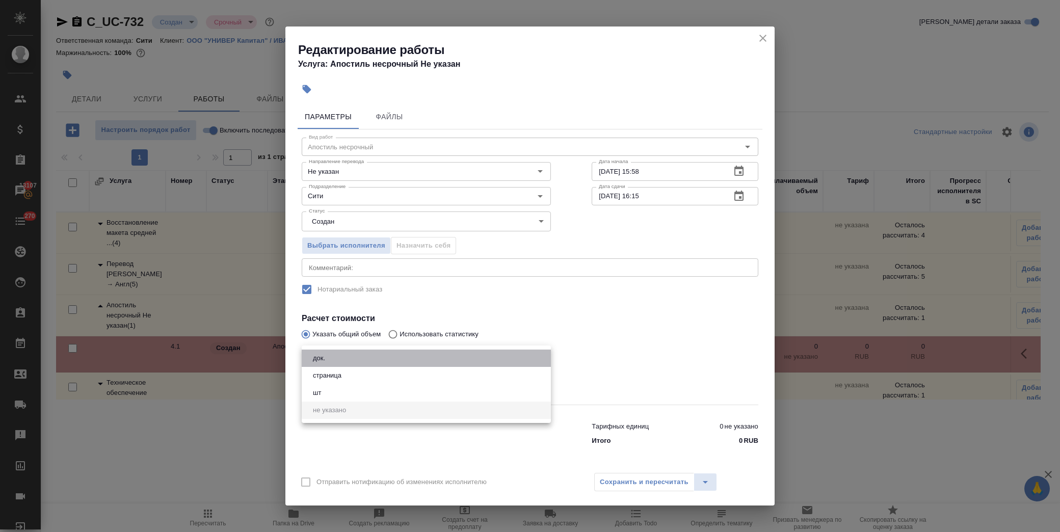
click at [358, 357] on li "док." at bounding box center [426, 358] width 249 height 17
type input "5a8b1489cc6b4906c91bfd8b"
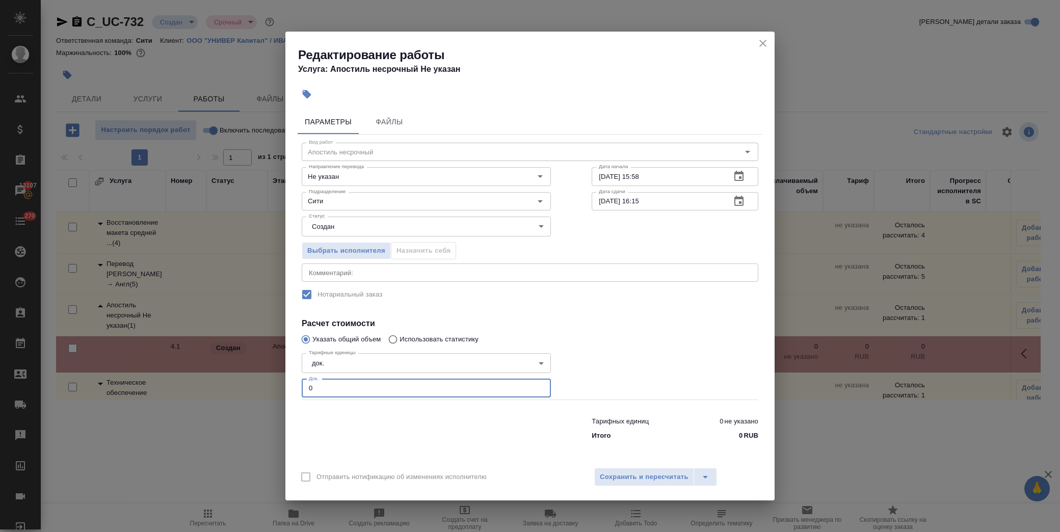
drag, startPoint x: 335, startPoint y: 387, endPoint x: 284, endPoint y: 392, distance: 51.2
click at [284, 392] on div "Редактирование работы Услуга: Апостиль несрочный Не указан Параметры Файлы Вид …" at bounding box center [530, 266] width 1060 height 532
type input "2"
click at [627, 478] on span "Сохранить и пересчитать" at bounding box center [644, 477] width 89 height 12
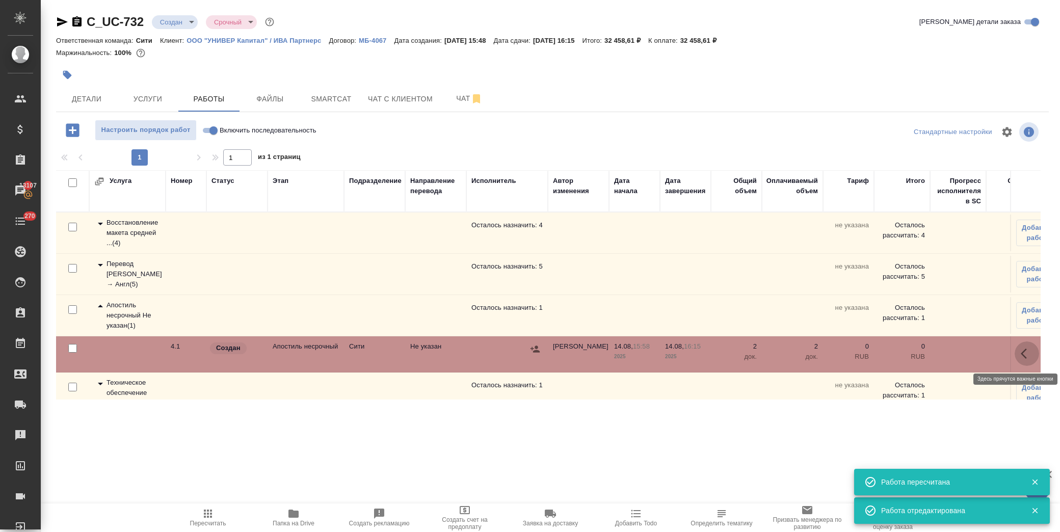
click at [1021, 351] on icon "button" at bounding box center [1024, 354] width 6 height 10
click at [948, 352] on icon "button" at bounding box center [952, 353] width 12 height 12
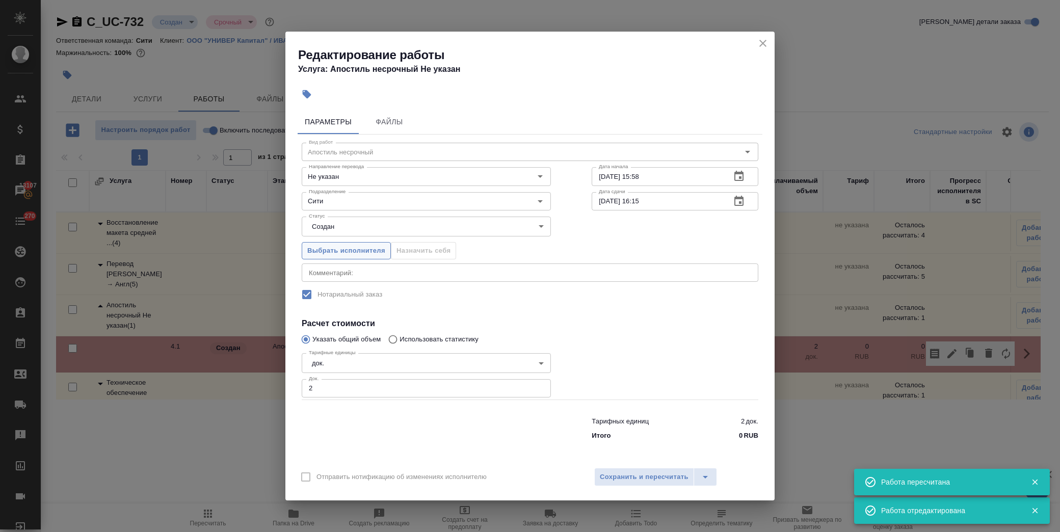
click at [381, 252] on span "Выбрать исполнителя" at bounding box center [346, 251] width 78 height 12
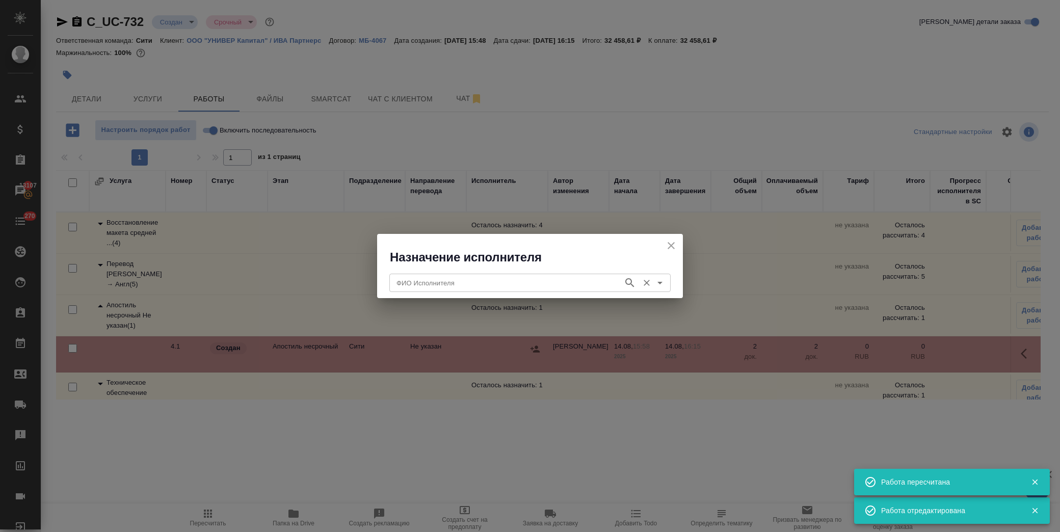
click at [487, 284] on input "ФИО Исполнителя" at bounding box center [505, 283] width 226 height 12
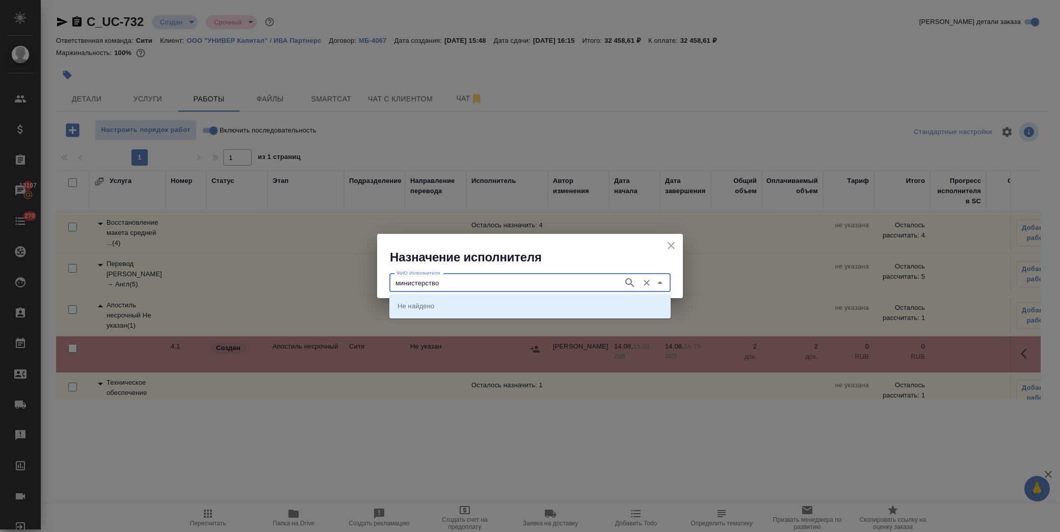
type input "министерство"
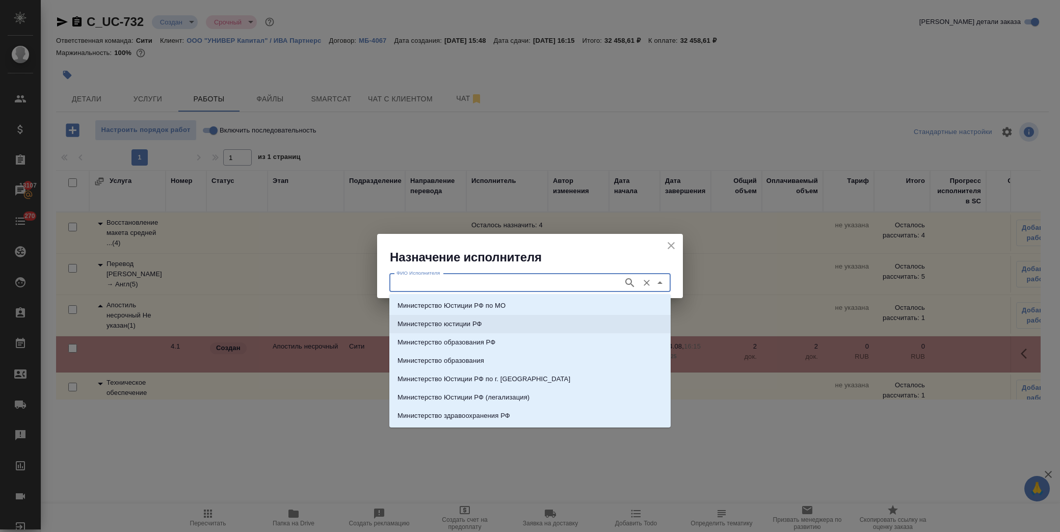
click at [498, 325] on li "Министерство юстиции РФ" at bounding box center [529, 324] width 281 height 18
type input "Министерство юстиции РФ"
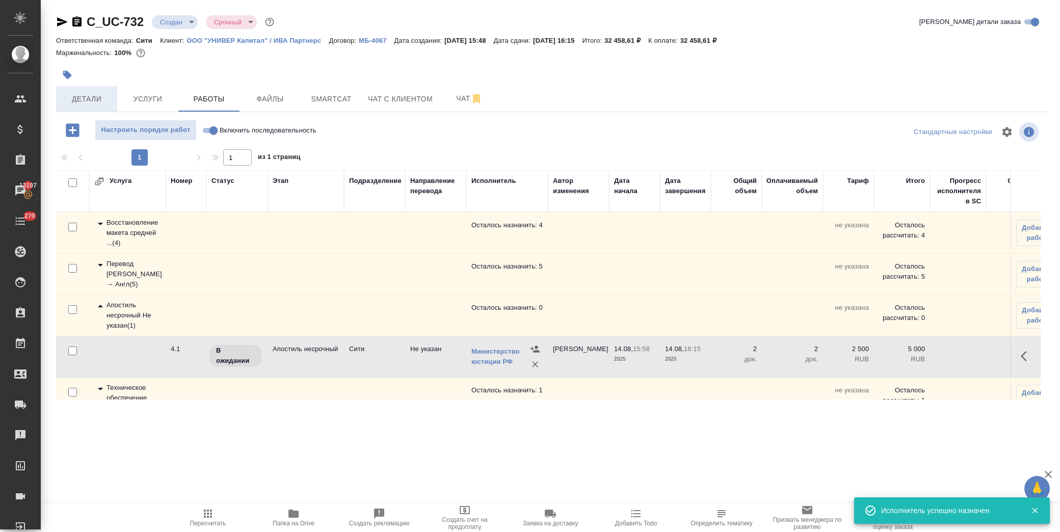
click at [95, 105] on button "Детали" at bounding box center [86, 98] width 61 height 25
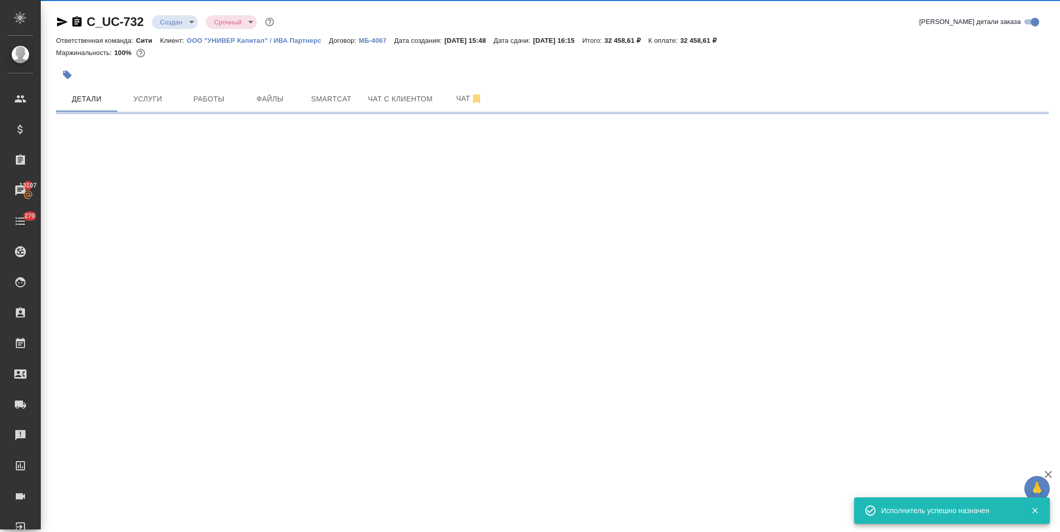
select select "RU"
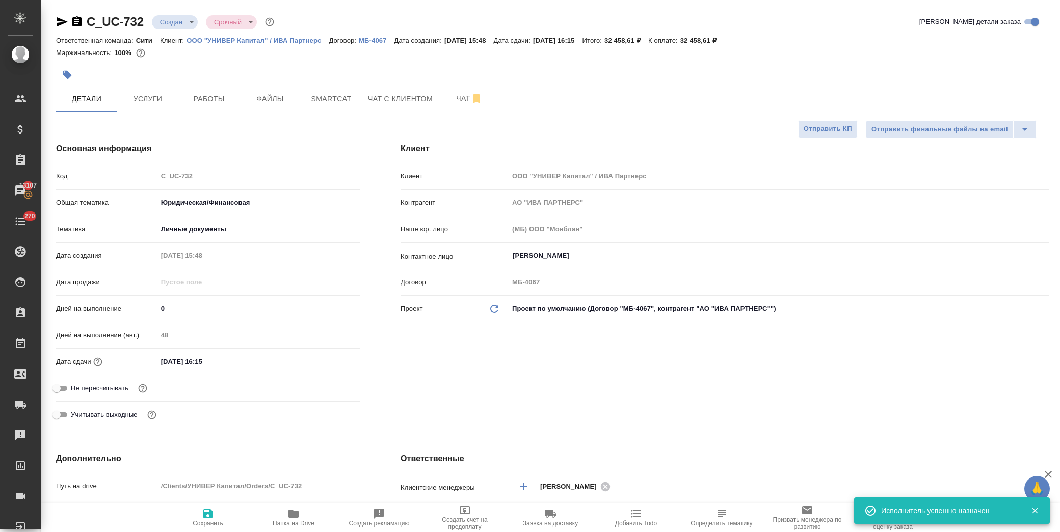
type textarea "x"
click at [236, 364] on input "[DATE] 16:15" at bounding box center [201, 361] width 89 height 15
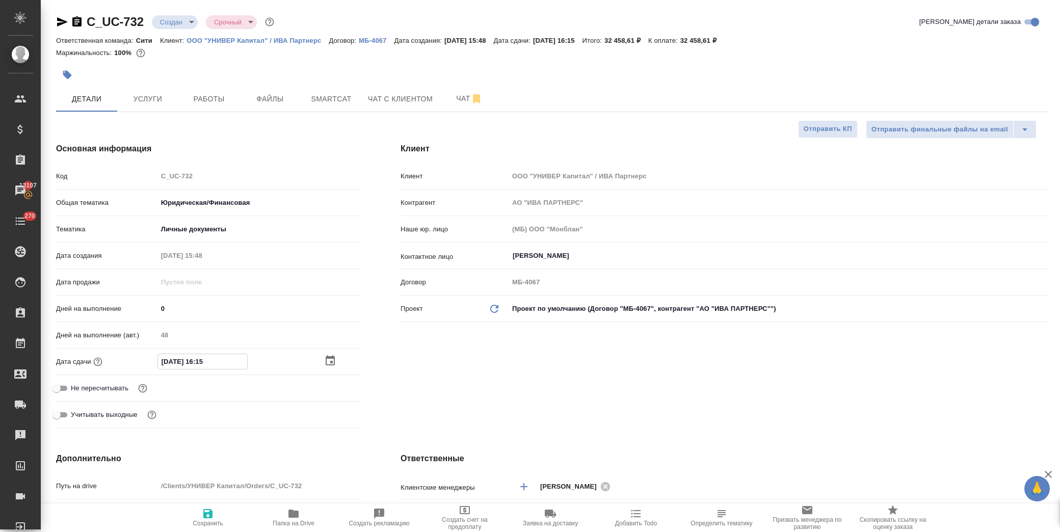
click at [325, 361] on icon "button" at bounding box center [330, 361] width 12 height 12
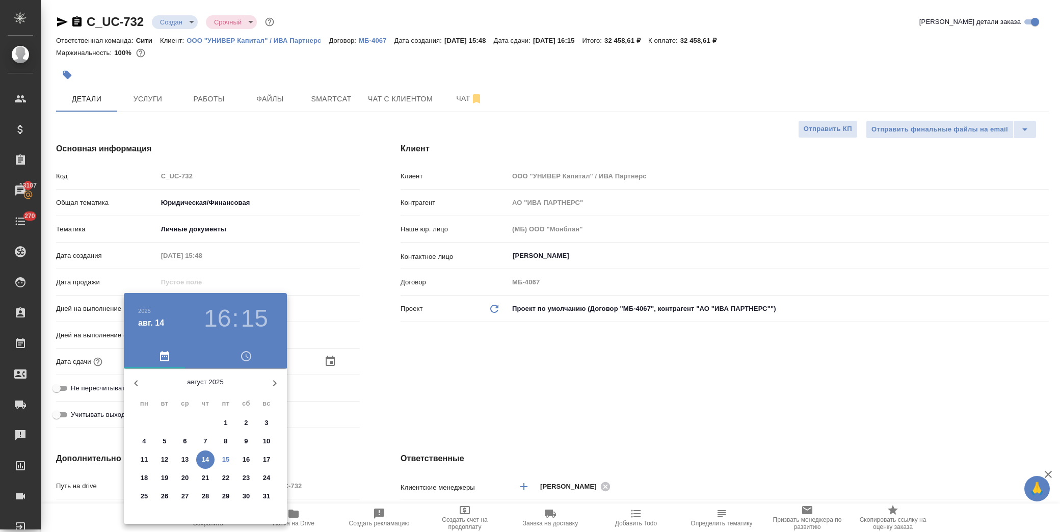
click at [167, 496] on p "26" at bounding box center [165, 496] width 8 height 10
type input "[DATE] 16:15"
type textarea "x"
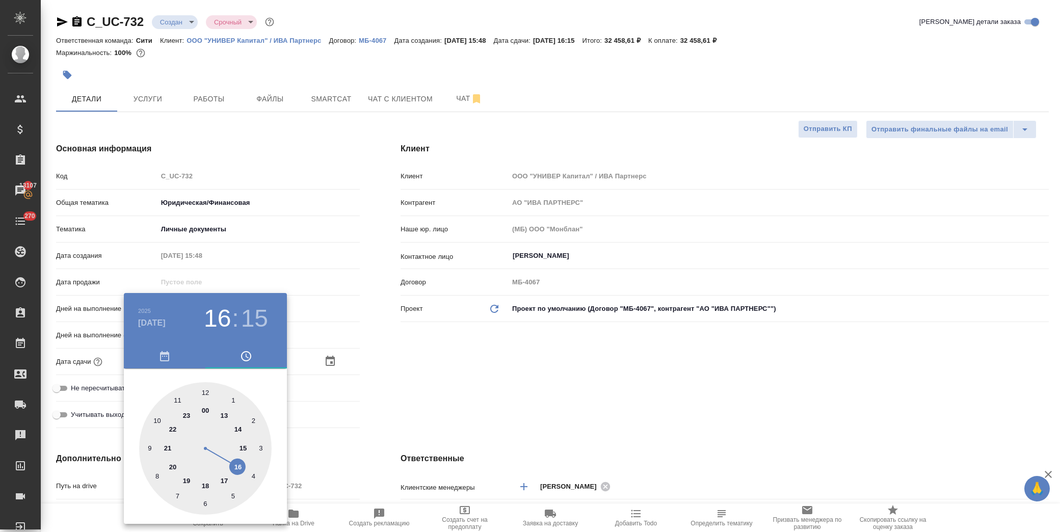
drag, startPoint x: 207, startPoint y: 483, endPoint x: 202, endPoint y: 388, distance: 95.4
click at [207, 482] on div at bounding box center [205, 448] width 132 height 132
type input "[DATE] 18:15"
type textarea "x"
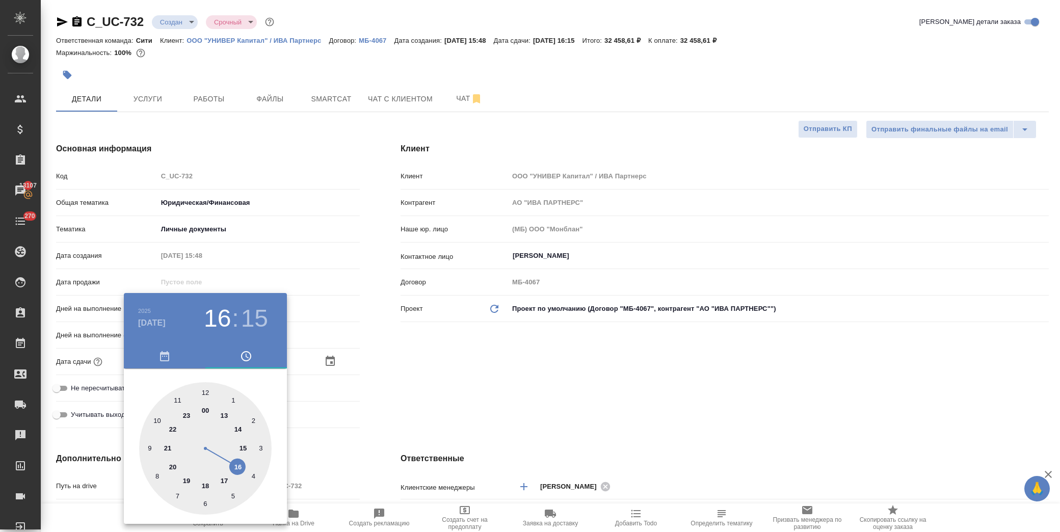
type textarea "x"
click at [205, 395] on div at bounding box center [205, 448] width 132 height 132
type input "[DATE] 18:00"
type textarea "x"
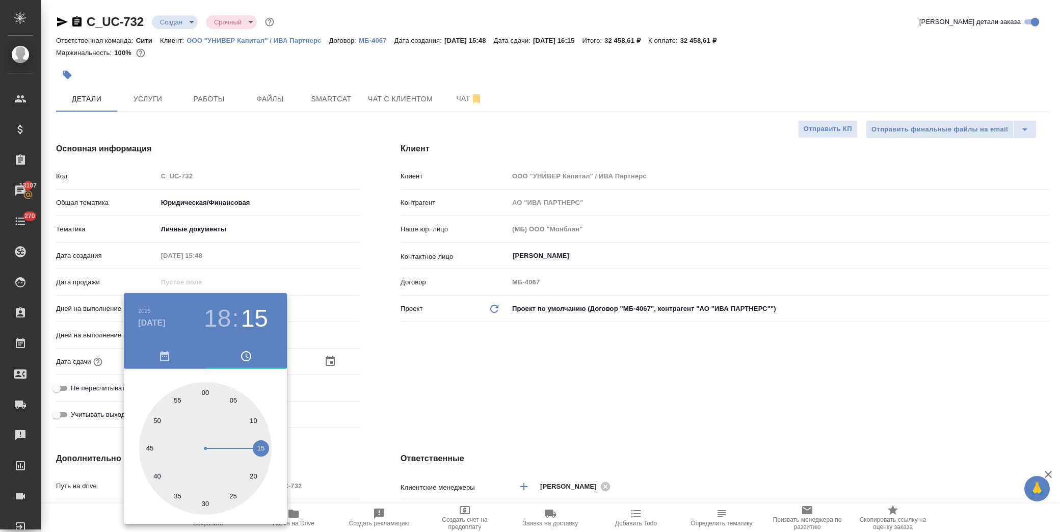
type textarea "x"
click at [436, 381] on div at bounding box center [530, 266] width 1060 height 532
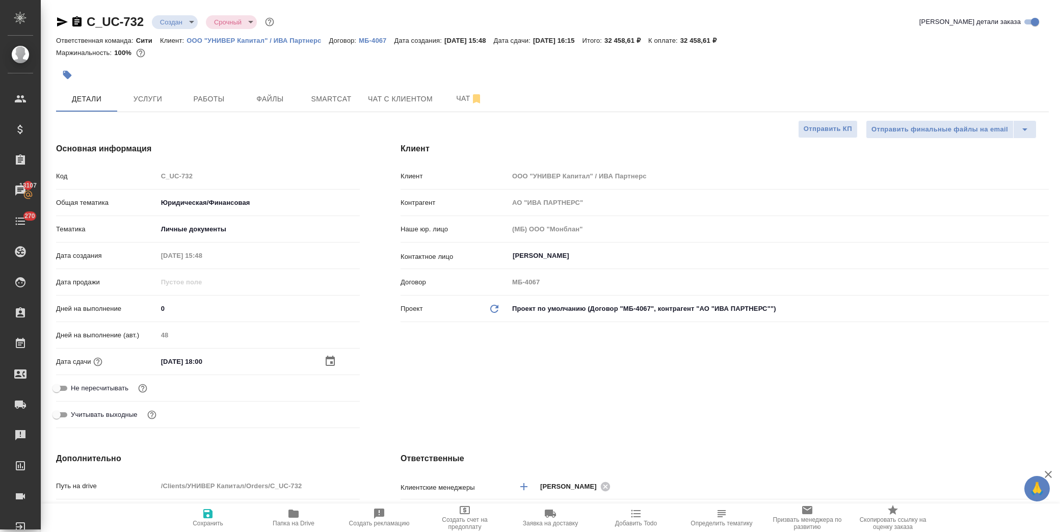
click at [220, 517] on span "Сохранить" at bounding box center [207, 516] width 73 height 19
type textarea "x"
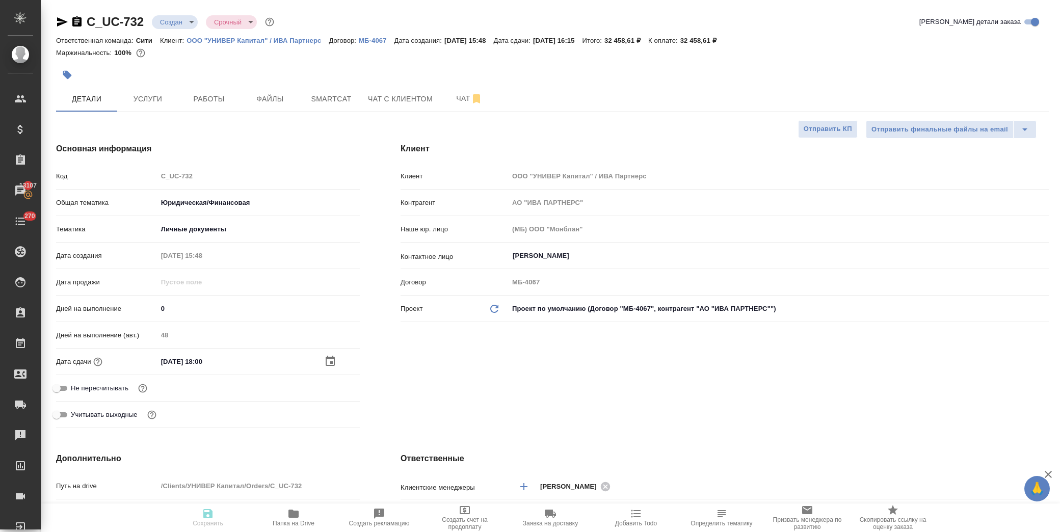
type textarea "x"
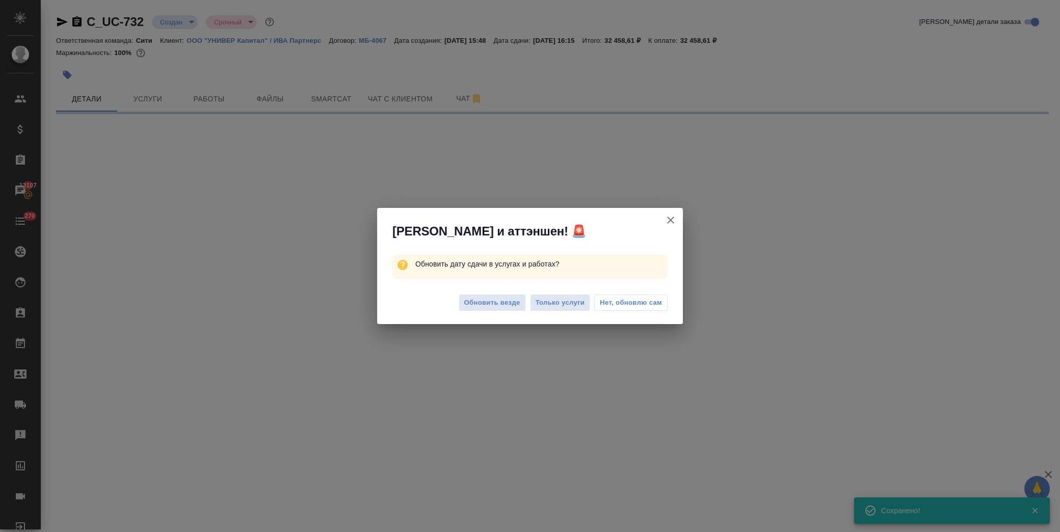
select select "RU"
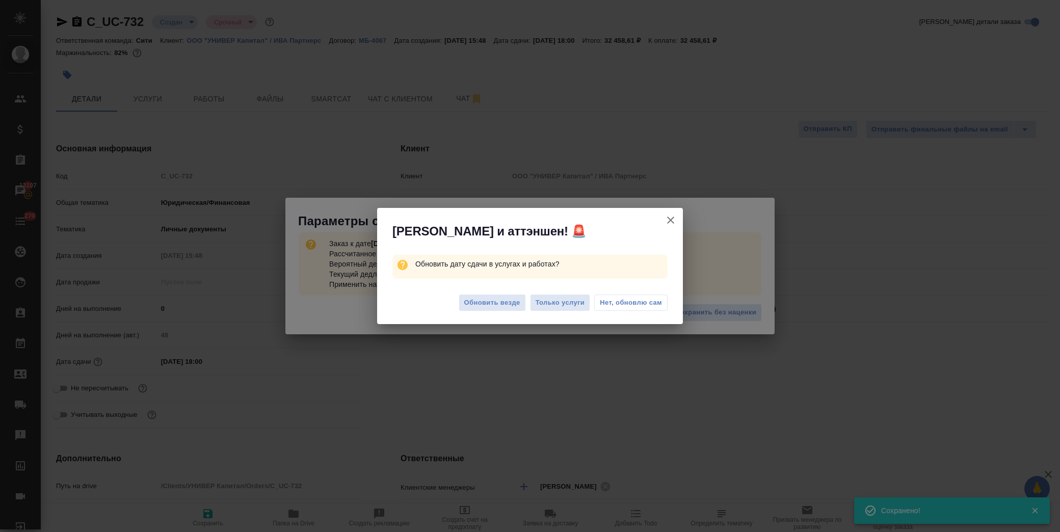
type textarea "x"
click at [645, 306] on span "Нет, обновлю сам" at bounding box center [631, 303] width 62 height 10
type textarea "x"
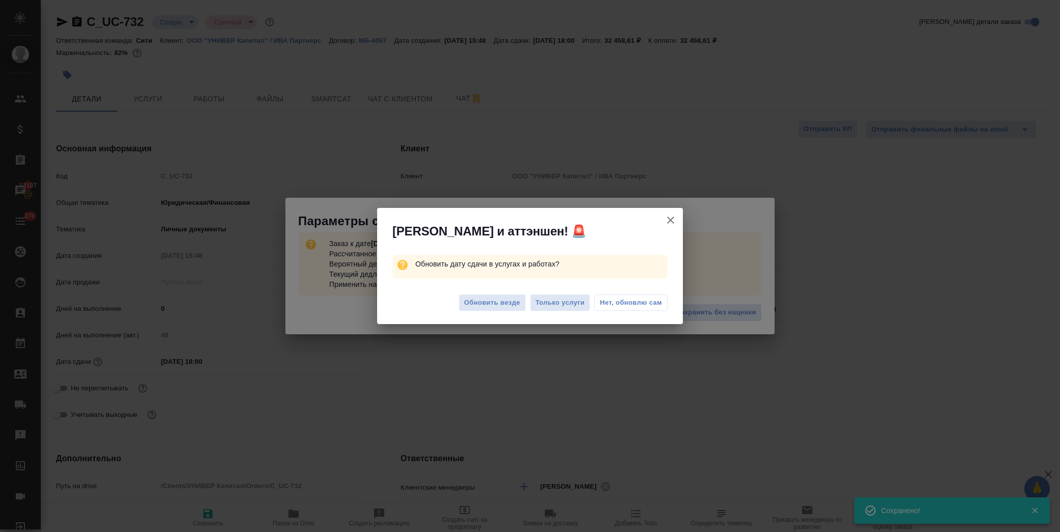
type textarea "x"
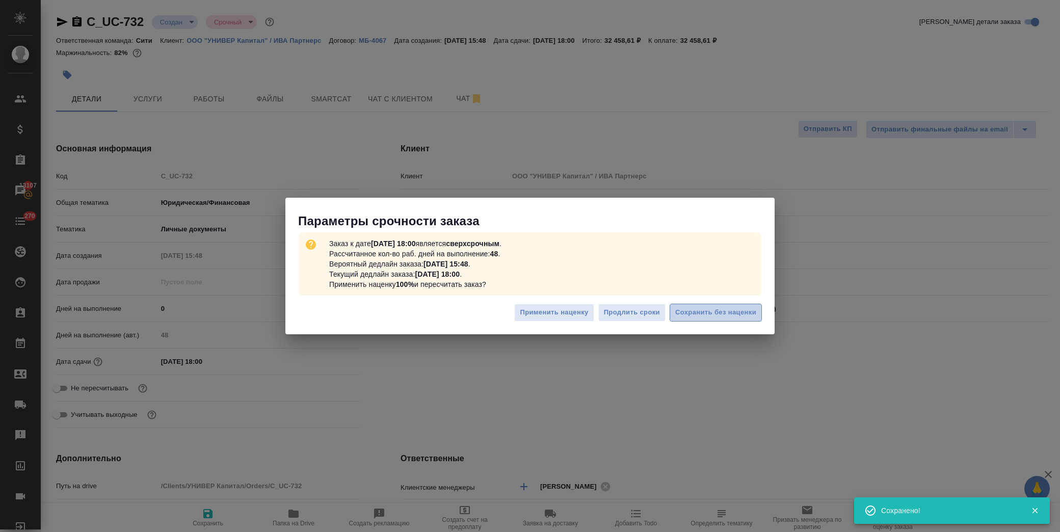
click at [712, 313] on span "Сохранить без наценки" at bounding box center [715, 313] width 81 height 12
type textarea "x"
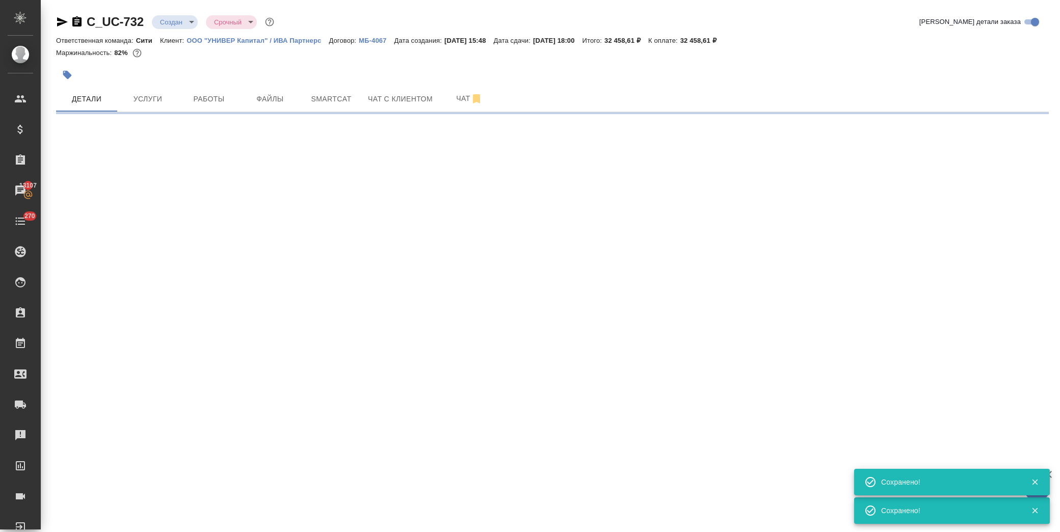
select select "RU"
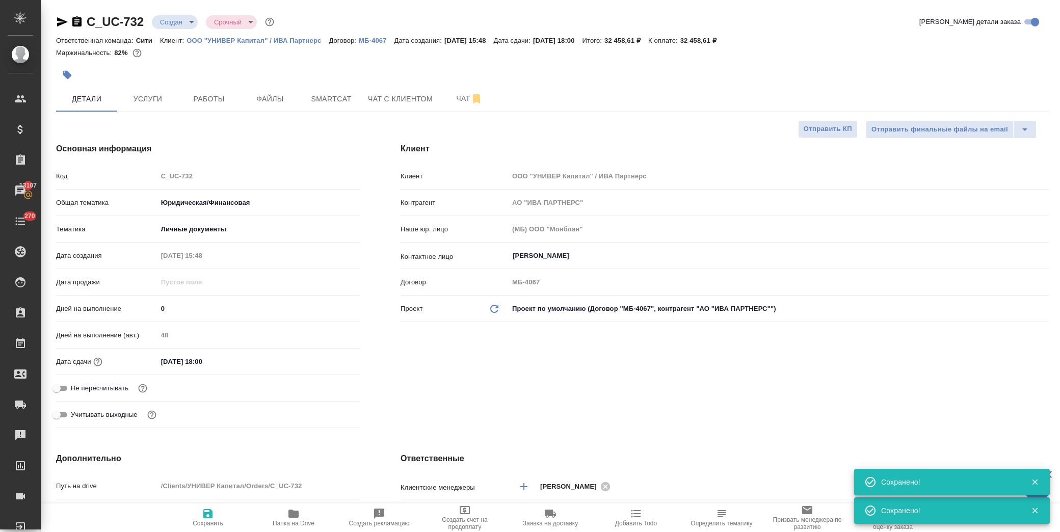
type textarea "x"
click at [457, 99] on span "Чат" at bounding box center [469, 98] width 49 height 13
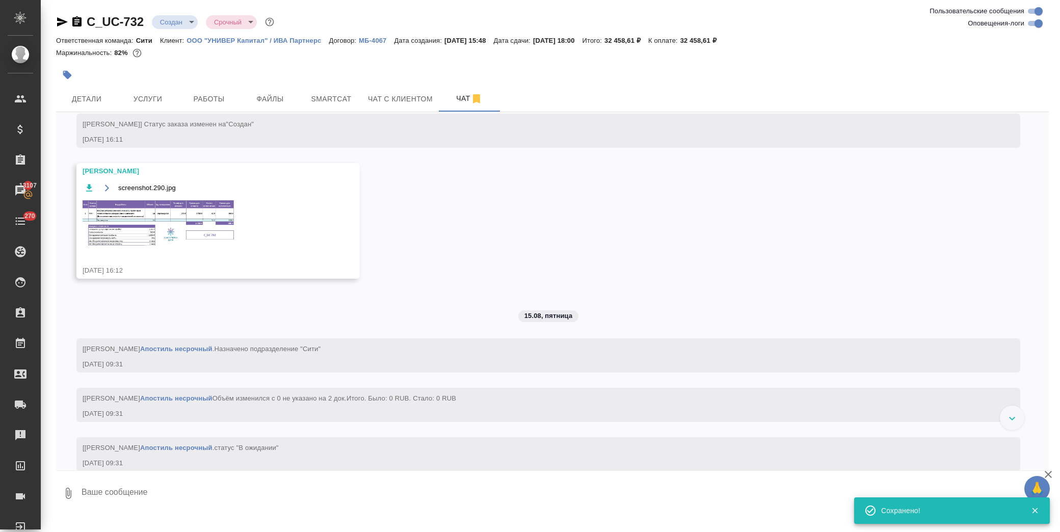
scroll to position [157, 0]
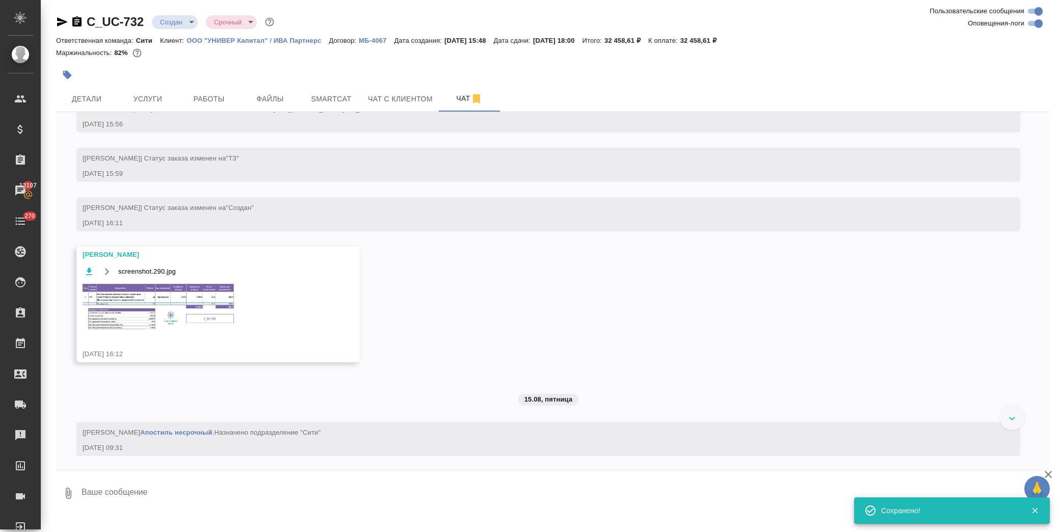
click at [151, 308] on img at bounding box center [159, 307] width 153 height 48
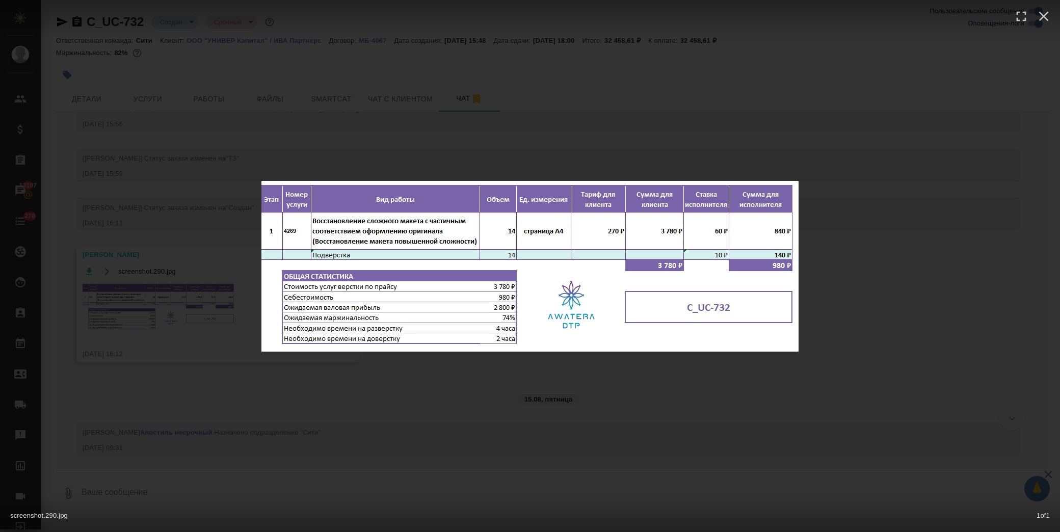
drag, startPoint x: 627, startPoint y: 402, endPoint x: 563, endPoint y: 356, distance: 78.5
click at [627, 400] on div "screenshot.290.jpg 1 of 1" at bounding box center [530, 266] width 1060 height 532
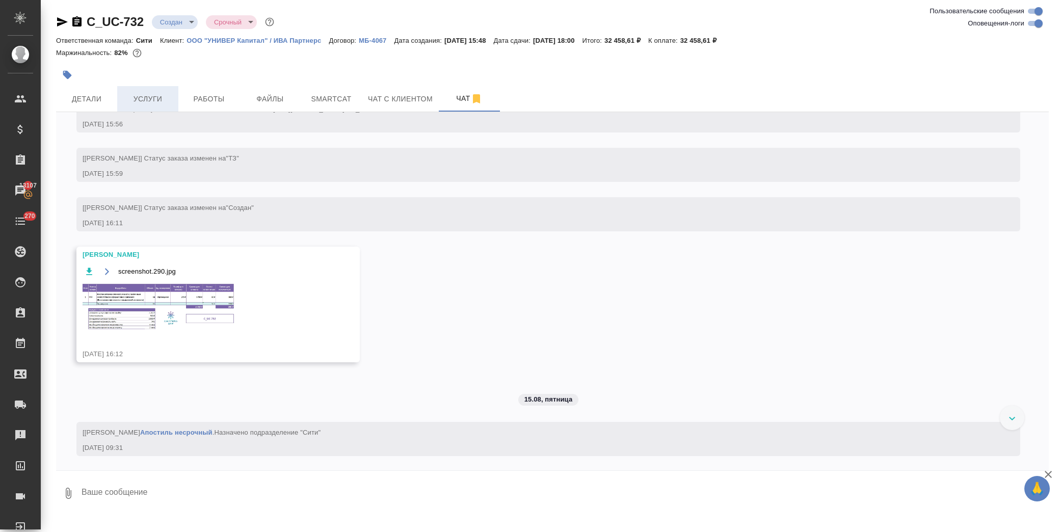
click at [139, 94] on span "Услуги" at bounding box center [147, 99] width 49 height 13
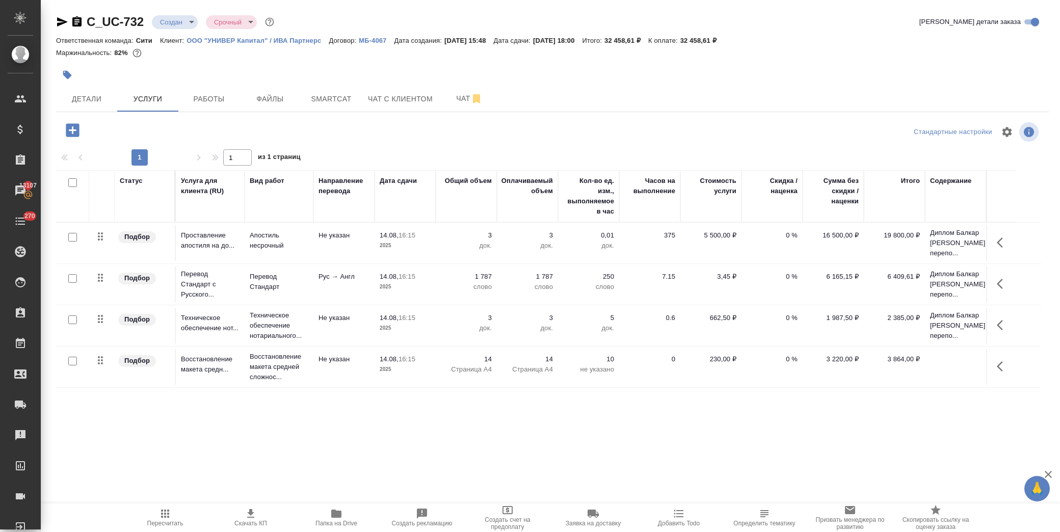
scroll to position [29, 0]
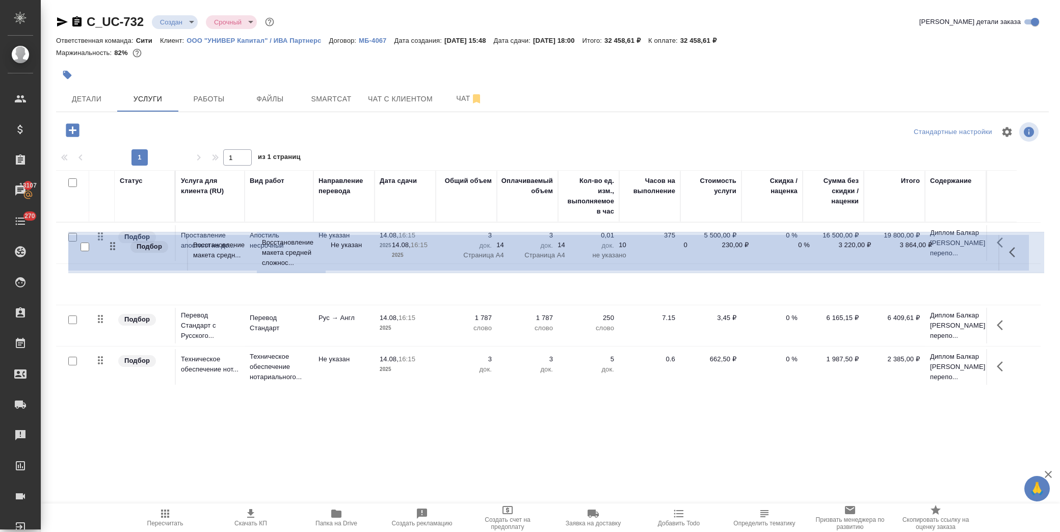
drag, startPoint x: 100, startPoint y: 364, endPoint x: 112, endPoint y: 244, distance: 120.9
click at [112, 244] on tbody "Подбор Проставление апостиля на до... Апостиль несрочный Не указан 14.08, 16:15…" at bounding box center [548, 306] width 984 height 166
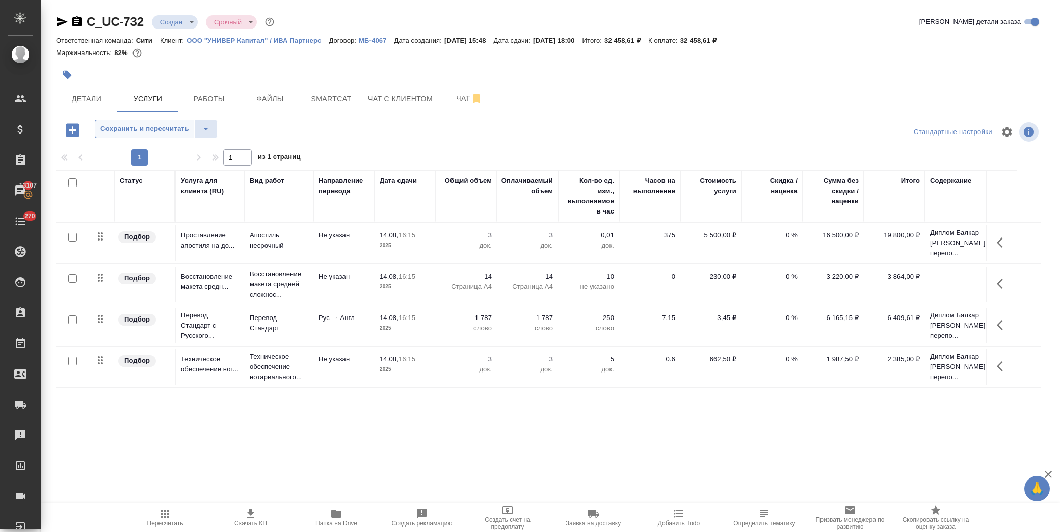
click at [160, 123] on span "Сохранить и пересчитать" at bounding box center [144, 129] width 89 height 12
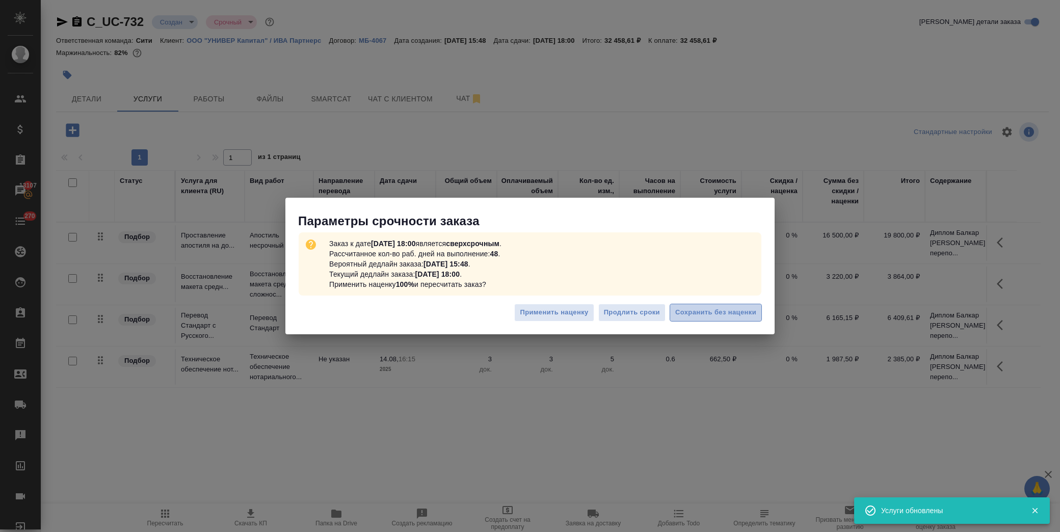
click at [700, 309] on span "Сохранить без наценки" at bounding box center [715, 313] width 81 height 12
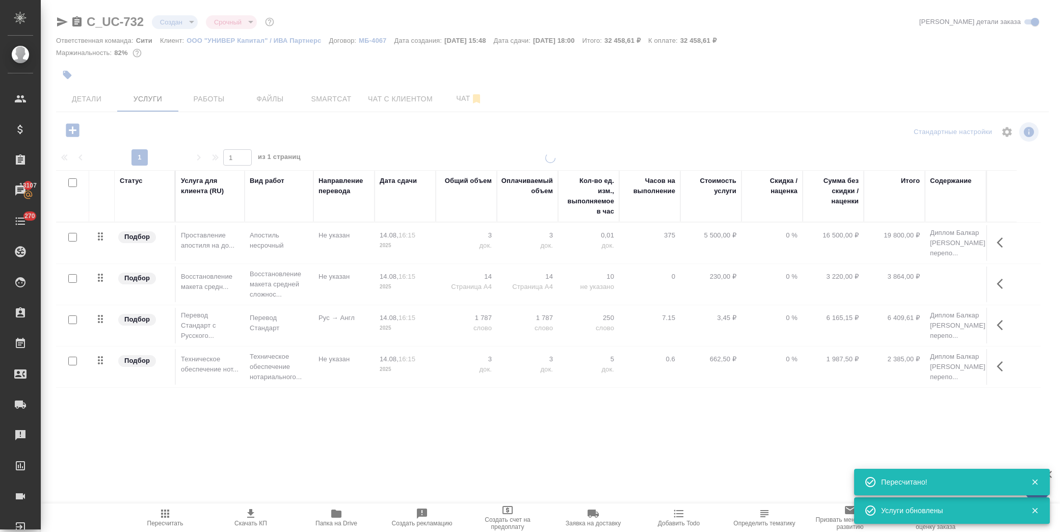
scroll to position [0, 0]
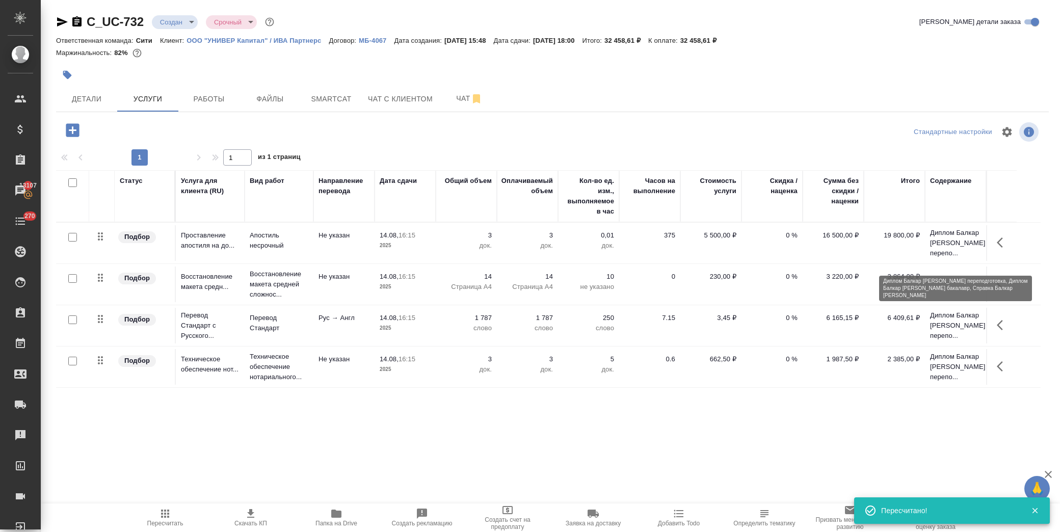
click at [951, 245] on p "Диплом Балкар [PERSON_NAME] перепо..." at bounding box center [955, 243] width 51 height 31
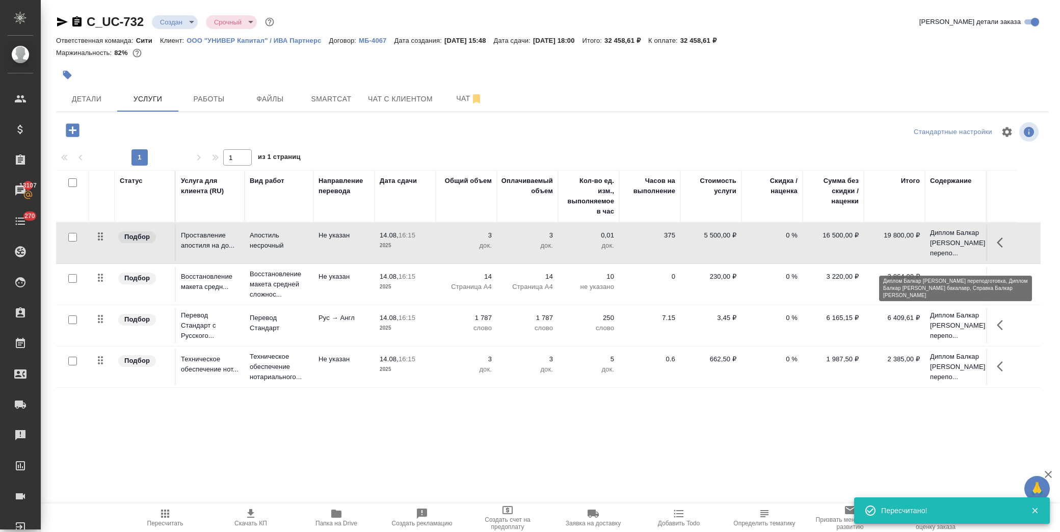
click at [951, 245] on p "Диплом Балкар [PERSON_NAME] перепо..." at bounding box center [955, 243] width 51 height 31
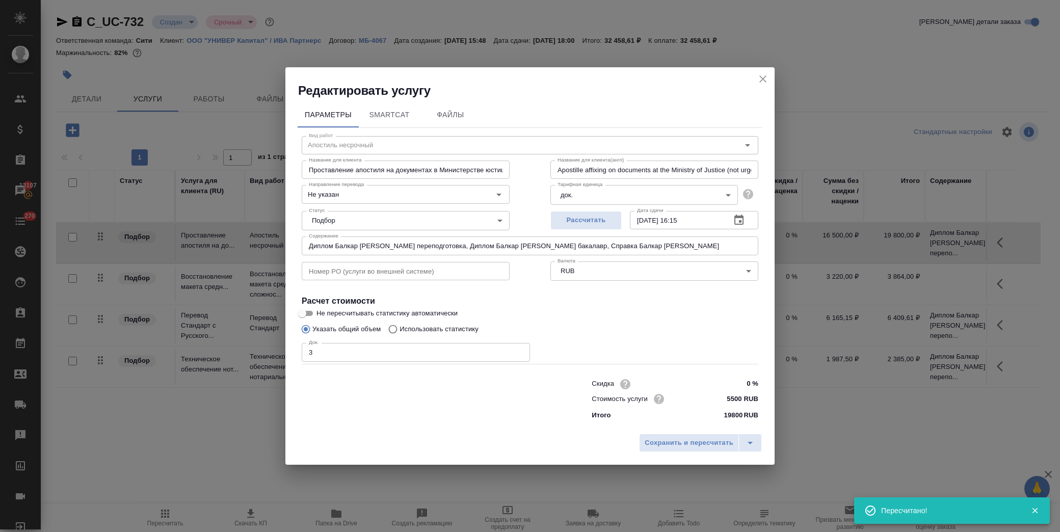
click at [516, 236] on input "Диплом Балкар [PERSON_NAME] переподготовка, Диплом Балкар [PERSON_NAME] бакалав…" at bounding box center [530, 245] width 457 height 18
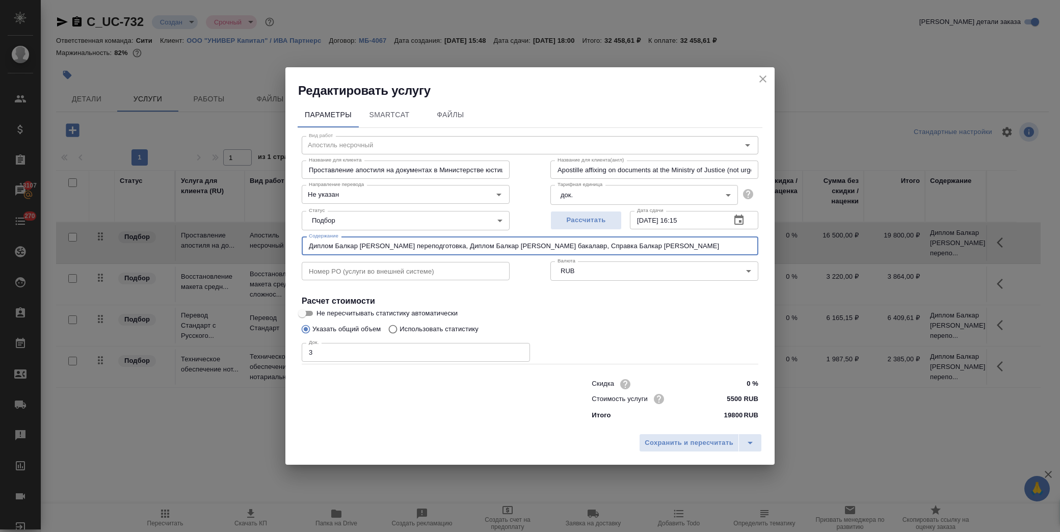
click at [516, 236] on input "Диплом Балкар [PERSON_NAME] переподготовка, Диплом Балкар [PERSON_NAME] бакалав…" at bounding box center [530, 245] width 457 height 18
click at [768, 76] on icon "close" at bounding box center [763, 79] width 12 height 12
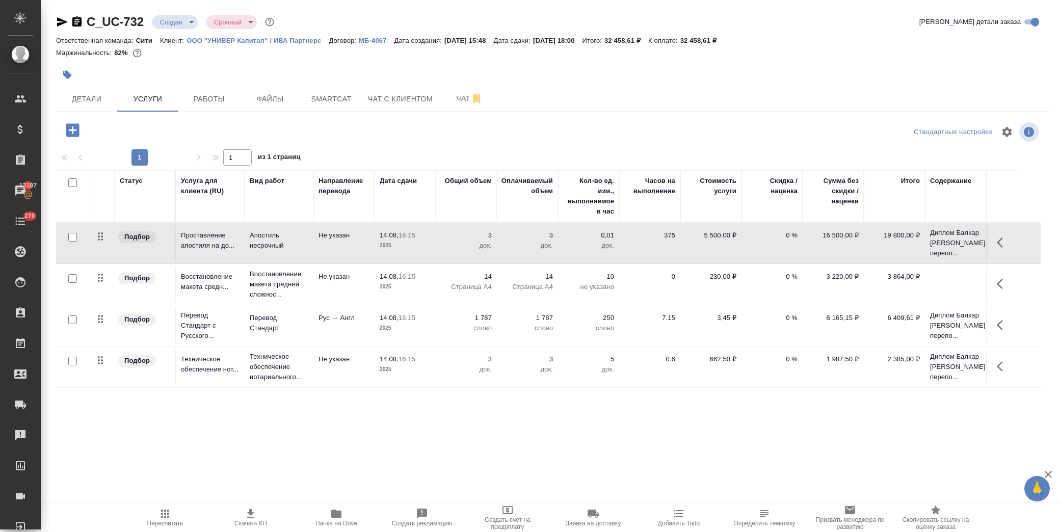
click at [935, 263] on td at bounding box center [955, 243] width 61 height 41
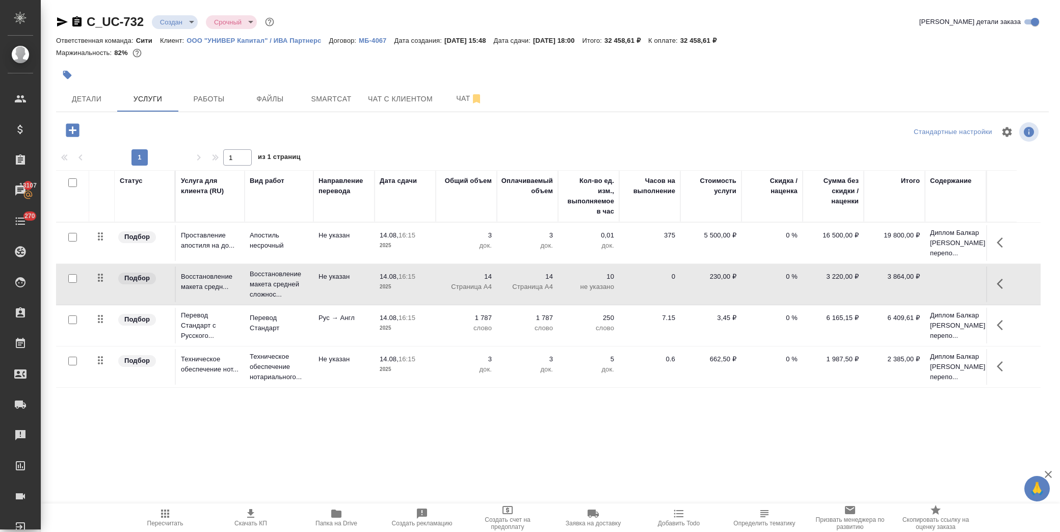
click at [935, 263] on td at bounding box center [955, 243] width 61 height 41
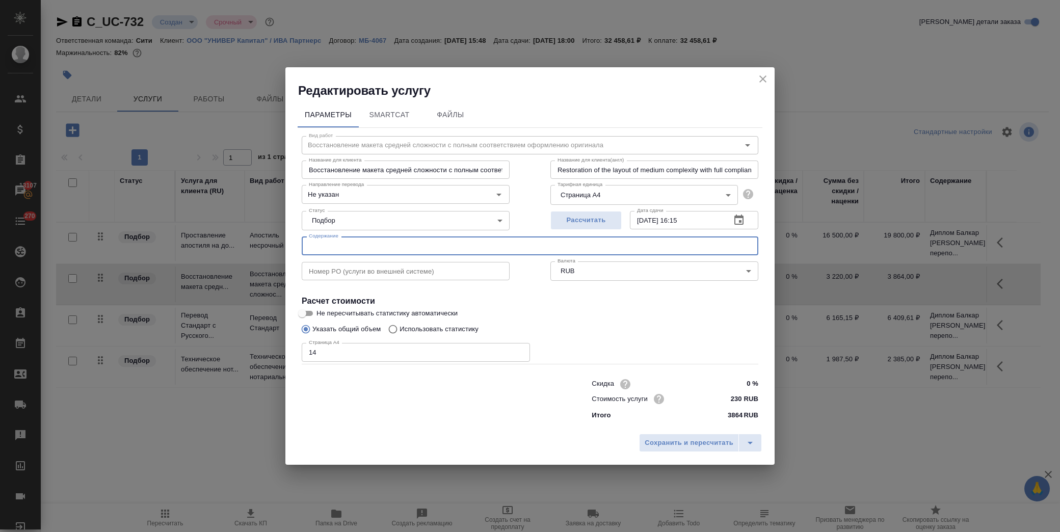
click at [482, 248] on input "text" at bounding box center [530, 245] width 457 height 18
paste input "Диплом Балкар [PERSON_NAME] переподготовка, Диплом Балкар [PERSON_NAME] бакалав…"
type input "Диплом Балкар [PERSON_NAME] переподготовка, Диплом Балкар [PERSON_NAME] бакалав…"
click at [666, 439] on span "Сохранить и пересчитать" at bounding box center [689, 443] width 89 height 12
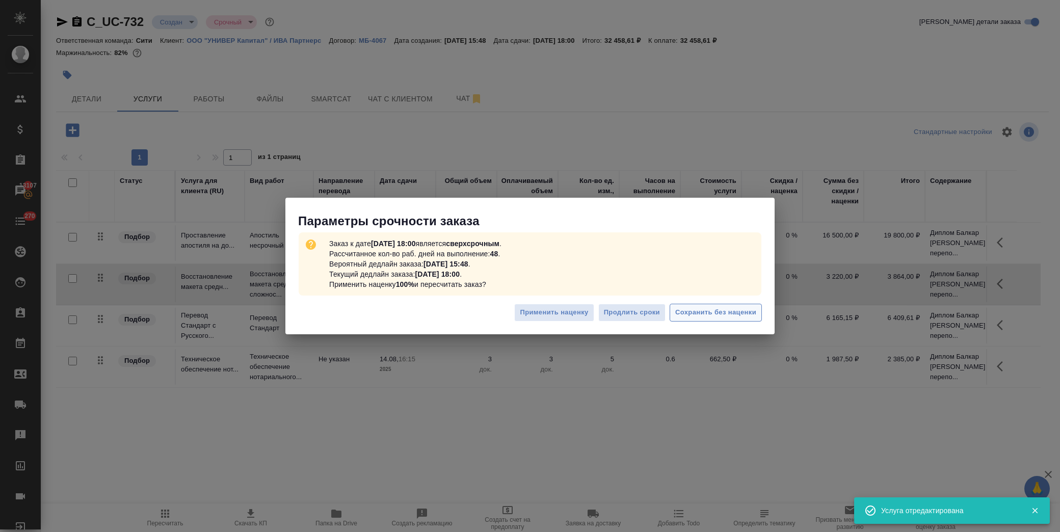
click at [722, 312] on span "Сохранить без наценки" at bounding box center [715, 313] width 81 height 12
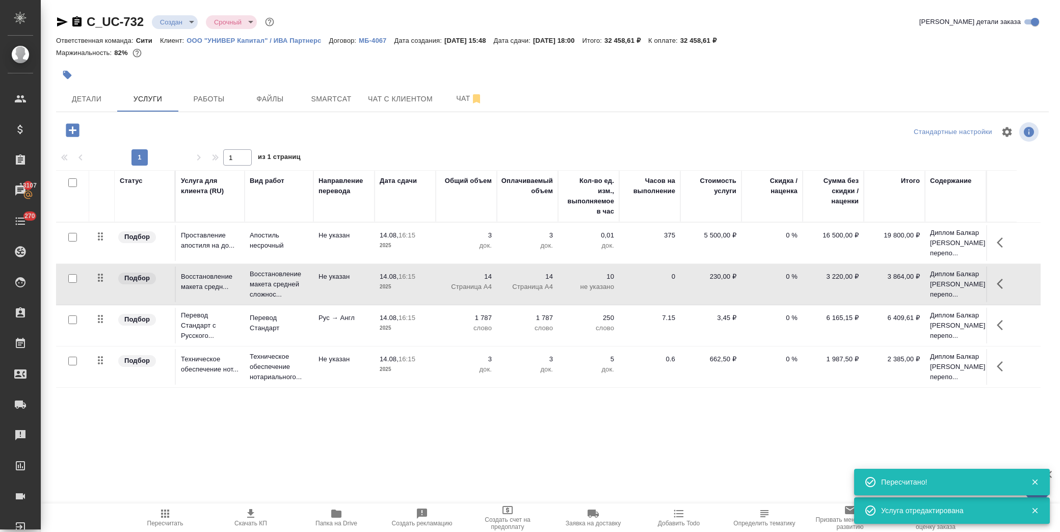
click at [994, 296] on button "button" at bounding box center [1003, 284] width 24 height 24
click at [948, 288] on icon "button" at bounding box center [945, 283] width 9 height 9
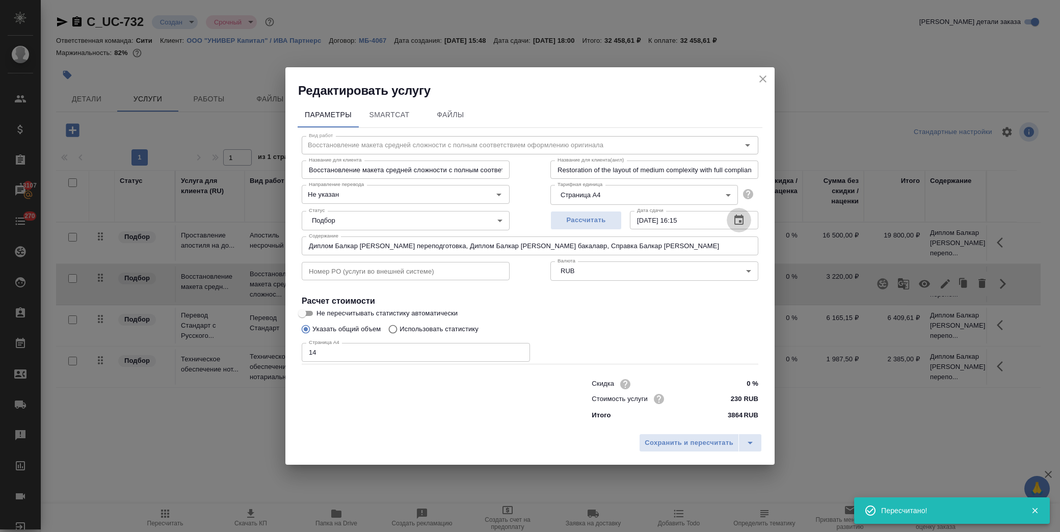
click at [740, 225] on icon "button" at bounding box center [738, 220] width 9 height 10
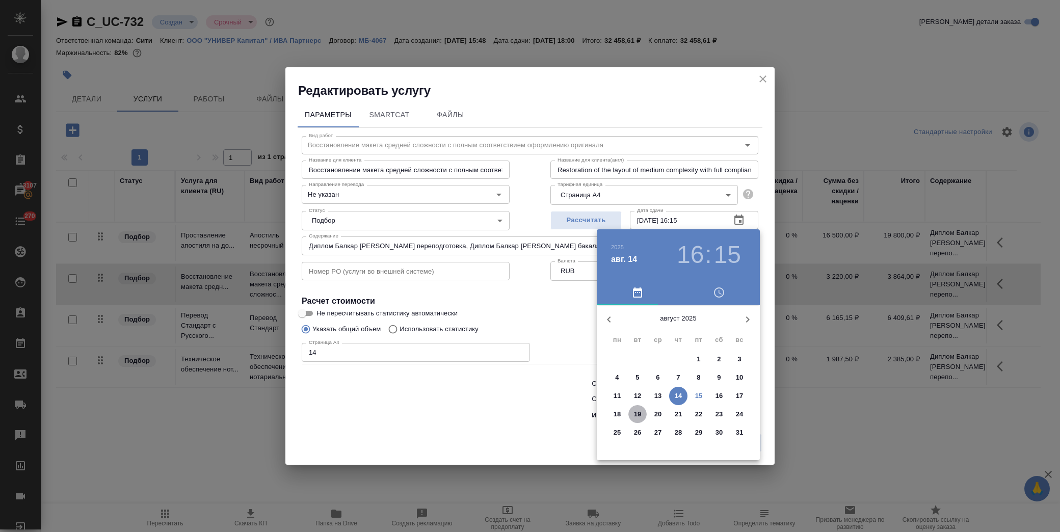
click at [634, 410] on p "19" at bounding box center [638, 414] width 8 height 10
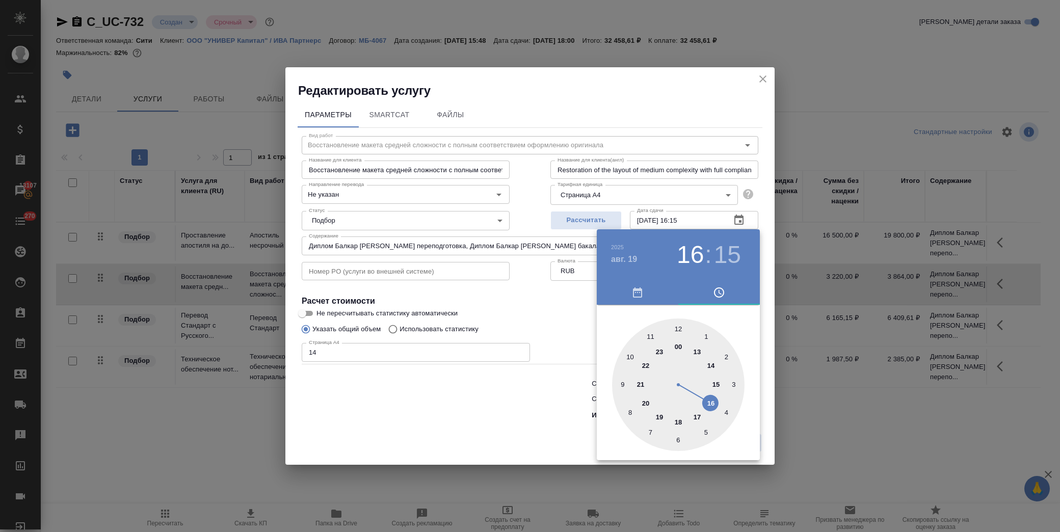
click at [630, 355] on div at bounding box center [678, 384] width 132 height 132
click at [680, 329] on div at bounding box center [678, 384] width 132 height 132
type input "[DATE] 10:00"
click at [555, 334] on div at bounding box center [530, 266] width 1060 height 532
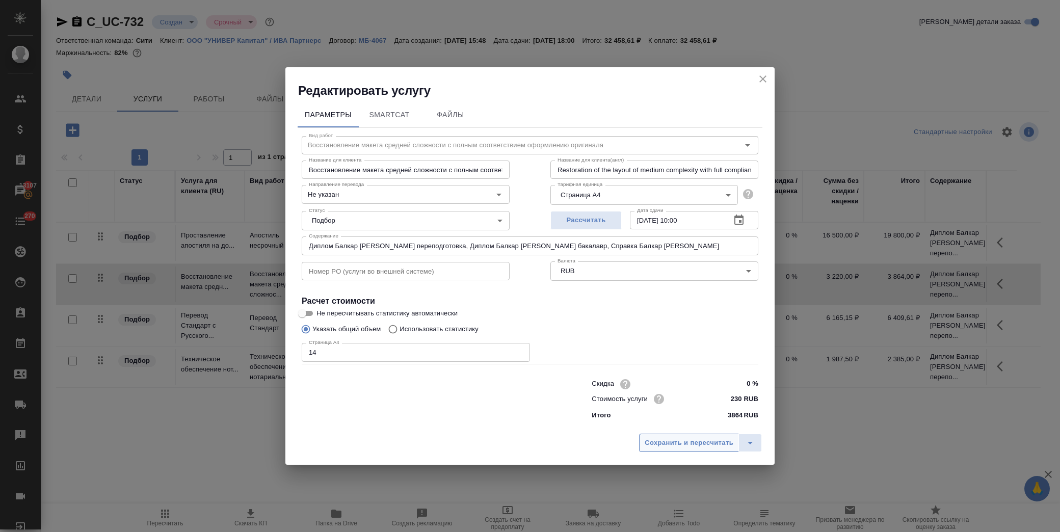
click at [662, 443] on span "Сохранить и пересчитать" at bounding box center [689, 443] width 89 height 12
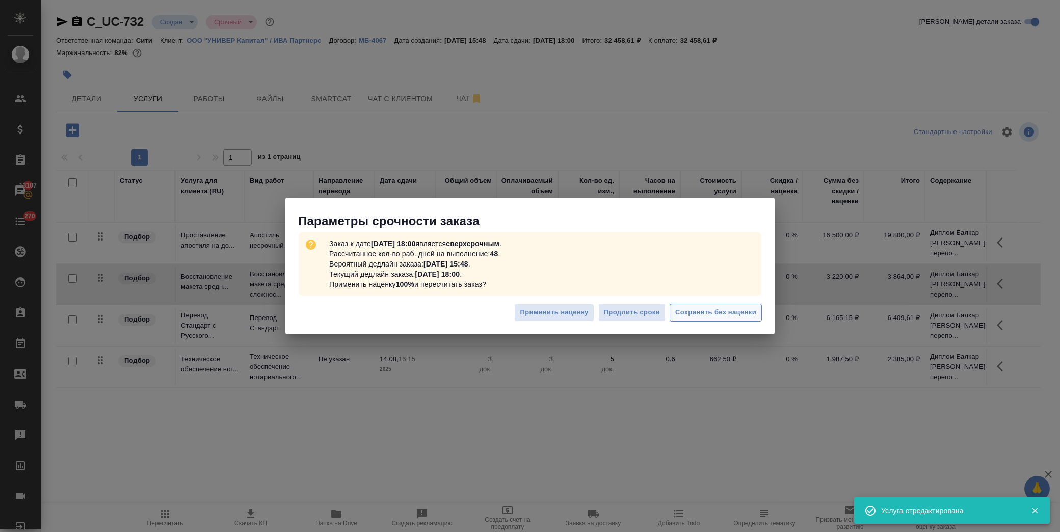
click at [741, 308] on span "Сохранить без наценки" at bounding box center [715, 313] width 81 height 12
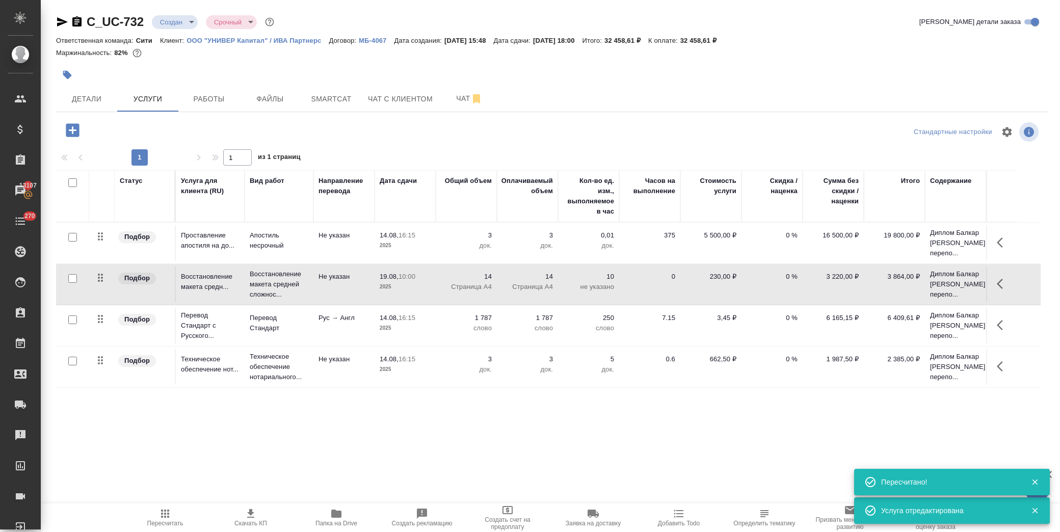
click at [997, 330] on icon "button" at bounding box center [1000, 325] width 6 height 10
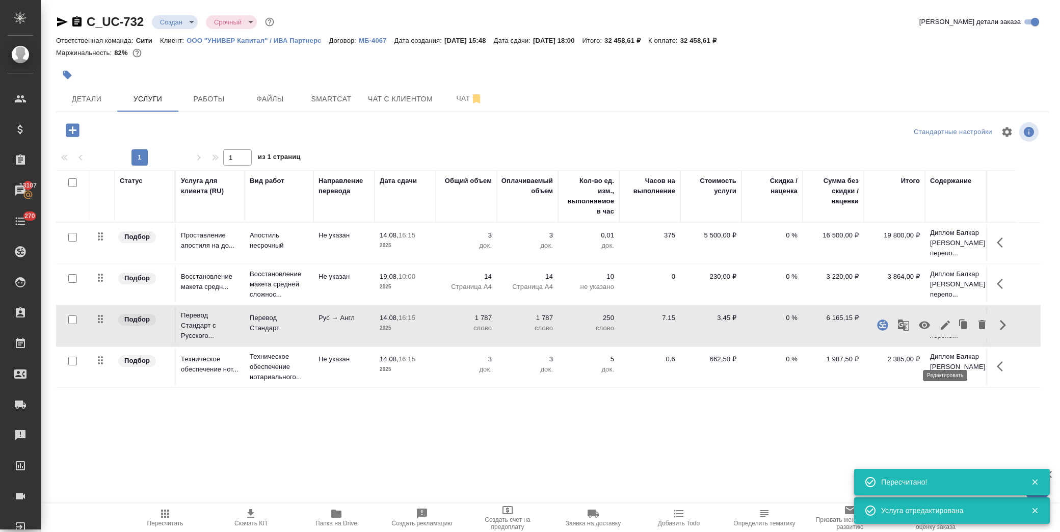
click at [939, 331] on icon "button" at bounding box center [945, 325] width 12 height 12
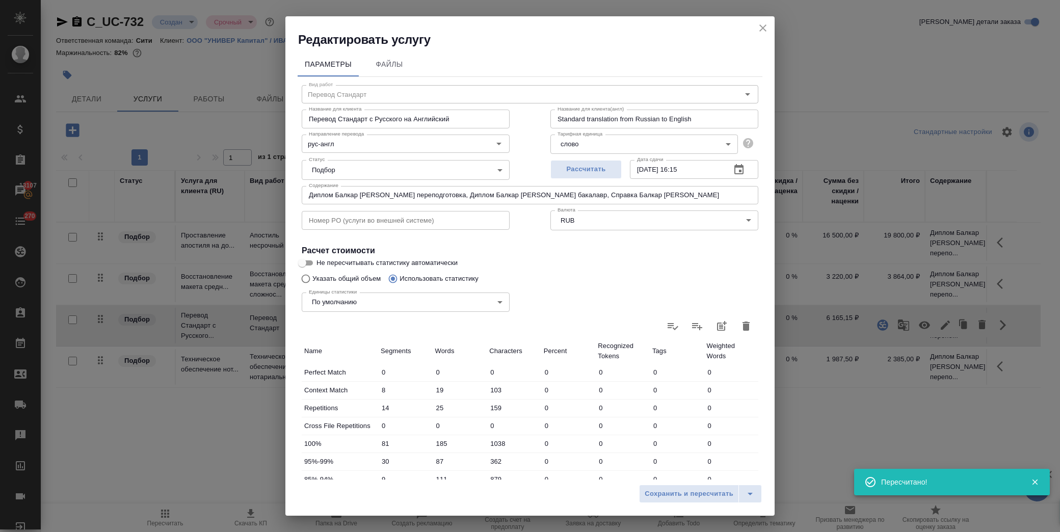
click at [733, 171] on icon "button" at bounding box center [739, 170] width 12 height 12
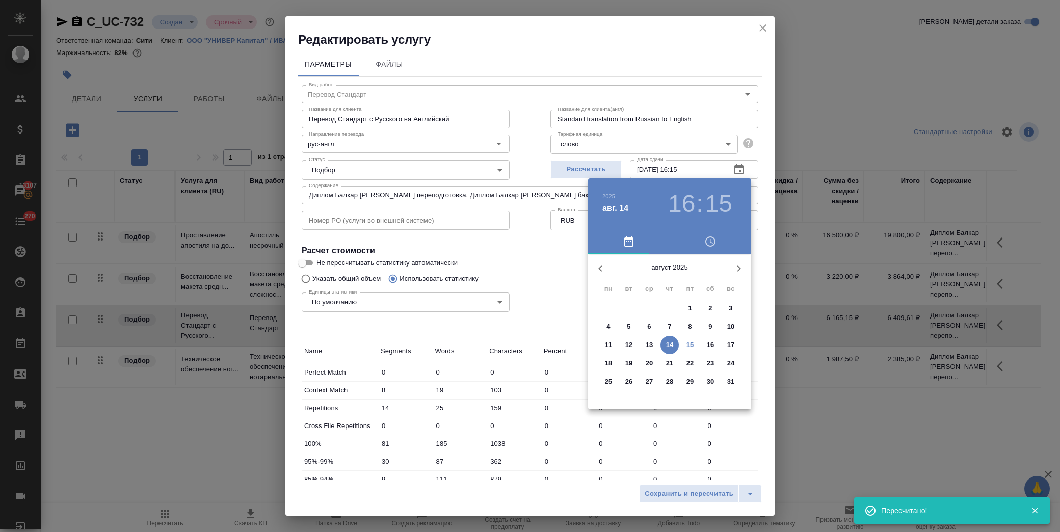
click at [633, 364] on span "19" at bounding box center [629, 363] width 18 height 10
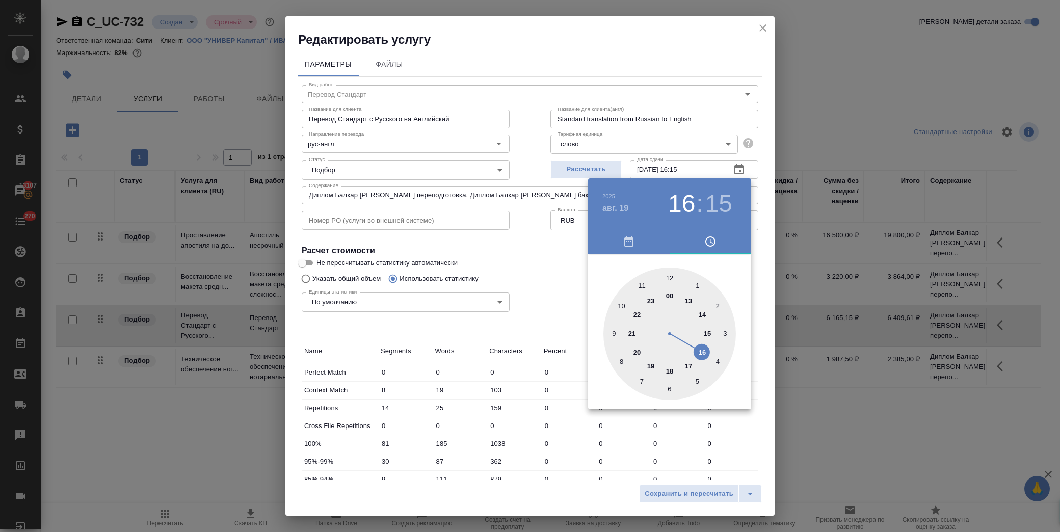
click at [619, 302] on div at bounding box center [669, 334] width 132 height 132
click at [668, 277] on div at bounding box center [669, 334] width 132 height 132
type input "[DATE] 10:00"
click at [541, 284] on div at bounding box center [530, 266] width 1060 height 532
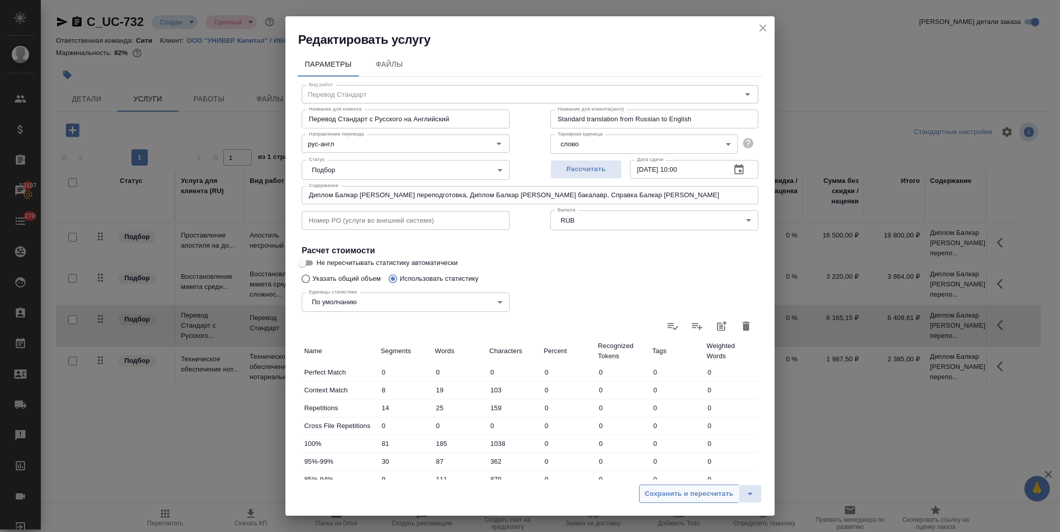
click at [694, 498] on span "Сохранить и пересчитать" at bounding box center [689, 494] width 89 height 12
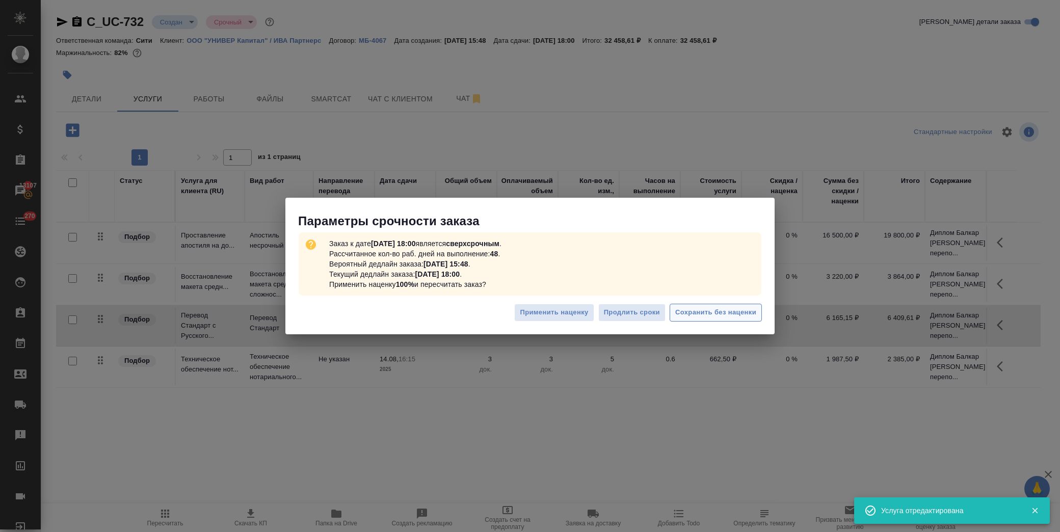
click at [726, 317] on span "Сохранить без наценки" at bounding box center [715, 313] width 81 height 12
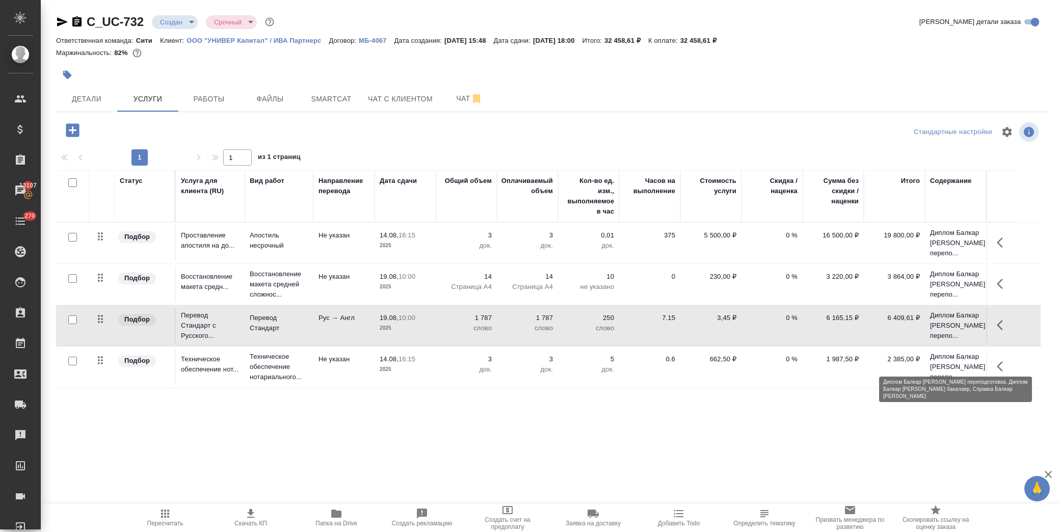
scroll to position [39, 0]
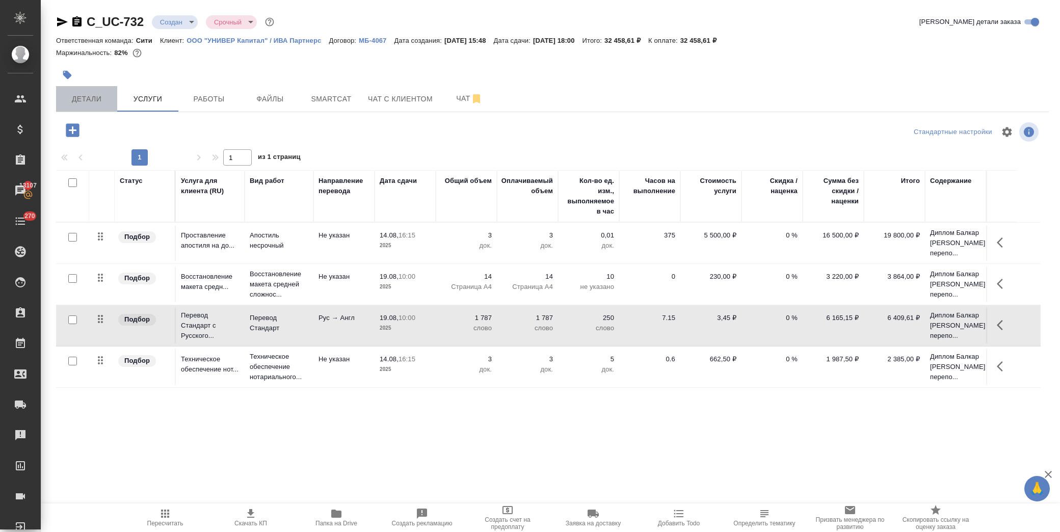
click at [77, 95] on span "Детали" at bounding box center [86, 99] width 49 height 13
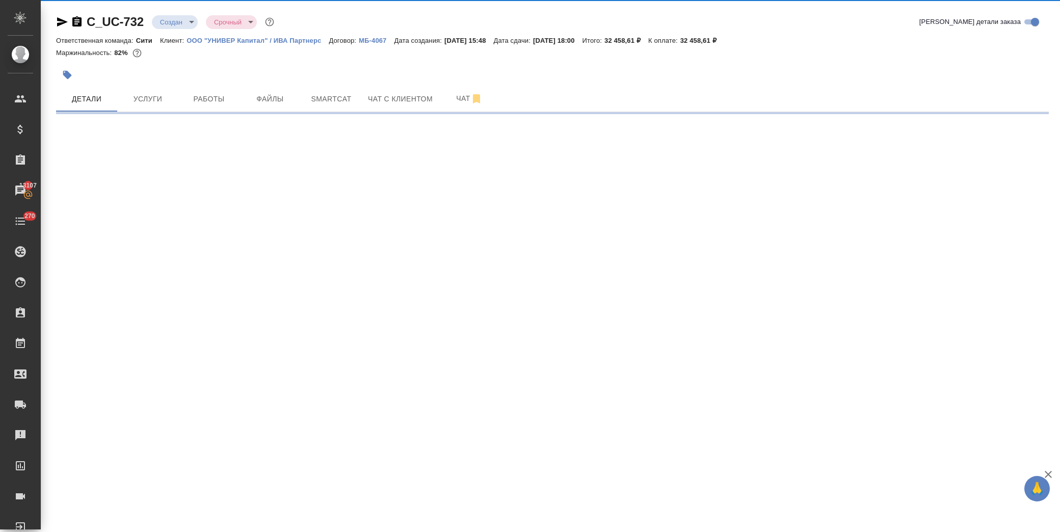
select select "RU"
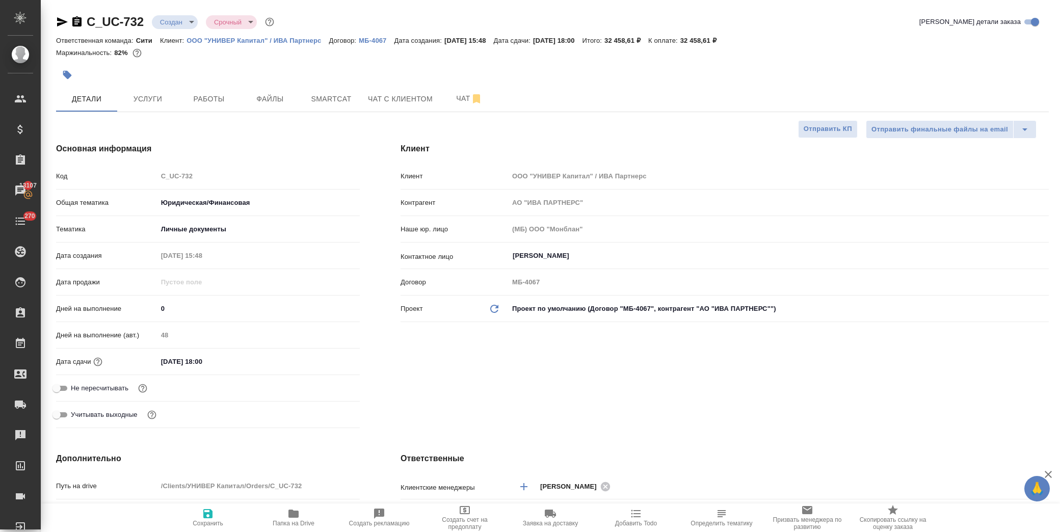
type textarea "x"
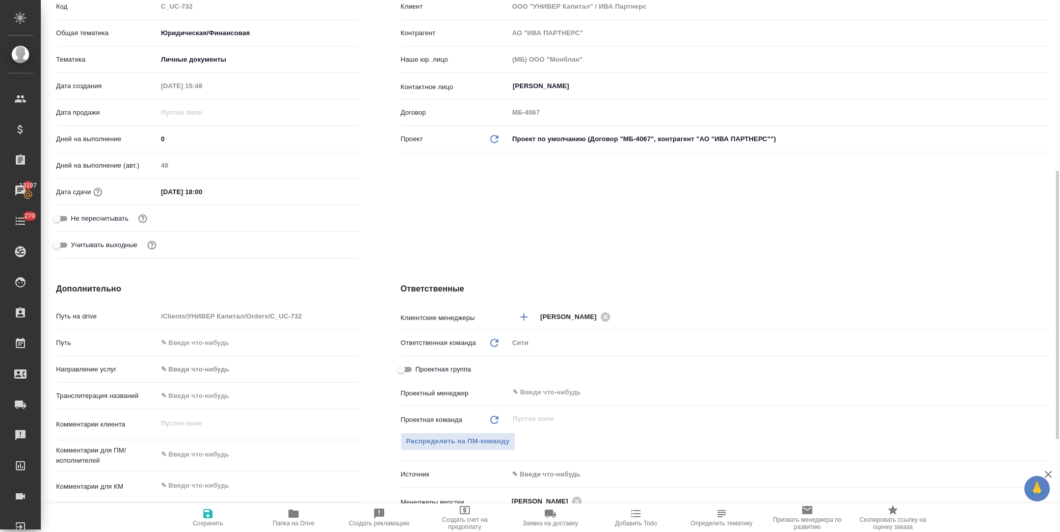
scroll to position [226, 0]
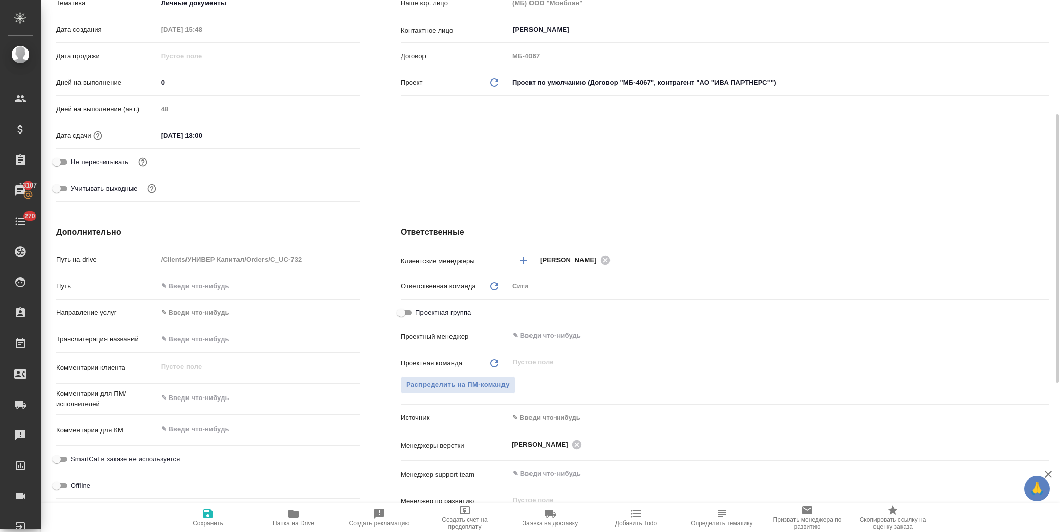
type textarea "x"
click at [193, 400] on textarea at bounding box center [258, 397] width 202 height 17
type textarea "x"
type textarea "[PERSON_NAME]"
type textarea "x"
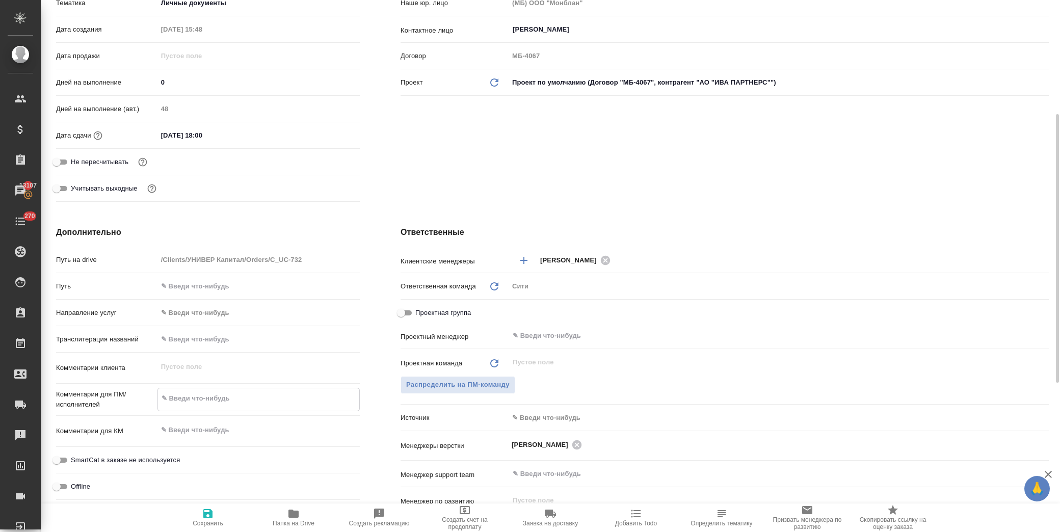
type textarea "x"
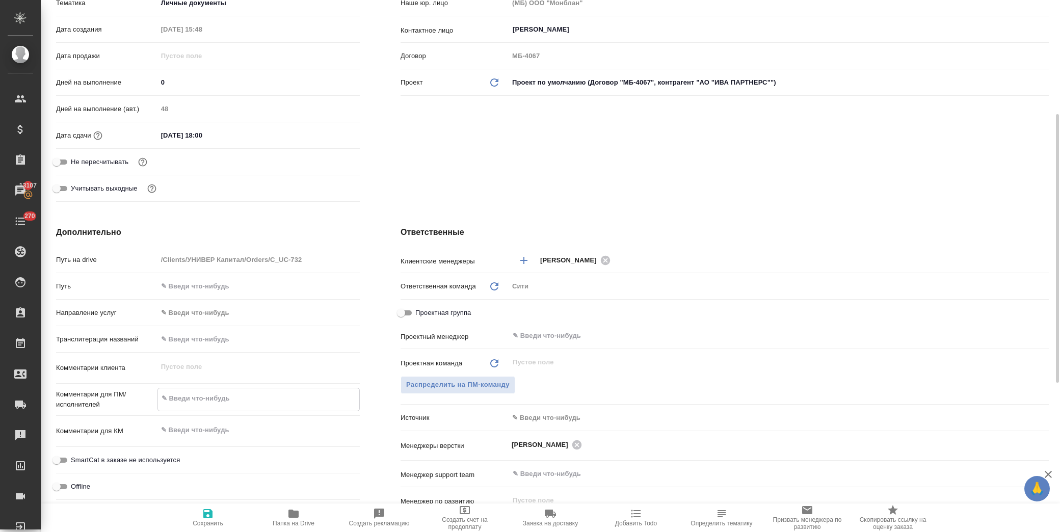
type textarea "x"
click at [279, 435] on textarea at bounding box center [258, 429] width 201 height 17
type textarea "x"
type textarea "[PERSON_NAME]"
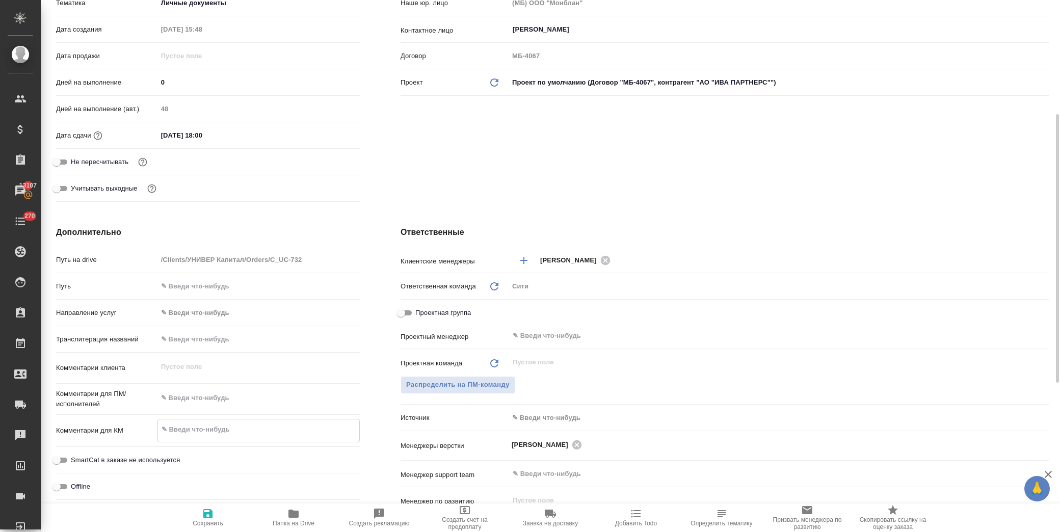
type textarea "x"
type textarea "ап"
type textarea "x"
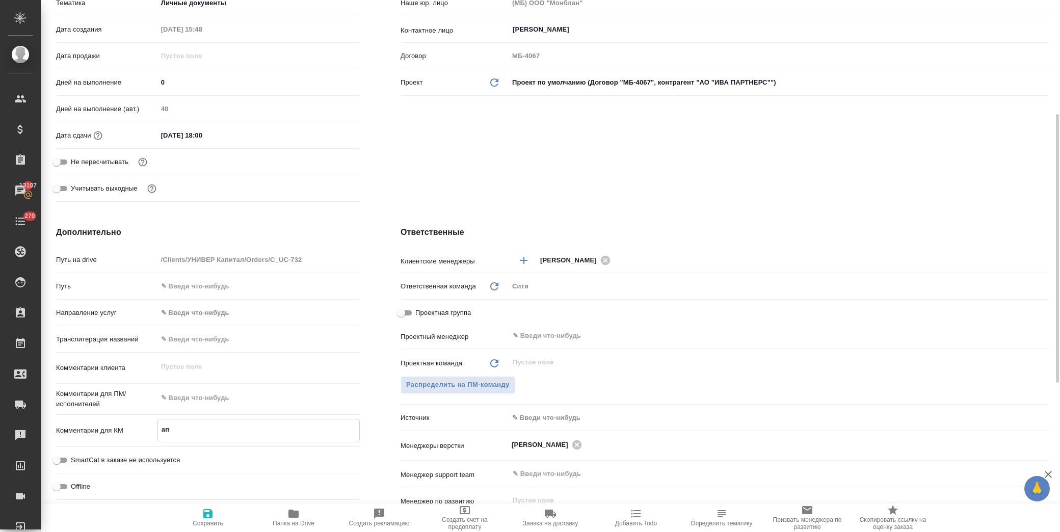
type textarea "x"
type textarea "апо"
type textarea "x"
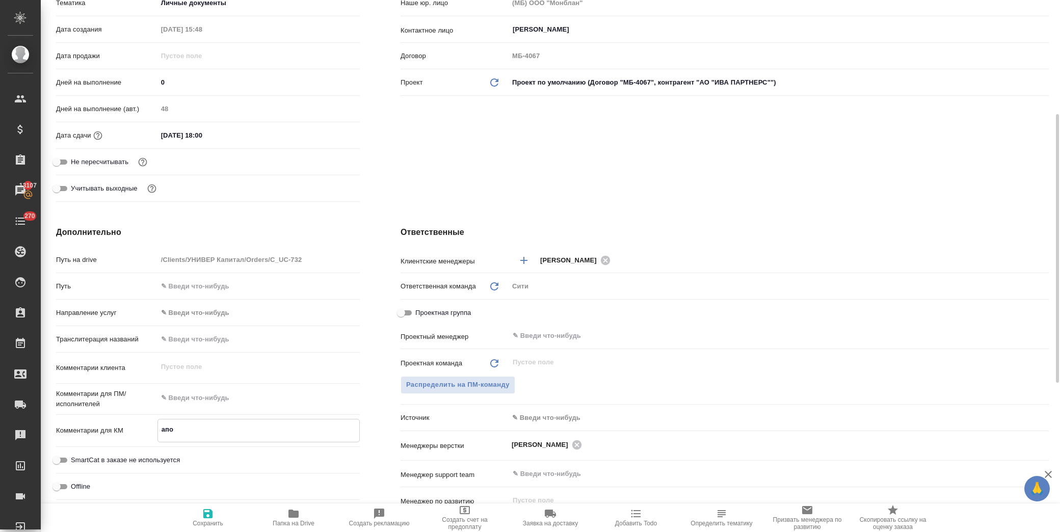
type textarea "x"
type textarea "апо-"
type textarea "x"
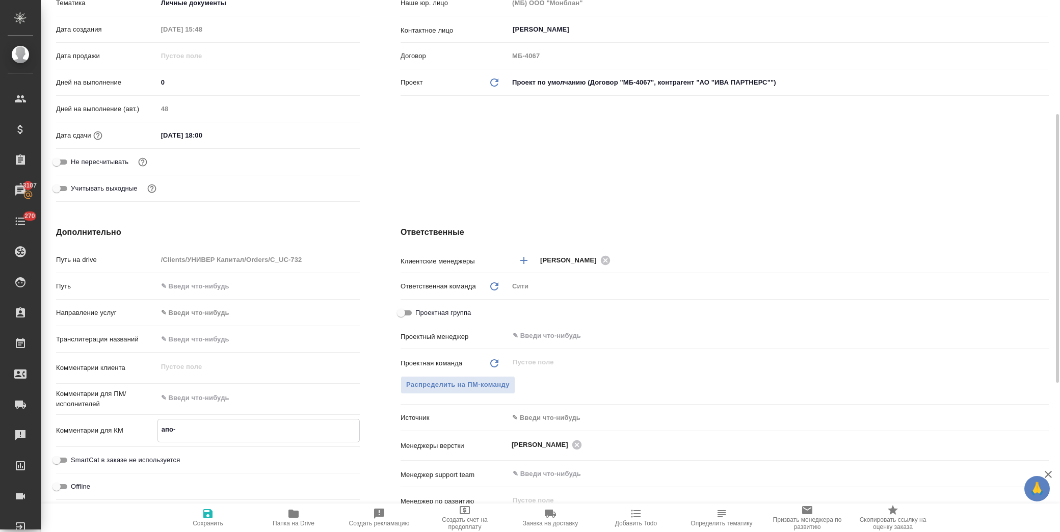
type textarea "апо-п"
type textarea "x"
type textarea "апо-пе"
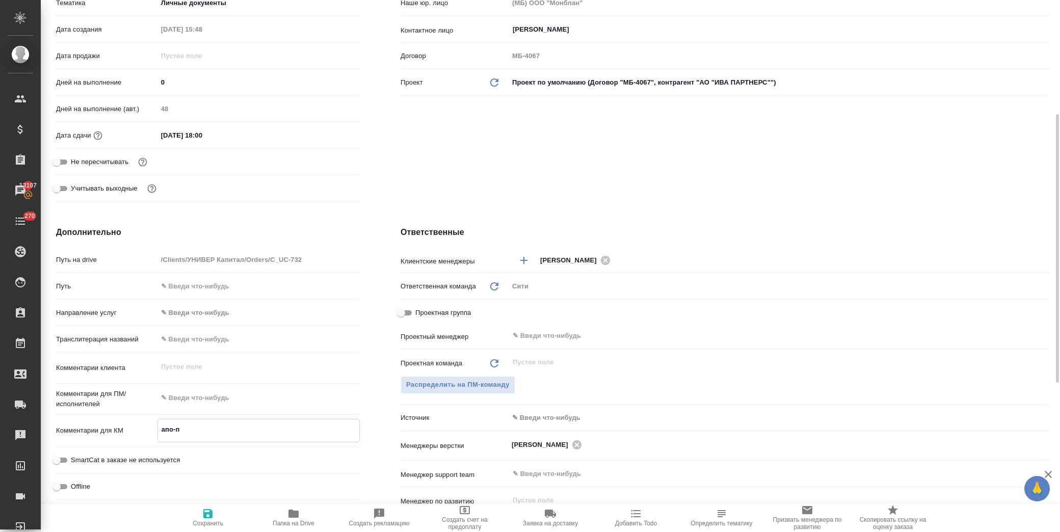
type textarea "x"
type textarea "апо-пер"
type textarea "x"
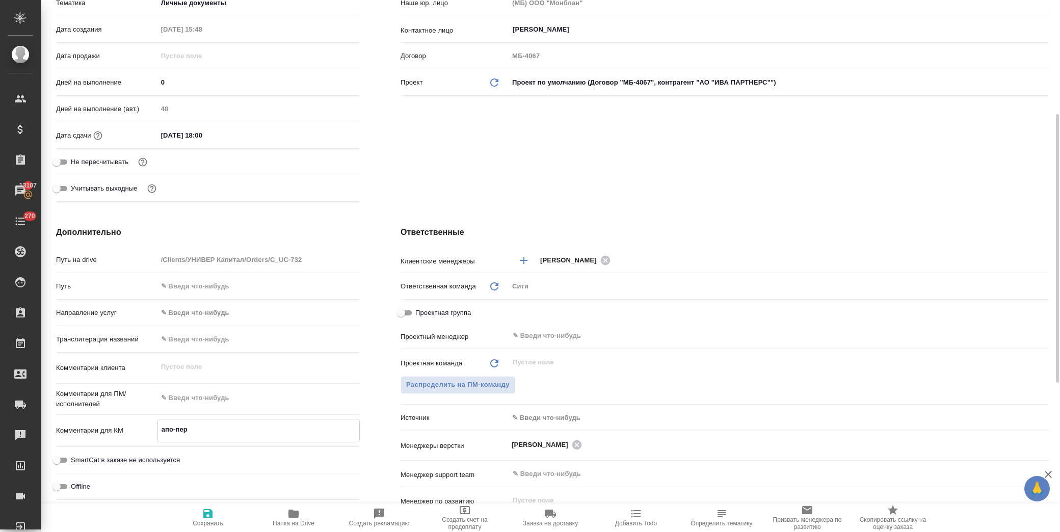
type textarea "x"
type textarea "апо-пере"
type textarea "x"
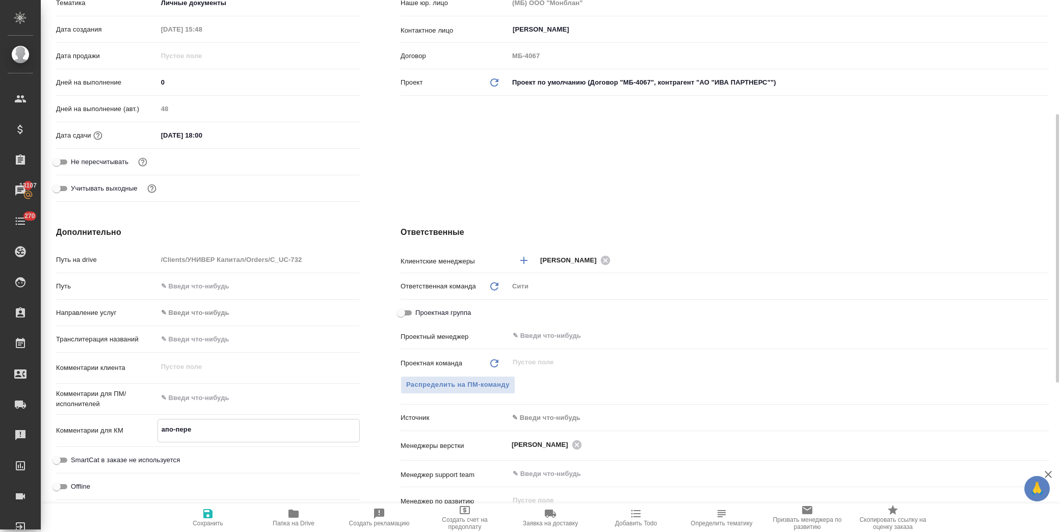
type textarea "x"
type textarea "апо-перев"
type textarea "x"
type textarea "апо-перево"
type textarea "x"
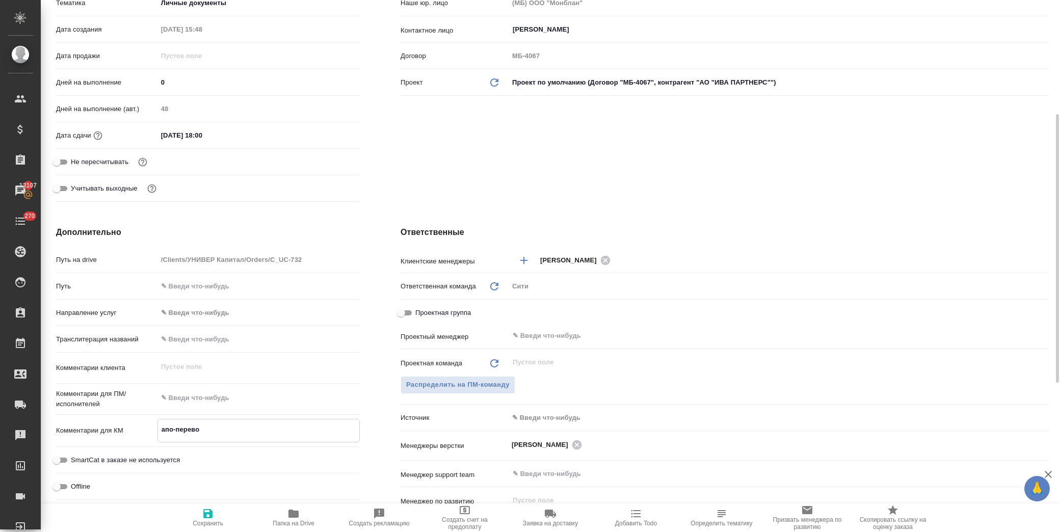
type textarea "x"
type textarea "[DEMOGRAPHIC_DATA]-перевод"
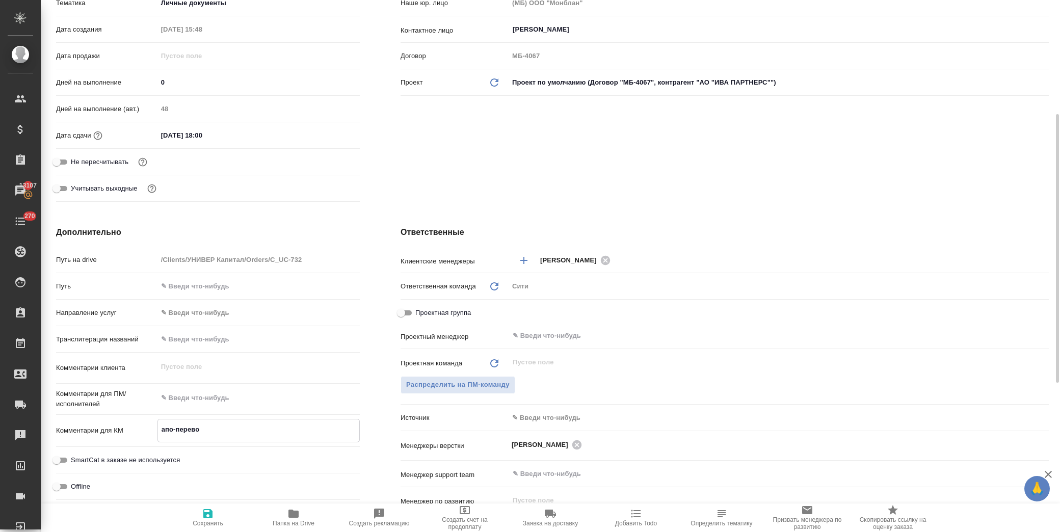
type textarea "x"
type textarea "[DEMOGRAPHIC_DATA]-перевод-"
type textarea "x"
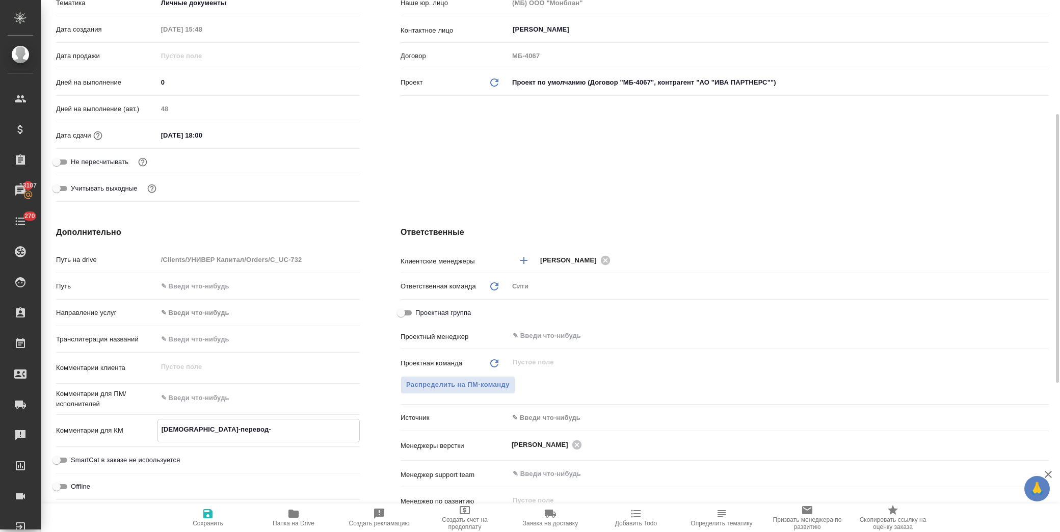
type textarea "x"
type textarea "[DEMOGRAPHIC_DATA]-перевод-з"
type textarea "x"
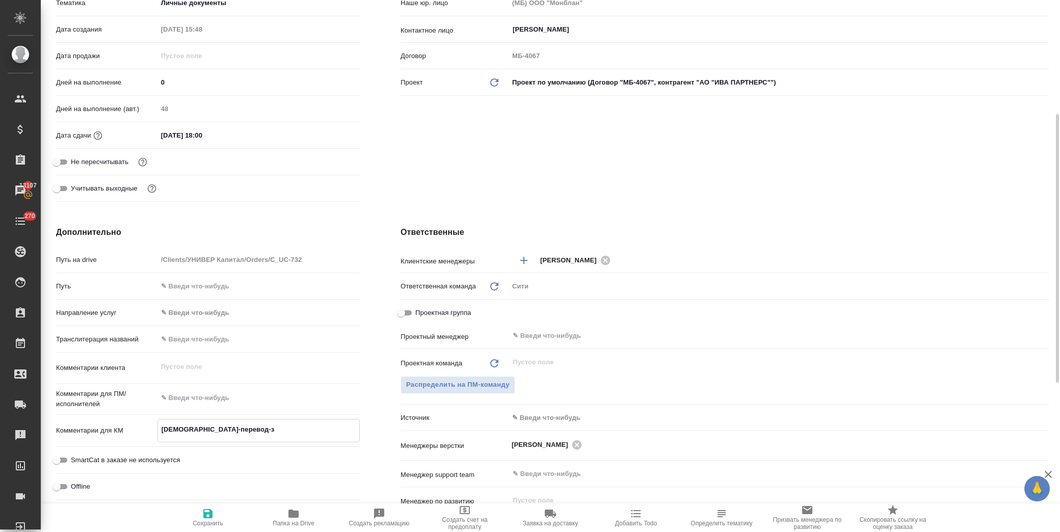
type textarea "x"
type textarea "[DEMOGRAPHIC_DATA]-перевод-за"
type textarea "x"
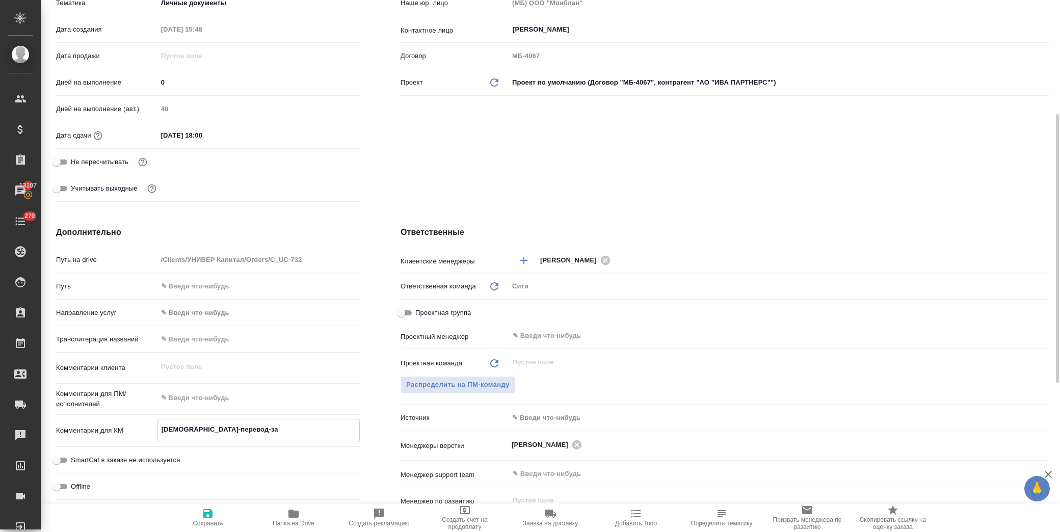
type textarea "[DEMOGRAPHIC_DATA]-перевод-зав"
type textarea "x"
type textarea "[DEMOGRAPHIC_DATA]-перевод-заве"
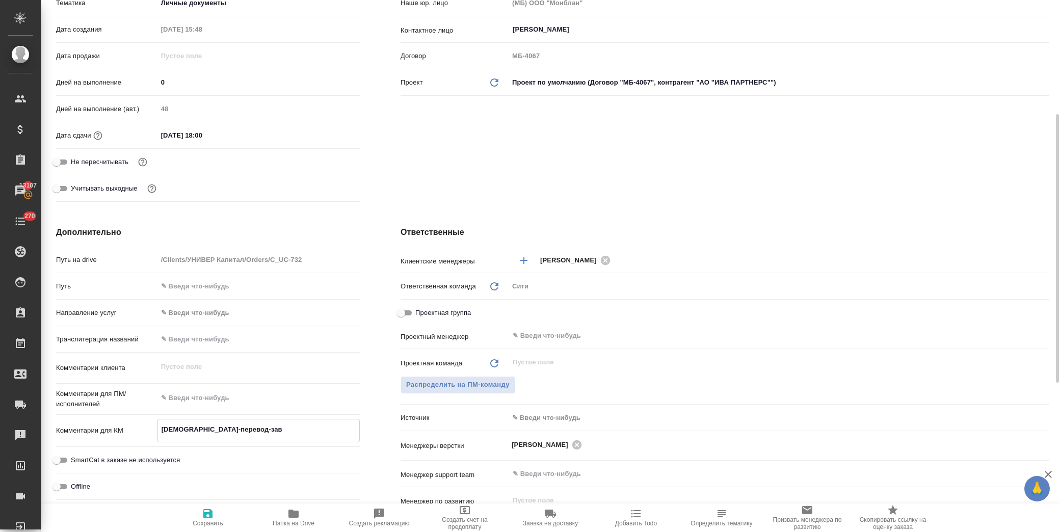
type textarea "x"
type textarea "[DEMOGRAPHIC_DATA]-перевод-завер"
type textarea "x"
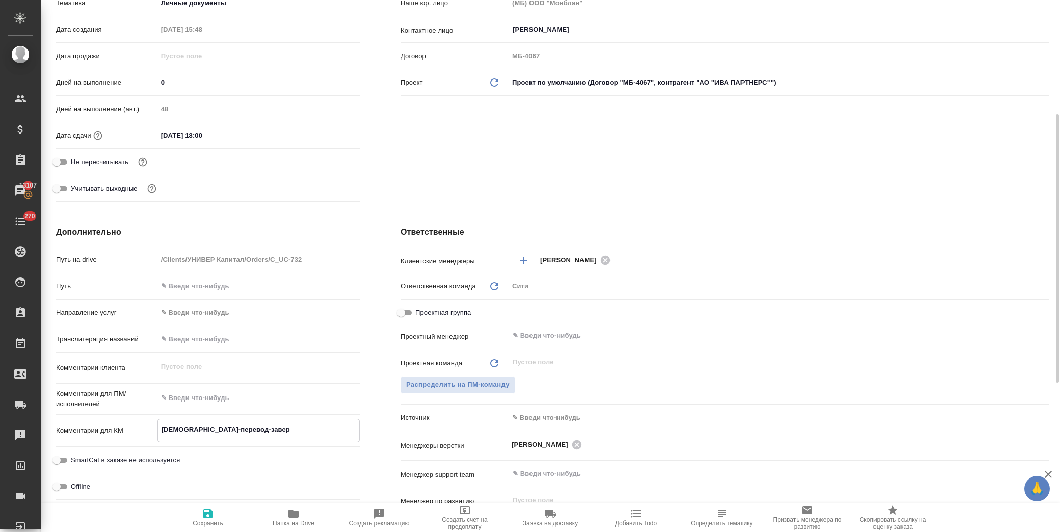
type textarea "x"
type textarea "[DEMOGRAPHIC_DATA]-перевод-завере"
type textarea "x"
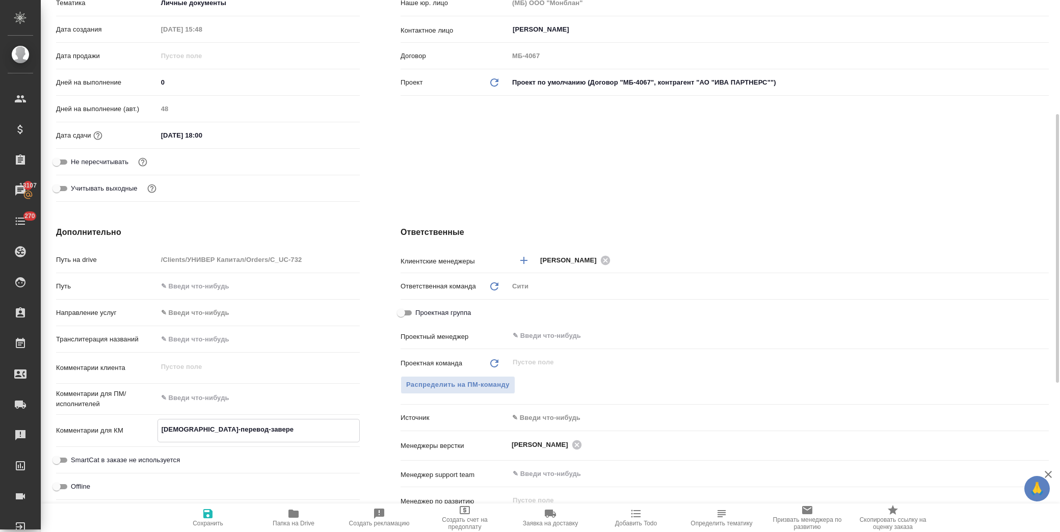
type textarea "x"
type textarea "[DEMOGRAPHIC_DATA]-перевод-заверен"
type textarea "x"
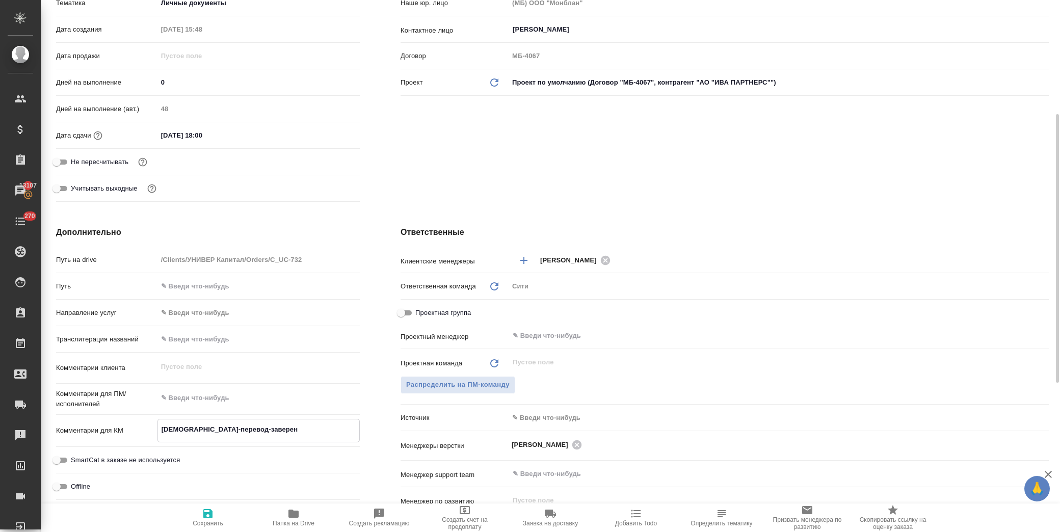
type textarea "[DEMOGRAPHIC_DATA]-перевод-заверени"
type textarea "x"
type textarea "[DEMOGRAPHIC_DATA]-перевод-заверение"
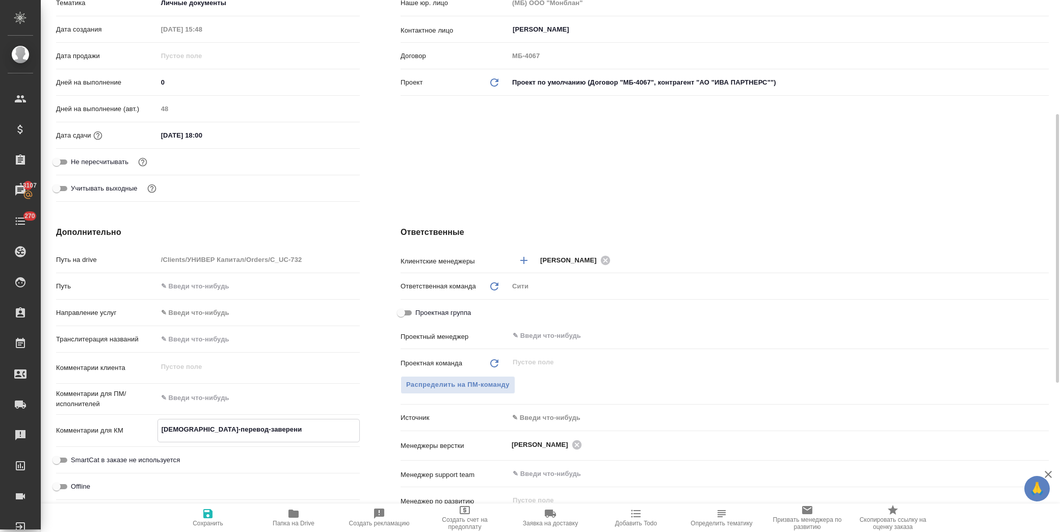
type textarea "x"
type textarea "[DEMOGRAPHIC_DATA]-перевод-заверение"
type textarea "x"
click at [214, 513] on icon "button" at bounding box center [208, 513] width 12 height 12
type textarea "x"
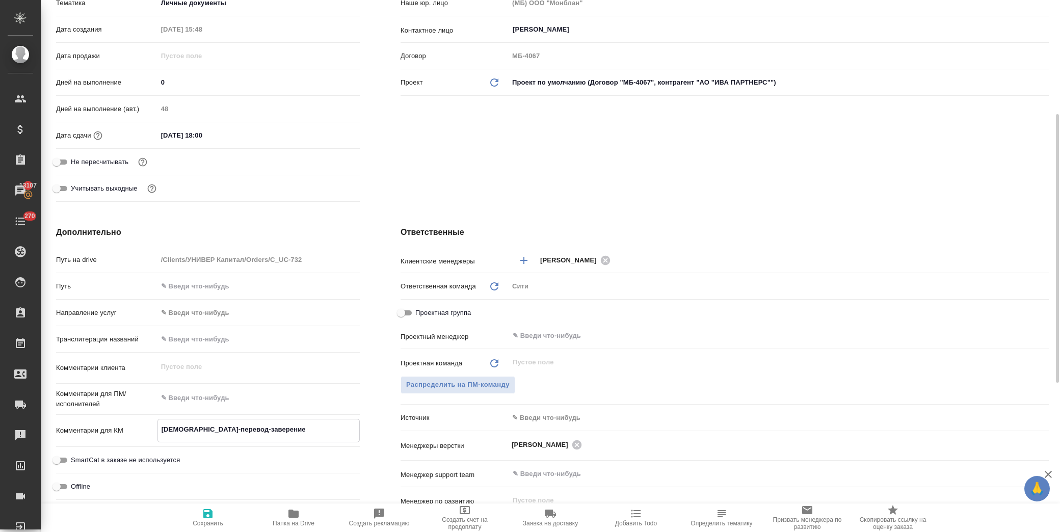
type textarea "x"
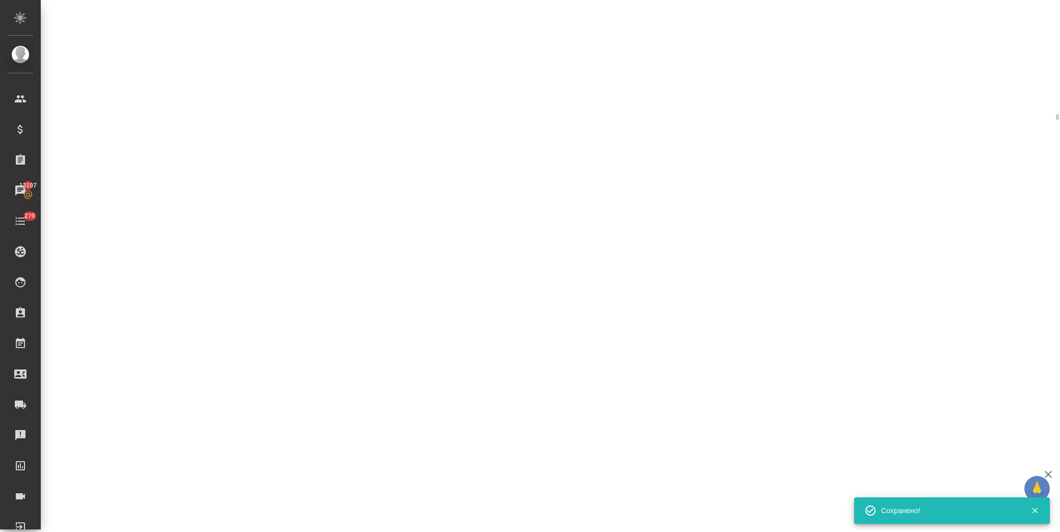
select select "RU"
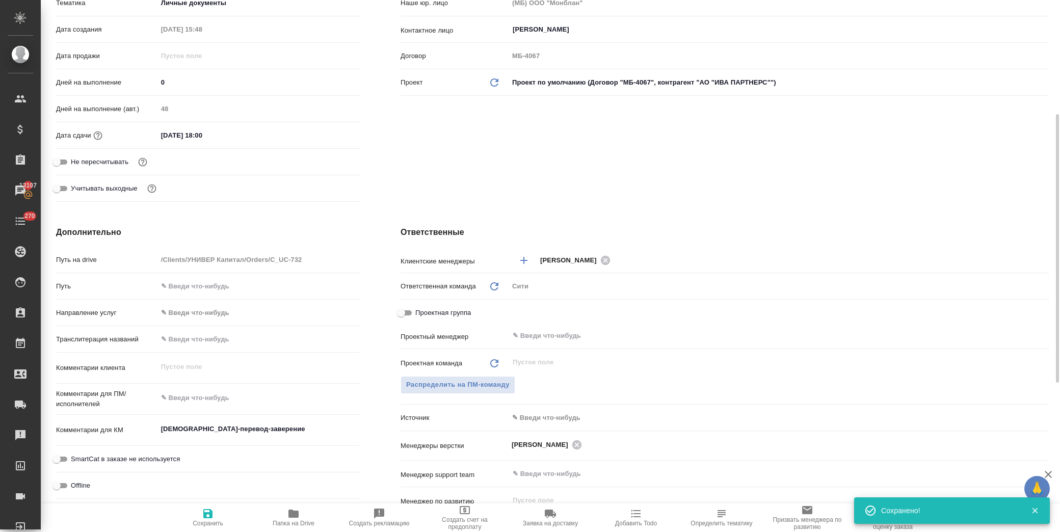
type textarea "x"
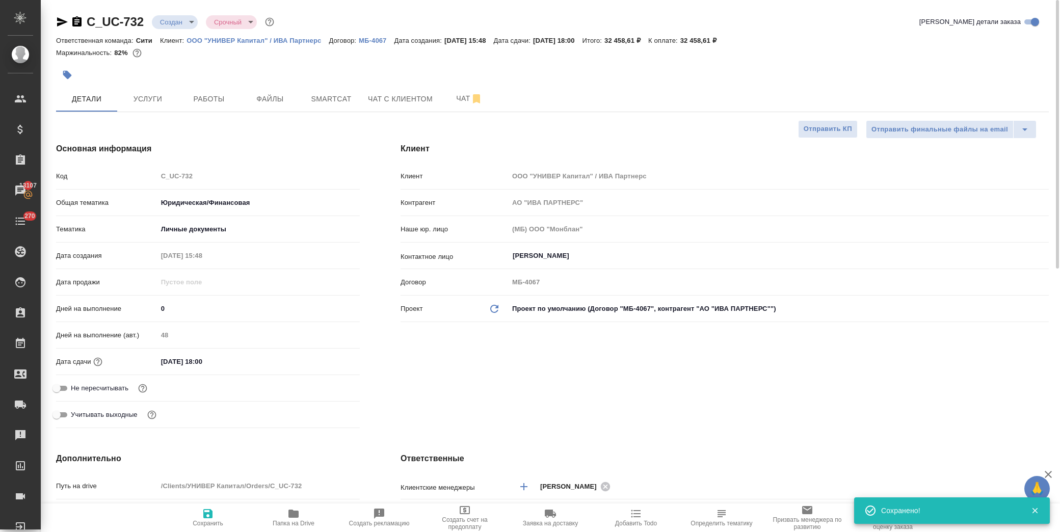
scroll to position [283, 0]
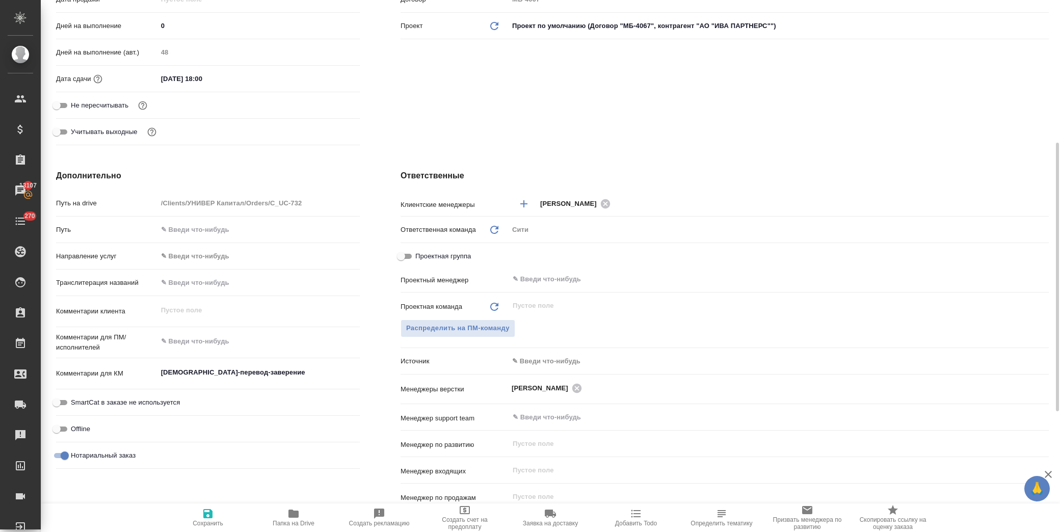
type textarea "x"
click at [268, 375] on textarea "[DEMOGRAPHIC_DATA]-перевод-заверение" at bounding box center [258, 372] width 202 height 17
type textarea "x"
type textarea "[DEMOGRAPHIC_DATA]-перевод-заверение"
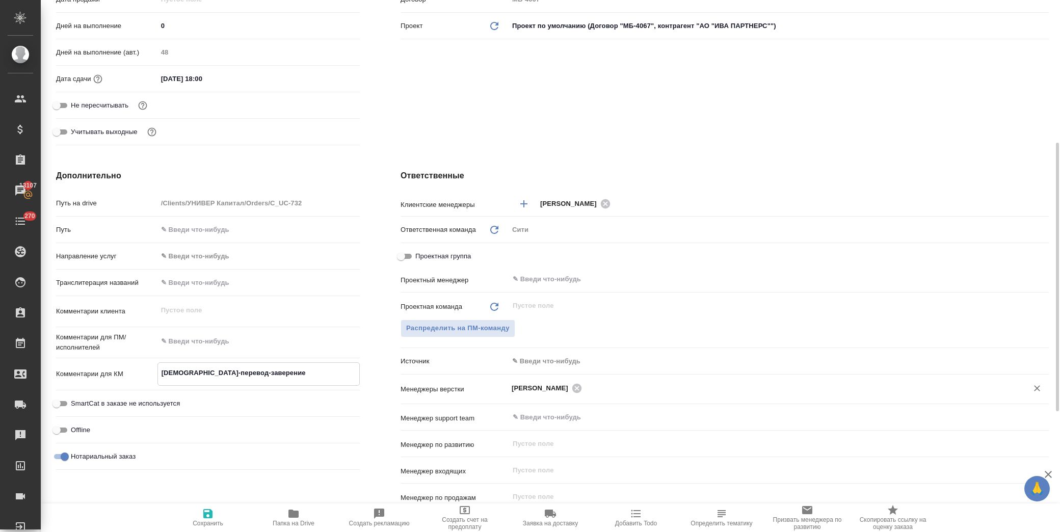
type textarea "x"
type textarea "[DEMOGRAPHIC_DATA]-перевод-заверение з"
type textarea "x"
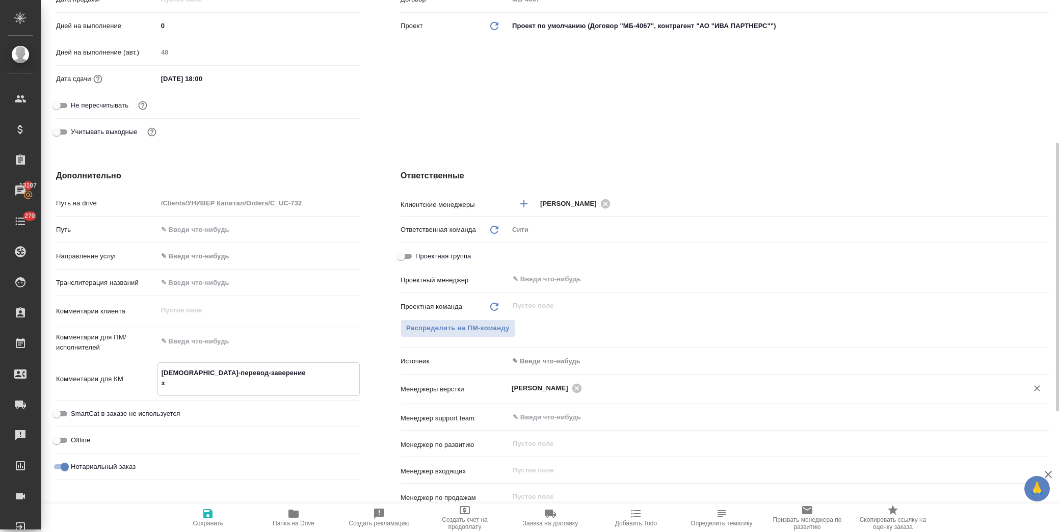
type textarea "x"
type textarea "апо-перевод-заверение за"
type textarea "x"
type textarea "[DEMOGRAPHIC_DATA]-перевод-заверение зак"
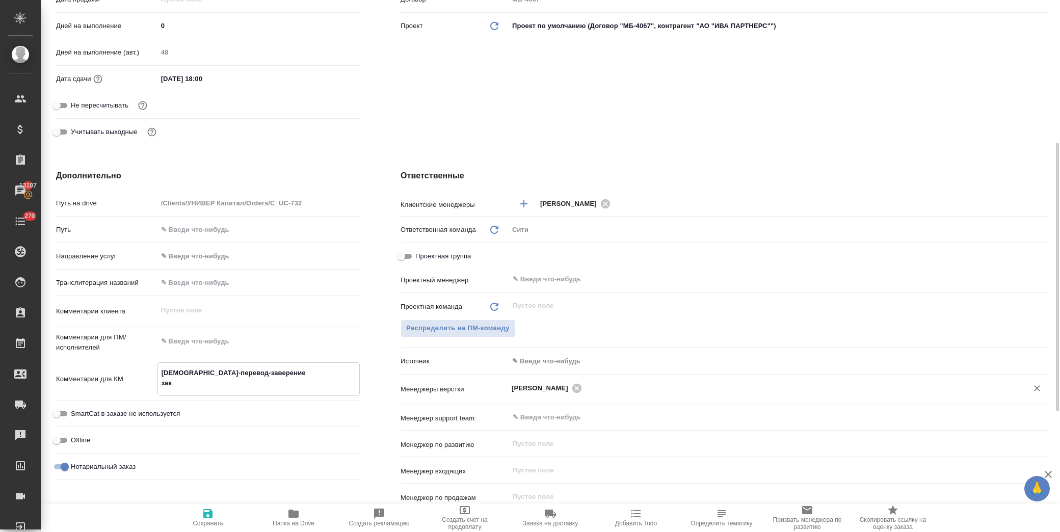
type textarea "x"
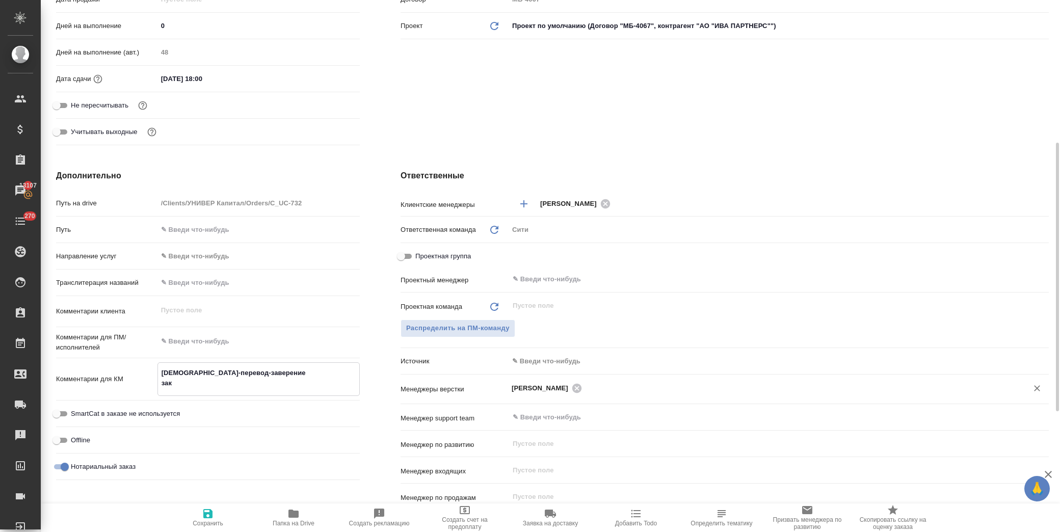
type textarea "[DEMOGRAPHIC_DATA]-перевод-заверение зака"
type textarea "x"
type textarea "[DEMOGRAPHIC_DATA]-перевод-заверение заказ"
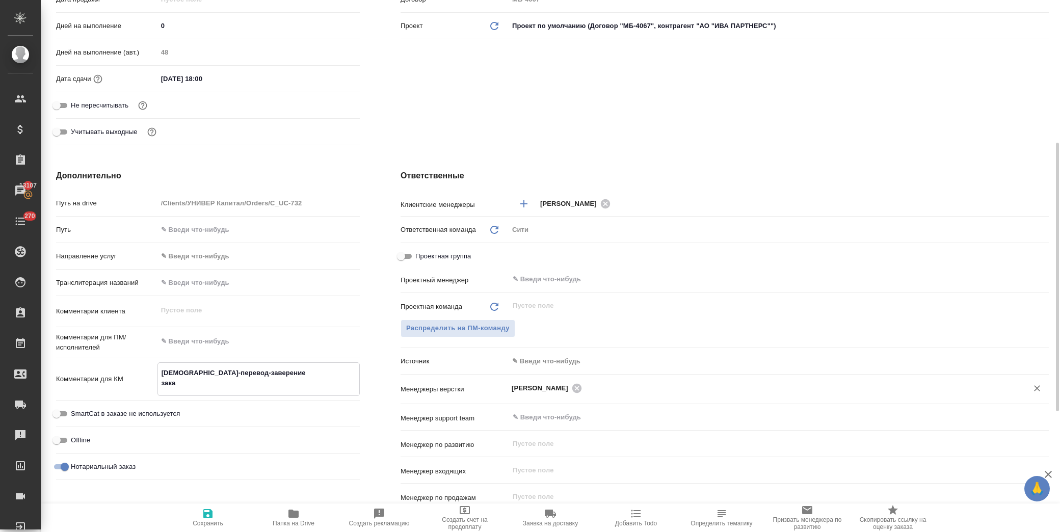
type textarea "x"
type textarea "[DEMOGRAPHIC_DATA]-перевод-заверение заказы"
type textarea "x"
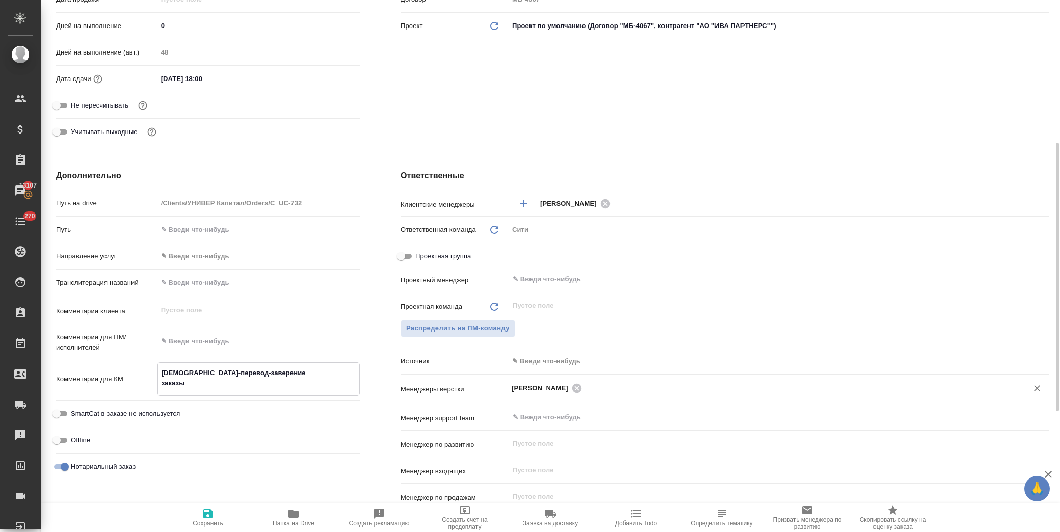
type textarea "x"
type textarea "[DEMOGRAPHIC_DATA]-перевод-заверение заказыв"
type textarea "x"
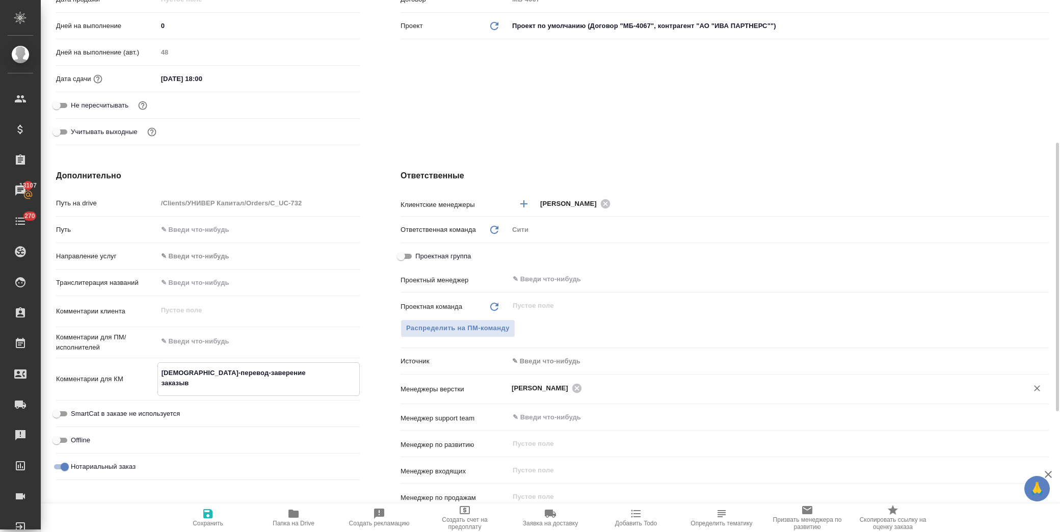
type textarea "x"
type textarea "[DEMOGRAPHIC_DATA]-перевод-заверение заказыва"
click at [201, 522] on span "Сохранить" at bounding box center [208, 523] width 31 height 7
click at [446, 331] on span "Распределить на ПМ-команду" at bounding box center [457, 329] width 103 height 12
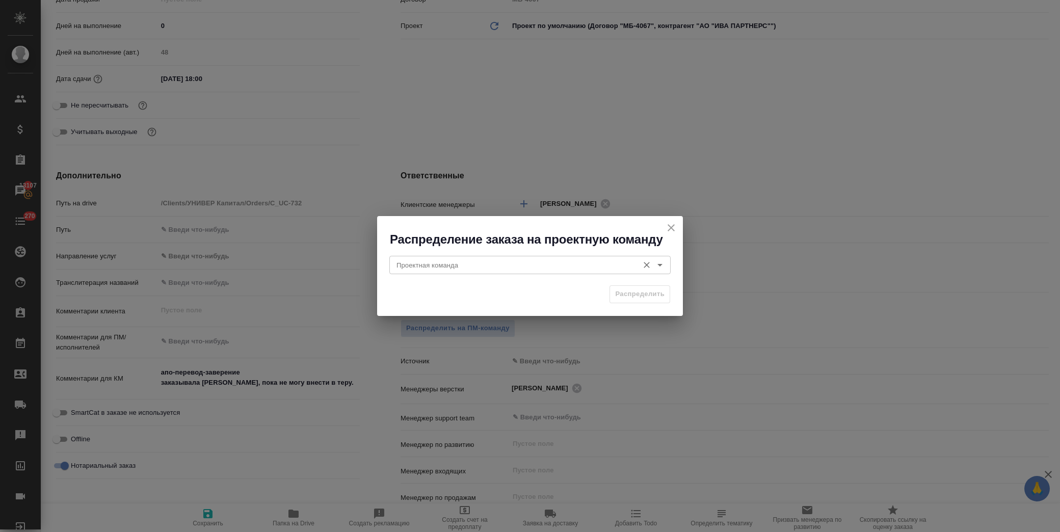
click at [453, 272] on div "Проектная команда" at bounding box center [529, 265] width 281 height 18
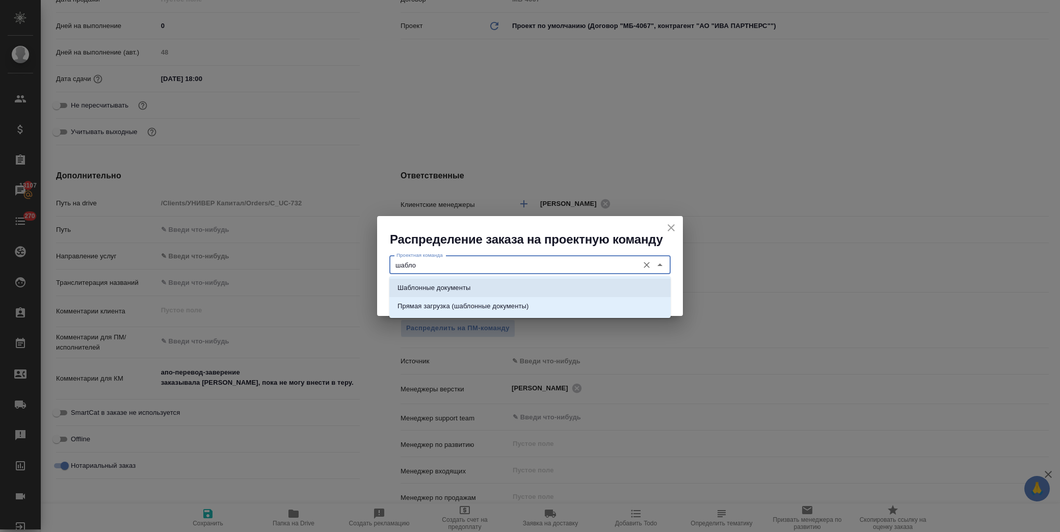
click at [462, 291] on p "Шаблонные документы" at bounding box center [433, 288] width 73 height 10
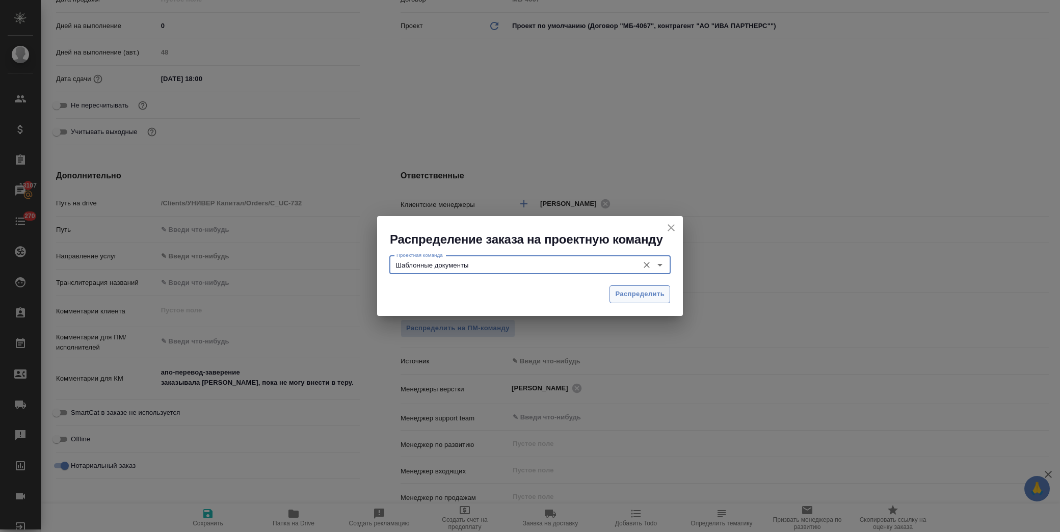
click at [640, 299] on span "Распределить" at bounding box center [639, 294] width 49 height 12
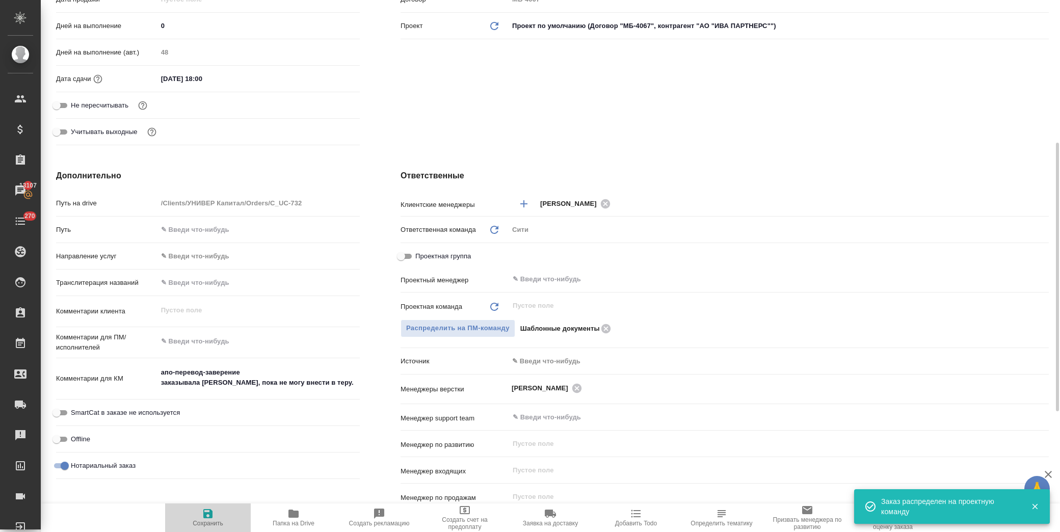
click at [204, 522] on span "Сохранить" at bounding box center [208, 523] width 31 height 7
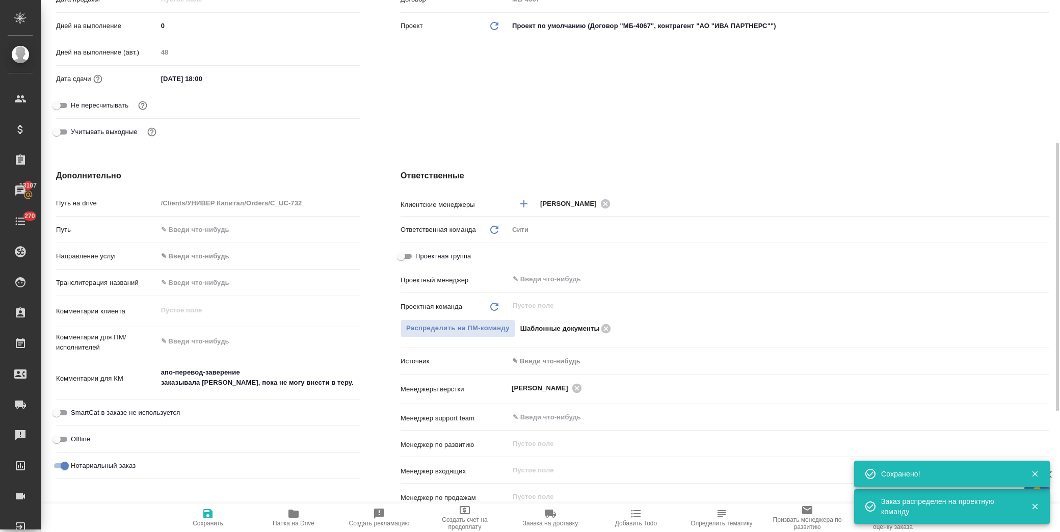
scroll to position [0, 0]
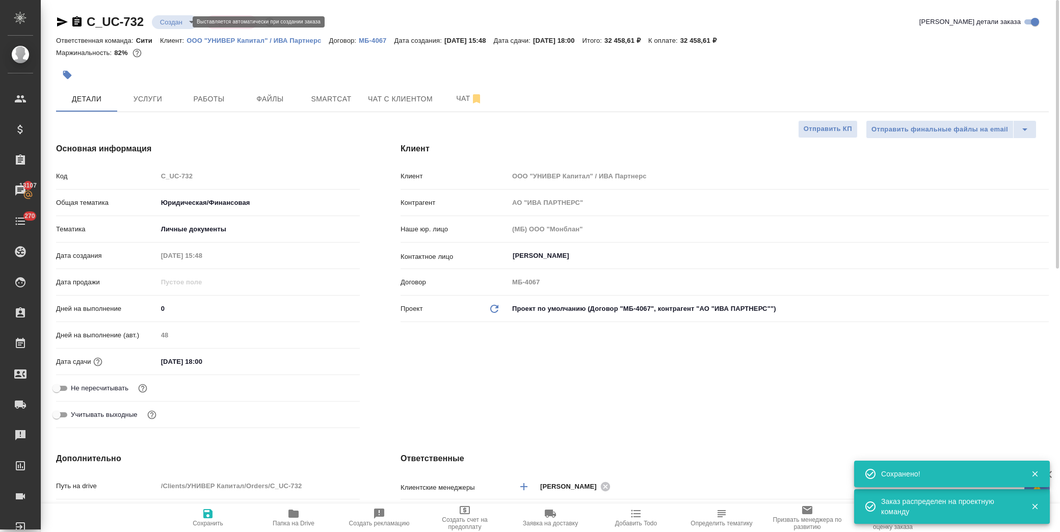
click at [180, 21] on body "🙏 .cls-1 fill:#fff; AWATERA [PERSON_NAME] Спецификации Заказы 13107 Чаты 270 To…" at bounding box center [530, 266] width 1060 height 532
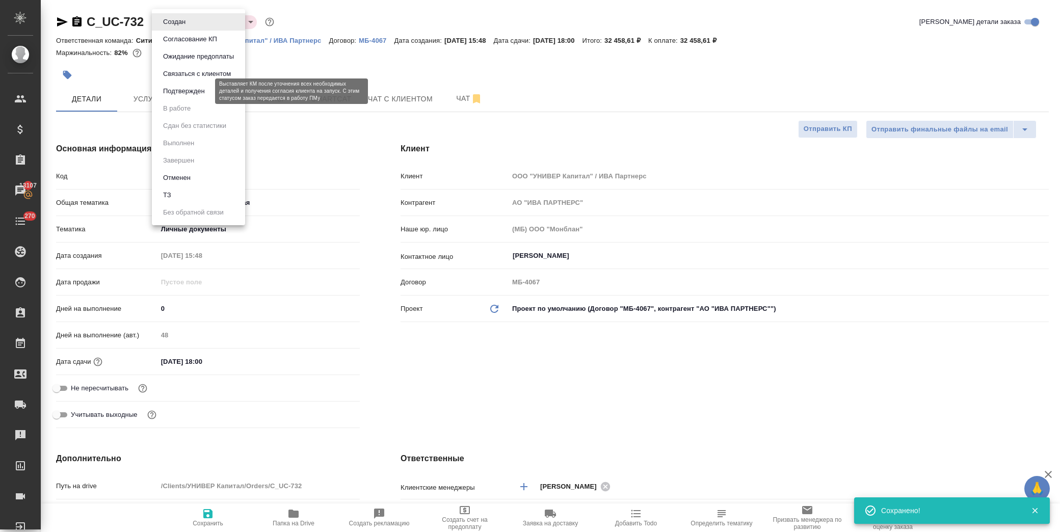
click at [180, 87] on button "Подтвержден" at bounding box center [184, 91] width 48 height 11
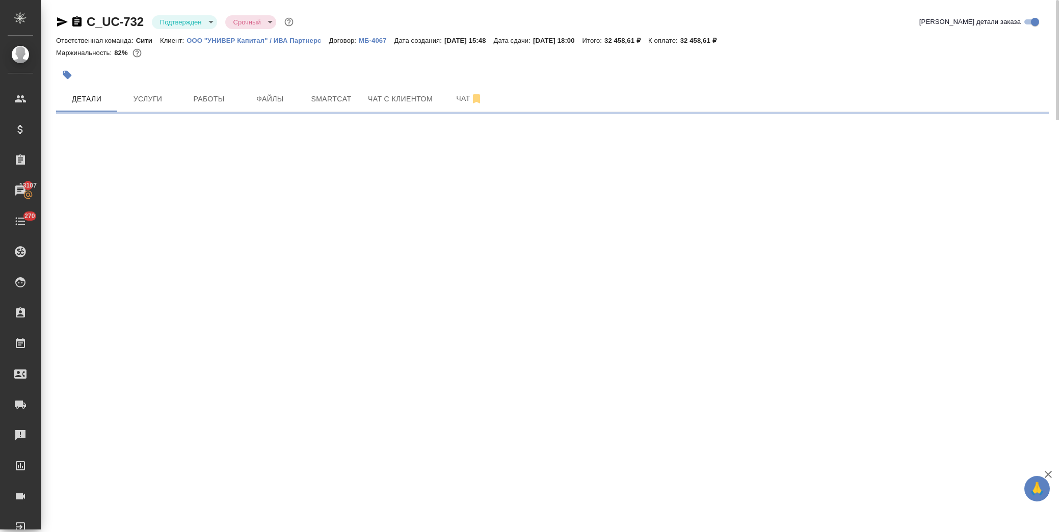
drag, startPoint x: 146, startPoint y: 23, endPoint x: 94, endPoint y: 22, distance: 52.5
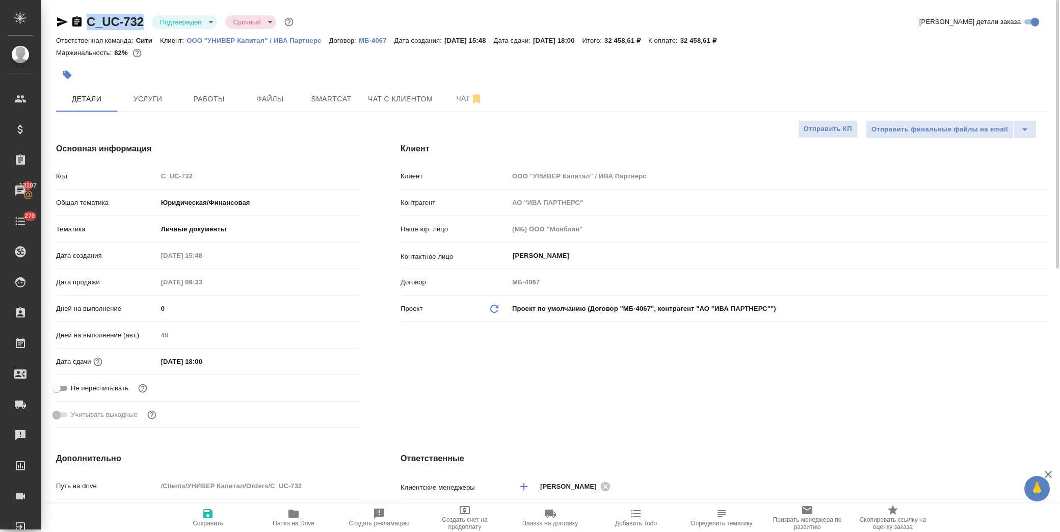
drag, startPoint x: 146, startPoint y: 23, endPoint x: 87, endPoint y: 17, distance: 59.9
click at [87, 17] on div "C_UC-732 Подтвержден confirmed Срочный urgent" at bounding box center [175, 22] width 239 height 16
copy link "C_UC-732"
